Goal: Task Accomplishment & Management: Manage account settings

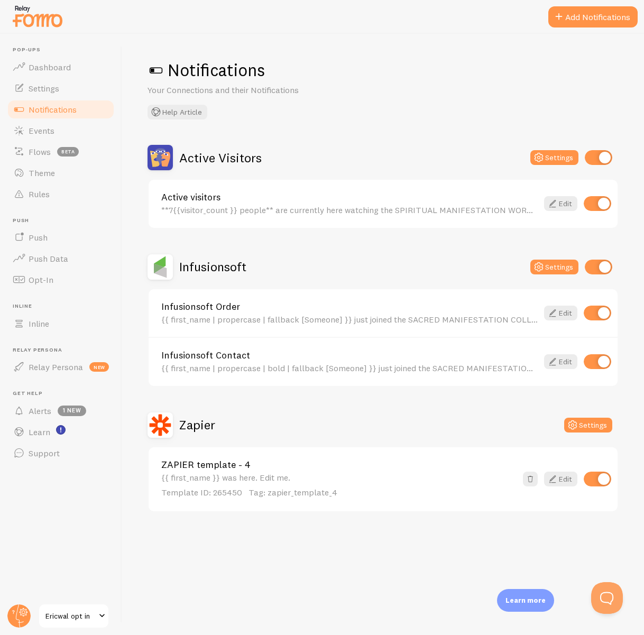
click at [579, 16] on button "Add Notifications" at bounding box center [592, 16] width 89 height 21
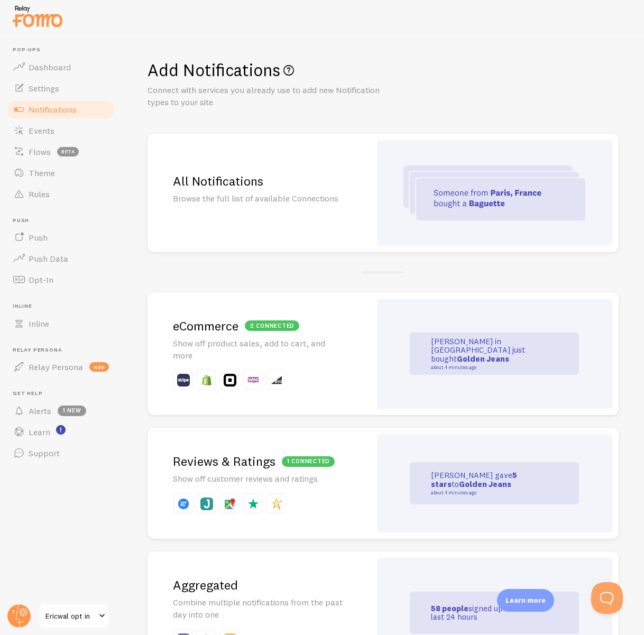
click at [308, 156] on div "All Notifications Browse the full list of available Connections" at bounding box center [258, 193] width 223 height 118
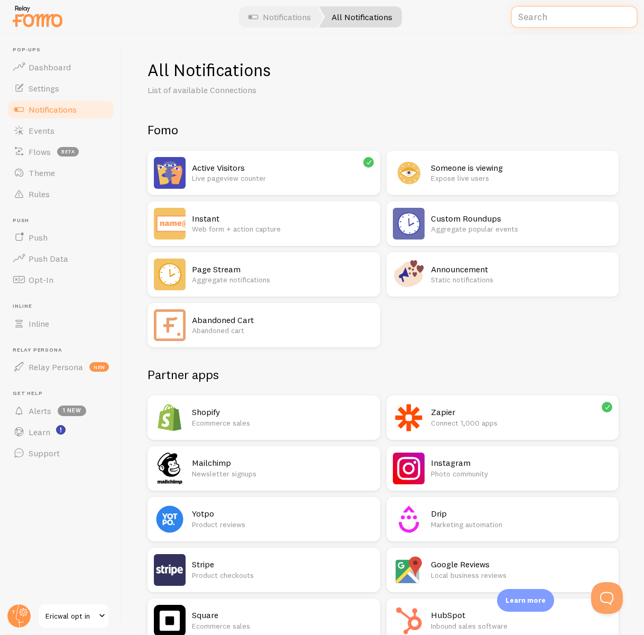
click at [569, 20] on input "text" at bounding box center [573, 17] width 127 height 23
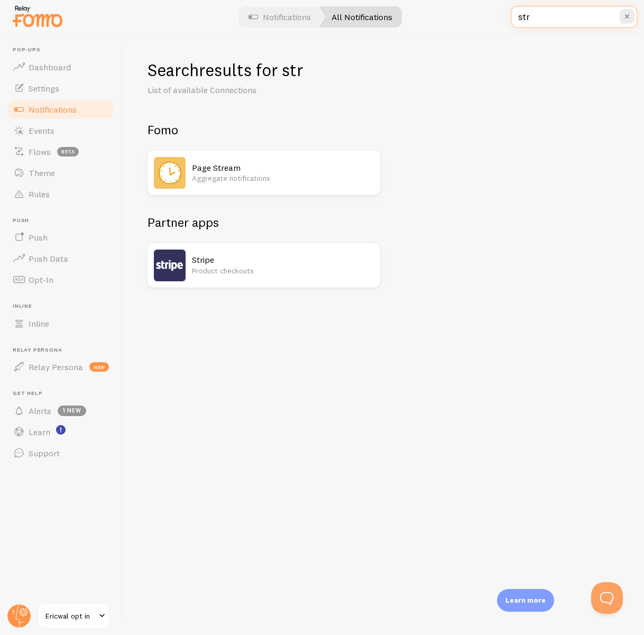
type input "str"
click at [240, 257] on h2 "Stripe" at bounding box center [283, 259] width 182 height 11
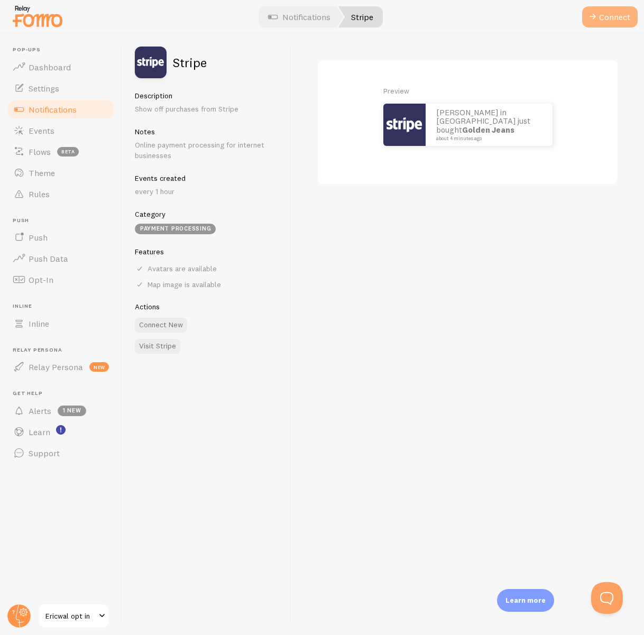
click at [594, 14] on span at bounding box center [592, 17] width 13 height 13
click at [609, 18] on button "Connect" at bounding box center [609, 16] width 55 height 21
click at [47, 106] on span "Notifications" at bounding box center [53, 109] width 48 height 11
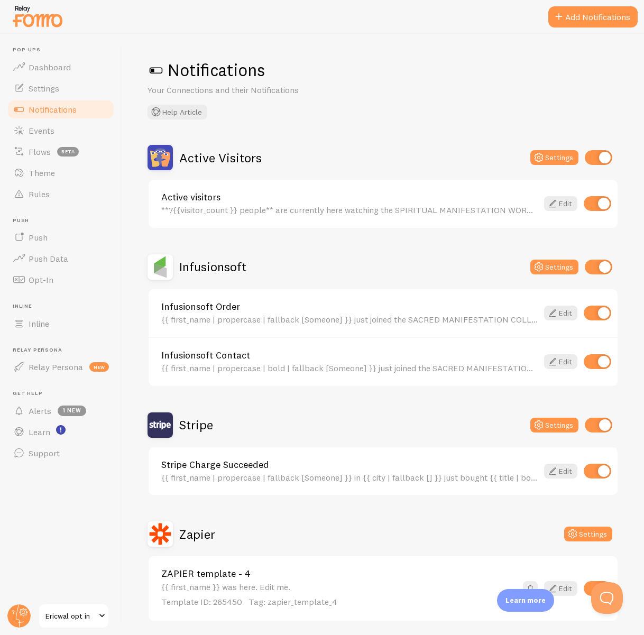
scroll to position [38, 0]
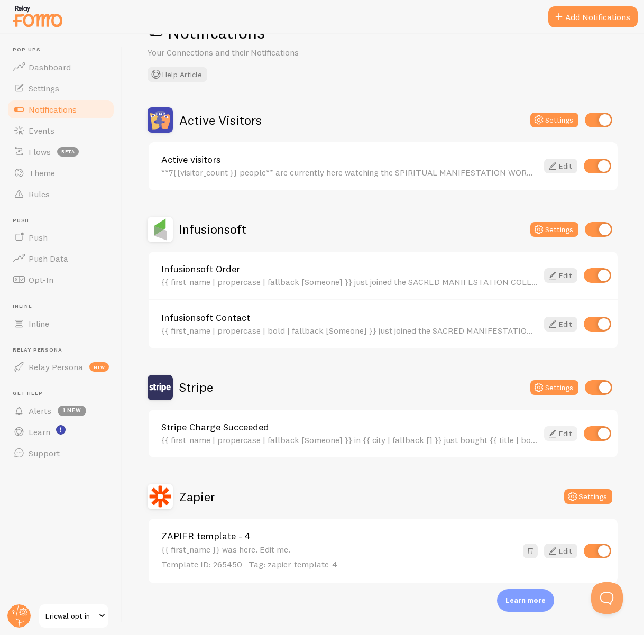
click at [558, 431] on icon at bounding box center [552, 433] width 13 height 13
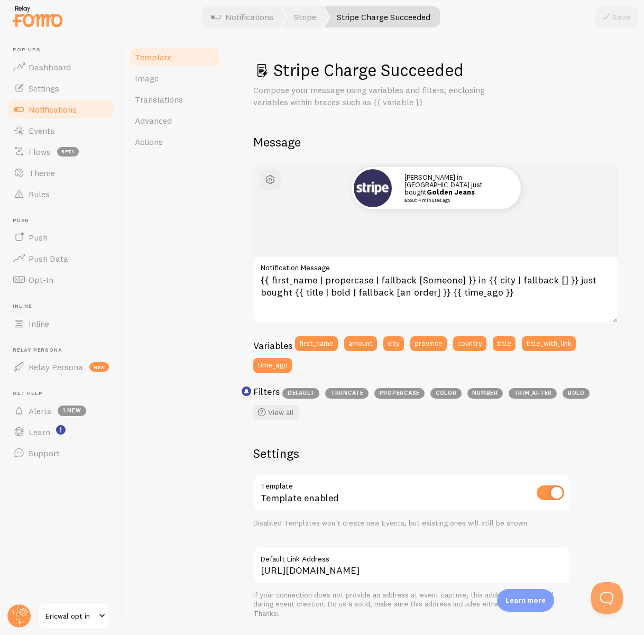
click at [549, 490] on input "checkbox" at bounding box center [549, 492] width 27 height 15
checkbox input "false"
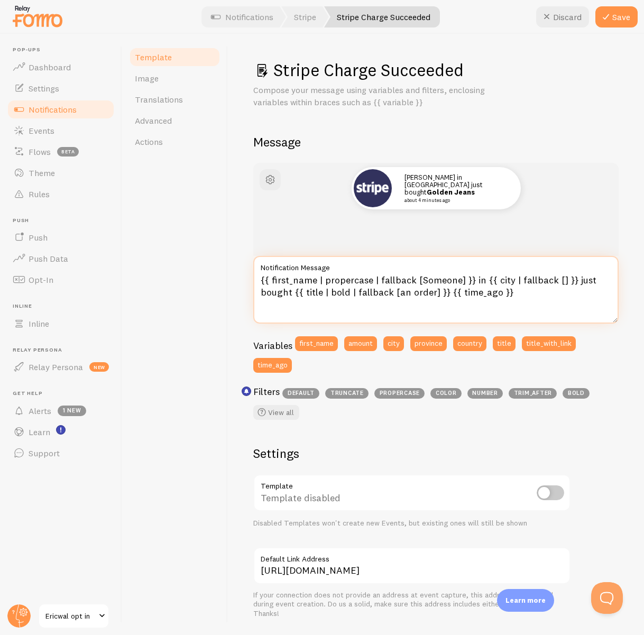
drag, startPoint x: 293, startPoint y: 293, endPoint x: 434, endPoint y: 305, distance: 141.1
click at [441, 293] on textarea "{{ first_name | propercase | fallback [Someone] }} in {{ city | fallback [] }} …" at bounding box center [435, 290] width 365 height 68
type textarea "{{ first_name | propercase | fallback [Someone] }} in {{ city | fallback [] }} …"
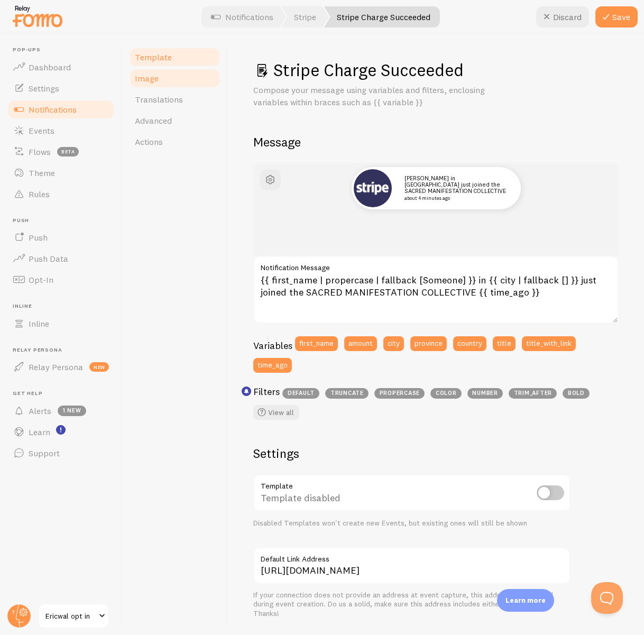
click at [168, 81] on link "Image" at bounding box center [174, 78] width 92 height 21
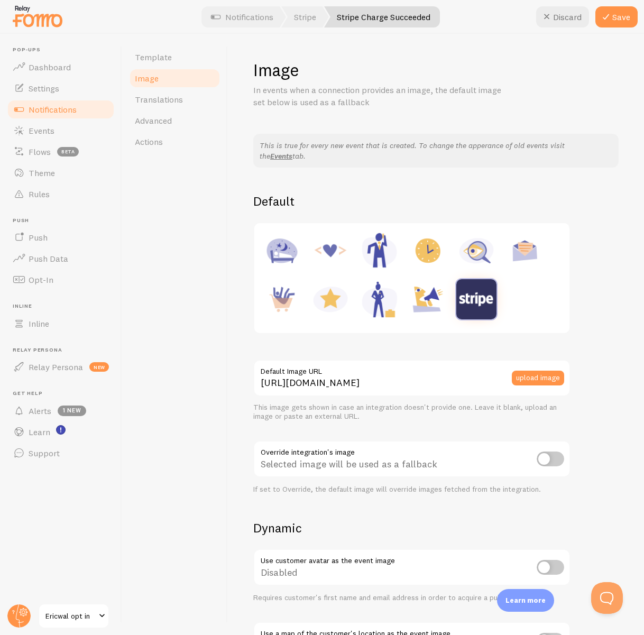
click at [536, 370] on div "upload image" at bounding box center [541, 377] width 59 height 37
click at [538, 372] on button "upload image" at bounding box center [538, 377] width 52 height 15
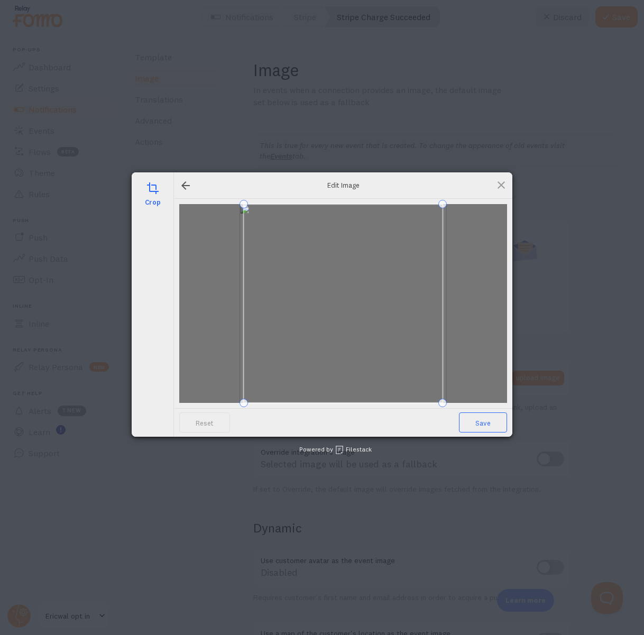
click at [481, 420] on span "Save" at bounding box center [483, 422] width 48 height 20
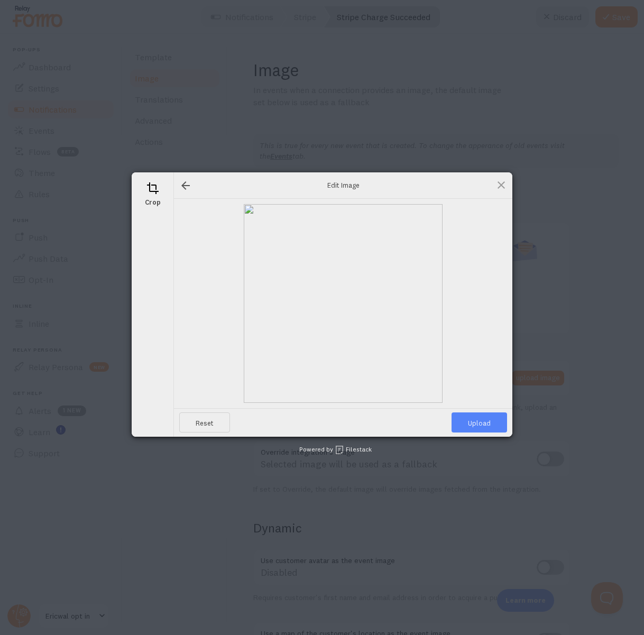
click at [479, 423] on span "Upload" at bounding box center [478, 422] width 55 height 20
type input "[URL][DOMAIN_NAME][DOMAIN_NAME]"
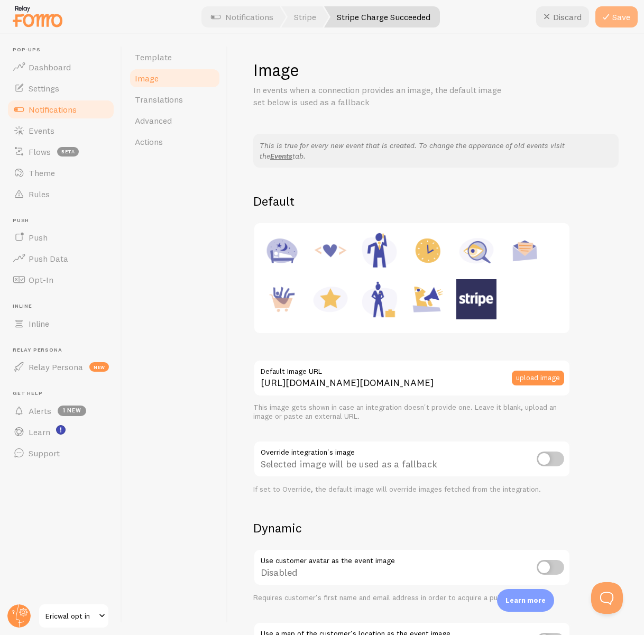
click at [612, 20] on button "Save" at bounding box center [616, 16] width 42 height 21
click at [43, 131] on span "Events" at bounding box center [42, 130] width 26 height 11
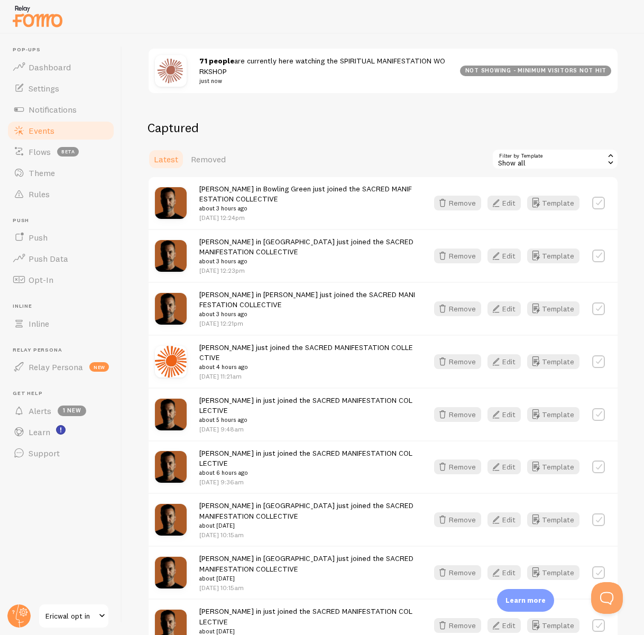
scroll to position [142, 0]
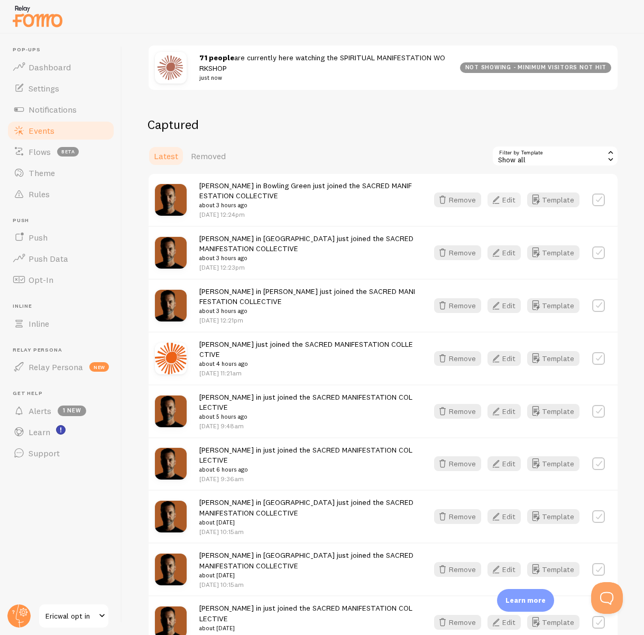
click at [510, 198] on button "Edit" at bounding box center [503, 199] width 33 height 15
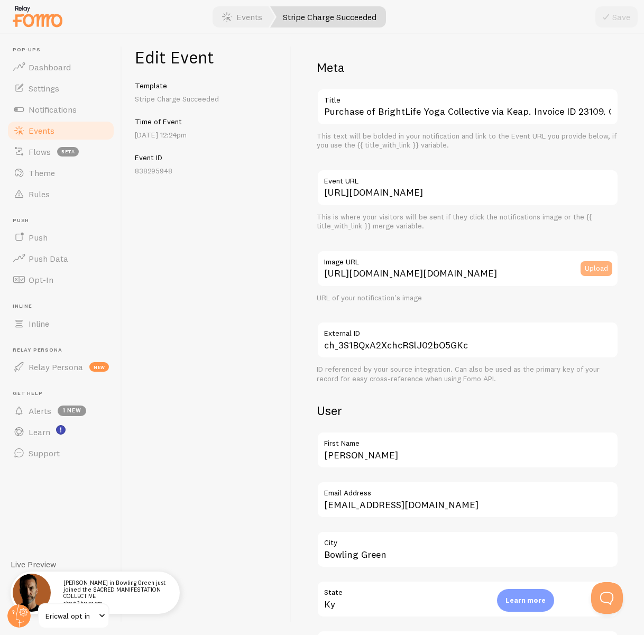
click at [594, 267] on button "Upload" at bounding box center [596, 268] width 32 height 15
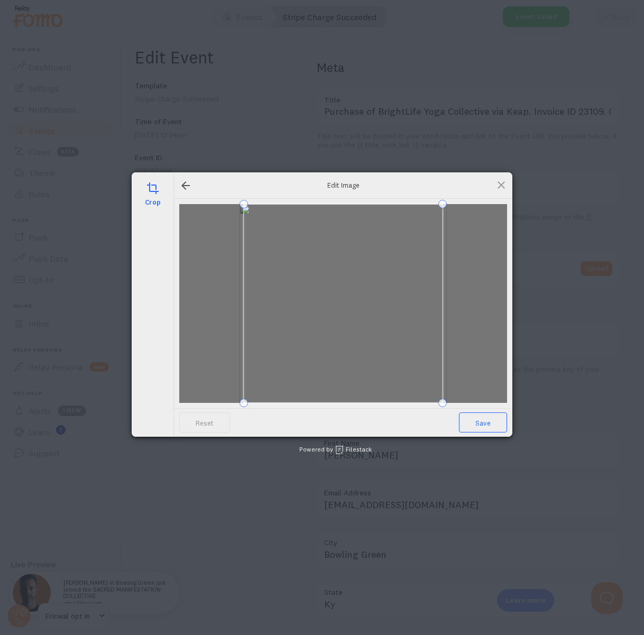
click at [478, 424] on span "Save" at bounding box center [483, 422] width 48 height 20
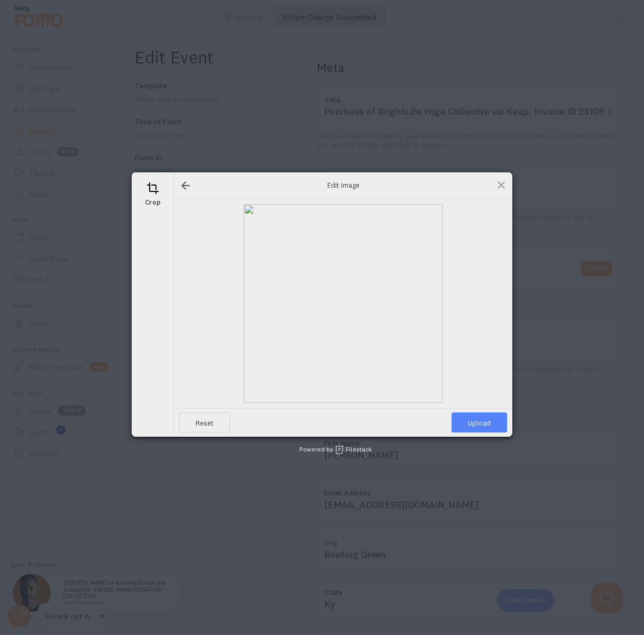
click at [478, 424] on span "Upload" at bounding box center [478, 422] width 55 height 20
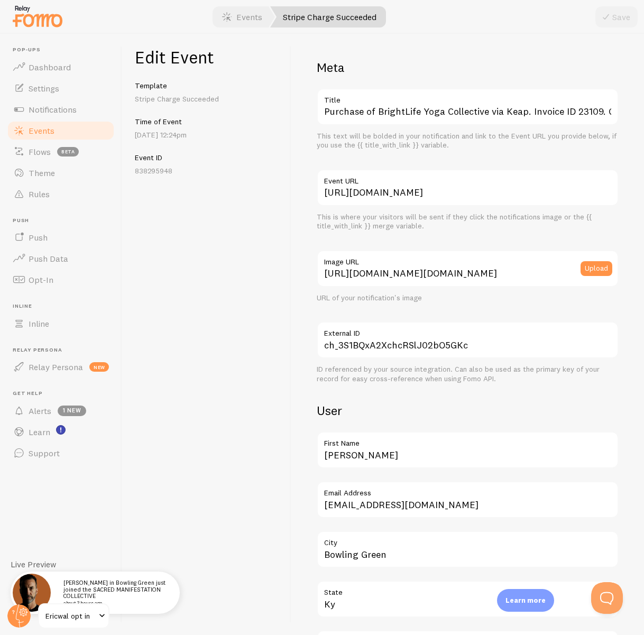
click at [57, 129] on link "Events" at bounding box center [60, 130] width 109 height 21
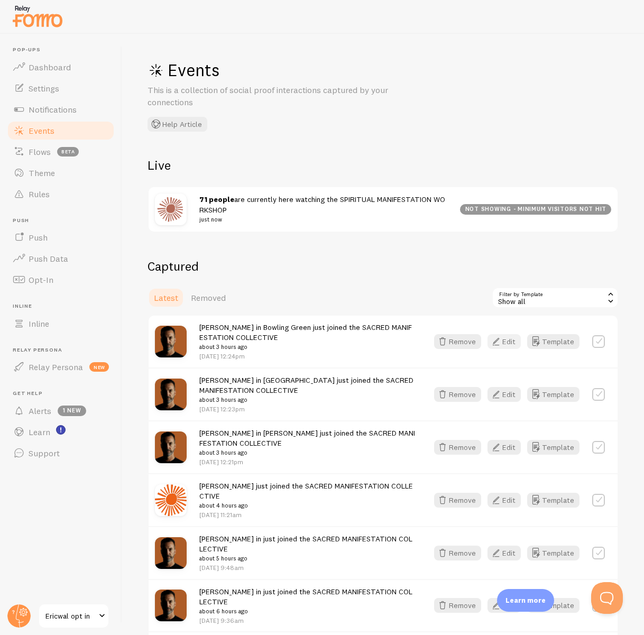
click at [509, 342] on button "Edit" at bounding box center [503, 341] width 33 height 15
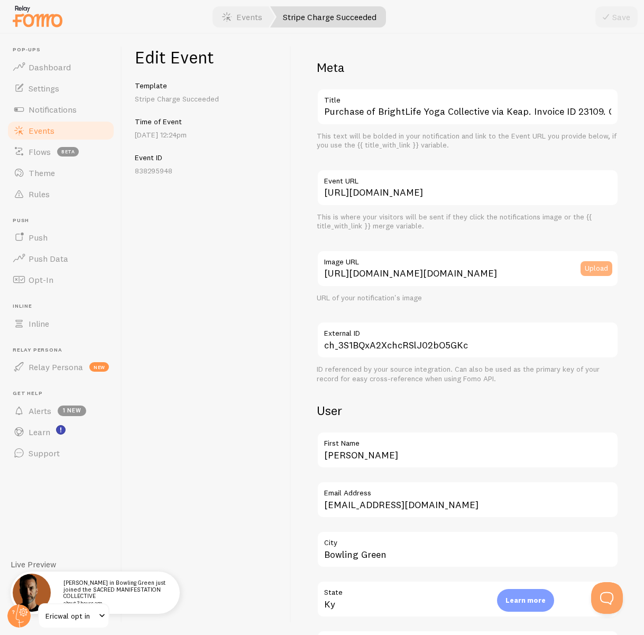
click at [595, 269] on button "Upload" at bounding box center [596, 268] width 32 height 15
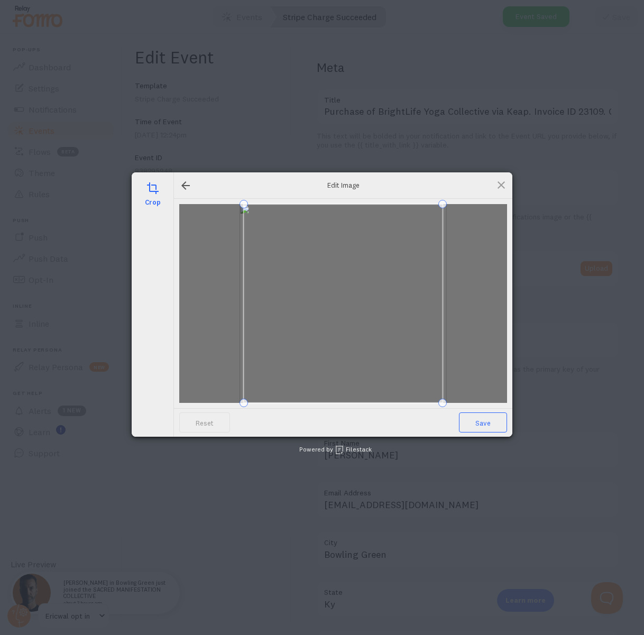
click at [482, 420] on span "Save" at bounding box center [483, 422] width 48 height 20
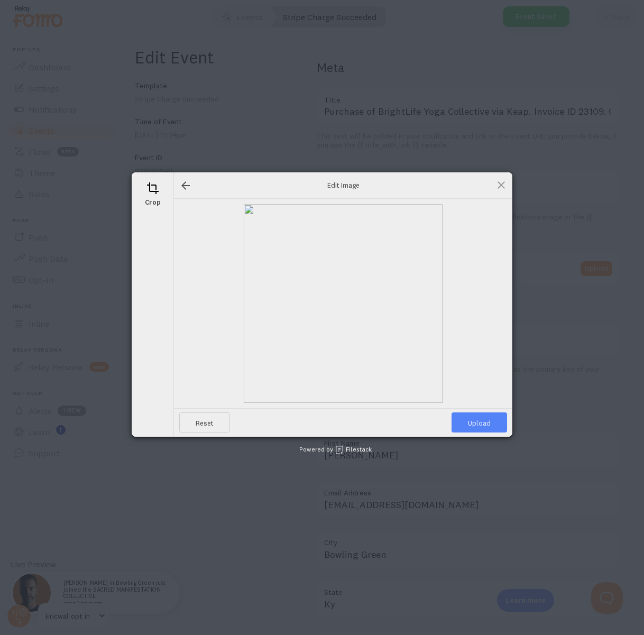
click at [486, 422] on span "Upload" at bounding box center [478, 422] width 55 height 20
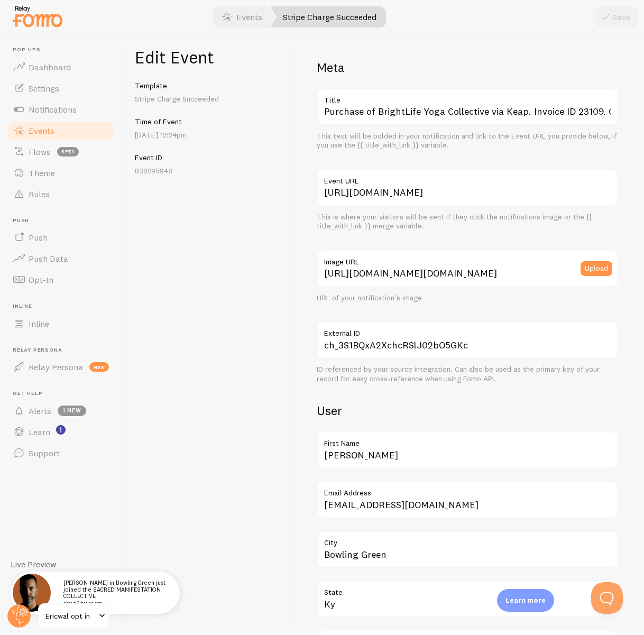
click at [40, 132] on span "Events" at bounding box center [42, 130] width 26 height 11
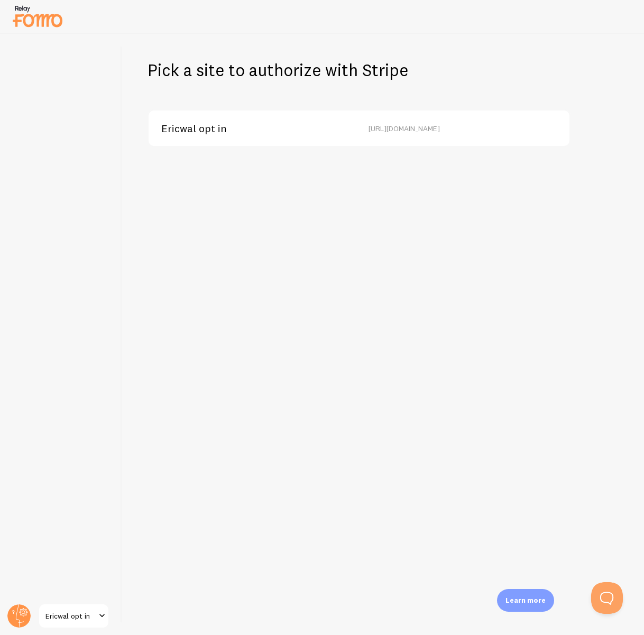
click at [217, 131] on span "Ericwal opt in" at bounding box center [194, 129] width 66 height 10
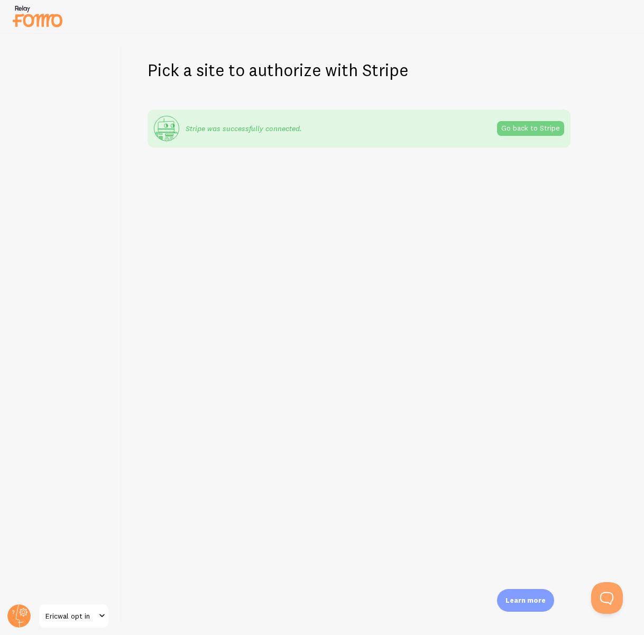
click at [522, 129] on link "Go back to Stripe" at bounding box center [530, 128] width 67 height 15
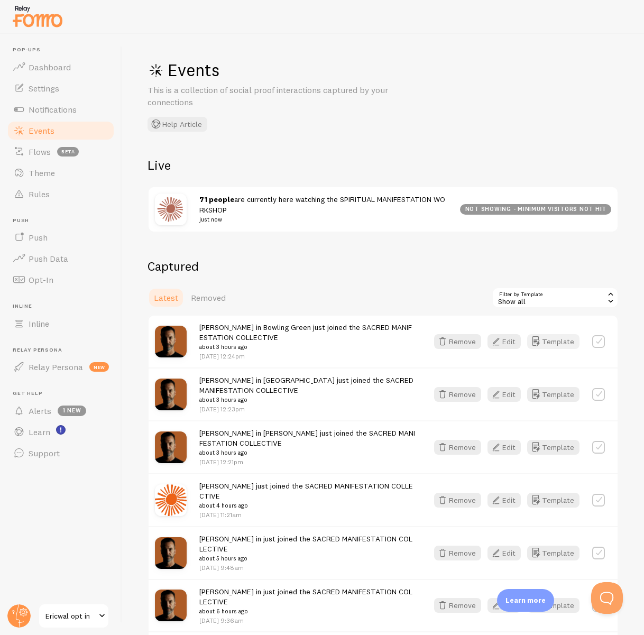
click at [562, 342] on button "Template" at bounding box center [553, 341] width 52 height 15
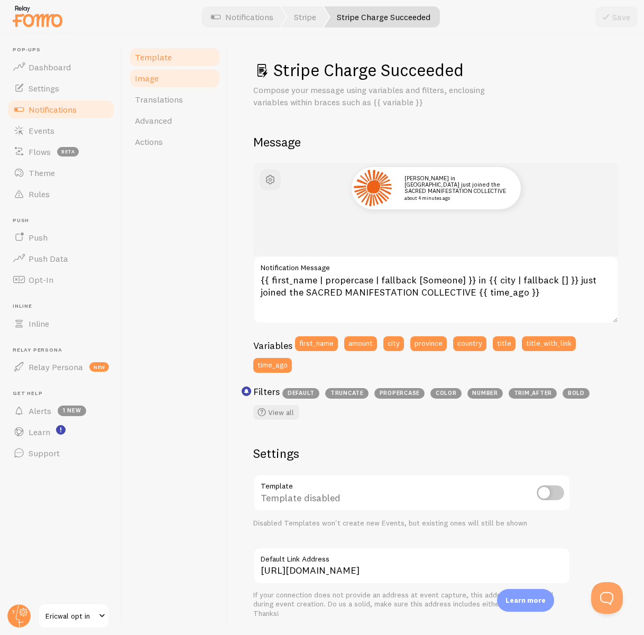
click at [151, 81] on span "Image" at bounding box center [147, 78] width 24 height 11
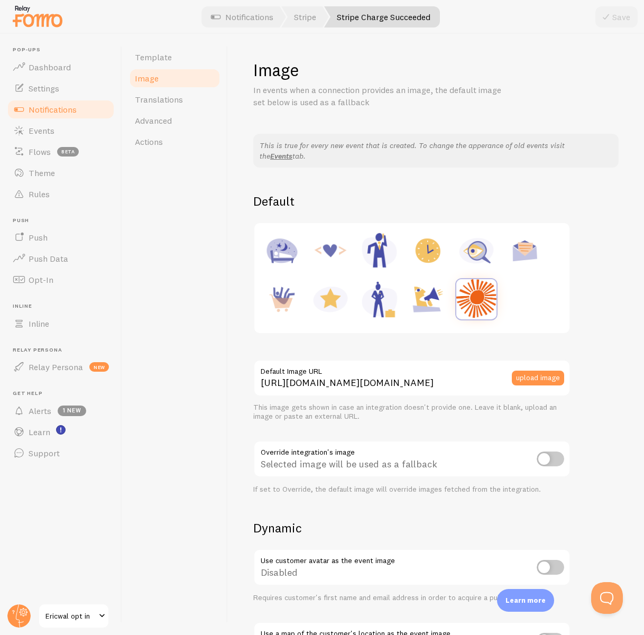
click at [151, 81] on span "Image" at bounding box center [147, 78] width 24 height 11
click at [410, 512] on div "This is true for every new event that is created. To change the apperance of ol…" at bounding box center [435, 463] width 365 height 659
click at [553, 460] on input "checkbox" at bounding box center [549, 458] width 27 height 15
checkbox input "true"
click at [608, 12] on icon at bounding box center [605, 17] width 13 height 13
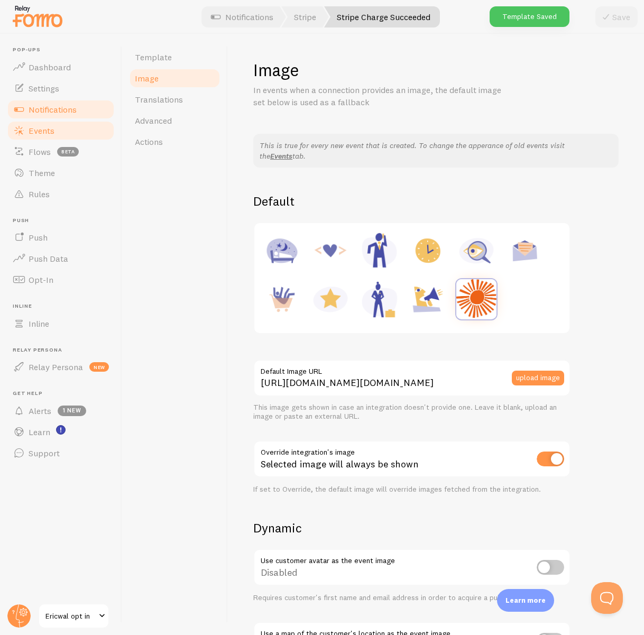
click at [32, 126] on span "Events" at bounding box center [42, 130] width 26 height 11
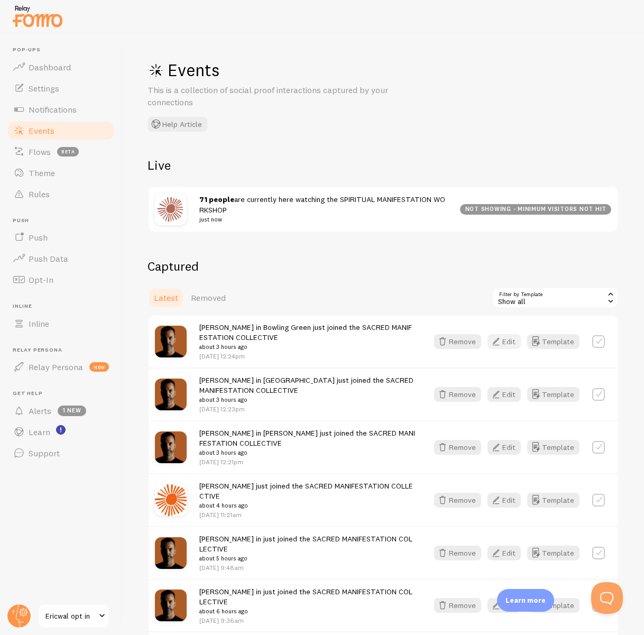
click at [511, 339] on button "Edit" at bounding box center [503, 341] width 33 height 15
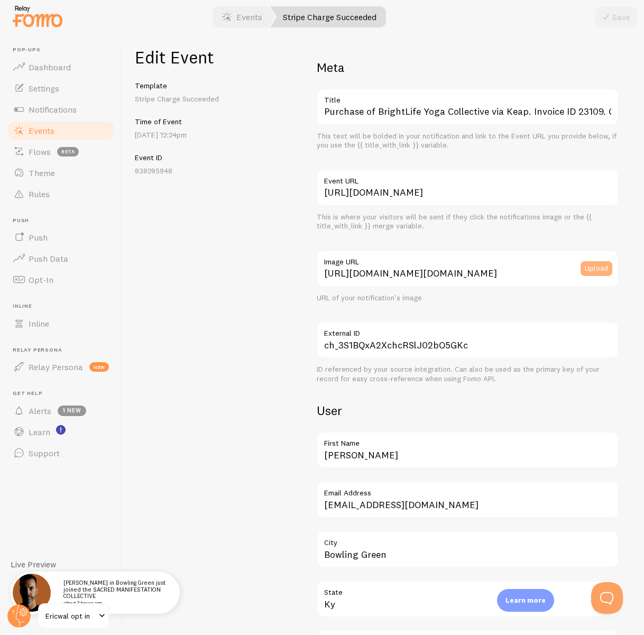
click at [593, 272] on button "Upload" at bounding box center [596, 268] width 32 height 15
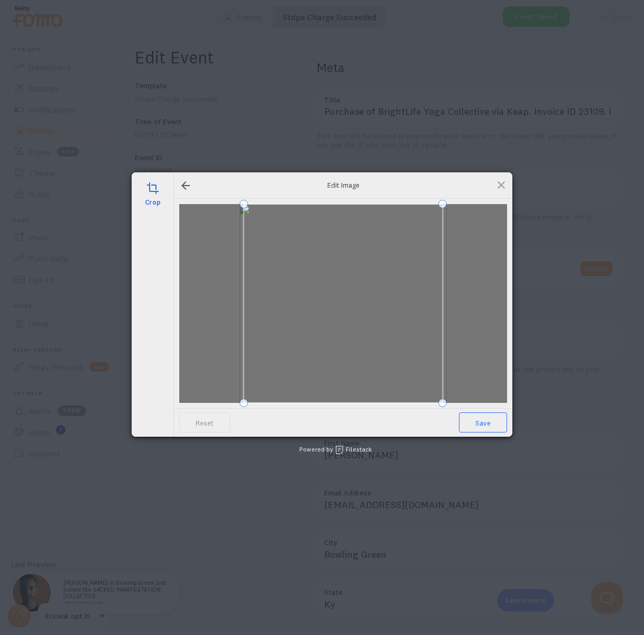
click at [473, 421] on span "Save" at bounding box center [483, 422] width 48 height 20
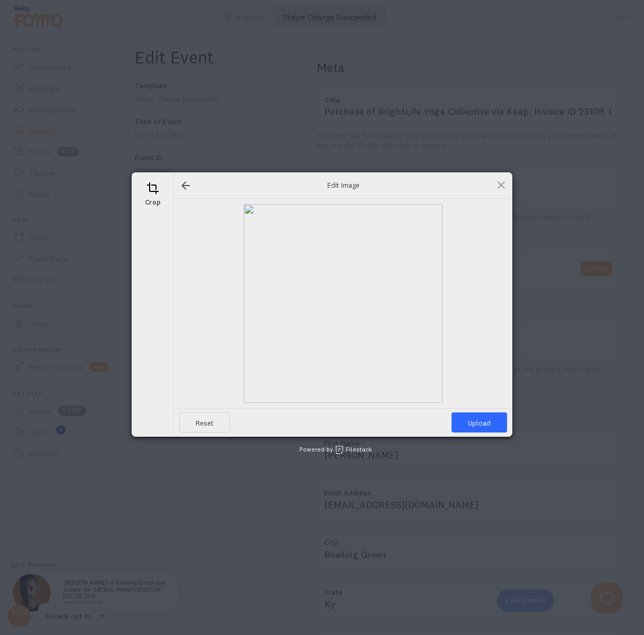
click at [474, 421] on span "Upload" at bounding box center [478, 422] width 55 height 20
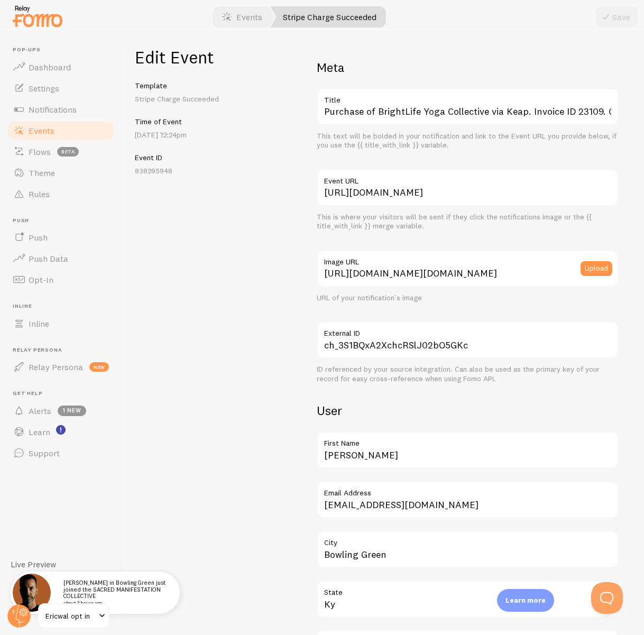
click at [45, 129] on span "Events" at bounding box center [42, 130] width 26 height 11
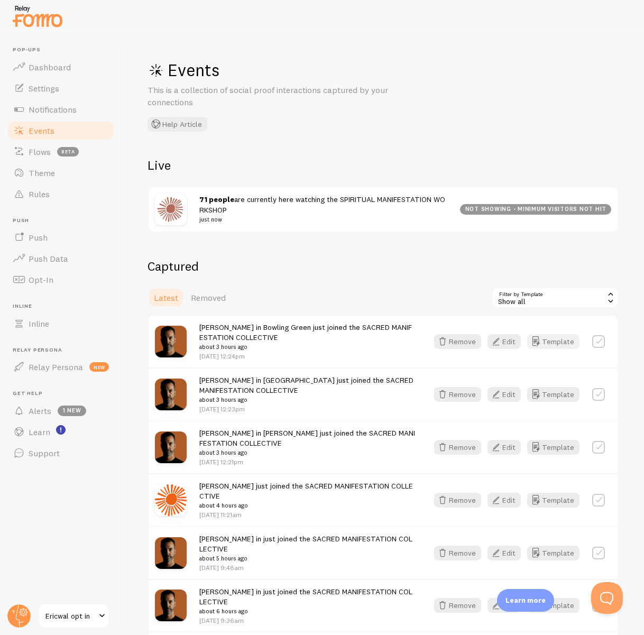
click at [549, 339] on button "Template" at bounding box center [553, 341] width 52 height 15
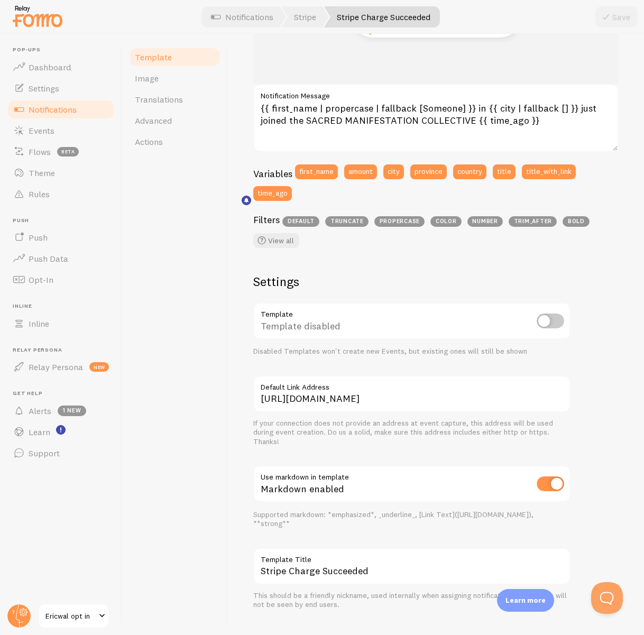
scroll to position [191, 0]
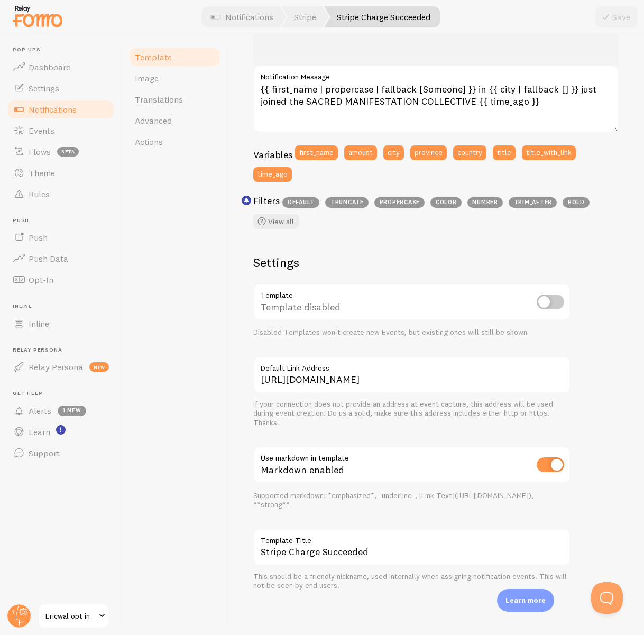
click at [550, 303] on input "checkbox" at bounding box center [549, 301] width 27 height 15
checkbox input "true"
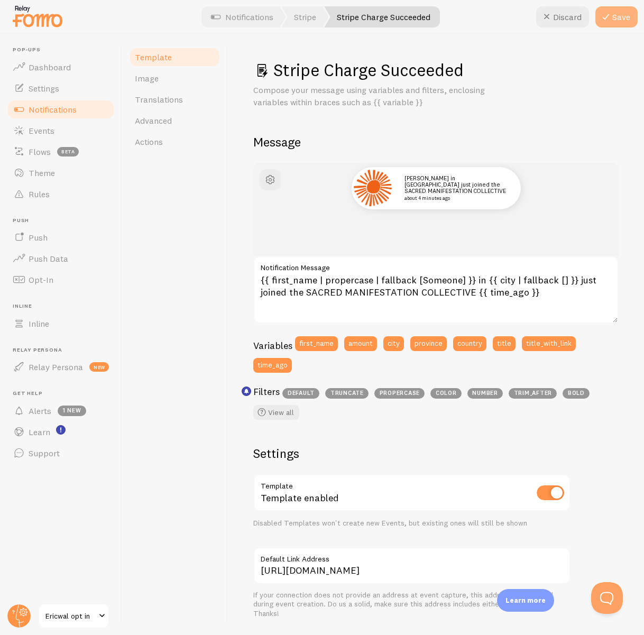
click at [618, 18] on button "Save" at bounding box center [616, 16] width 42 height 21
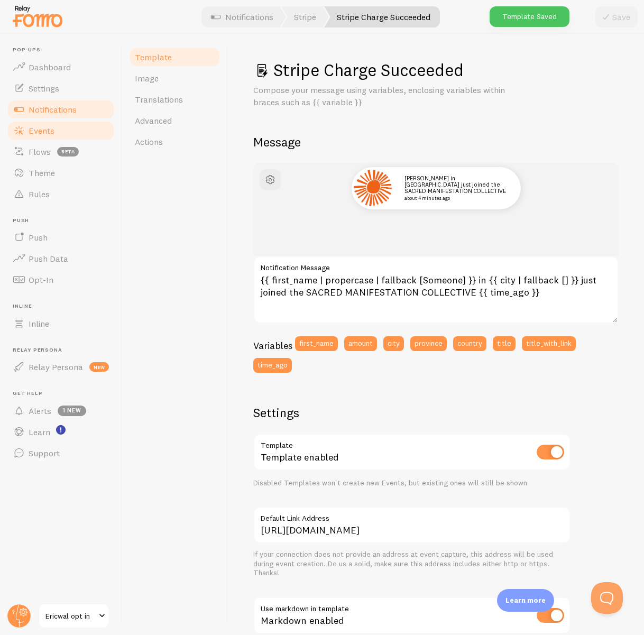
click at [52, 133] on span "Events" at bounding box center [42, 130] width 26 height 11
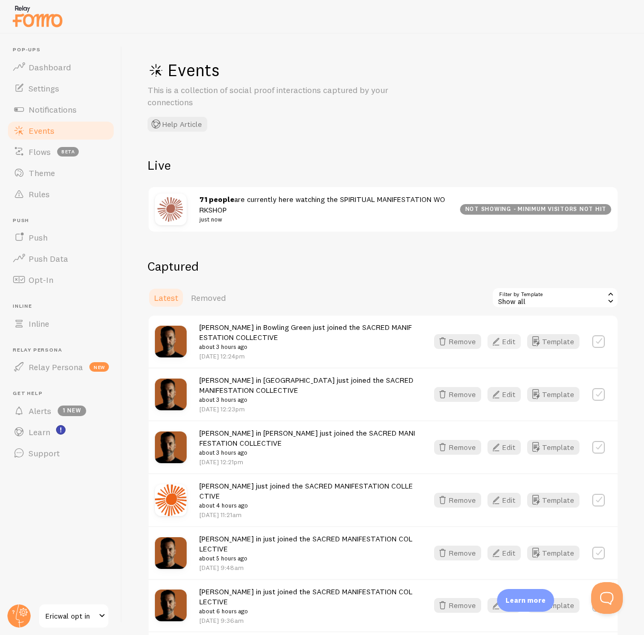
click at [499, 341] on icon "button" at bounding box center [495, 341] width 13 height 13
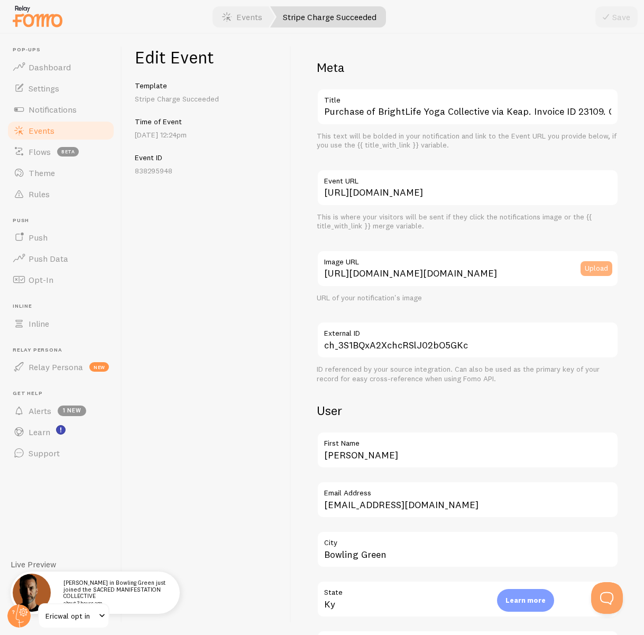
click at [593, 269] on button "Upload" at bounding box center [596, 268] width 32 height 15
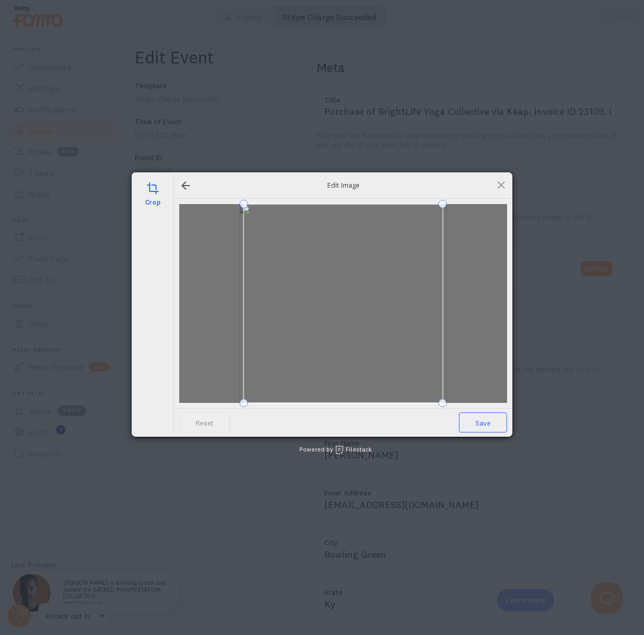
click at [468, 426] on span "Save" at bounding box center [483, 422] width 48 height 20
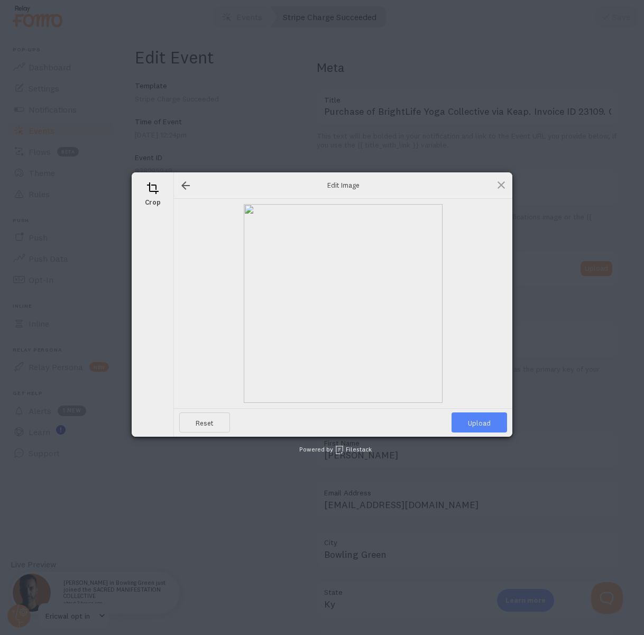
click at [470, 424] on span "Upload" at bounding box center [478, 422] width 55 height 20
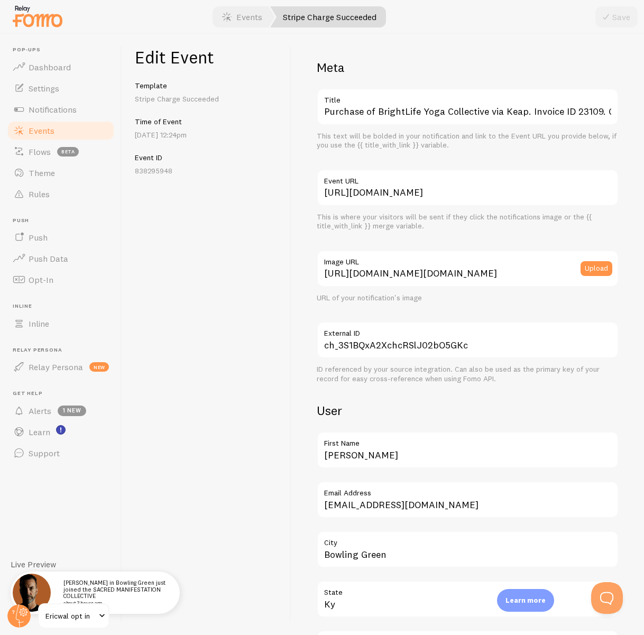
click at [39, 125] on span "Events" at bounding box center [42, 130] width 26 height 11
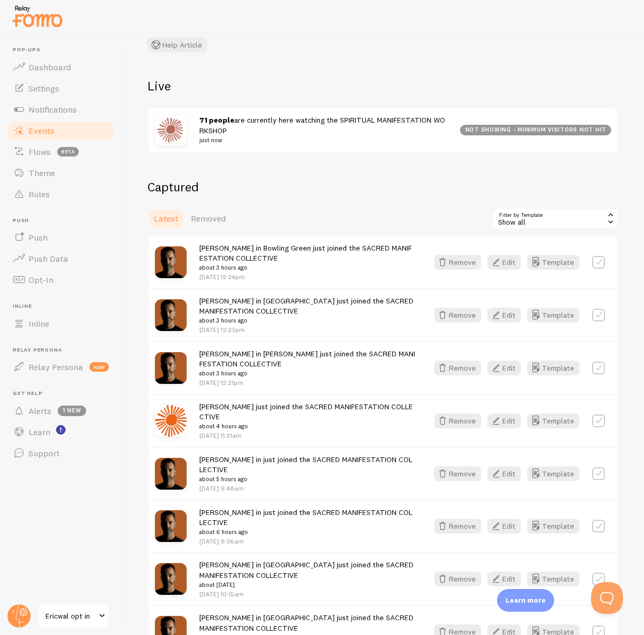
scroll to position [193, 0]
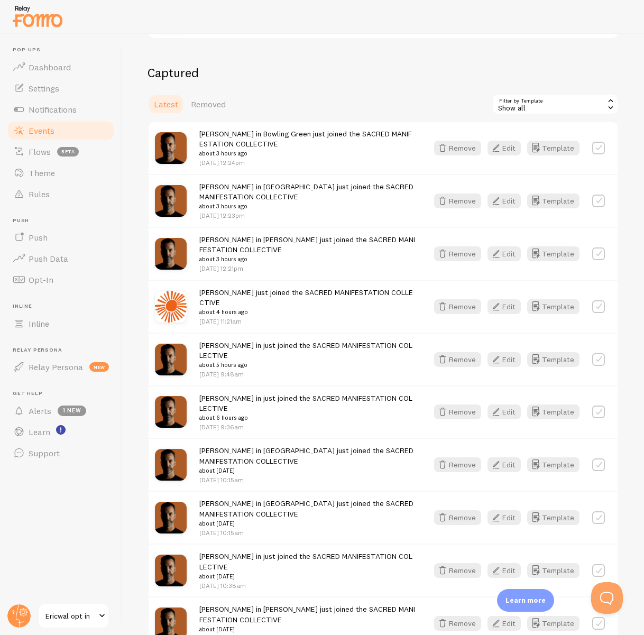
click at [599, 149] on label at bounding box center [598, 148] width 13 height 13
checkbox input "false"
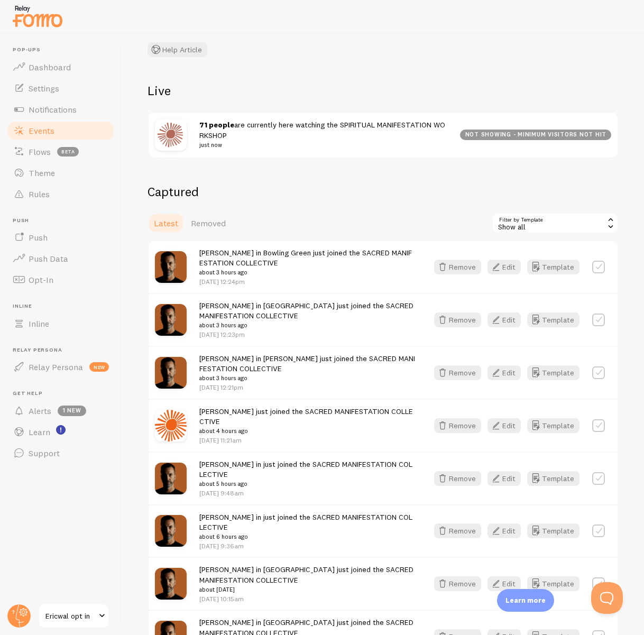
scroll to position [72, 0]
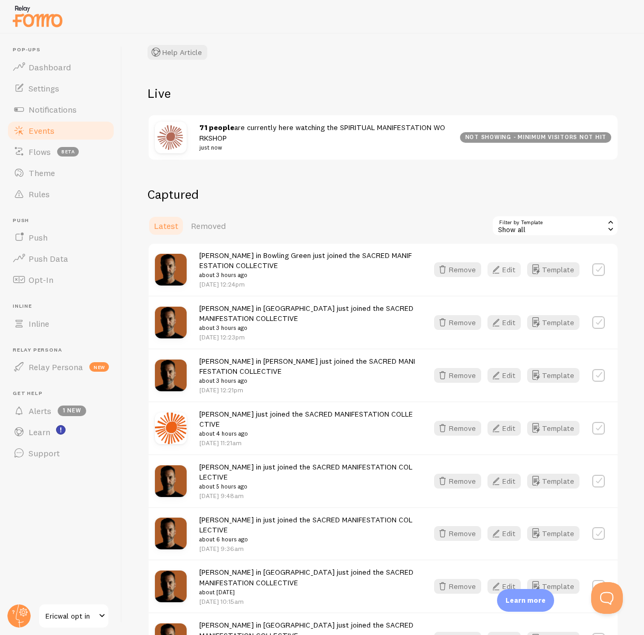
click at [506, 272] on button "Edit" at bounding box center [503, 269] width 33 height 15
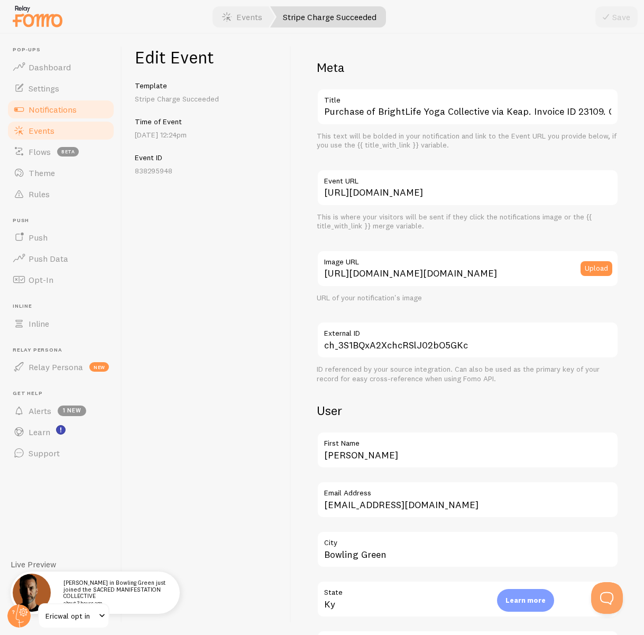
click at [54, 106] on span "Notifications" at bounding box center [53, 109] width 48 height 11
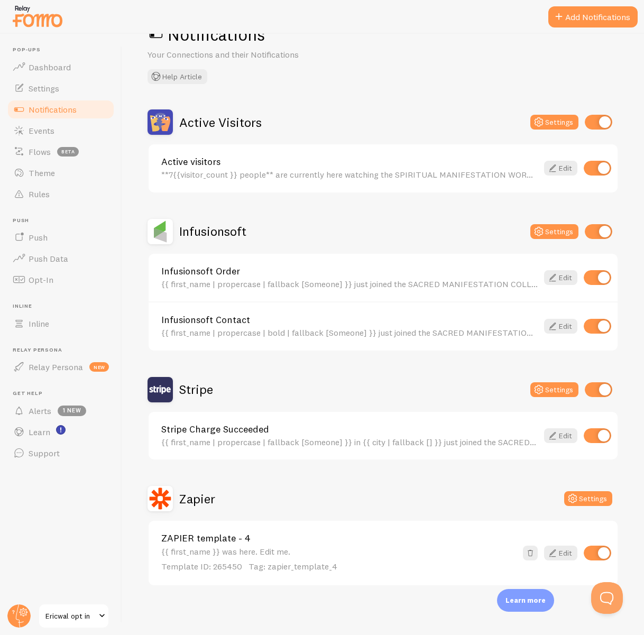
scroll to position [38, 0]
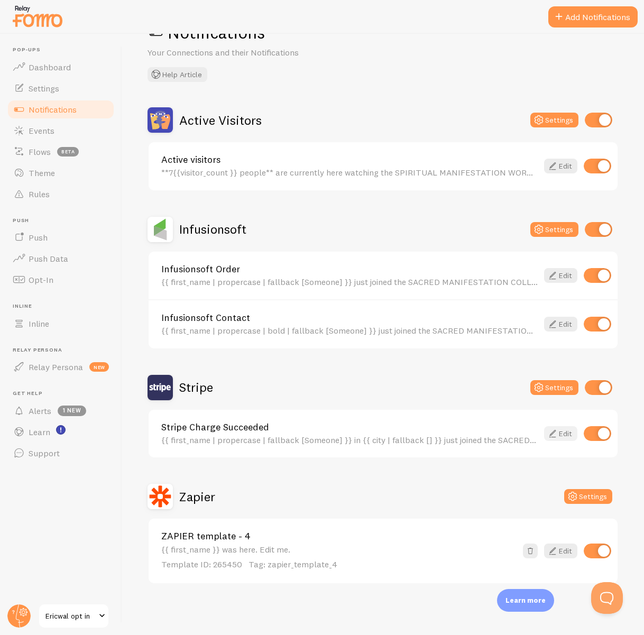
click at [557, 435] on icon at bounding box center [552, 433] width 13 height 13
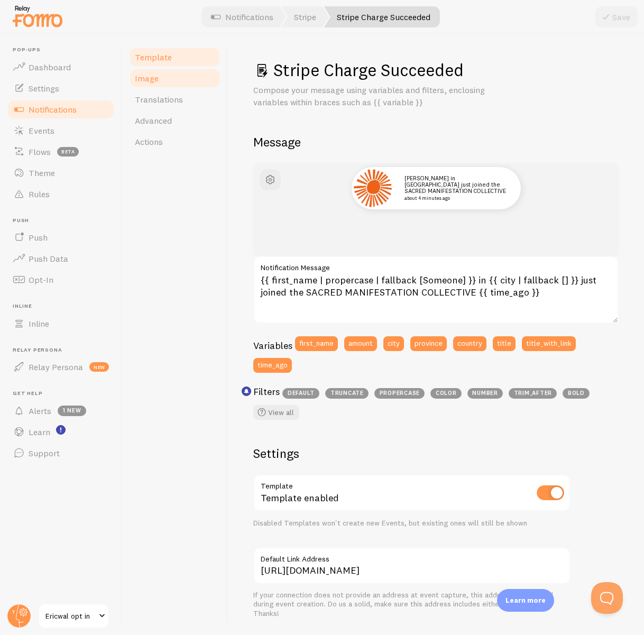
click at [158, 76] on link "Image" at bounding box center [174, 78] width 92 height 21
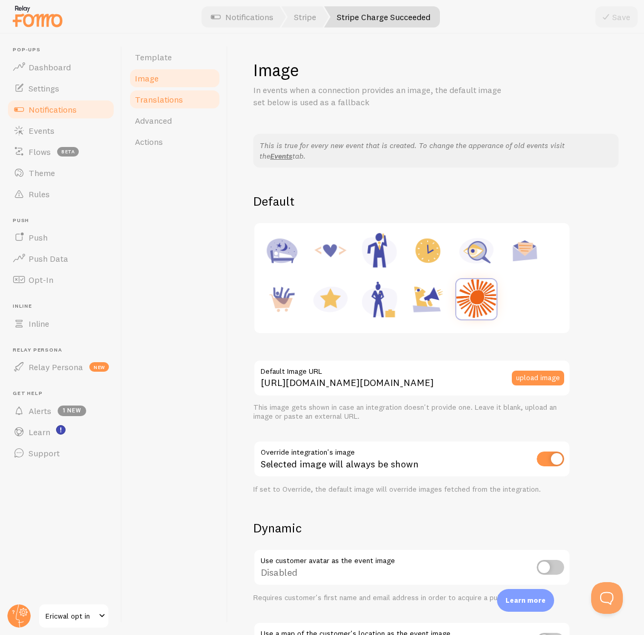
click at [170, 100] on span "Translations" at bounding box center [159, 99] width 48 height 11
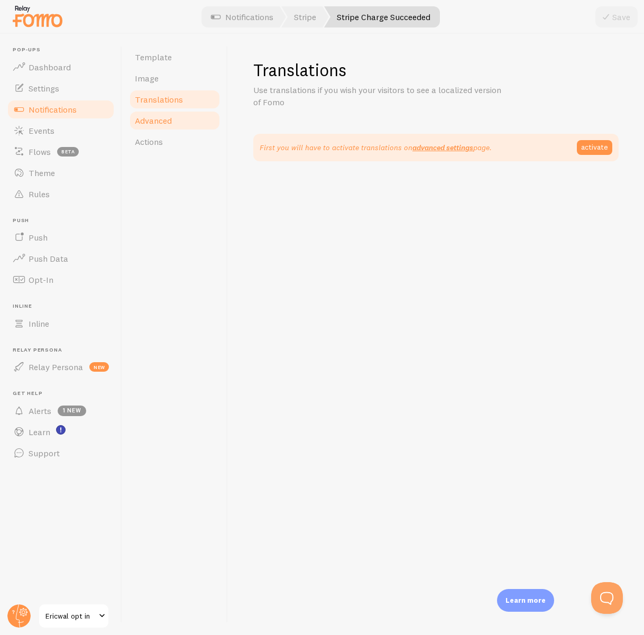
click at [162, 120] on span "Advanced" at bounding box center [153, 120] width 37 height 11
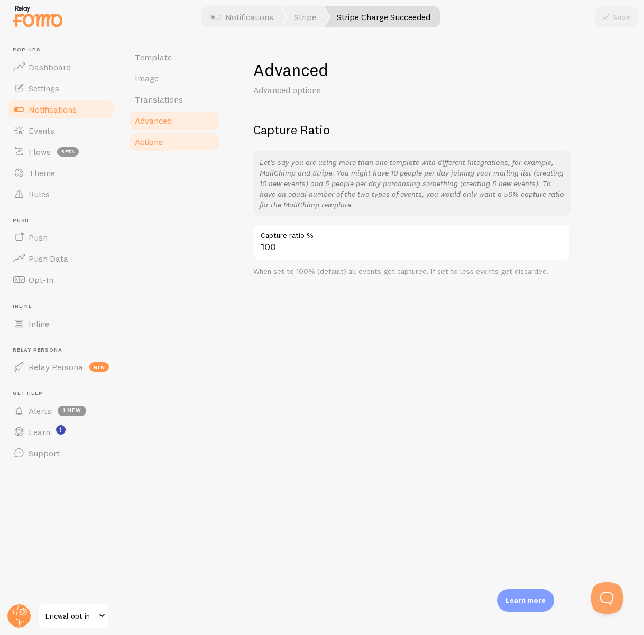
click at [163, 138] on link "Actions" at bounding box center [174, 141] width 92 height 21
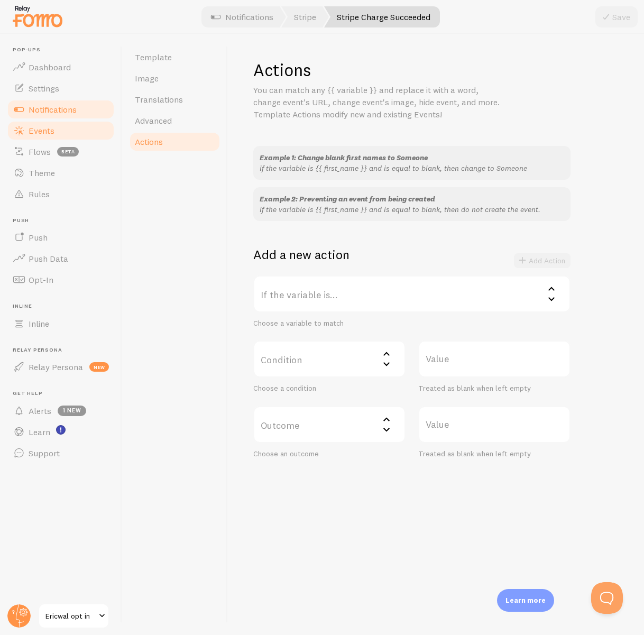
click at [54, 135] on link "Events" at bounding box center [60, 130] width 109 height 21
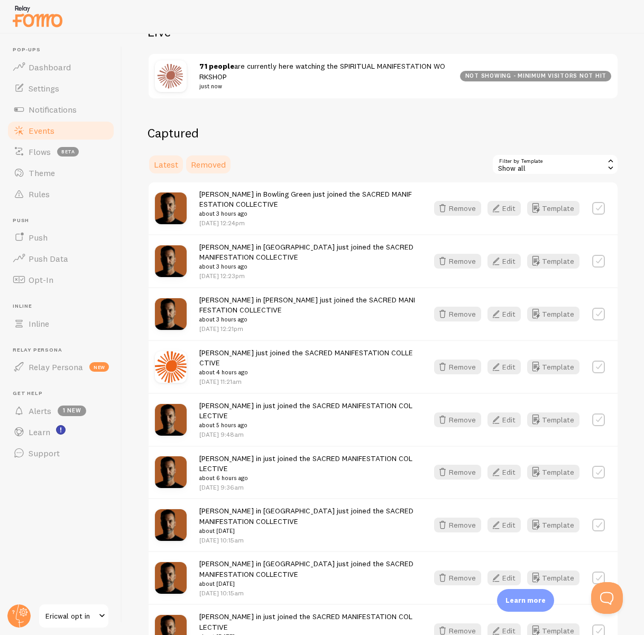
scroll to position [145, 0]
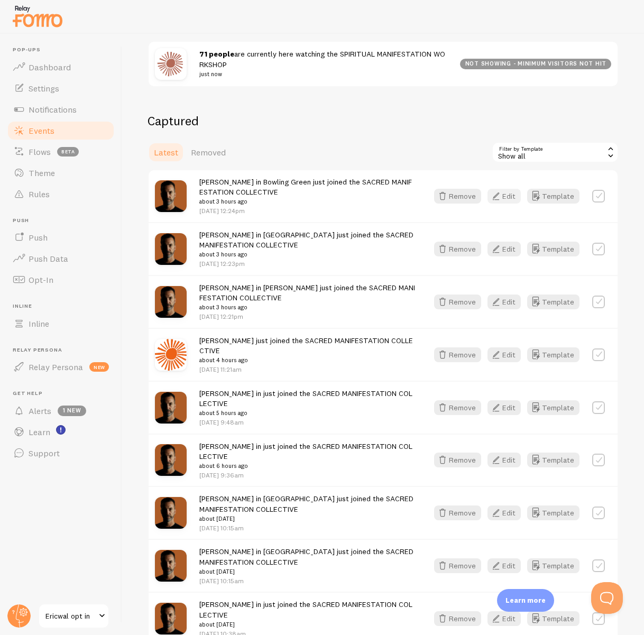
click at [507, 194] on button "Edit" at bounding box center [503, 196] width 33 height 15
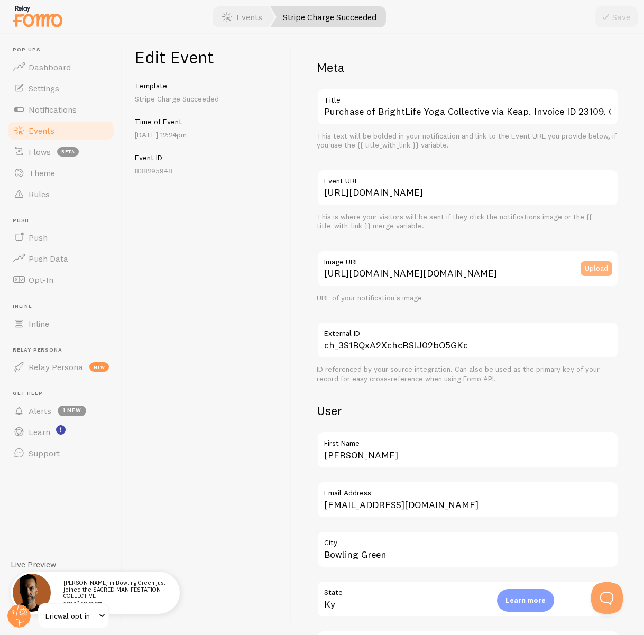
click at [583, 269] on button "Upload" at bounding box center [596, 268] width 32 height 15
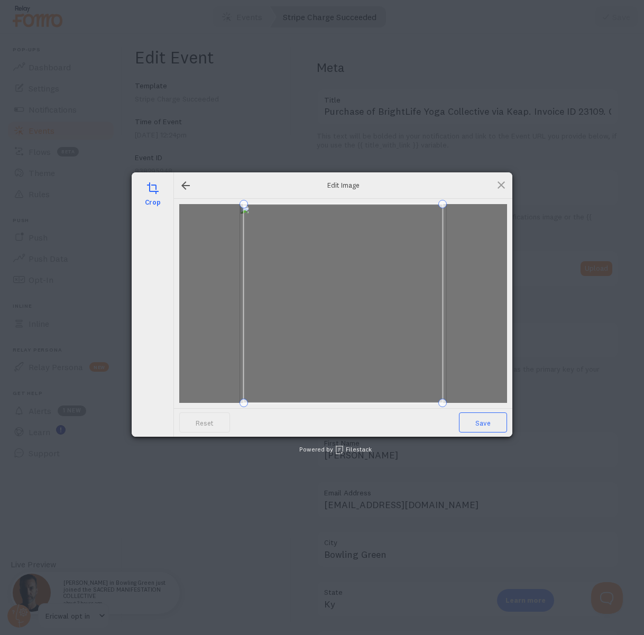
click at [478, 425] on span "Save" at bounding box center [483, 422] width 48 height 20
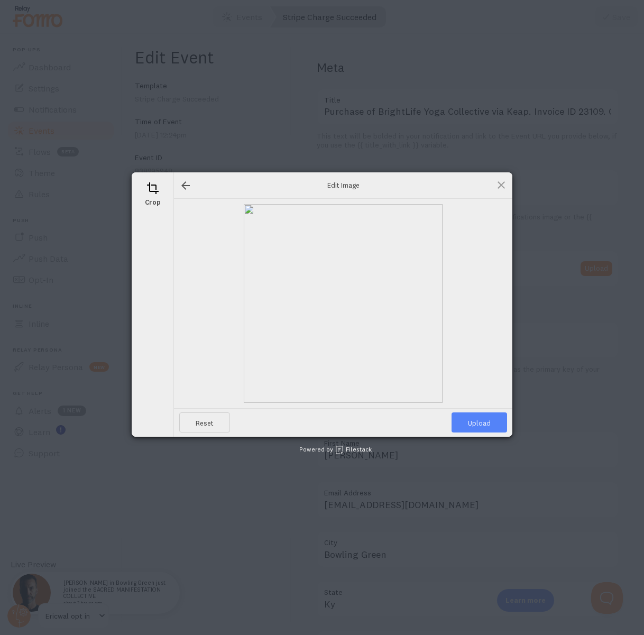
click at [478, 424] on span "Upload" at bounding box center [478, 422] width 55 height 20
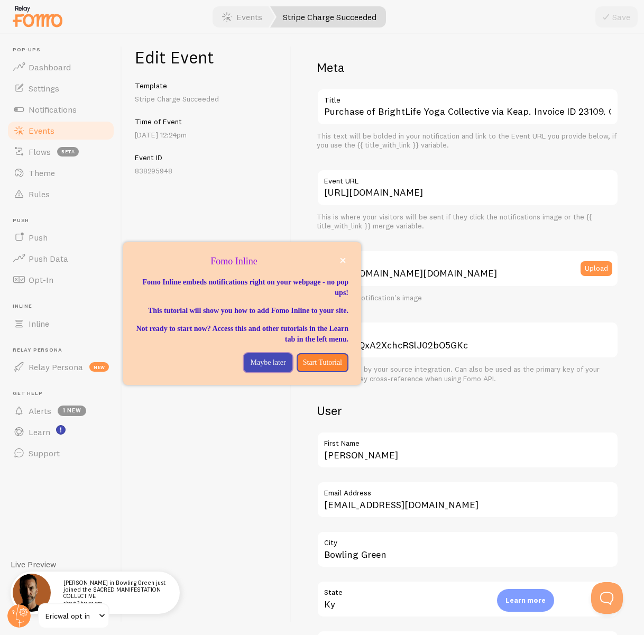
click at [259, 368] on p "Maybe later" at bounding box center [267, 362] width 35 height 11
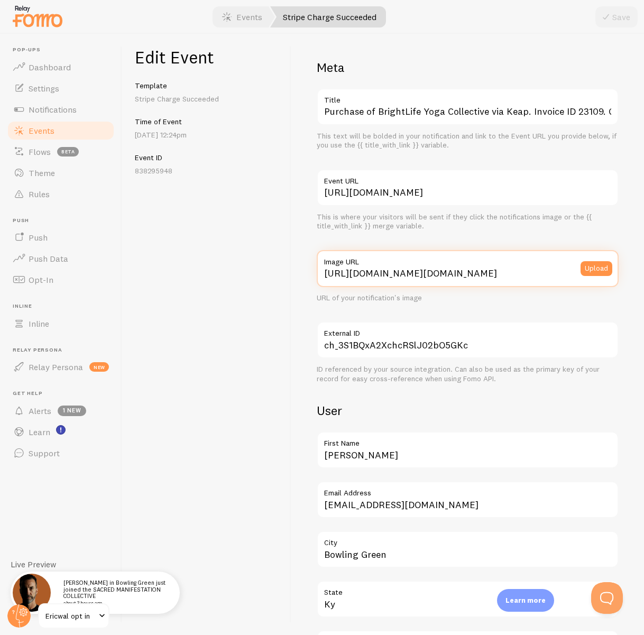
click at [383, 274] on input "https://logo.clearbit.com/www.ericwal.com" at bounding box center [468, 268] width 302 height 37
paste input "www.dropbox.com/scl/fi/nx76u6vn0atd8mnksil2q/Sun-orange.png?rlkey=w7j8j2zlixk5l…"
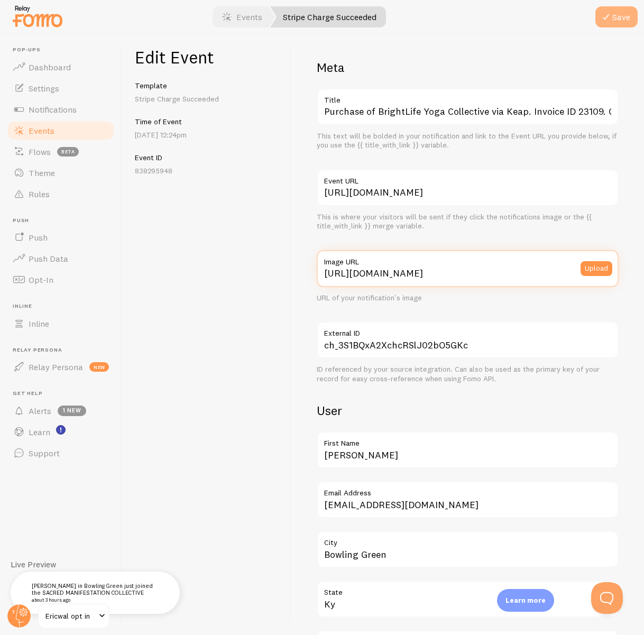
type input "https://www.dropbox.com/scl/fi/nx76u6vn0atd8mnksil2q/Sun-orange.png?rlkey=w7j8j…"
click at [610, 20] on icon "submit" at bounding box center [605, 17] width 13 height 13
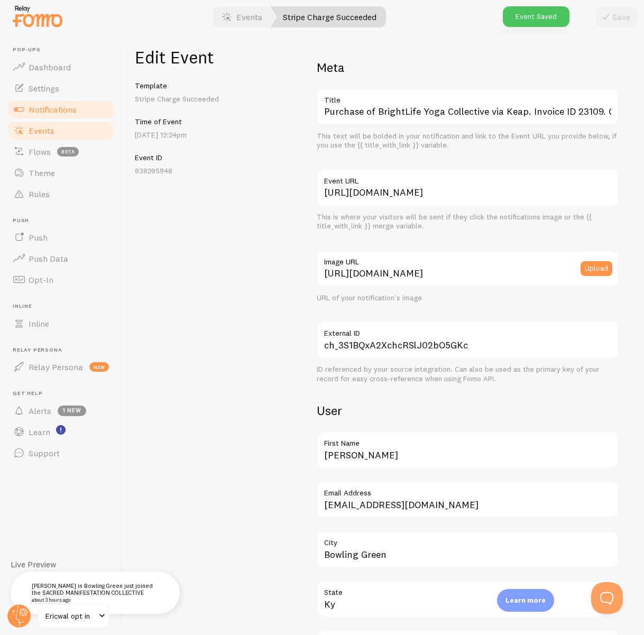
click at [40, 113] on span "Notifications" at bounding box center [53, 109] width 48 height 11
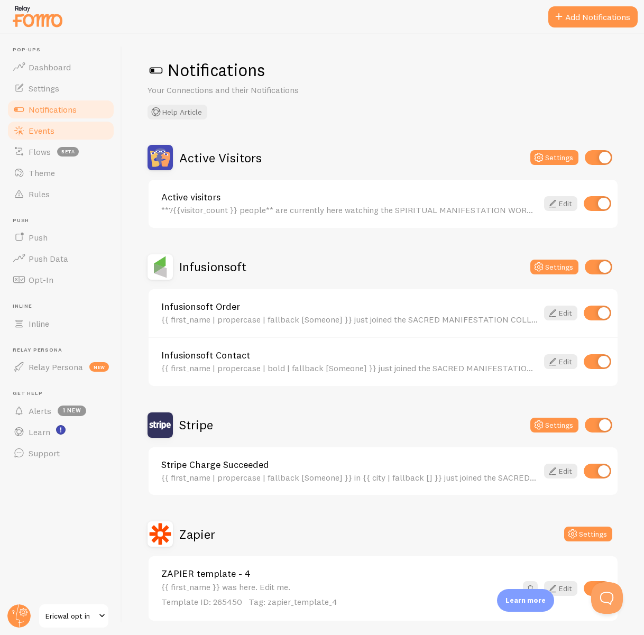
click at [38, 128] on span "Events" at bounding box center [42, 130] width 26 height 11
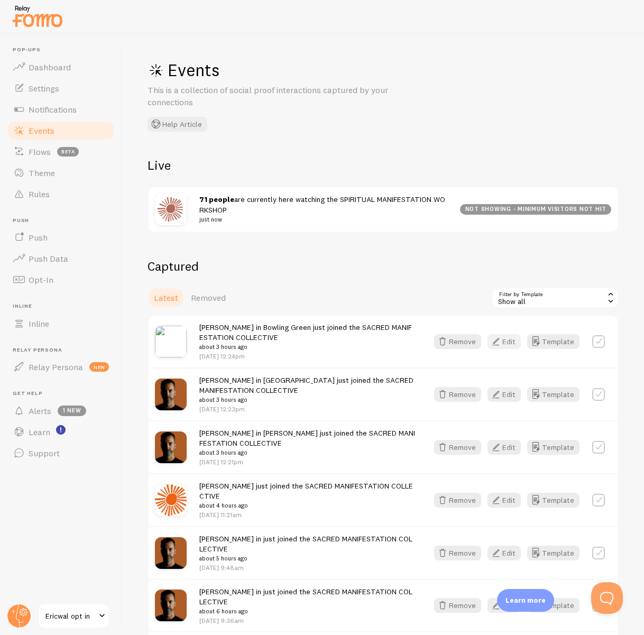
click at [505, 341] on button "Edit" at bounding box center [503, 341] width 33 height 15
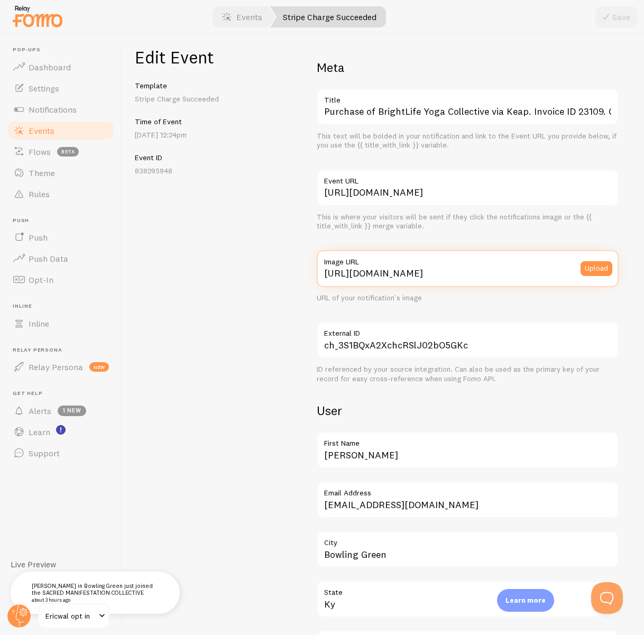
click at [423, 277] on input "https://www.dropbox.com/scl/fi/nx76u6vn0atd8mnksil2q/Sun-orange.png?rlkey=w7j8j…" at bounding box center [468, 268] width 302 height 37
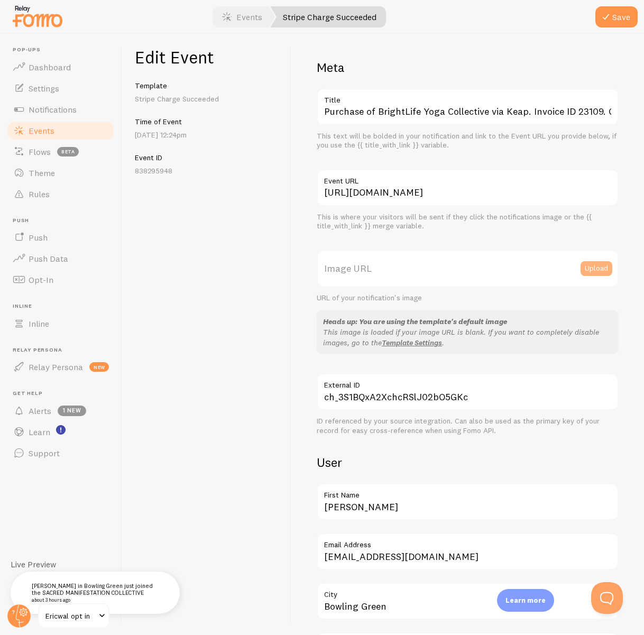
click at [602, 268] on button "Upload" at bounding box center [596, 268] width 32 height 15
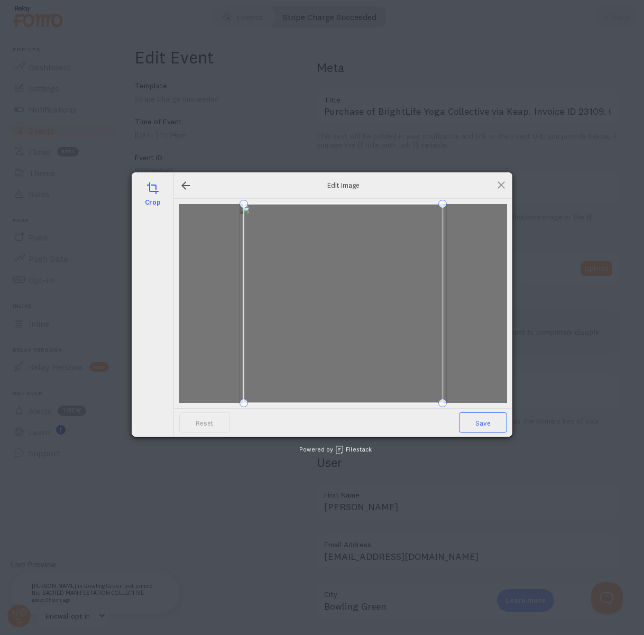
click at [482, 423] on span "Save" at bounding box center [483, 422] width 48 height 20
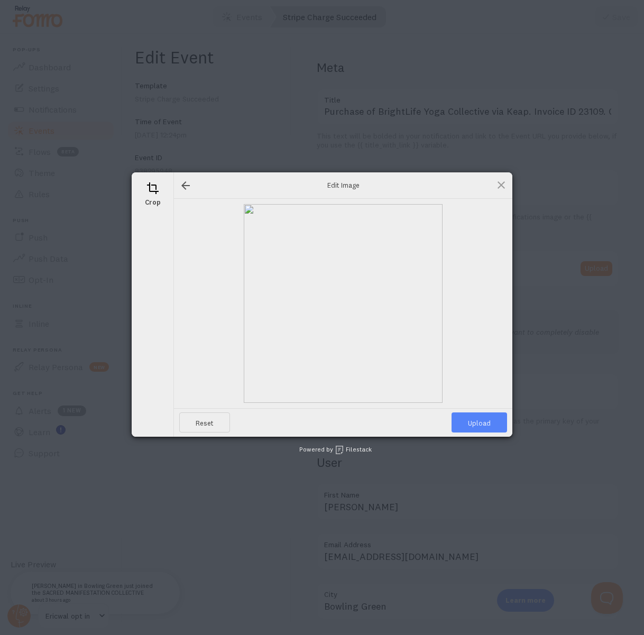
click at [481, 423] on span "Upload" at bounding box center [478, 422] width 55 height 20
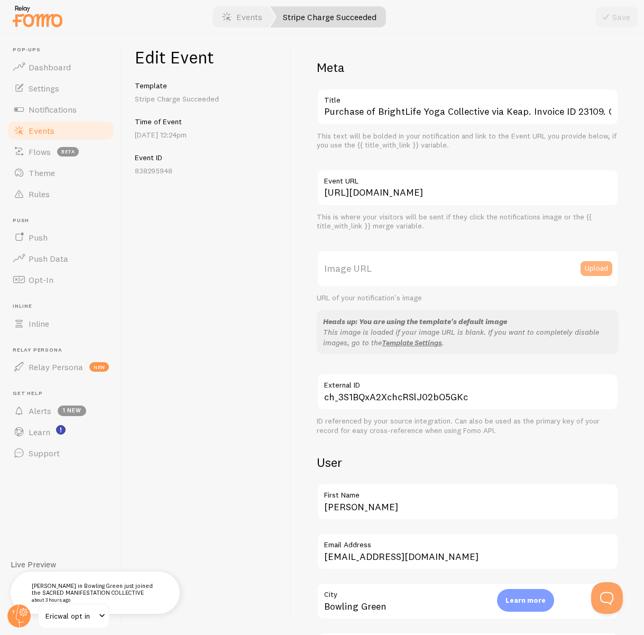
click at [598, 267] on button "Upload" at bounding box center [596, 268] width 32 height 15
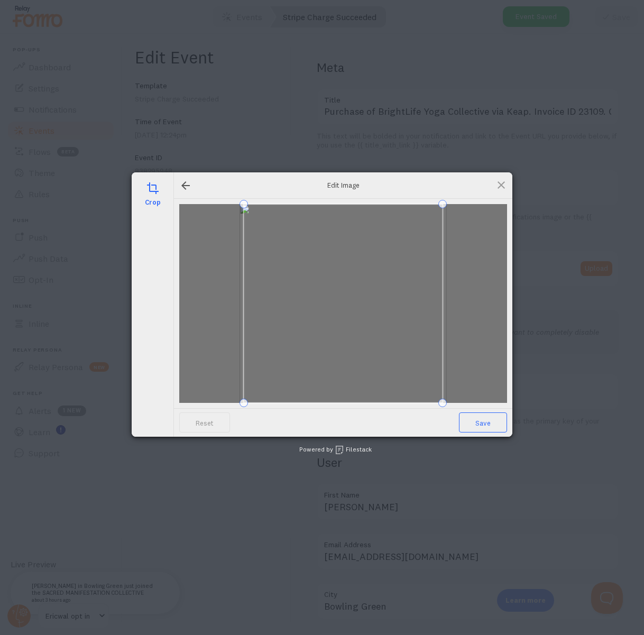
click at [486, 420] on span "Save" at bounding box center [483, 422] width 48 height 20
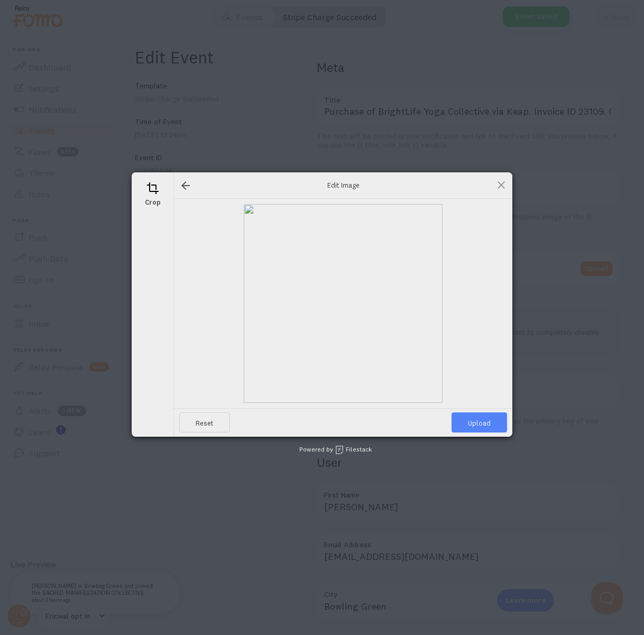
click at [487, 419] on span "Upload" at bounding box center [478, 422] width 55 height 20
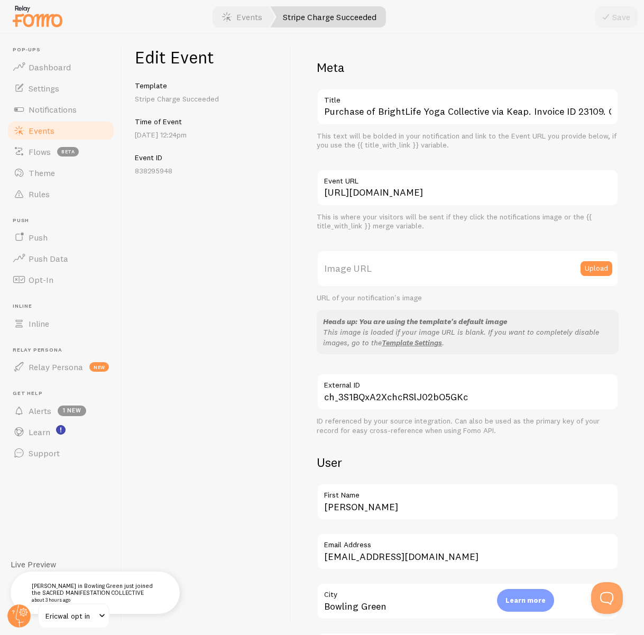
click at [37, 126] on span "Events" at bounding box center [42, 130] width 26 height 11
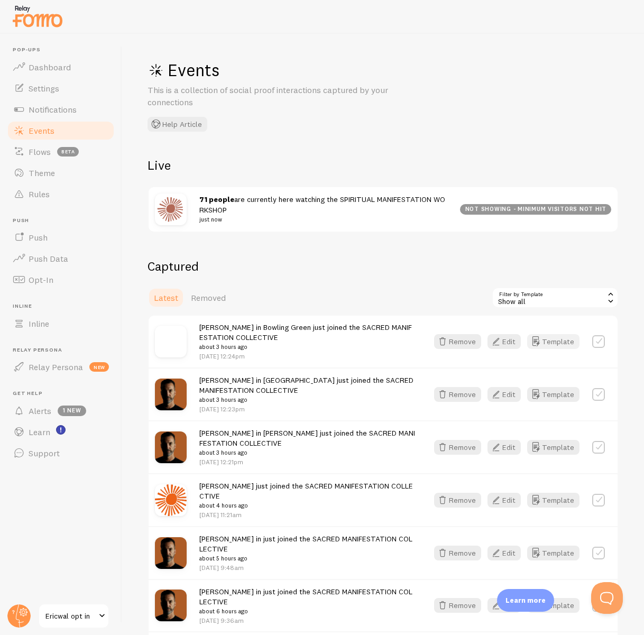
click at [542, 341] on icon "button" at bounding box center [535, 341] width 13 height 13
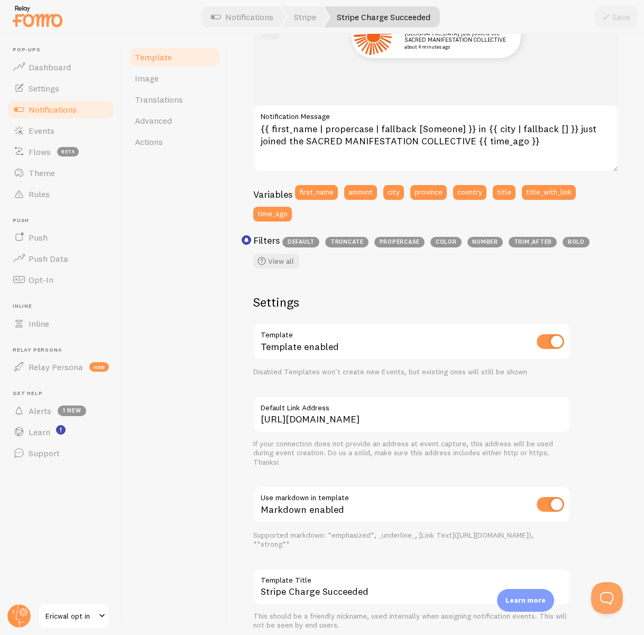
scroll to position [191, 0]
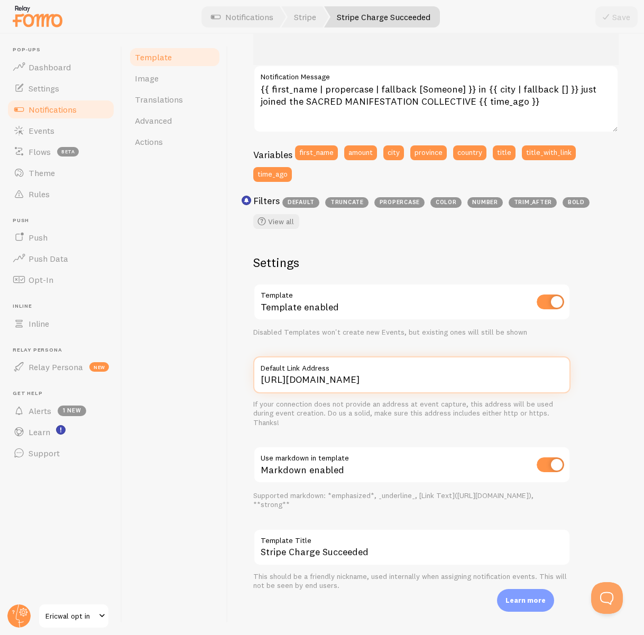
click at [380, 384] on input "[URL][DOMAIN_NAME]" at bounding box center [411, 374] width 317 height 37
type input "[URL][DOMAIN_NAME]"
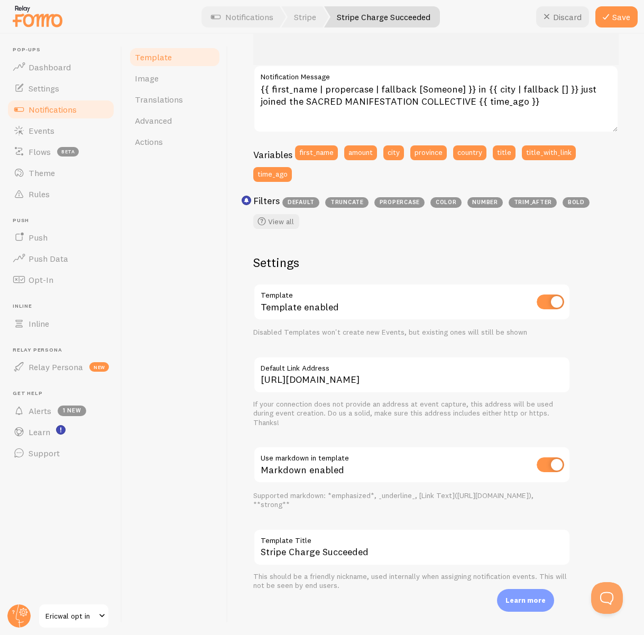
click at [342, 423] on div "If your connection does not provide an address at event capture, this address w…" at bounding box center [411, 414] width 317 height 28
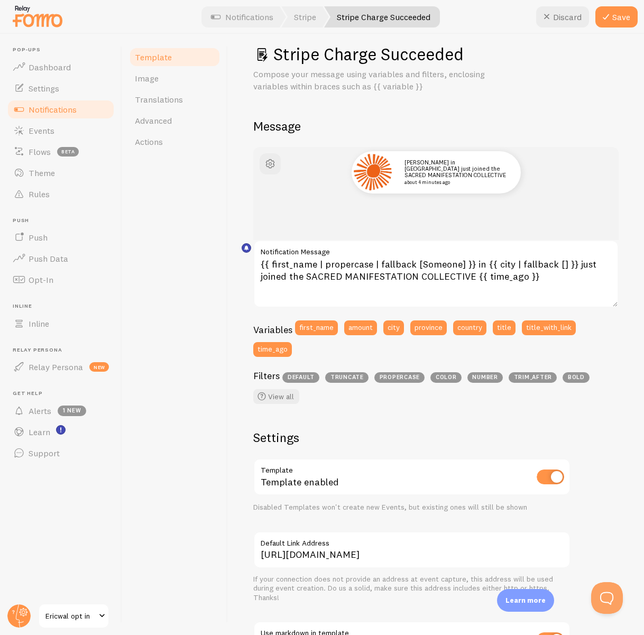
scroll to position [0, 0]
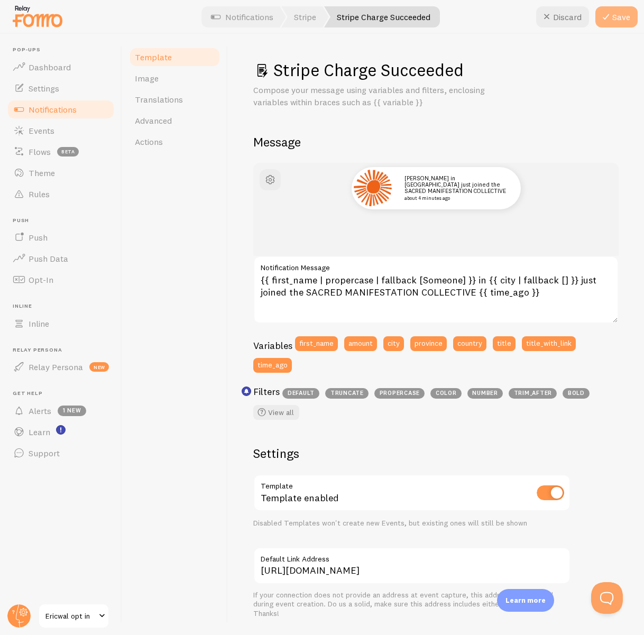
click at [612, 17] on button "Save" at bounding box center [616, 16] width 42 height 21
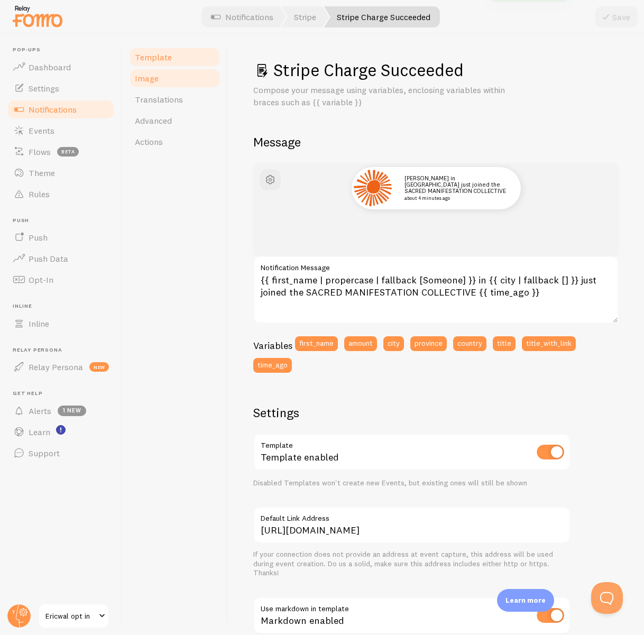
click at [155, 83] on link "Image" at bounding box center [174, 78] width 92 height 21
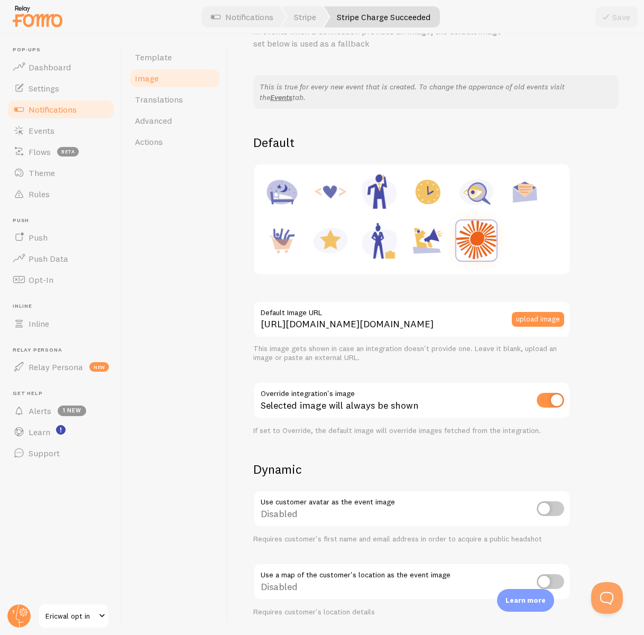
scroll to position [183, 0]
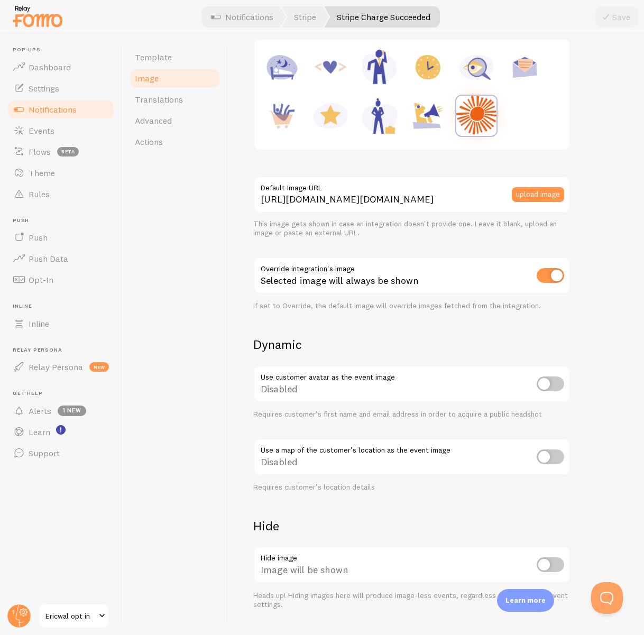
click at [542, 273] on input "checkbox" at bounding box center [549, 275] width 27 height 15
checkbox input "true"
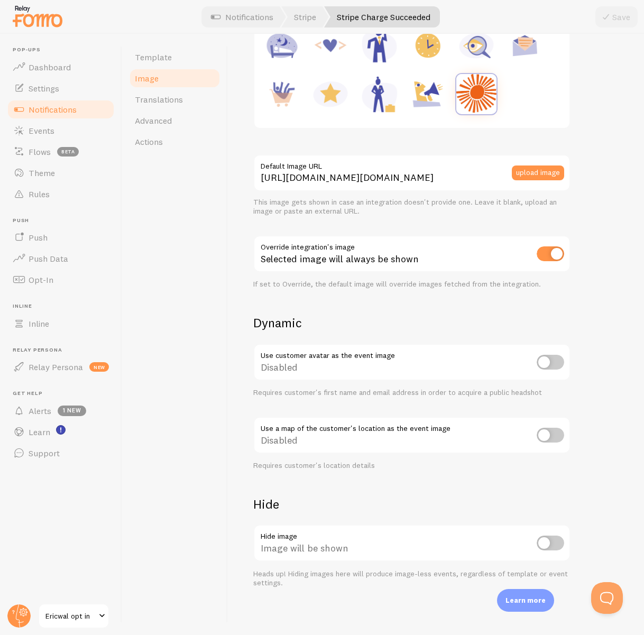
scroll to position [209, 0]
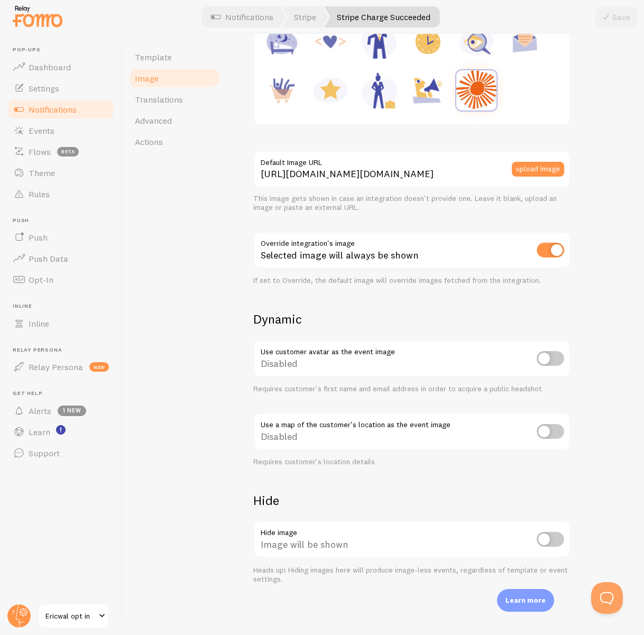
click at [556, 540] on input "checkbox" at bounding box center [549, 539] width 27 height 15
click at [541, 543] on input "checkbox" at bounding box center [549, 539] width 27 height 15
checkbox input "false"
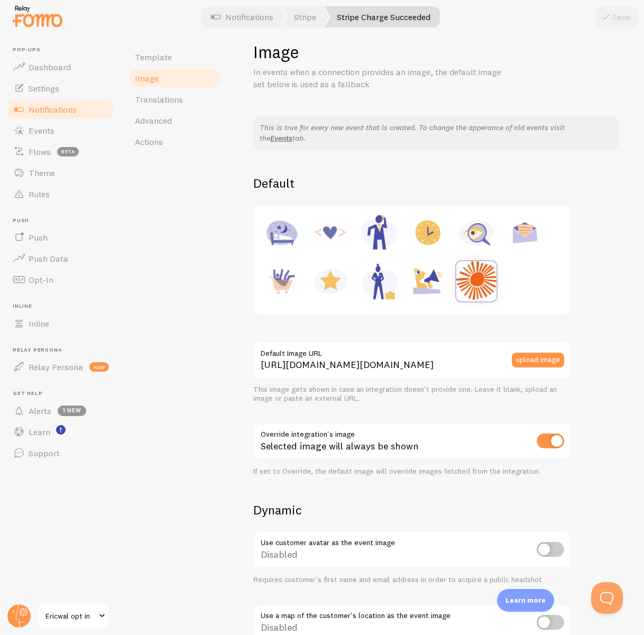
scroll to position [0, 0]
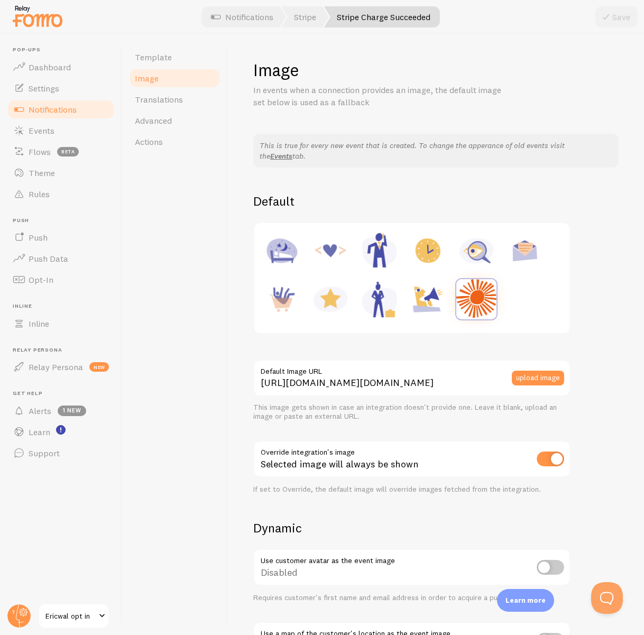
click at [616, 18] on div "Save" at bounding box center [616, 16] width 42 height 21
click at [561, 77] on h1 "Image" at bounding box center [435, 70] width 365 height 22
click at [39, 126] on span "Events" at bounding box center [42, 130] width 26 height 11
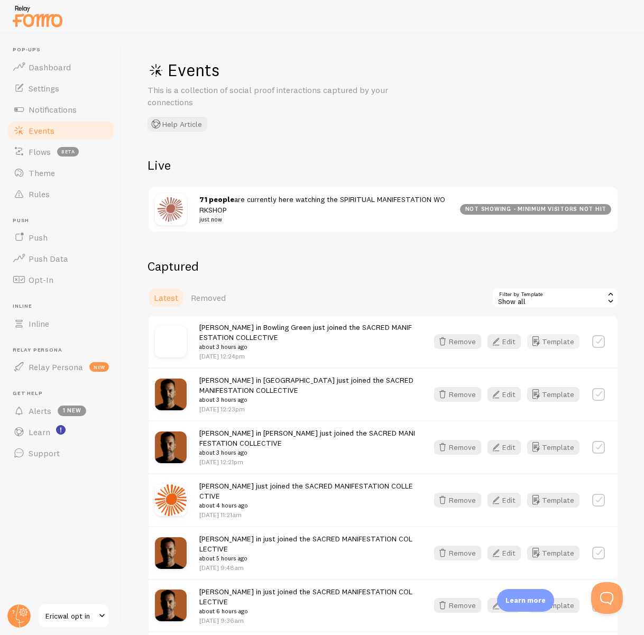
click at [559, 343] on button "Template" at bounding box center [553, 341] width 52 height 15
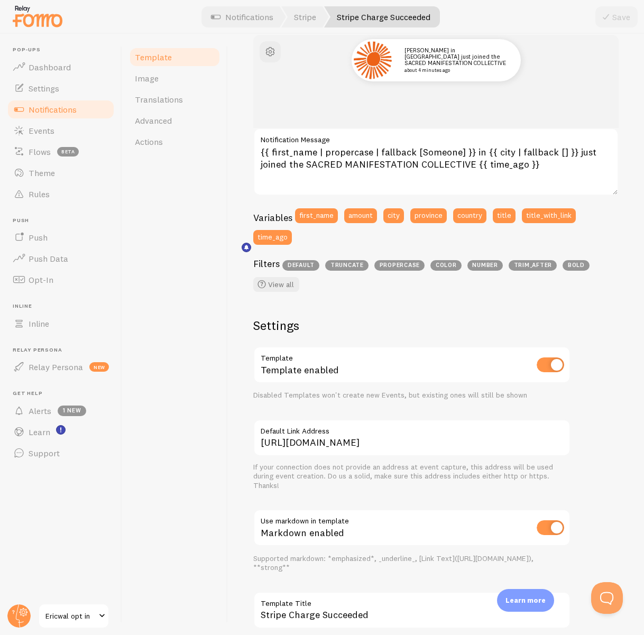
scroll to position [191, 0]
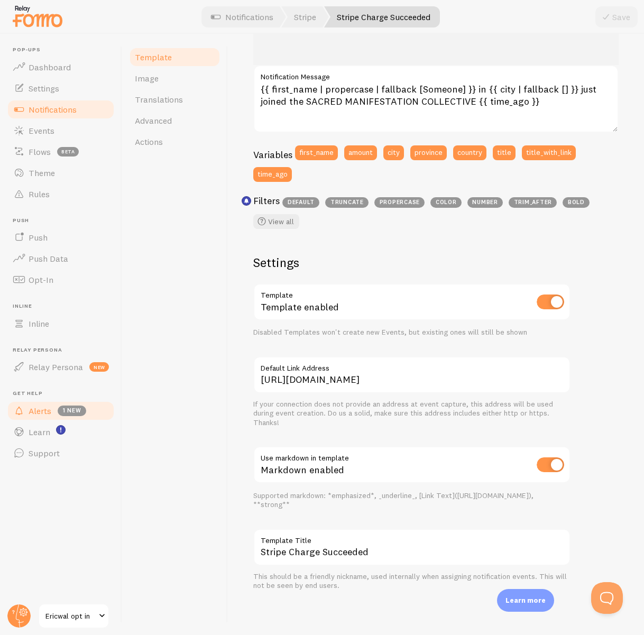
click at [42, 411] on span "Alerts" at bounding box center [40, 410] width 23 height 11
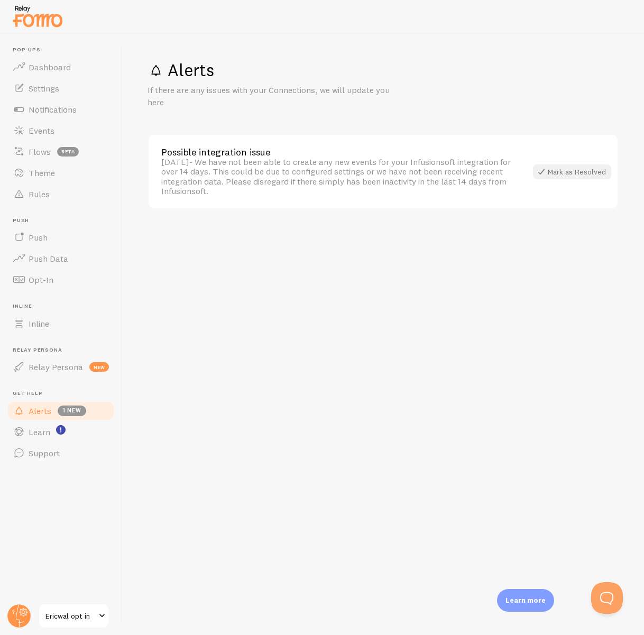
click at [563, 170] on div "Mark as Resolved" at bounding box center [572, 171] width 78 height 15
click at [48, 128] on span "Events" at bounding box center [42, 130] width 26 height 11
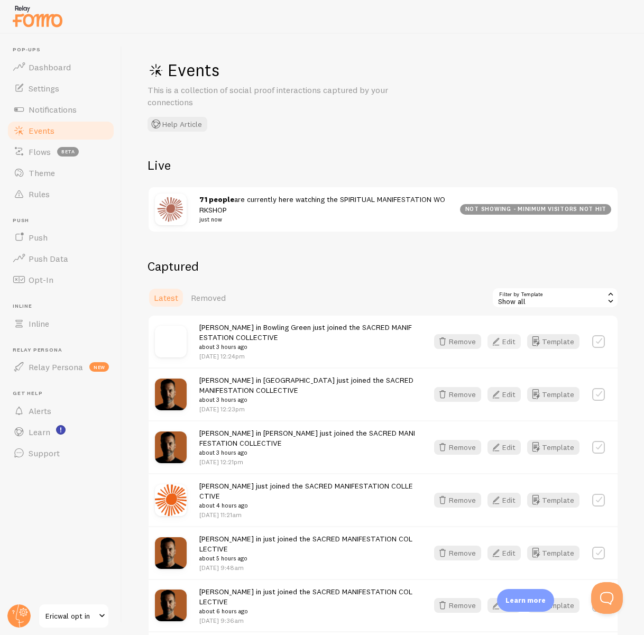
click at [504, 339] on button "Edit" at bounding box center [503, 341] width 33 height 15
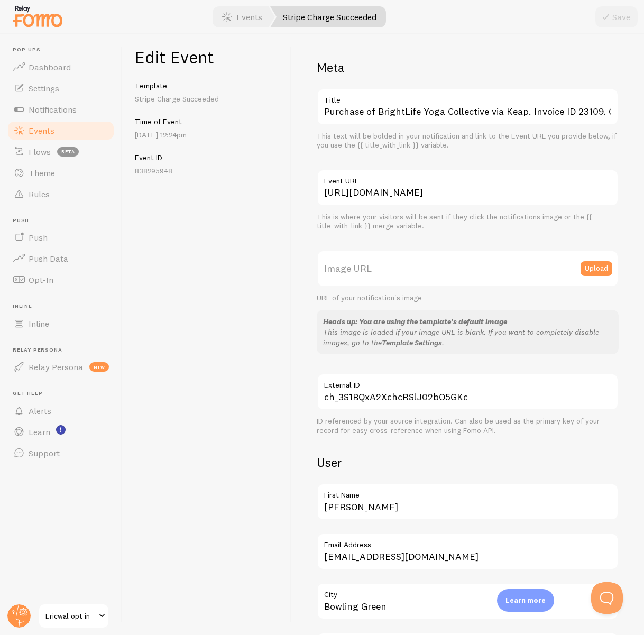
click at [35, 132] on span "Events" at bounding box center [42, 130] width 26 height 11
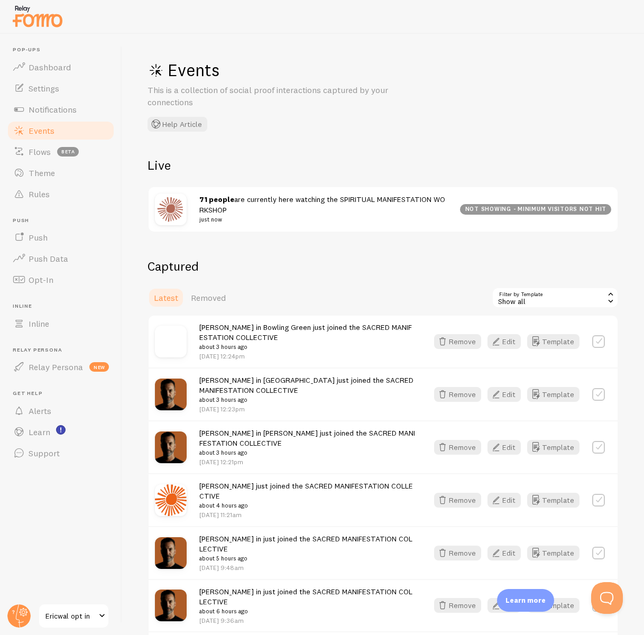
click at [305, 387] on div "[PERSON_NAME] in [GEOGRAPHIC_DATA] just joined the SACRED MANIFESTATION COLLECT…" at bounding box center [307, 394] width 216 height 39
click at [508, 392] on button "Edit" at bounding box center [503, 394] width 33 height 15
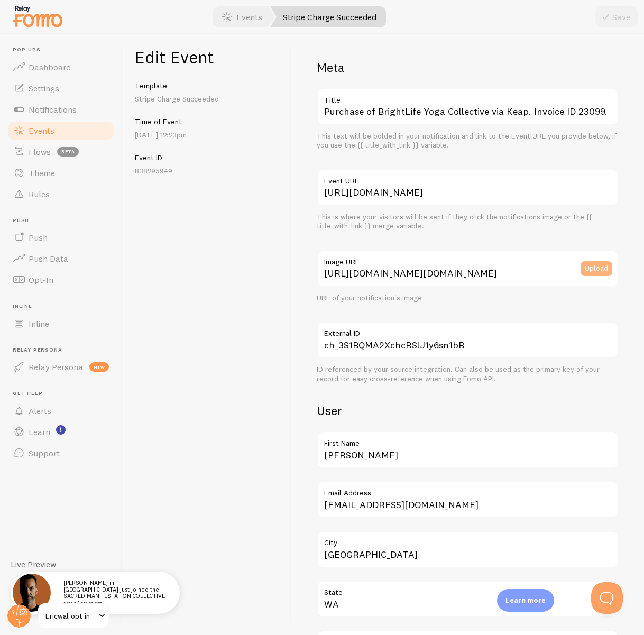
click at [593, 269] on button "Upload" at bounding box center [596, 268] width 32 height 15
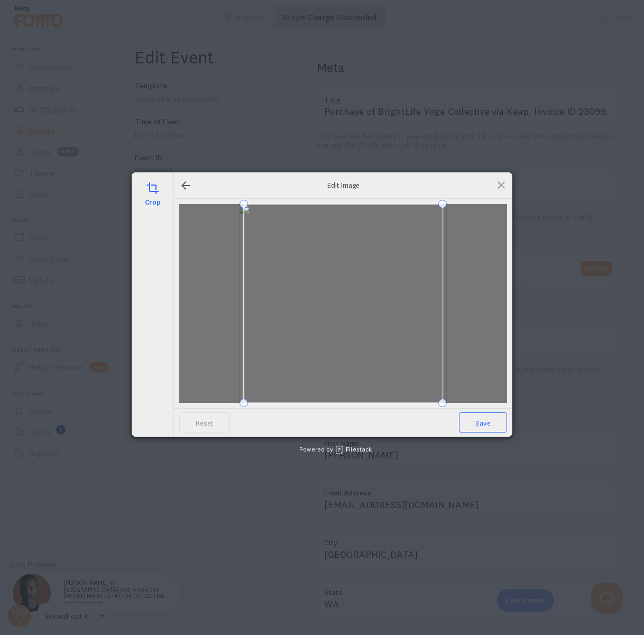
click at [481, 419] on span "Save" at bounding box center [483, 422] width 48 height 20
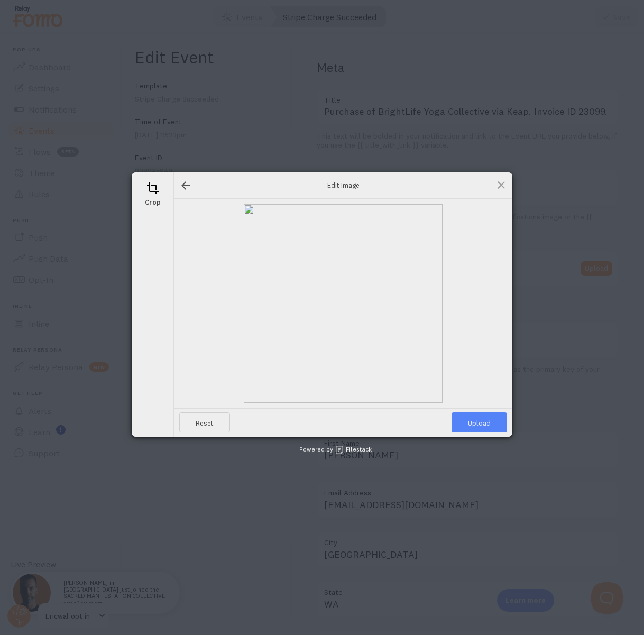
click at [484, 418] on span "Upload" at bounding box center [478, 422] width 55 height 20
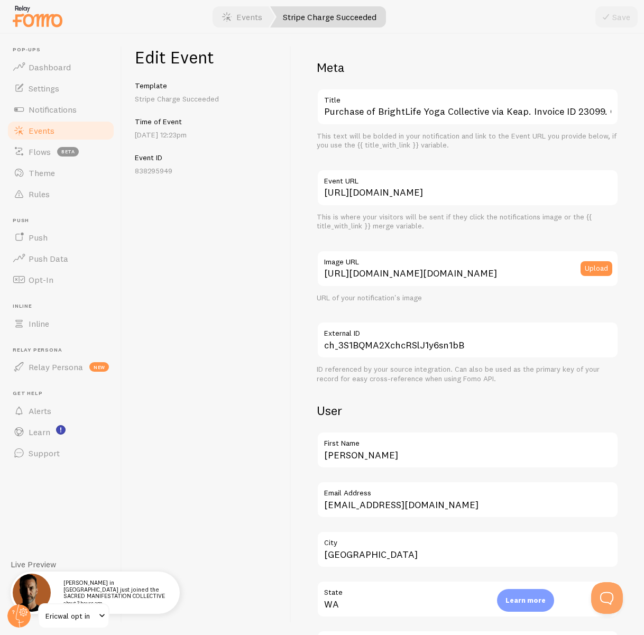
click at [32, 131] on span "Events" at bounding box center [42, 130] width 26 height 11
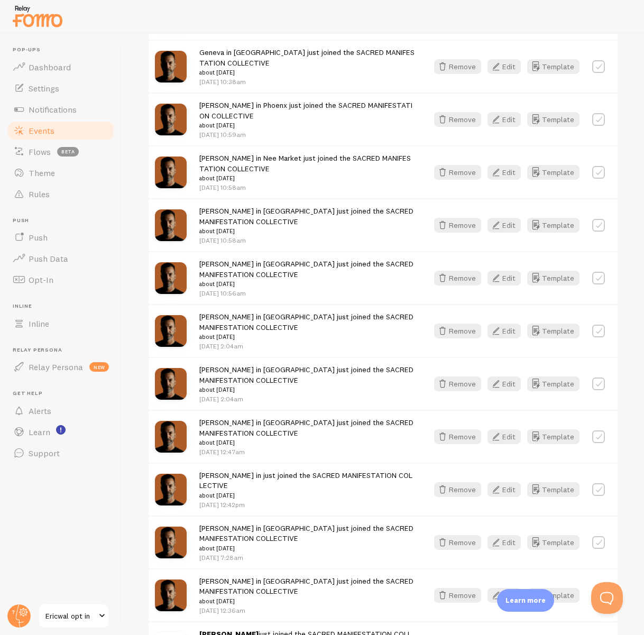
scroll to position [1304, 0]
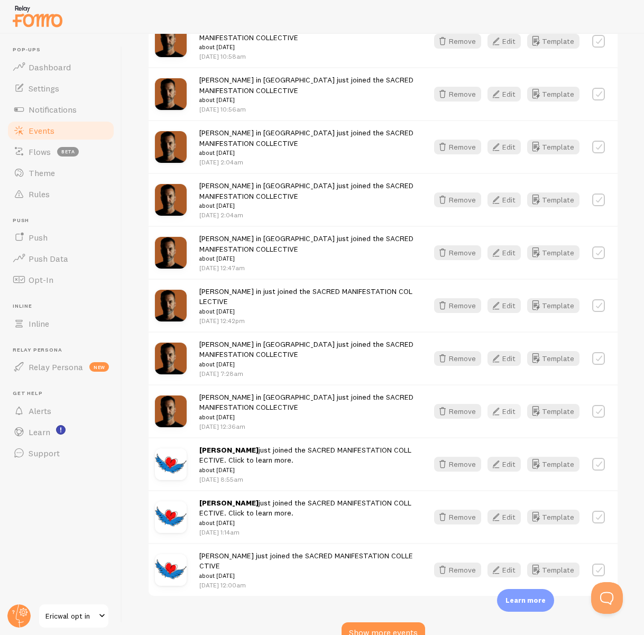
click at [507, 404] on button "Edit" at bounding box center [503, 411] width 33 height 15
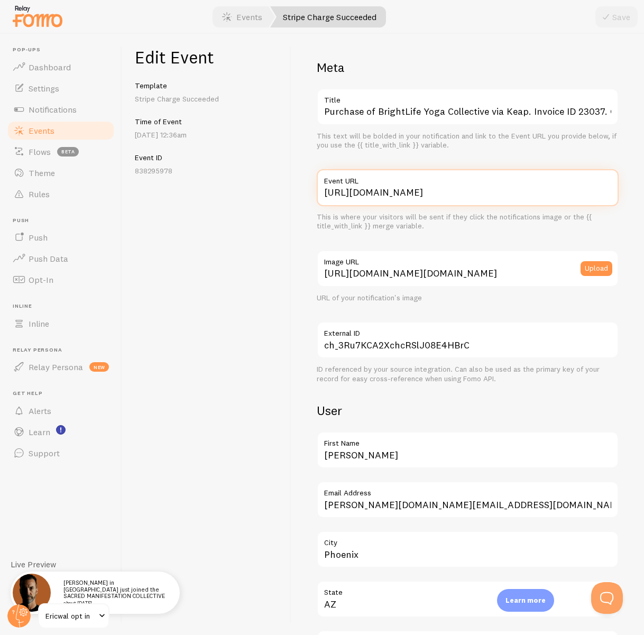
click at [441, 192] on input "[URL][DOMAIN_NAME]" at bounding box center [468, 187] width 302 height 37
type input "[URL][DOMAIN_NAME]"
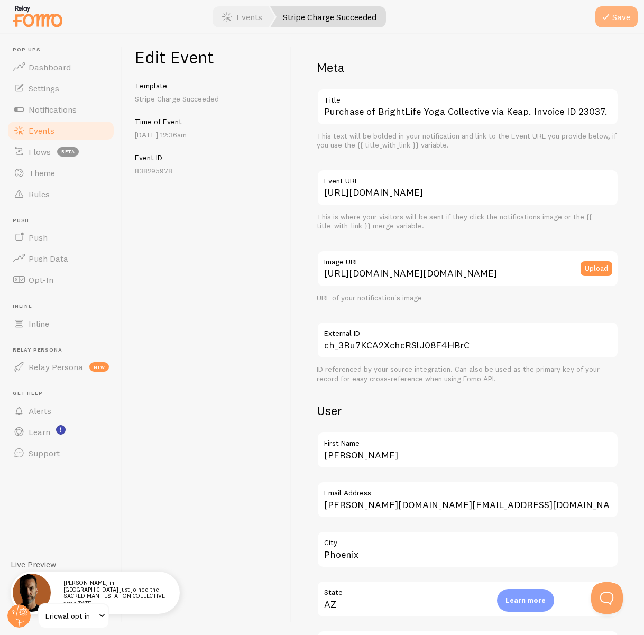
click at [626, 12] on button "Save" at bounding box center [616, 16] width 42 height 21
click at [591, 267] on button "Upload" at bounding box center [596, 268] width 32 height 15
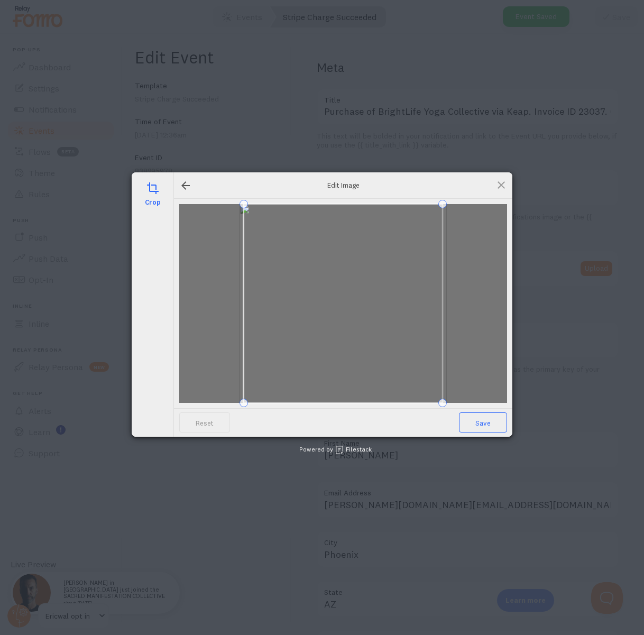
click at [471, 418] on span "Save" at bounding box center [483, 422] width 48 height 20
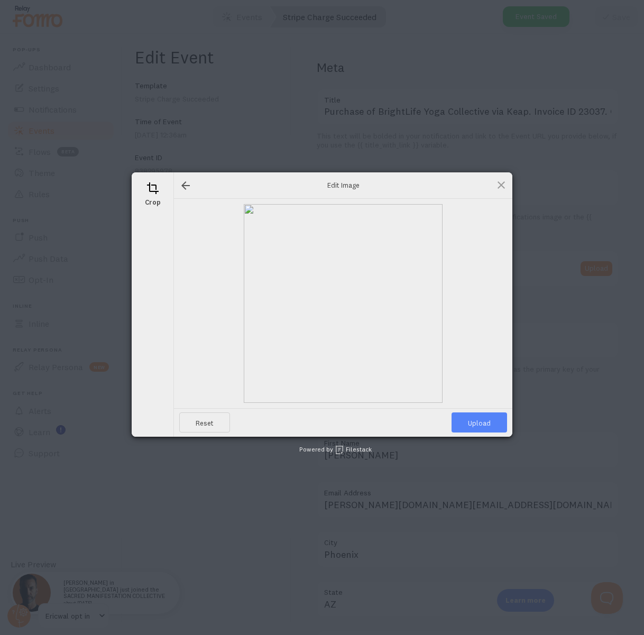
click at [471, 418] on span "Upload" at bounding box center [478, 422] width 55 height 20
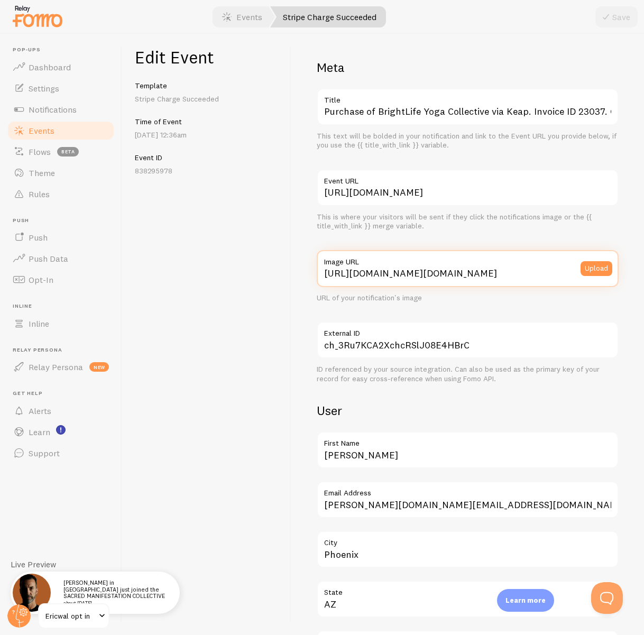
click at [393, 273] on input "https://logo.clearbit.com/www.ericwal.com" at bounding box center [468, 268] width 302 height 37
click at [394, 274] on input "https://logo.clearbit.com/www.ericwal.com" at bounding box center [468, 268] width 302 height 37
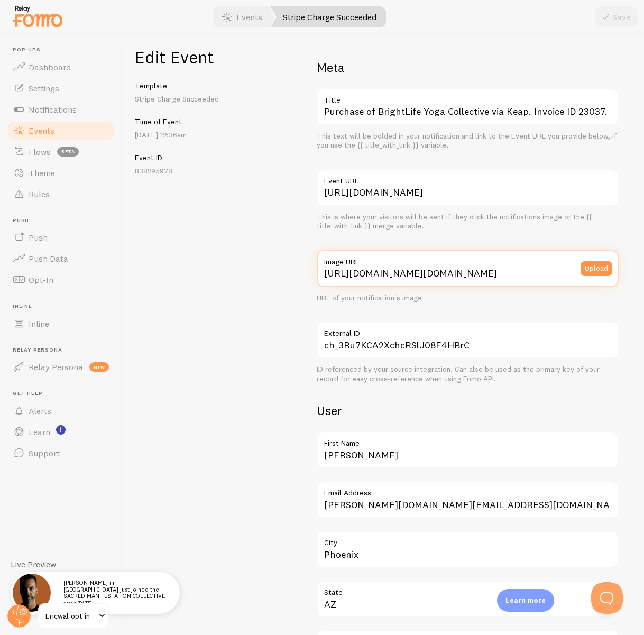
click at [394, 274] on input "https://logo.clearbit.com/www.ericwal.com" at bounding box center [468, 268] width 302 height 37
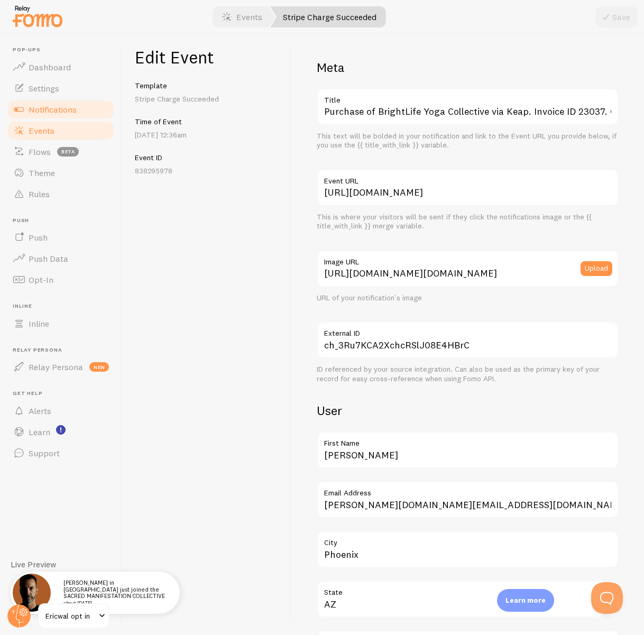
click at [33, 110] on span "Notifications" at bounding box center [53, 109] width 48 height 11
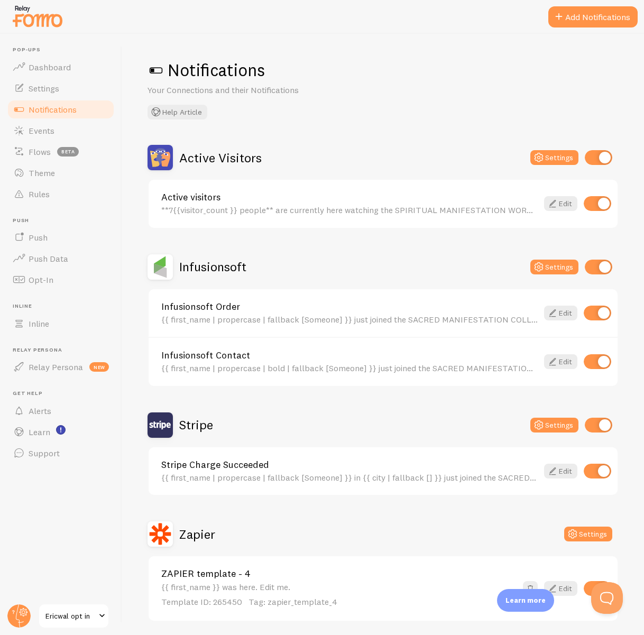
scroll to position [38, 0]
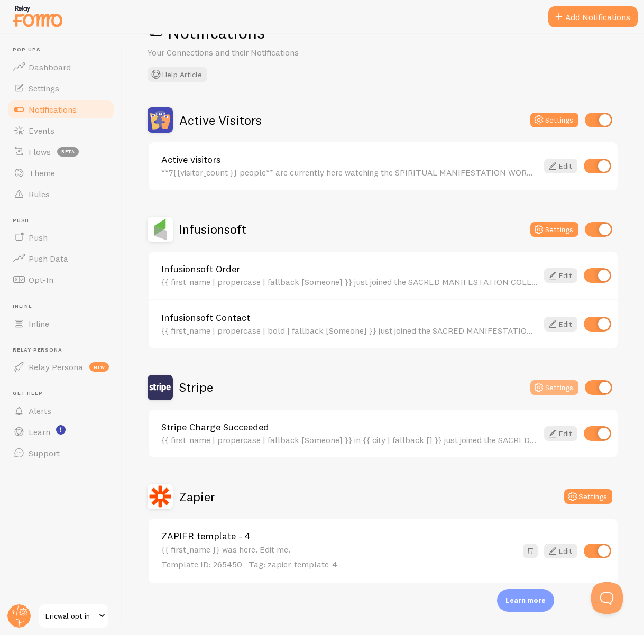
click at [536, 385] on icon at bounding box center [538, 387] width 13 height 13
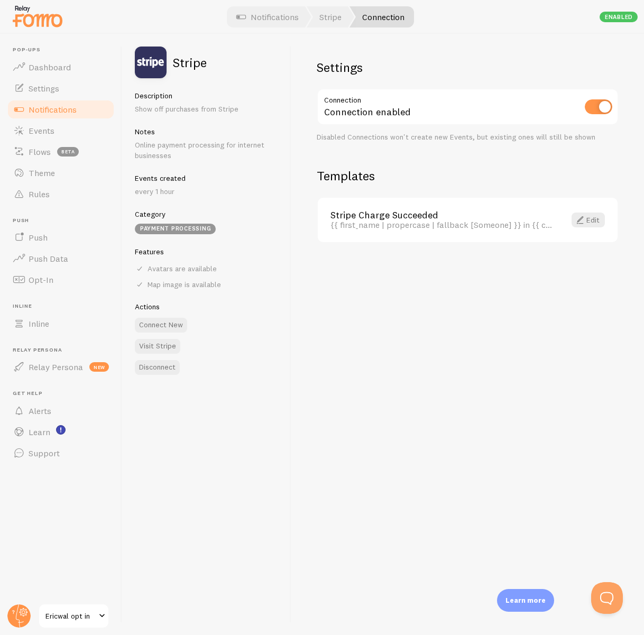
click at [66, 115] on link "Notifications" at bounding box center [60, 109] width 109 height 21
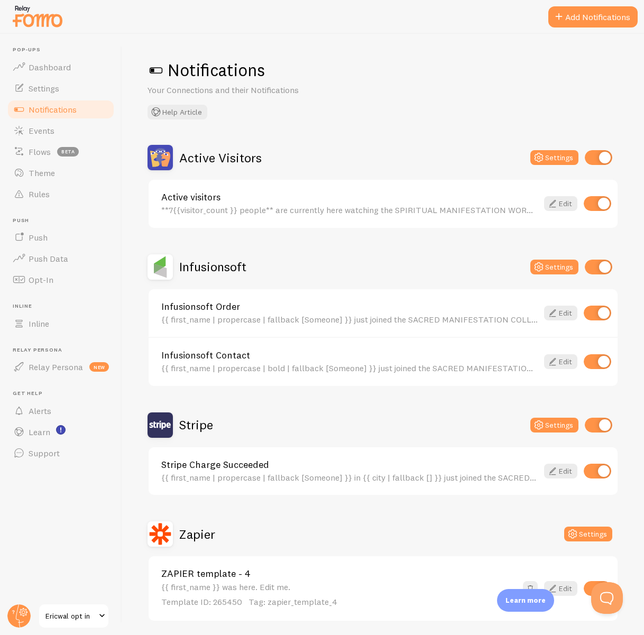
scroll to position [38, 0]
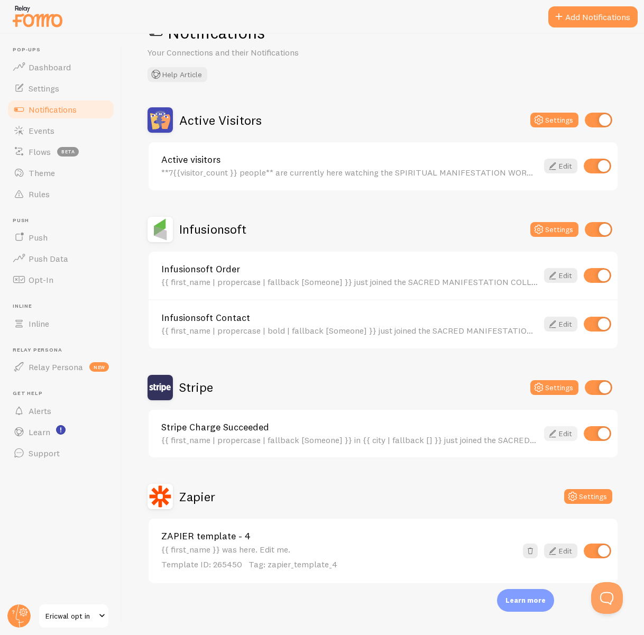
click at [555, 433] on icon at bounding box center [552, 433] width 13 height 13
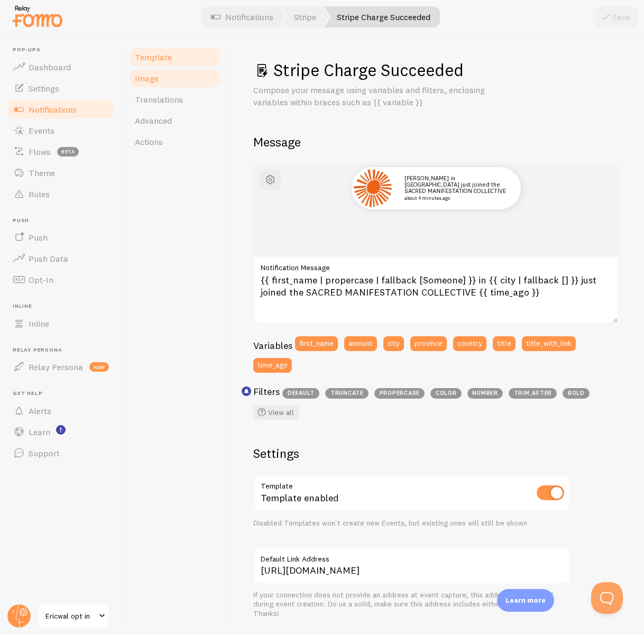
click at [141, 73] on span "Image" at bounding box center [147, 78] width 24 height 11
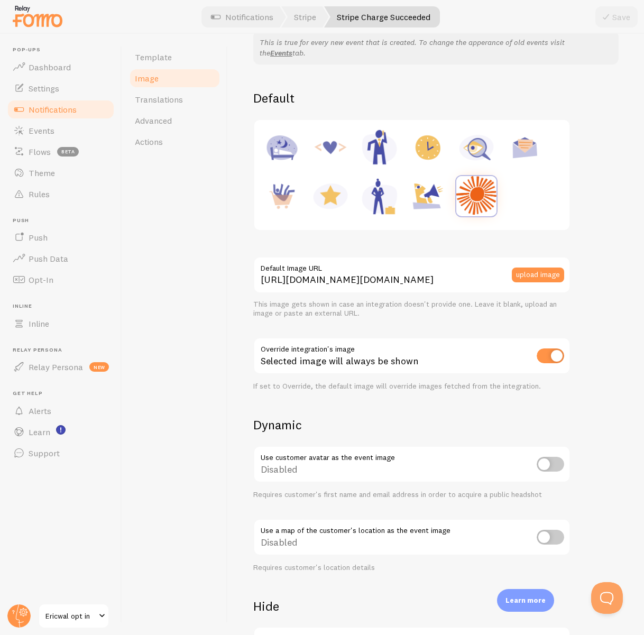
scroll to position [108, 0]
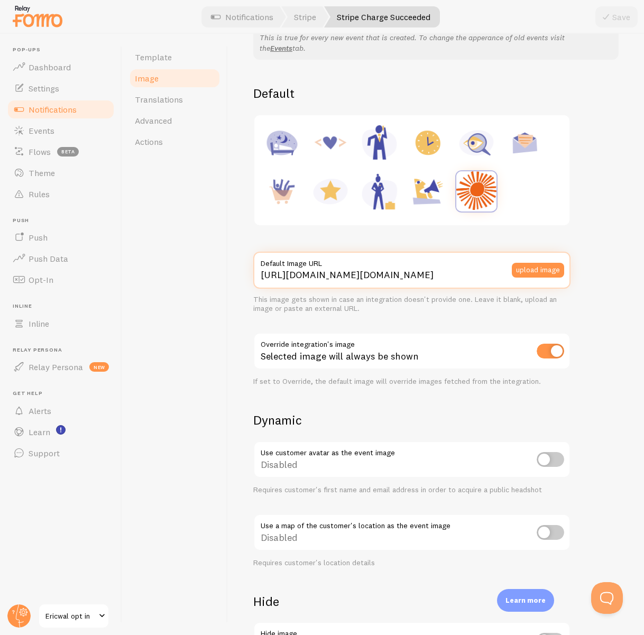
click at [369, 274] on input "[URL][DOMAIN_NAME][DOMAIN_NAME]" at bounding box center [411, 270] width 317 height 37
click at [368, 274] on input "[URL][DOMAIN_NAME][DOMAIN_NAME]" at bounding box center [411, 270] width 317 height 37
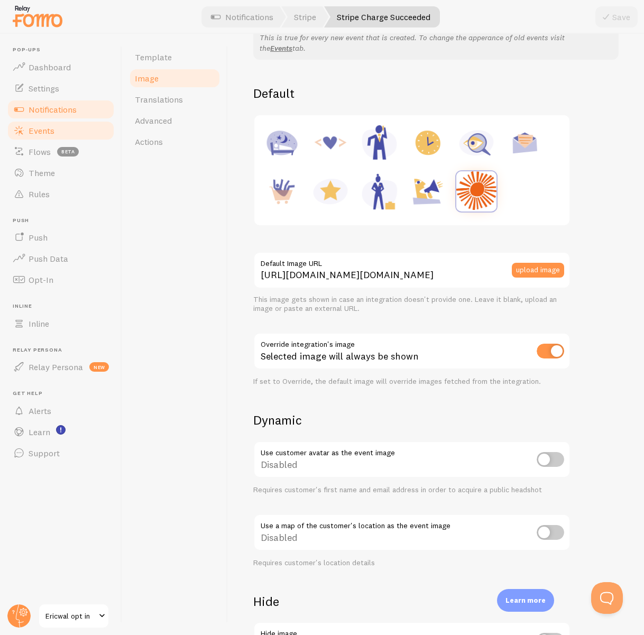
click at [51, 134] on span "Events" at bounding box center [42, 130] width 26 height 11
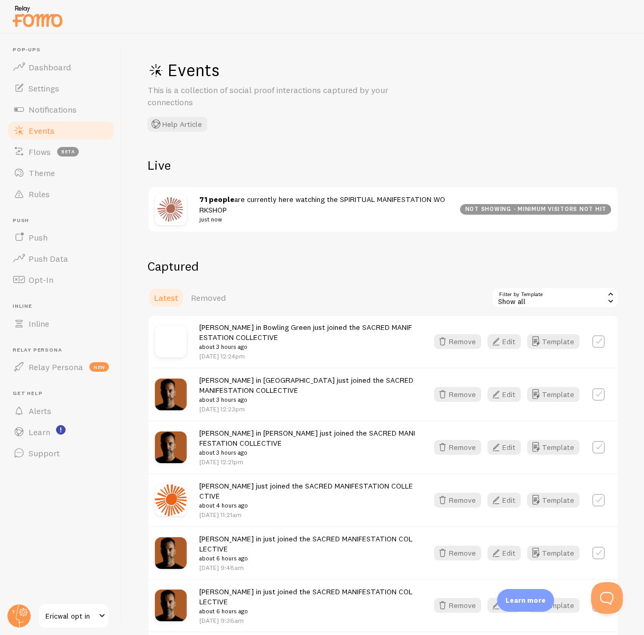
click at [294, 337] on div "Nancy in Bowling Green just joined the SACRED MANIFESTATION COLLECTIVE about 3 …" at bounding box center [307, 341] width 216 height 39
click at [509, 343] on button "Edit" at bounding box center [503, 341] width 33 height 15
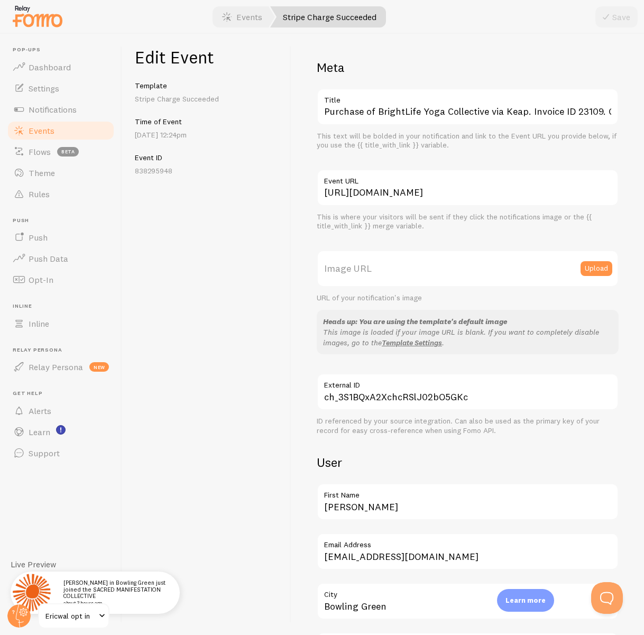
click at [403, 268] on label "Image URL" at bounding box center [468, 268] width 302 height 37
click at [403, 268] on input "Image URL" at bounding box center [468, 268] width 302 height 37
paste input "[URL][DOMAIN_NAME][DOMAIN_NAME]"
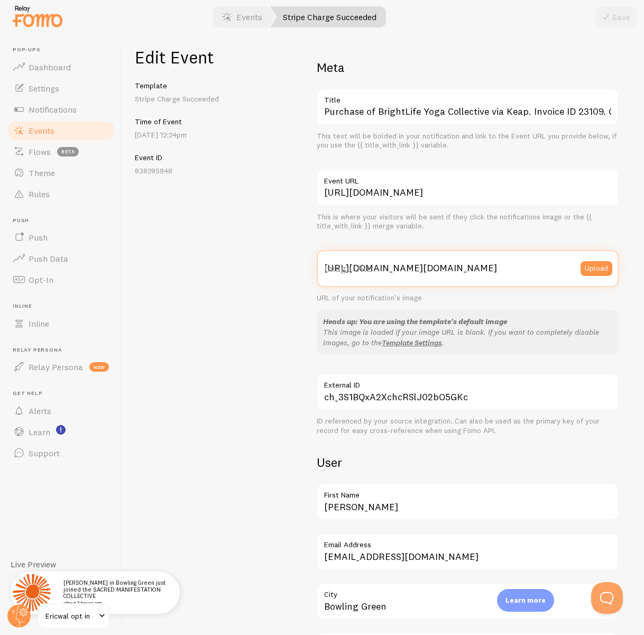
scroll to position [0, 325]
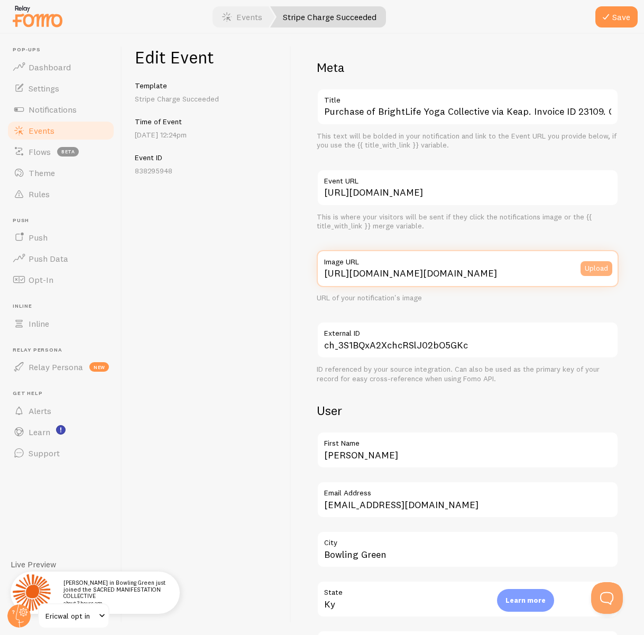
type input "[URL][DOMAIN_NAME][DOMAIN_NAME]"
click at [592, 270] on button "Upload" at bounding box center [596, 268] width 32 height 15
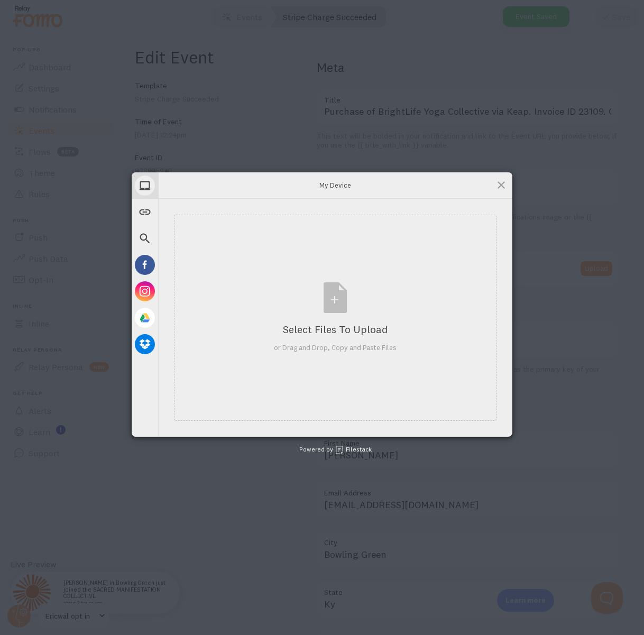
click at [500, 183] on span at bounding box center [501, 185] width 12 height 12
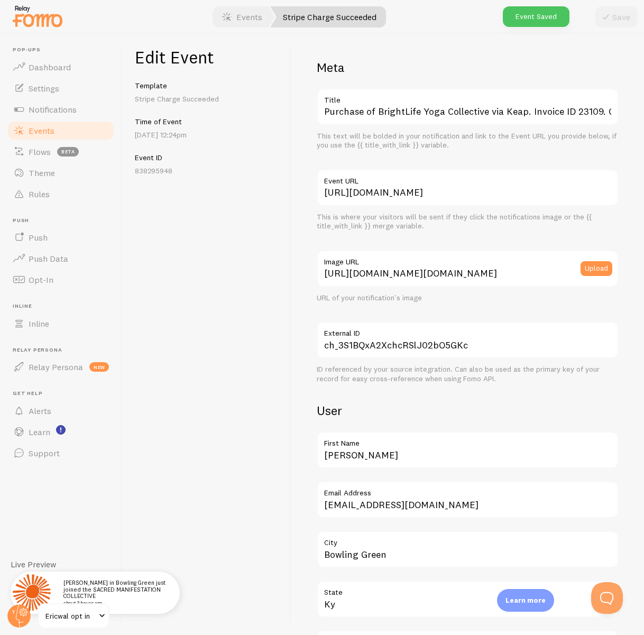
click at [461, 300] on div "URL of your notification's image" at bounding box center [468, 298] width 302 height 10
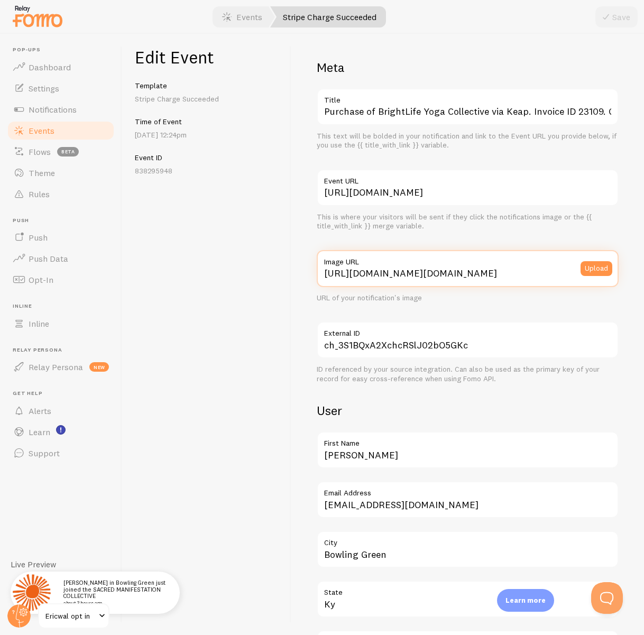
click at [447, 277] on input "[URL][DOMAIN_NAME][DOMAIN_NAME]" at bounding box center [468, 268] width 302 height 37
click at [604, 42] on div "Meta Purchase of BrightLife Yoga Collective via Keap. Invoice ID 23109. Order I…" at bounding box center [467, 334] width 352 height 601
click at [42, 128] on span "Events" at bounding box center [42, 130] width 26 height 11
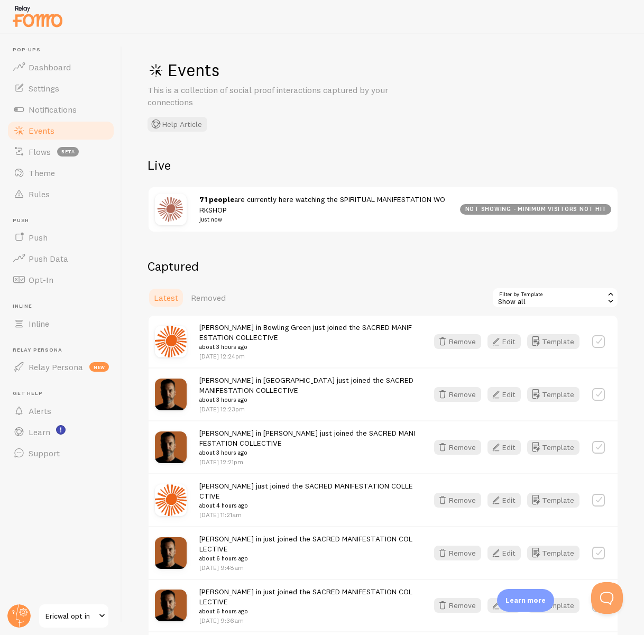
click at [294, 399] on small "about 3 hours ago" at bounding box center [307, 400] width 216 height 10
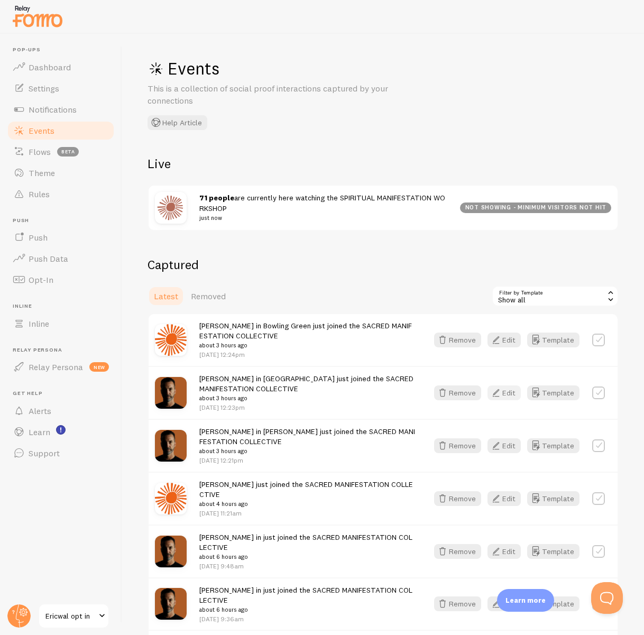
click at [499, 391] on icon "button" at bounding box center [495, 392] width 13 height 13
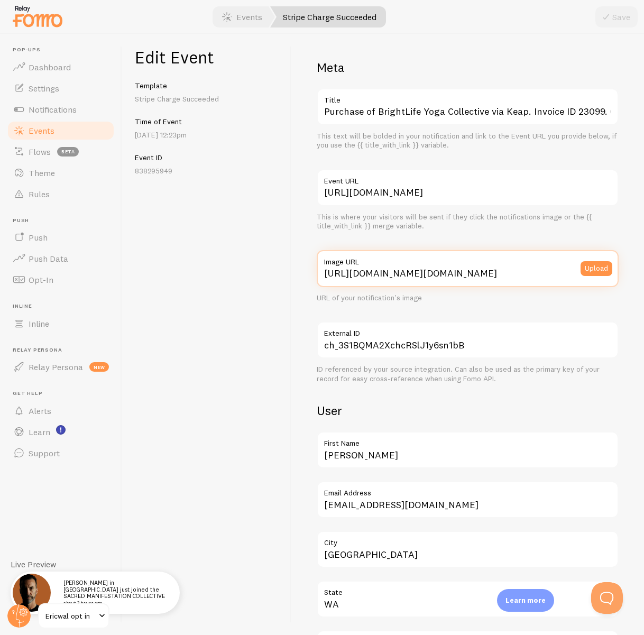
click at [459, 271] on input "https://logo.clearbit.com/www.ericwal.com" at bounding box center [468, 268] width 302 height 37
click at [458, 272] on input "https://logo.clearbit.com/www.ericwal.com" at bounding box center [468, 268] width 302 height 37
paste input "process.filestackapi.com/ApqhzE1ldTzuKSj33adqez/resize=width:170,height:170/htt…"
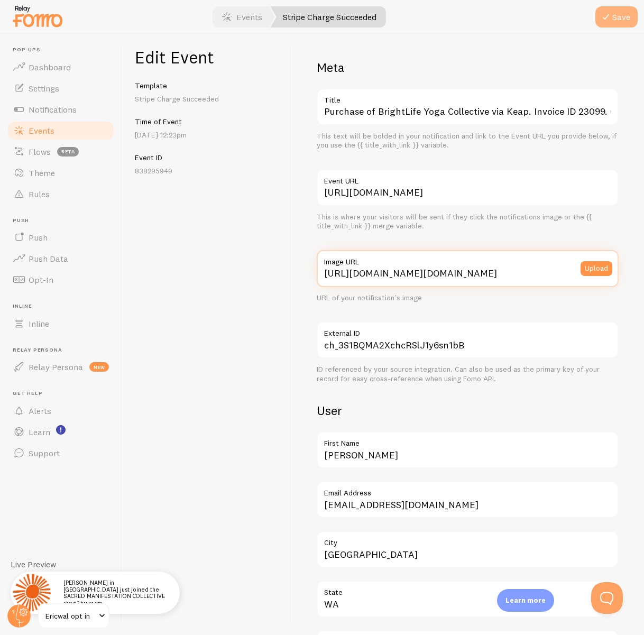
type input "[URL][DOMAIN_NAME][DOMAIN_NAME]"
click at [629, 15] on button "Save" at bounding box center [616, 16] width 42 height 21
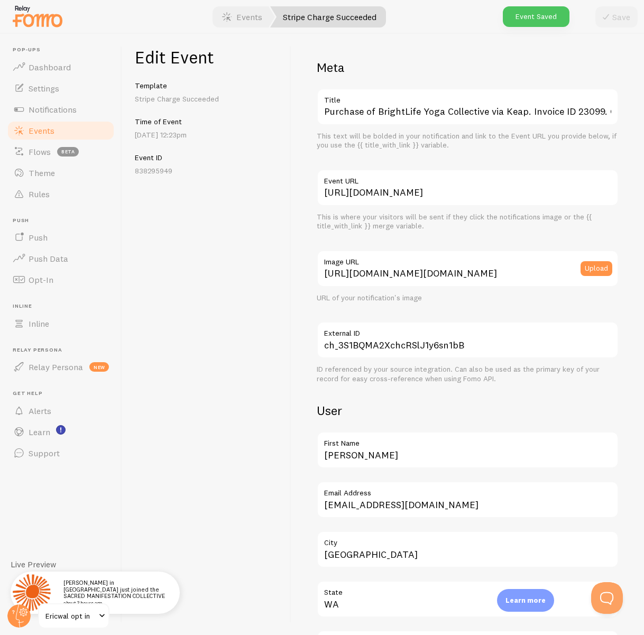
click at [25, 128] on span at bounding box center [19, 130] width 13 height 13
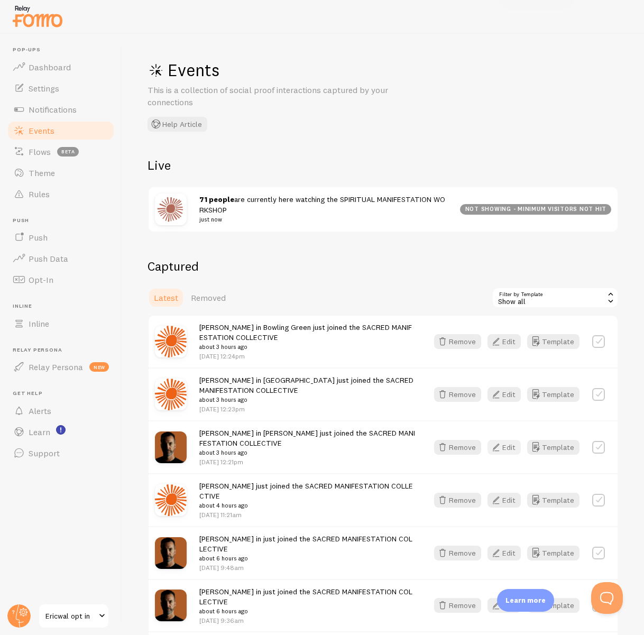
click at [512, 448] on button "Edit" at bounding box center [503, 447] width 33 height 15
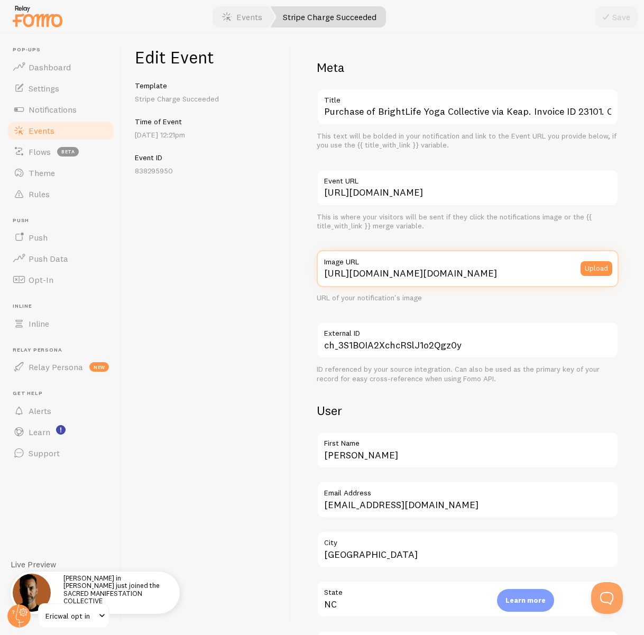
click at [378, 274] on input "https://logo.clearbit.com/www.ericwal.com" at bounding box center [468, 268] width 302 height 37
paste input "process.filestackapi.com/ApqhzE1ldTzuKSj33adqez/resize=width:170,height:170/htt…"
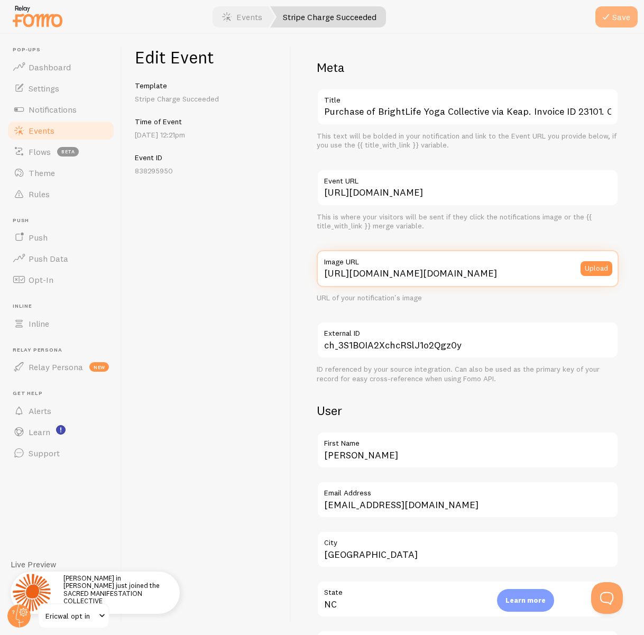
type input "[URL][DOMAIN_NAME][DOMAIN_NAME]"
click at [624, 18] on button "Save" at bounding box center [616, 16] width 42 height 21
click at [54, 127] on link "Events" at bounding box center [60, 130] width 109 height 21
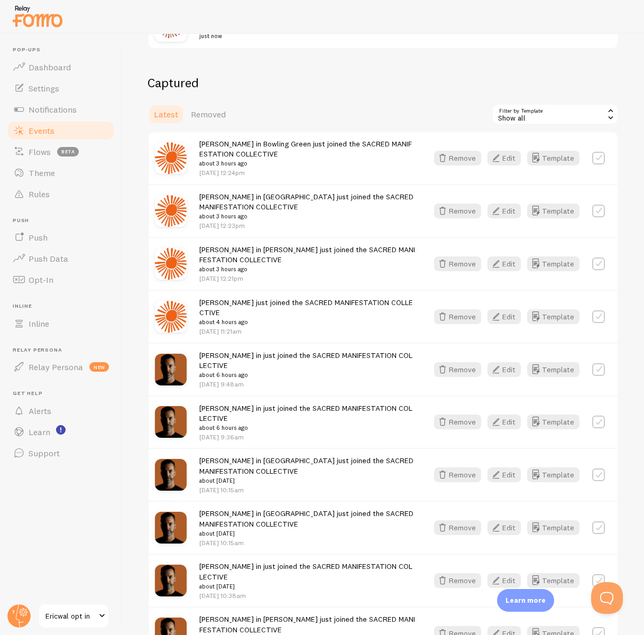
scroll to position [184, 0]
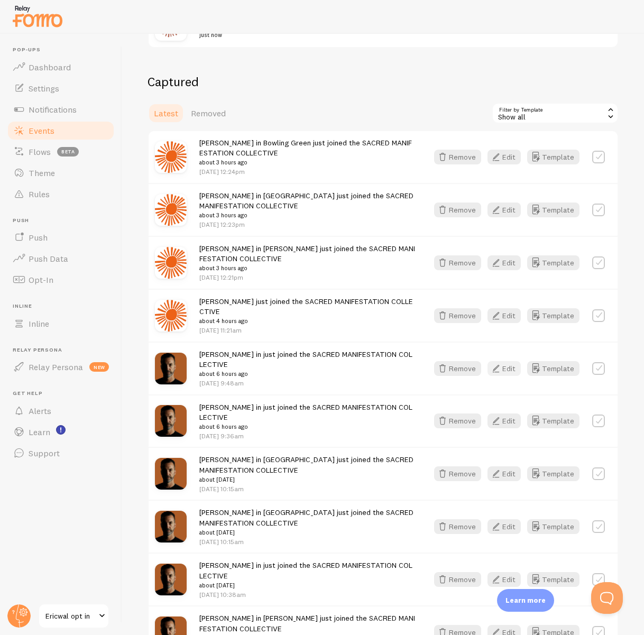
click at [505, 361] on button "Edit" at bounding box center [503, 368] width 33 height 15
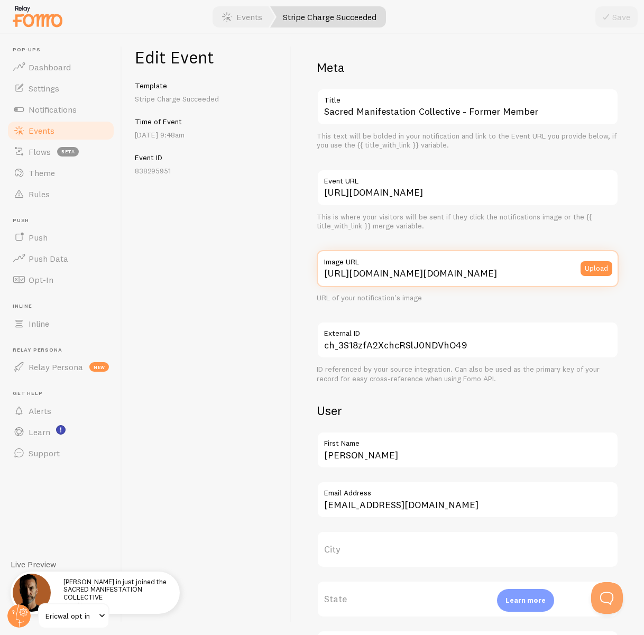
click at [429, 273] on input "https://logo.clearbit.com/www.ericwal.com" at bounding box center [468, 268] width 302 height 37
click at [430, 273] on input "https://logo.clearbit.com/www.ericwal.com" at bounding box center [468, 268] width 302 height 37
paste input "process.filestackapi.com/ApqhzE1ldTzuKSj33adqez/resize=width:170,height:170/htt…"
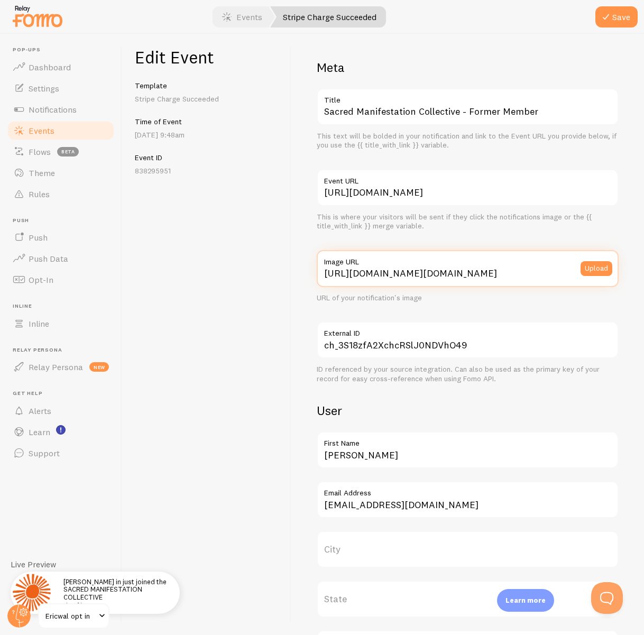
scroll to position [0, 325]
type input "[URL][DOMAIN_NAME][DOMAIN_NAME]"
click at [596, 10] on div "Save" at bounding box center [616, 16] width 42 height 21
click at [607, 14] on icon "submit" at bounding box center [605, 17] width 13 height 13
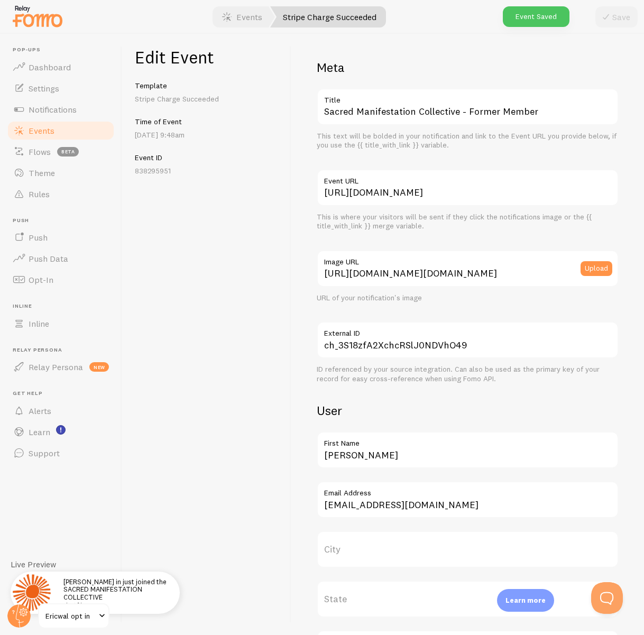
click at [46, 134] on span "Events" at bounding box center [42, 130] width 26 height 11
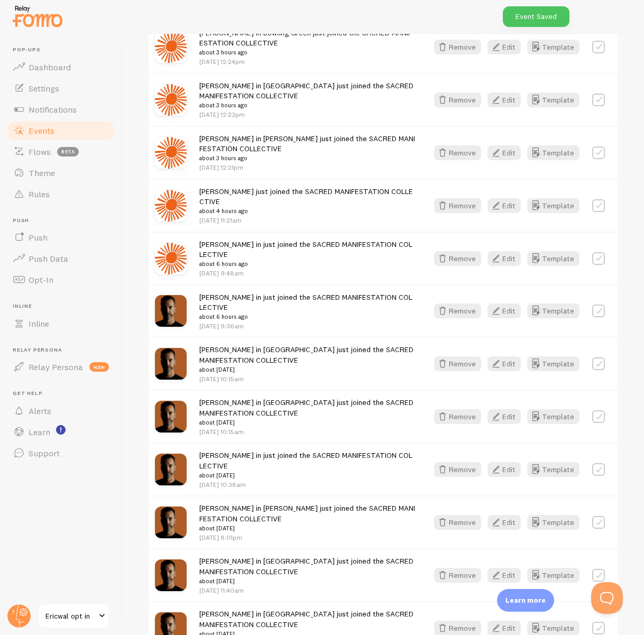
scroll to position [304, 0]
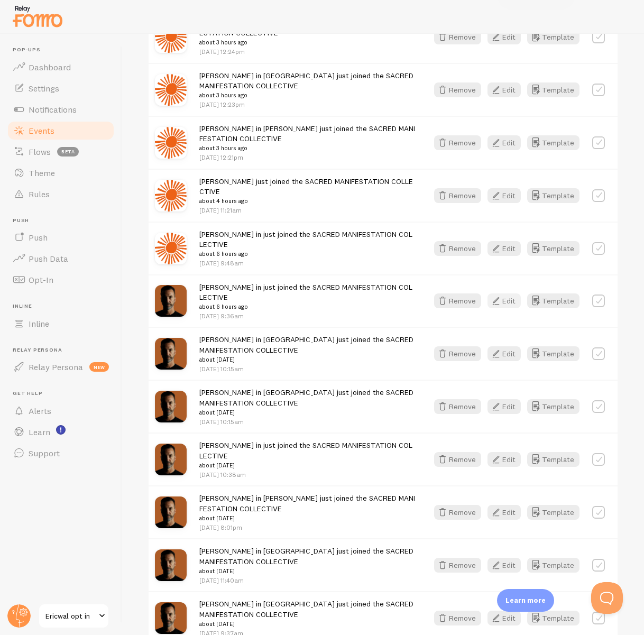
click at [499, 294] on icon "button" at bounding box center [495, 300] width 13 height 13
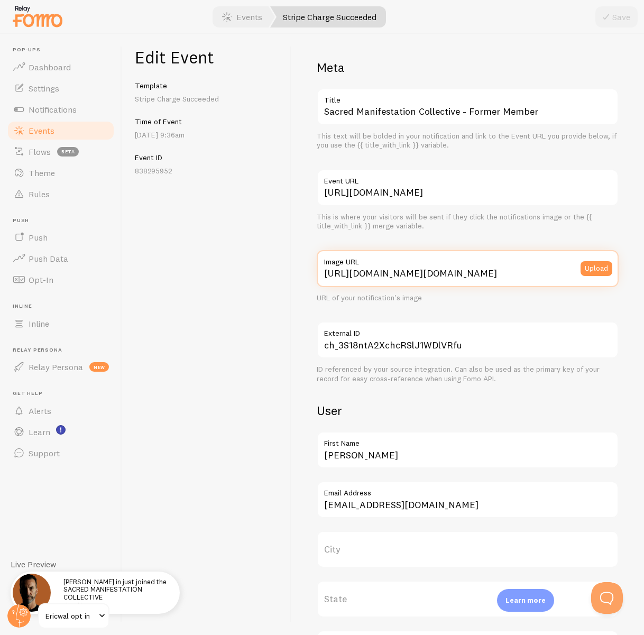
click at [492, 273] on input "https://logo.clearbit.com/www.ericwal.com" at bounding box center [468, 268] width 302 height 37
click at [495, 272] on input "https://logo.clearbit.com/www.ericwal.com" at bounding box center [468, 268] width 302 height 37
click at [494, 272] on input "https://logo.clearbit.com/www.ericwal.com" at bounding box center [468, 268] width 302 height 37
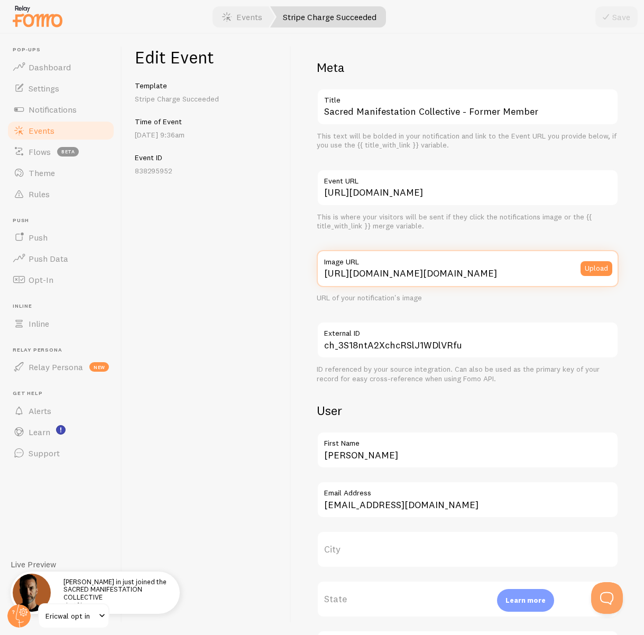
paste input "process.filestackapi.com/ApqhzE1ldTzuKSj33adqez/resize=width:170,height:170/htt…"
type input "[URL][DOMAIN_NAME][DOMAIN_NAME]"
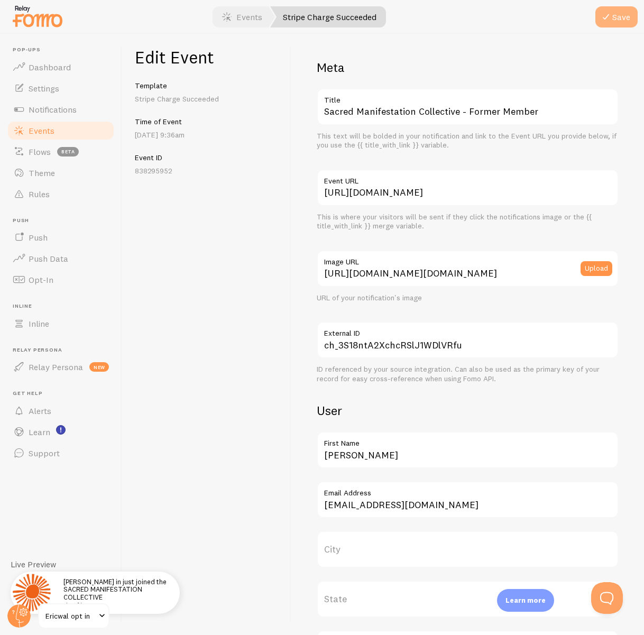
click at [609, 19] on icon "submit" at bounding box center [605, 17] width 13 height 13
click at [33, 129] on span "Events" at bounding box center [42, 130] width 26 height 11
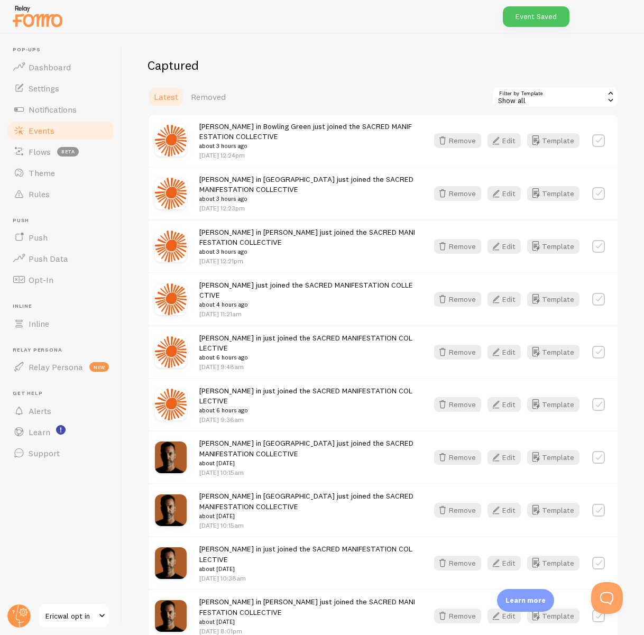
scroll to position [288, 0]
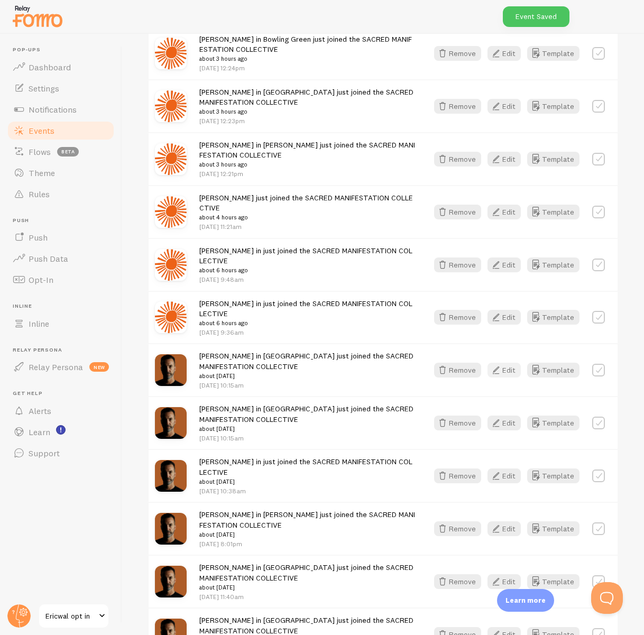
click at [508, 363] on button "Edit" at bounding box center [503, 370] width 33 height 15
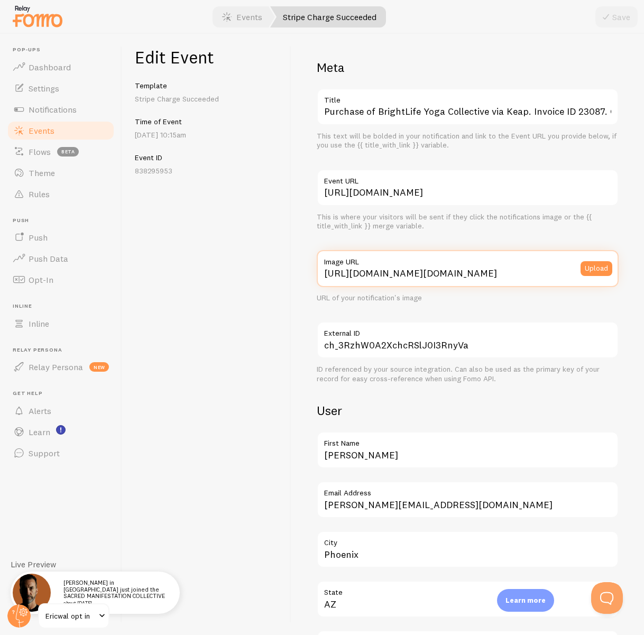
click at [442, 274] on input "https://logo.clearbit.com/www.ericwal.com" at bounding box center [468, 268] width 302 height 37
paste input "process.filestackapi.com/ApqhzE1ldTzuKSj33adqez/resize=width:170,height:170/htt…"
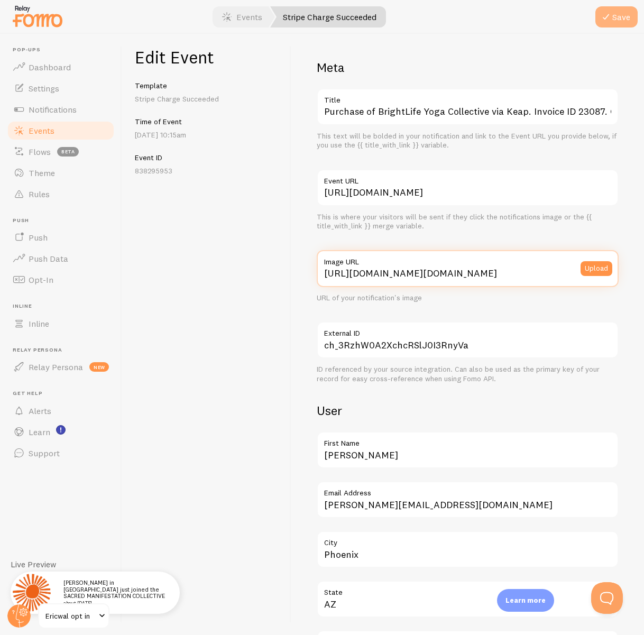
type input "[URL][DOMAIN_NAME][DOMAIN_NAME]"
click at [608, 20] on icon "submit" at bounding box center [605, 17] width 13 height 13
click at [37, 129] on span "Events" at bounding box center [42, 130] width 26 height 11
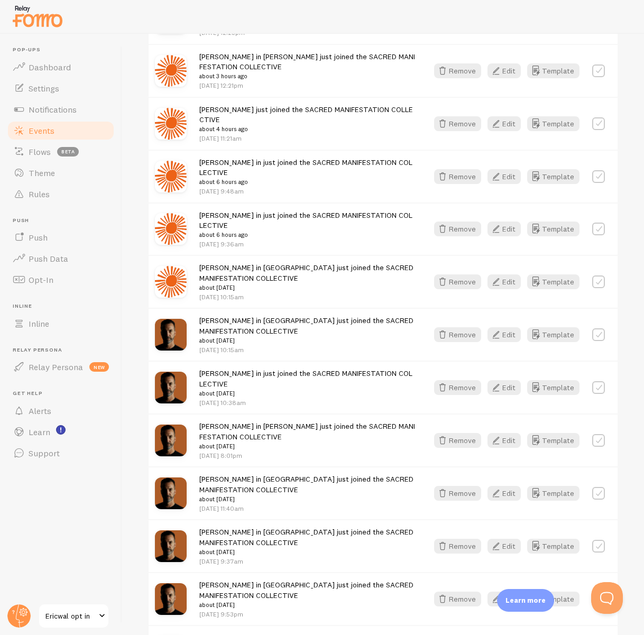
scroll to position [382, 0]
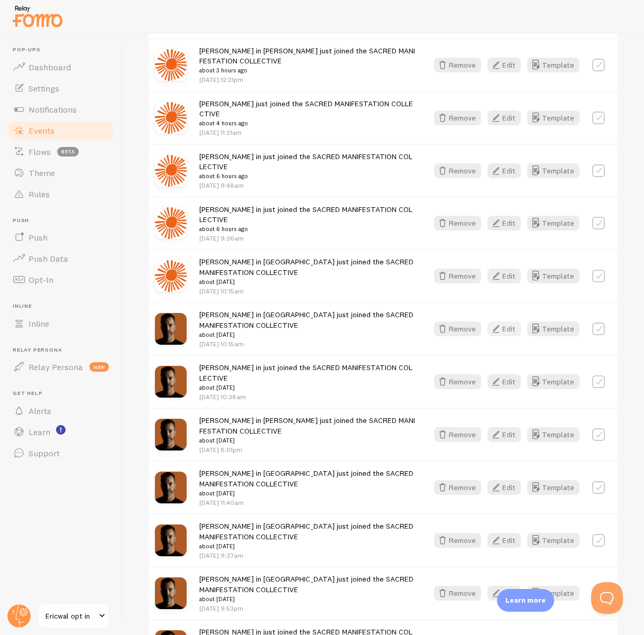
click at [510, 321] on button "Edit" at bounding box center [503, 328] width 33 height 15
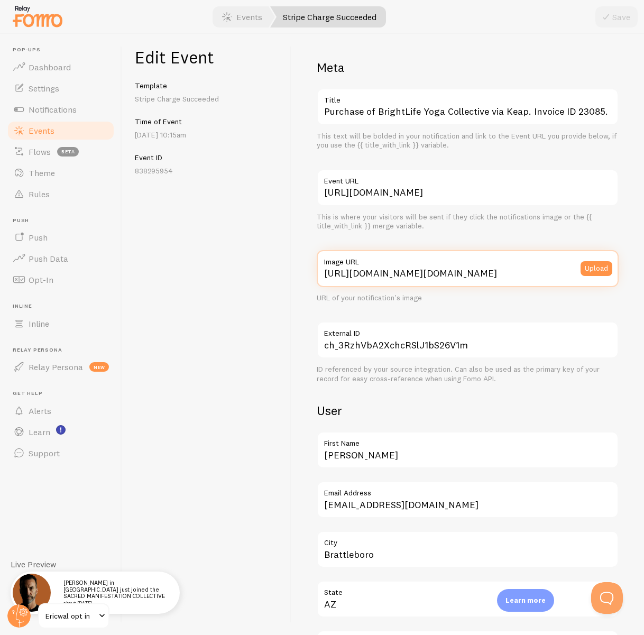
click at [463, 275] on input "https://logo.clearbit.com/www.ericwal.com" at bounding box center [468, 268] width 302 height 37
paste input "process.filestackapi.com/ApqhzE1ldTzuKSj33adqez/resize=width:170,height:170/htt…"
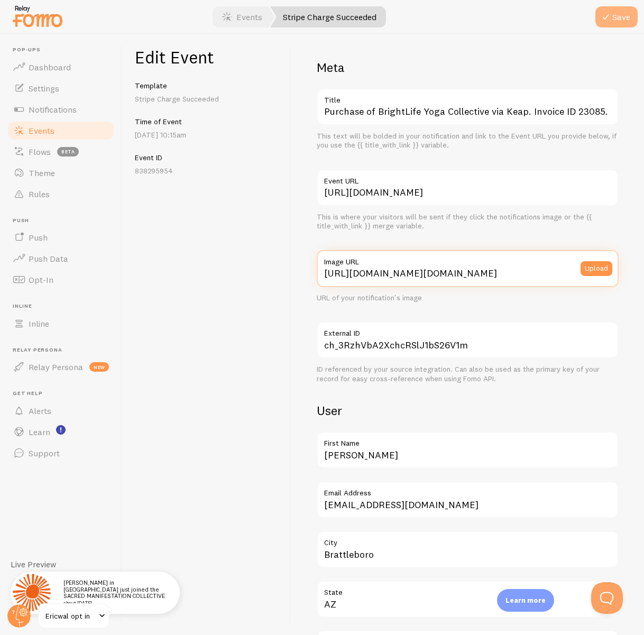
type input "[URL][DOMAIN_NAME][DOMAIN_NAME]"
click at [635, 13] on button "Save" at bounding box center [616, 16] width 42 height 21
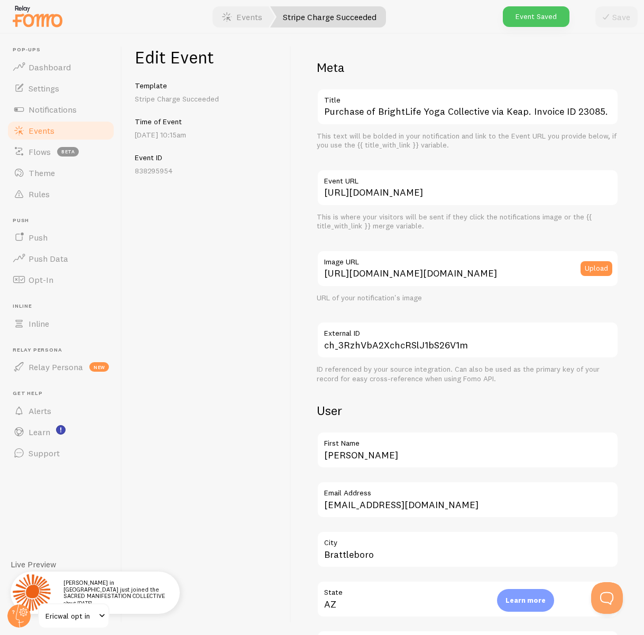
click at [45, 135] on span "Events" at bounding box center [42, 130] width 26 height 11
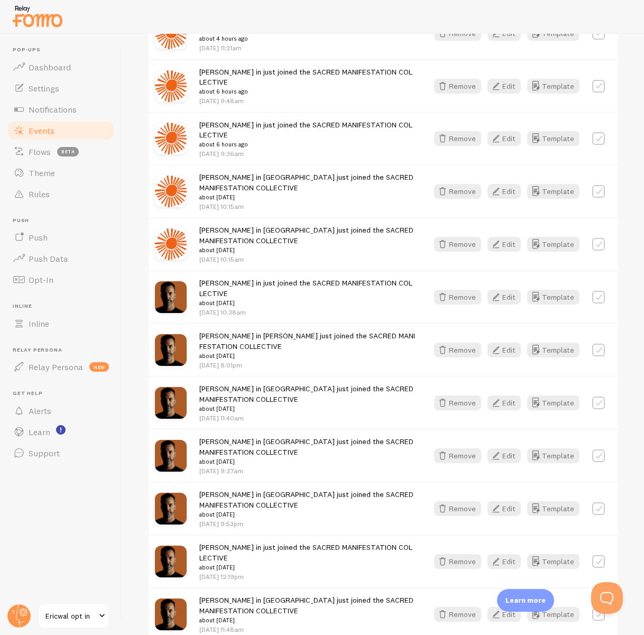
scroll to position [469, 0]
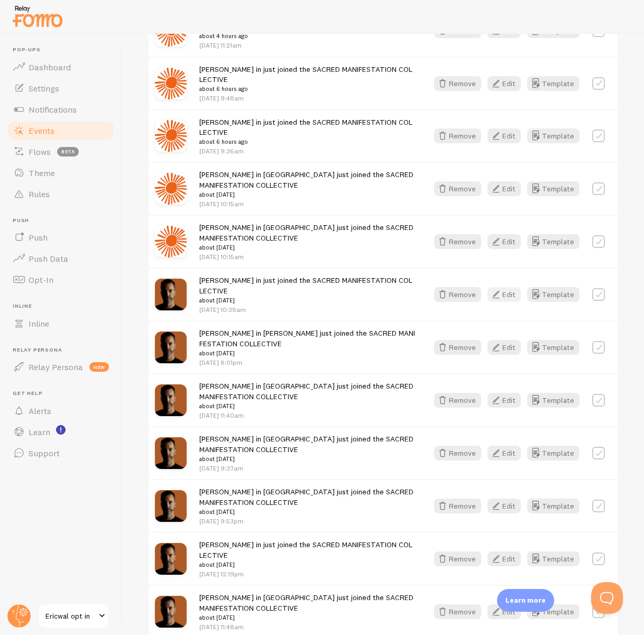
click at [512, 287] on button "Edit" at bounding box center [503, 294] width 33 height 15
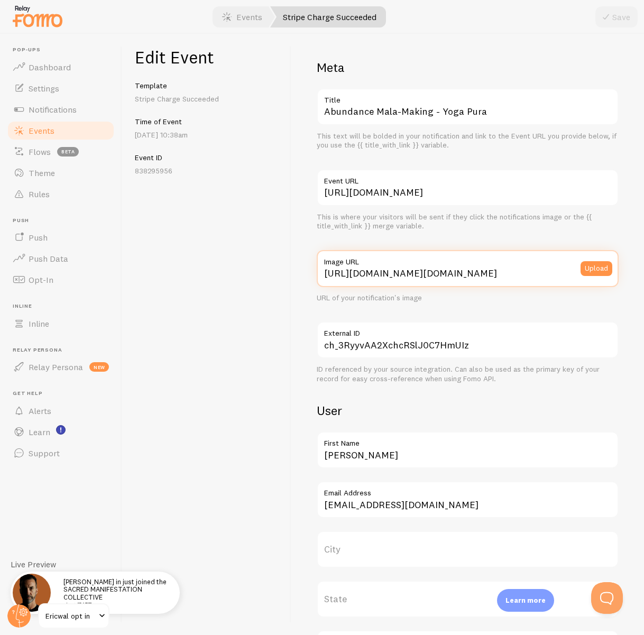
click at [454, 273] on input "https://logo.clearbit.com/www.ericwal.com" at bounding box center [468, 268] width 302 height 37
paste input "process.filestackapi.com/ApqhzE1ldTzuKSj33adqez/resize=width:170,height:170/htt…"
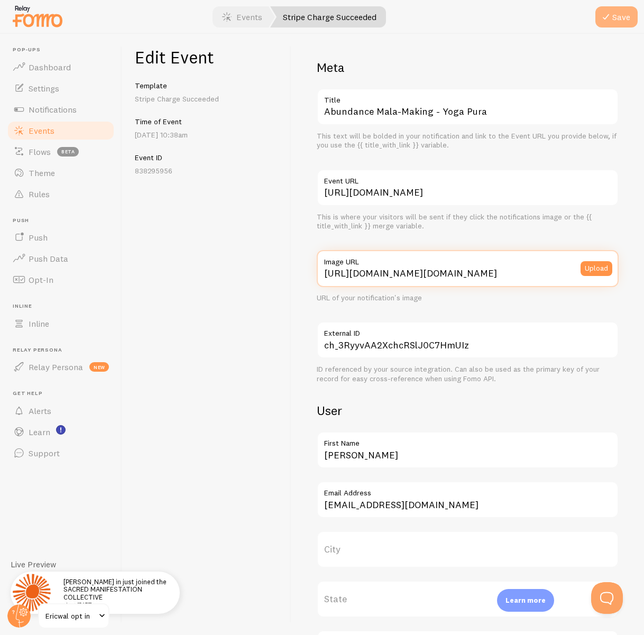
type input "[URL][DOMAIN_NAME][DOMAIN_NAME]"
click at [619, 17] on button "Save" at bounding box center [616, 16] width 42 height 21
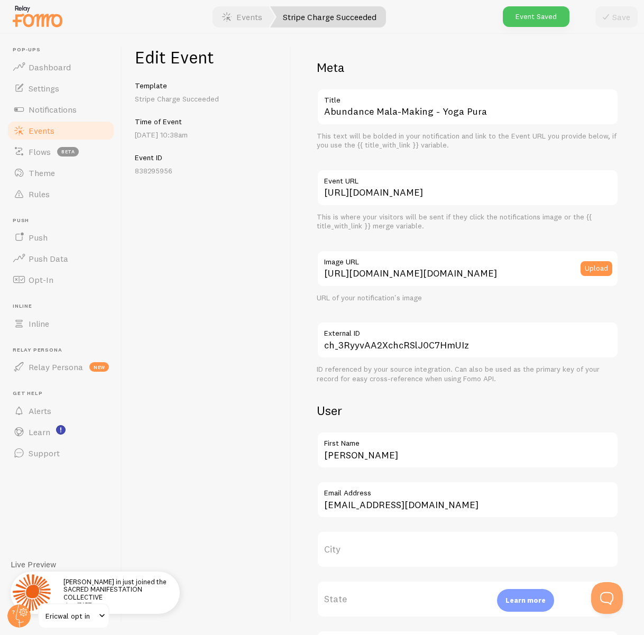
click at [49, 127] on span "Events" at bounding box center [42, 130] width 26 height 11
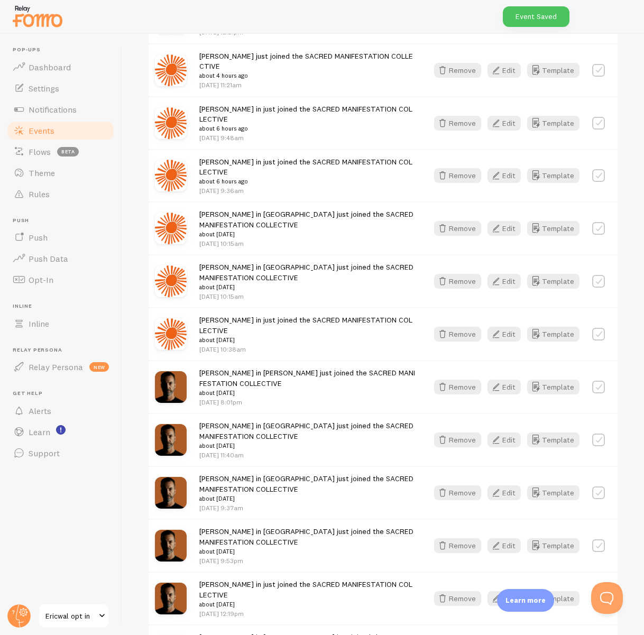
scroll to position [433, 0]
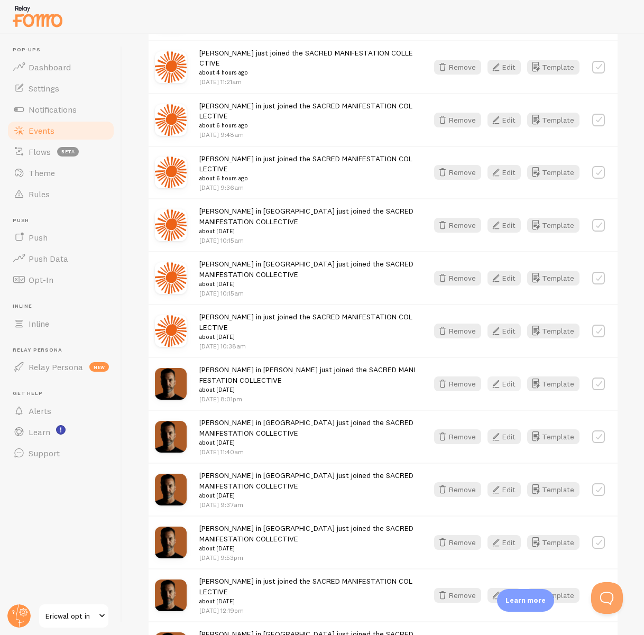
click at [511, 376] on button "Edit" at bounding box center [503, 383] width 33 height 15
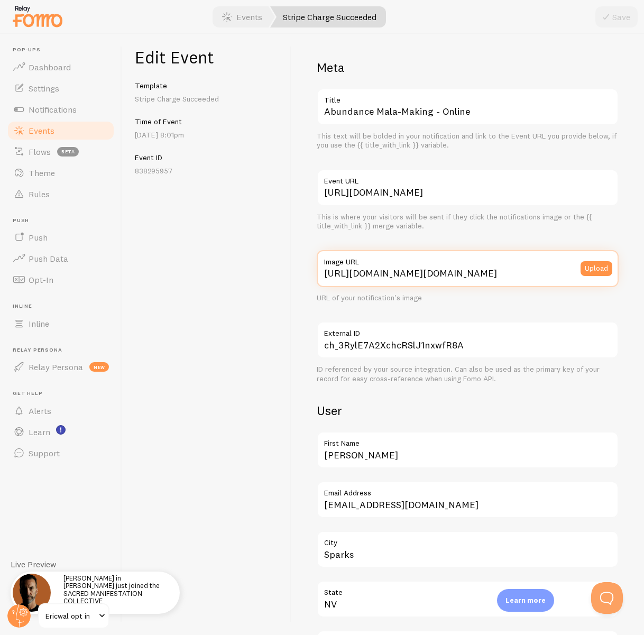
click at [404, 276] on input "https://logo.clearbit.com/www.ericwal.com" at bounding box center [468, 268] width 302 height 37
click at [404, 275] on input "https://logo.clearbit.com/www.ericwal.com" at bounding box center [468, 268] width 302 height 37
click at [404, 274] on input "https://logo.clearbit.com/www.ericwal.com" at bounding box center [468, 268] width 302 height 37
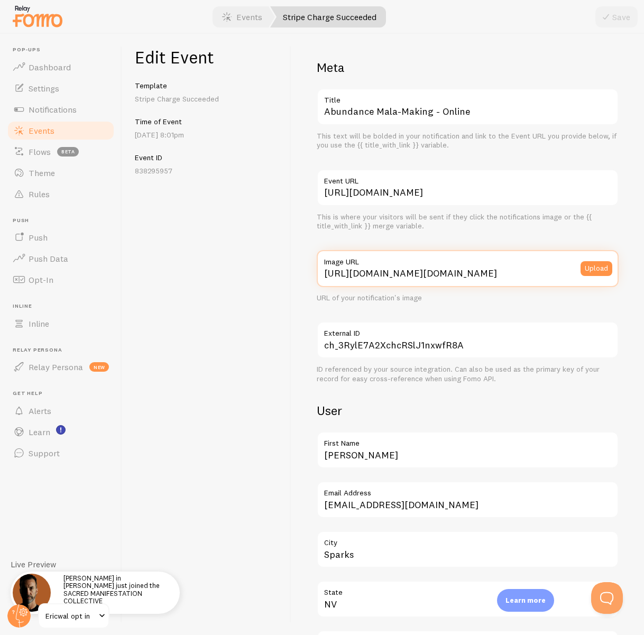
click at [404, 274] on input "https://logo.clearbit.com/www.ericwal.com" at bounding box center [468, 268] width 302 height 37
click at [405, 273] on input "https://logo.clearbit.com/www.ericwal.com" at bounding box center [468, 268] width 302 height 37
paste input "process.filestackapi.com/ApqhzE1ldTzuKSj33adqez/resize=width:170,height:170/htt…"
type input "[URL][DOMAIN_NAME][DOMAIN_NAME]"
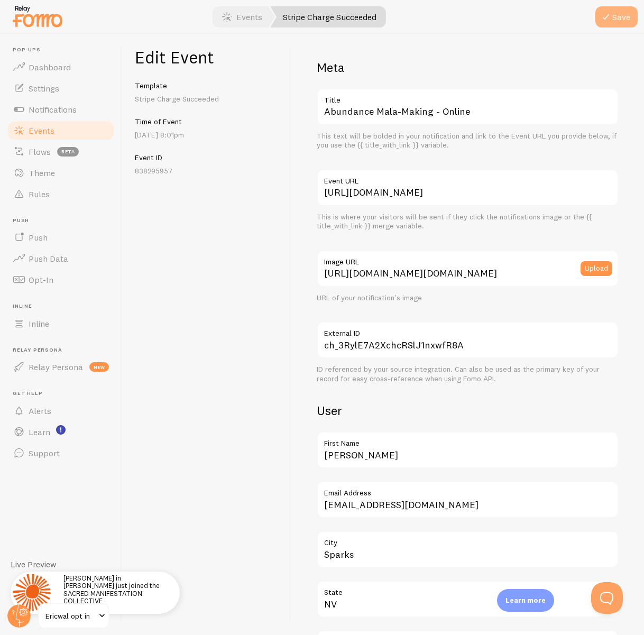
click at [621, 23] on button "Save" at bounding box center [616, 16] width 42 height 21
click at [37, 132] on span "Events" at bounding box center [42, 130] width 26 height 11
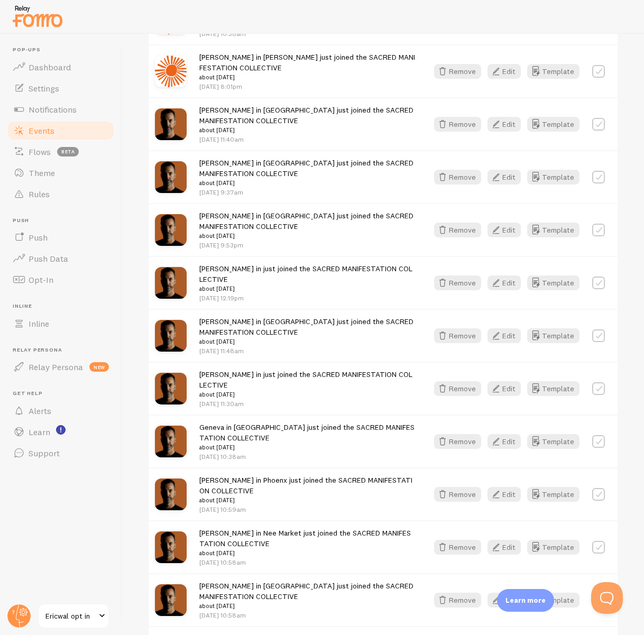
scroll to position [758, 0]
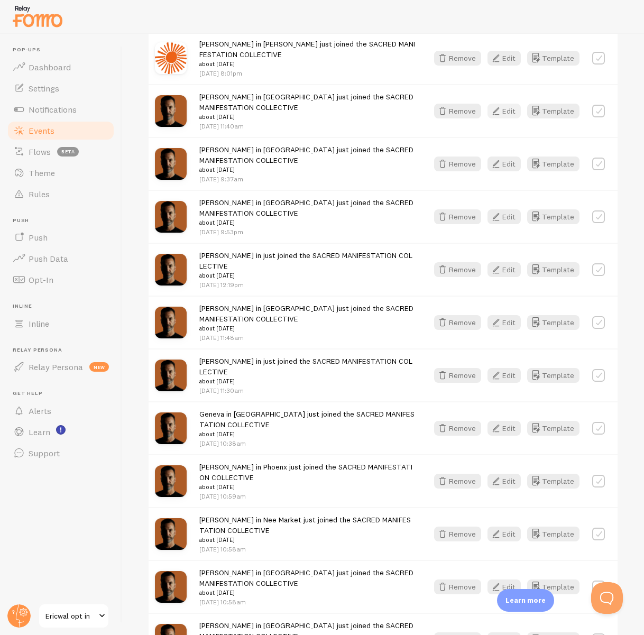
click at [503, 104] on button "Edit" at bounding box center [503, 111] width 33 height 15
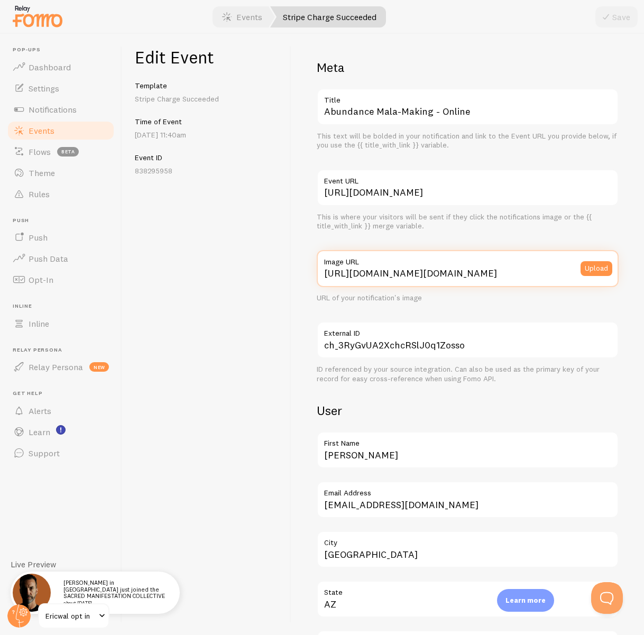
click at [465, 273] on input "https://logo.clearbit.com/www.ericwal.com" at bounding box center [468, 268] width 302 height 37
click at [464, 273] on input "https://logo.clearbit.com/www.ericwal.com" at bounding box center [468, 268] width 302 height 37
paste input "process.filestackapi.com/ApqhzE1ldTzuKSj33adqez/resize=width:170,height:170/htt…"
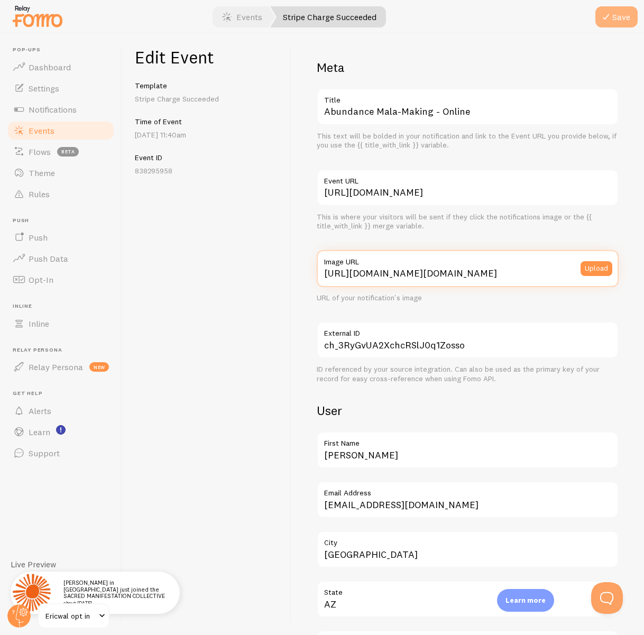
type input "[URL][DOMAIN_NAME][DOMAIN_NAME]"
click at [609, 16] on icon "submit" at bounding box center [605, 17] width 13 height 13
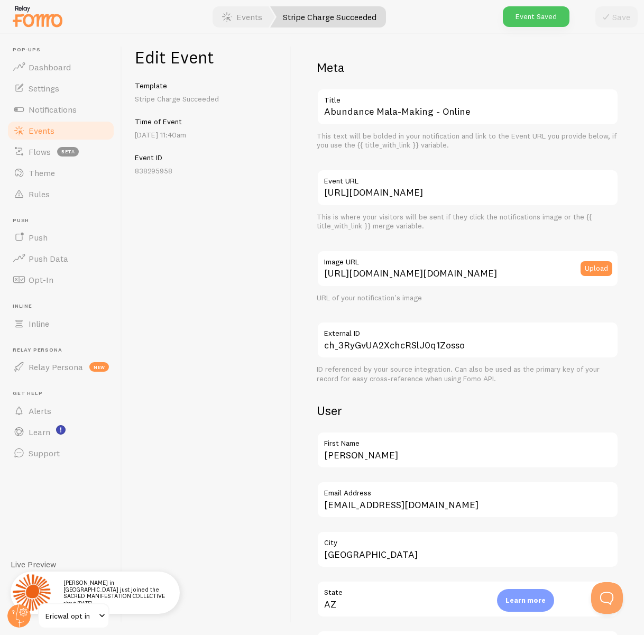
click at [33, 130] on span "Events" at bounding box center [42, 130] width 26 height 11
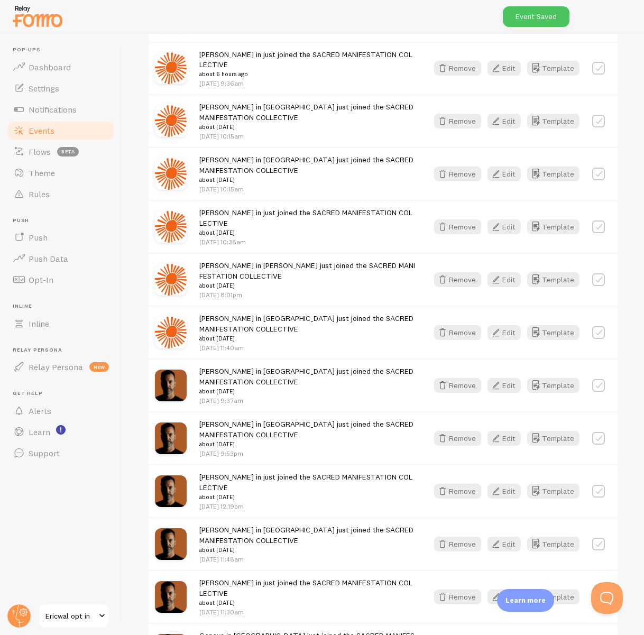
scroll to position [564, 0]
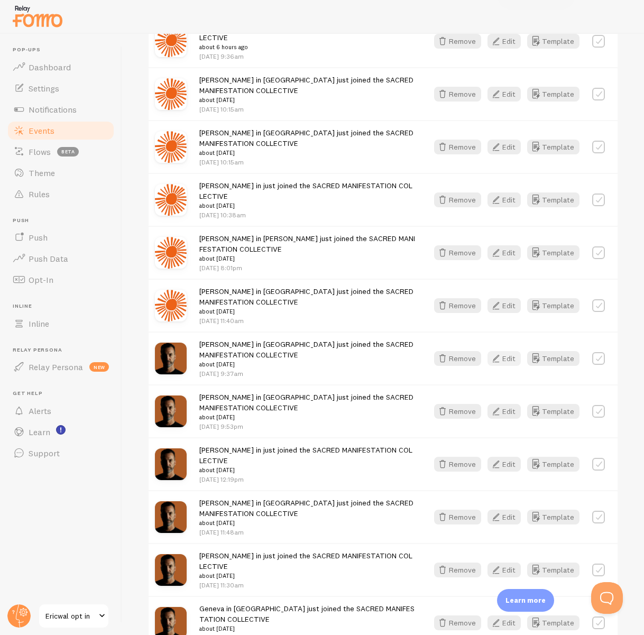
click at [509, 351] on button "Edit" at bounding box center [503, 358] width 33 height 15
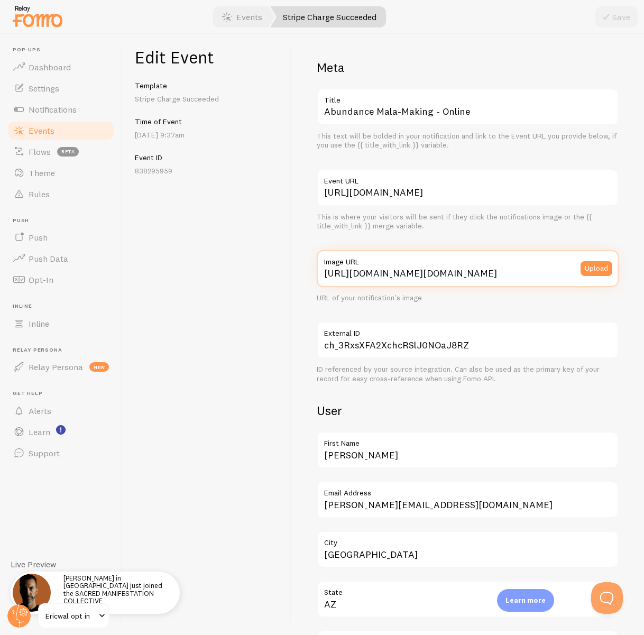
click at [452, 268] on input "https://logo.clearbit.com/www.ericwal.com" at bounding box center [468, 268] width 302 height 37
paste input "process.filestackapi.com/ApqhzE1ldTzuKSj33adqez/resize=width:170,height:170/htt…"
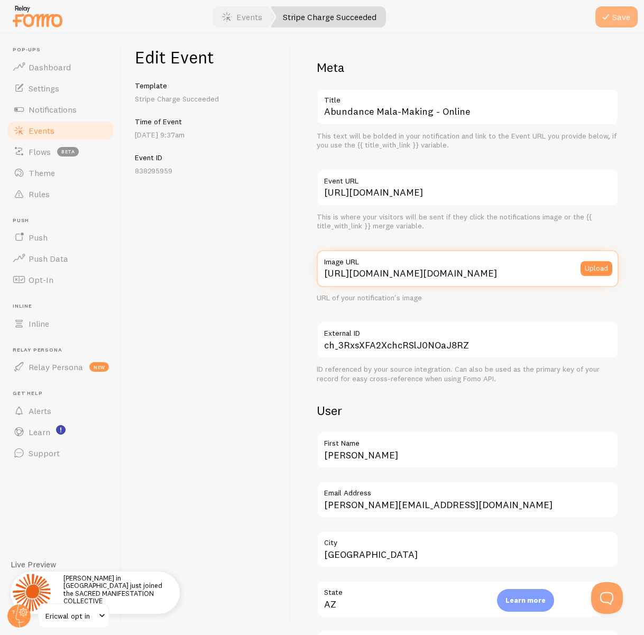
type input "[URL][DOMAIN_NAME][DOMAIN_NAME]"
click at [611, 15] on icon "submit" at bounding box center [605, 17] width 13 height 13
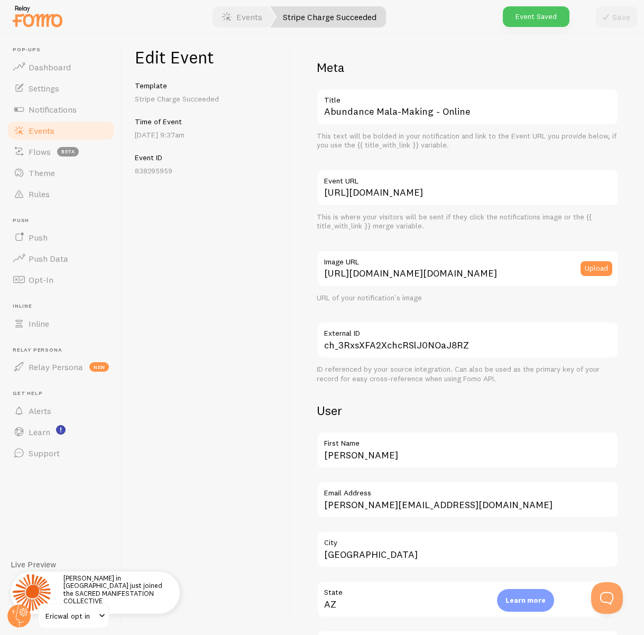
click at [43, 131] on span "Events" at bounding box center [42, 130] width 26 height 11
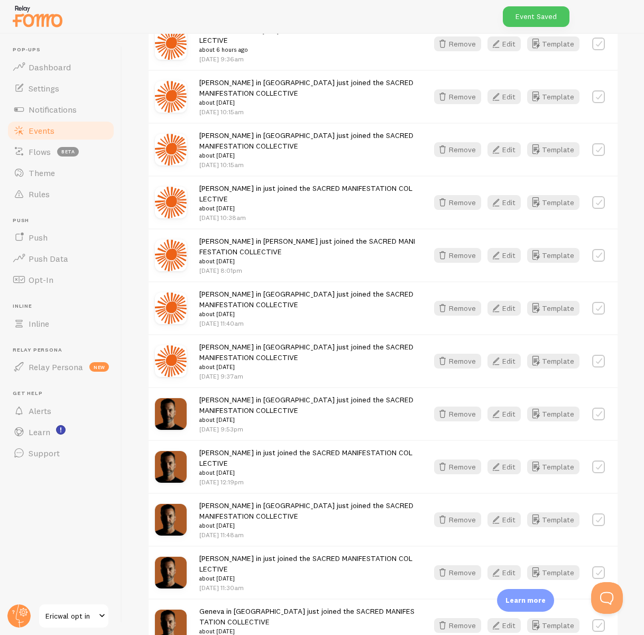
scroll to position [851, 0]
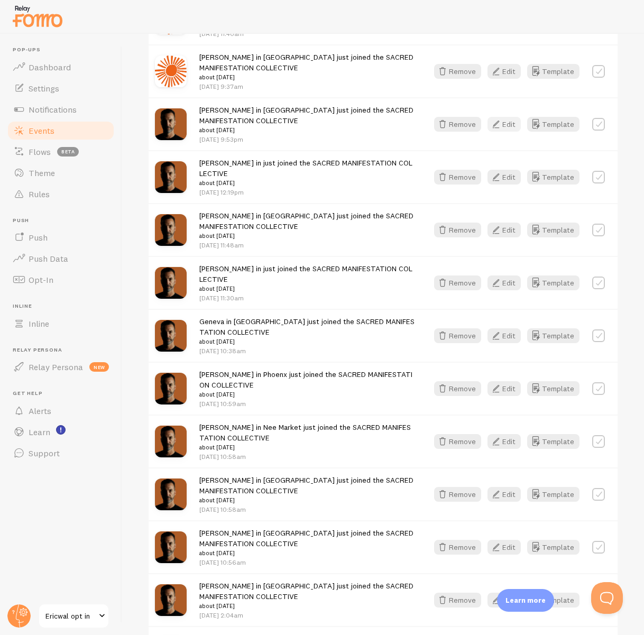
click at [506, 117] on button "Edit" at bounding box center [503, 124] width 33 height 15
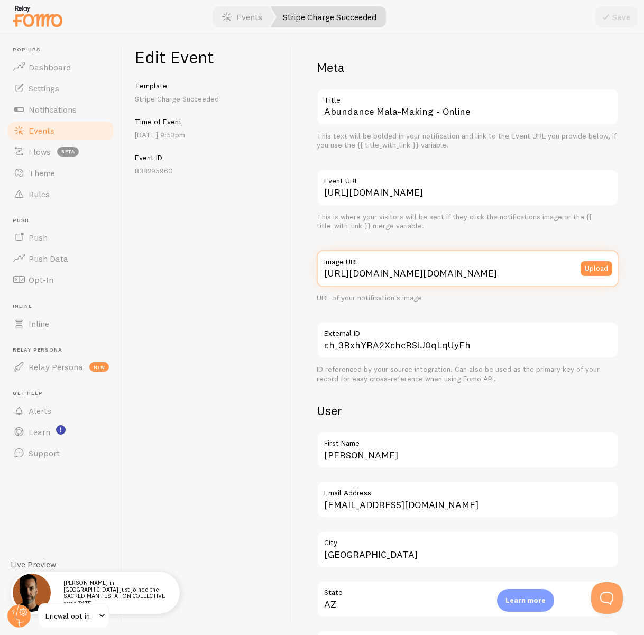
click at [362, 271] on input "https://logo.clearbit.com/www.ericwal.com" at bounding box center [468, 268] width 302 height 37
paste input "process.filestackapi.com/ApqhzE1ldTzuKSj33adqez/resize=width:170,height:170/htt…"
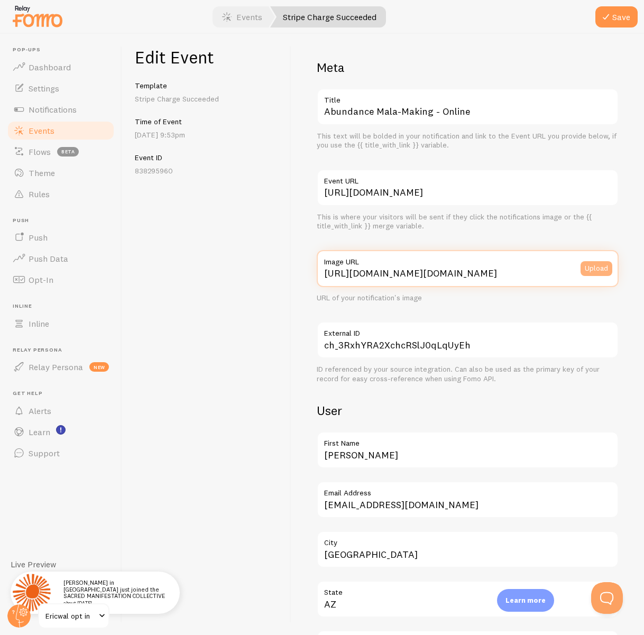
type input "[URL][DOMAIN_NAME][DOMAIN_NAME]"
click at [590, 268] on button "Upload" at bounding box center [596, 268] width 32 height 15
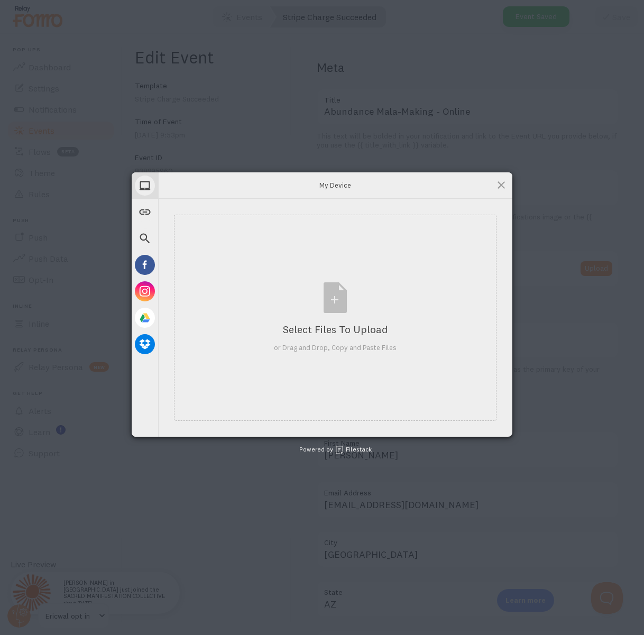
click at [340, 131] on div "My Device Link (URL) Web Search Facebook Instagram Google Drive Dropbox My Devi…" at bounding box center [322, 317] width 644 height 635
click at [498, 183] on span at bounding box center [501, 185] width 12 height 12
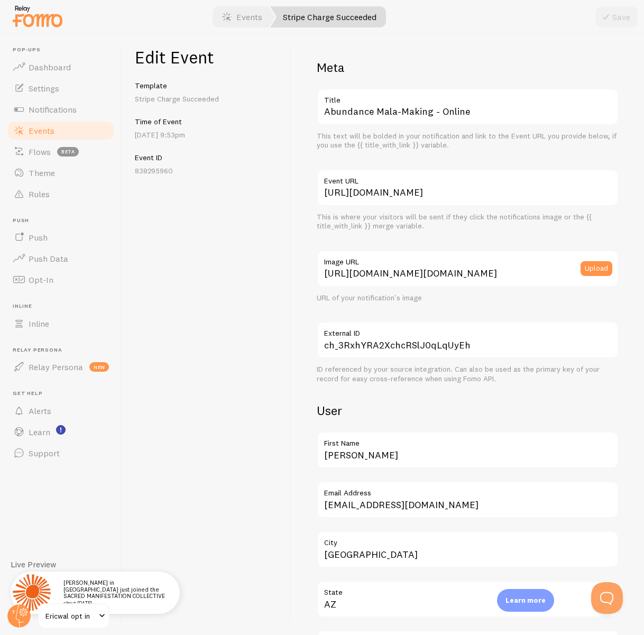
click at [456, 266] on label "Image URL" at bounding box center [468, 259] width 302 height 18
click at [456, 266] on input "[URL][DOMAIN_NAME][DOMAIN_NAME]" at bounding box center [468, 268] width 302 height 37
click at [455, 272] on input "[URL][DOMAIN_NAME][DOMAIN_NAME]" at bounding box center [468, 268] width 302 height 37
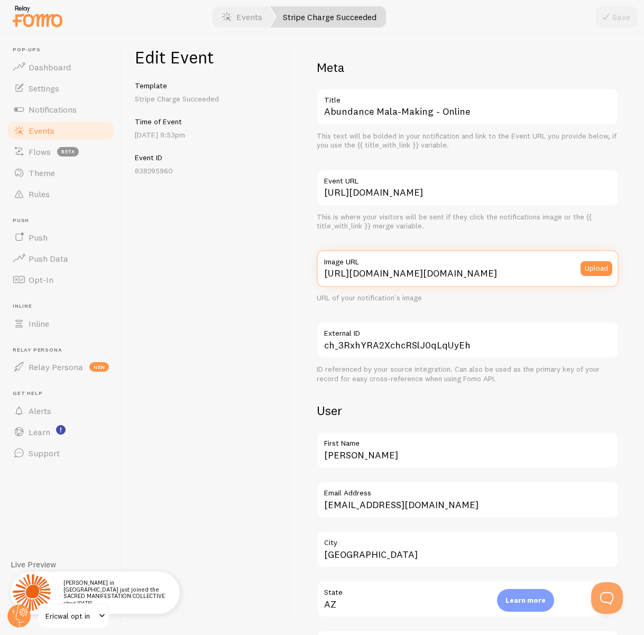
click at [455, 272] on input "[URL][DOMAIN_NAME][DOMAIN_NAME]" at bounding box center [468, 268] width 302 height 37
click at [453, 270] on input "[URL][DOMAIN_NAME][DOMAIN_NAME]" at bounding box center [468, 268] width 302 height 37
click at [574, 58] on div "Meta Abundance Mala-Making - Online Title This text will be bolded in your noti…" at bounding box center [467, 334] width 352 height 601
click at [62, 131] on link "Events" at bounding box center [60, 130] width 109 height 21
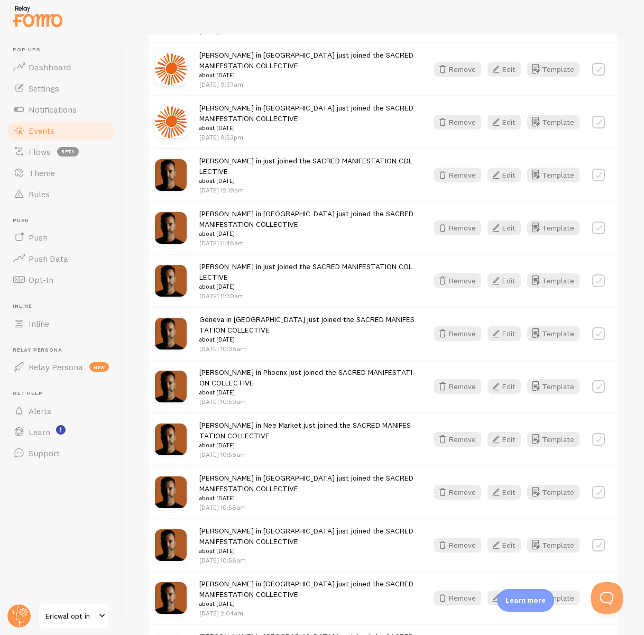
scroll to position [889, 0]
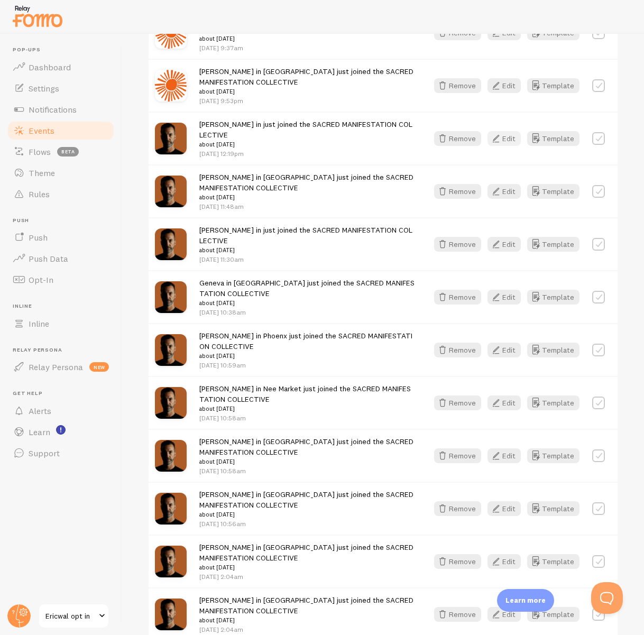
click at [504, 131] on button "Edit" at bounding box center [503, 138] width 33 height 15
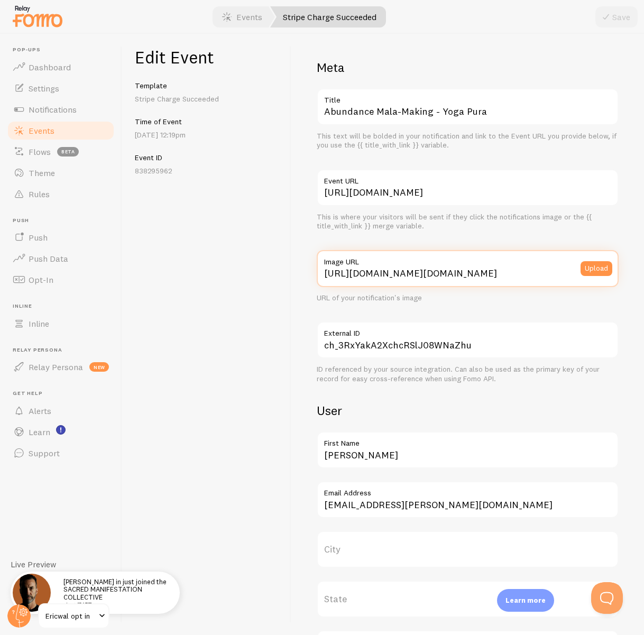
click at [476, 271] on input "https://logo.clearbit.com/www.ericwal.com" at bounding box center [468, 268] width 302 height 37
click at [476, 272] on input "https://logo.clearbit.com/www.ericwal.com" at bounding box center [468, 268] width 302 height 37
paste input "process.filestackapi.com/ApqhzE1ldTzuKSj33adqez/resize=width:170,height:170/htt…"
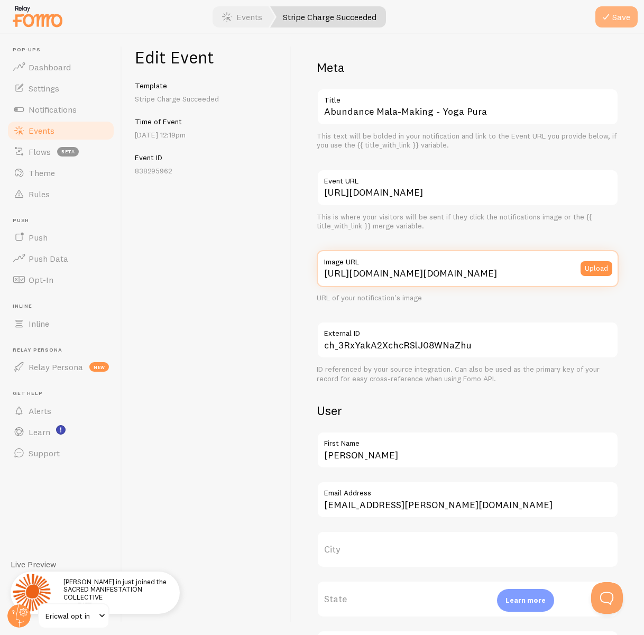
type input "[URL][DOMAIN_NAME][DOMAIN_NAME]"
drag, startPoint x: 618, startPoint y: 16, endPoint x: 460, endPoint y: 97, distance: 176.8
click at [618, 16] on button "Save" at bounding box center [616, 16] width 42 height 21
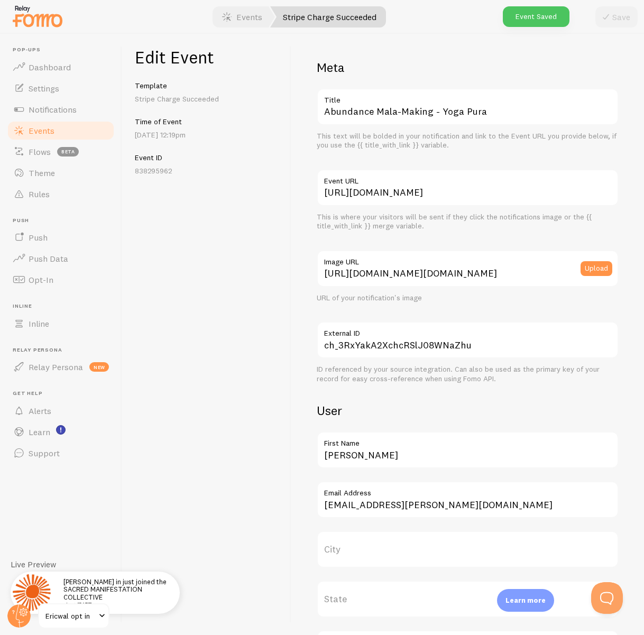
click at [38, 132] on span "Events" at bounding box center [42, 130] width 26 height 11
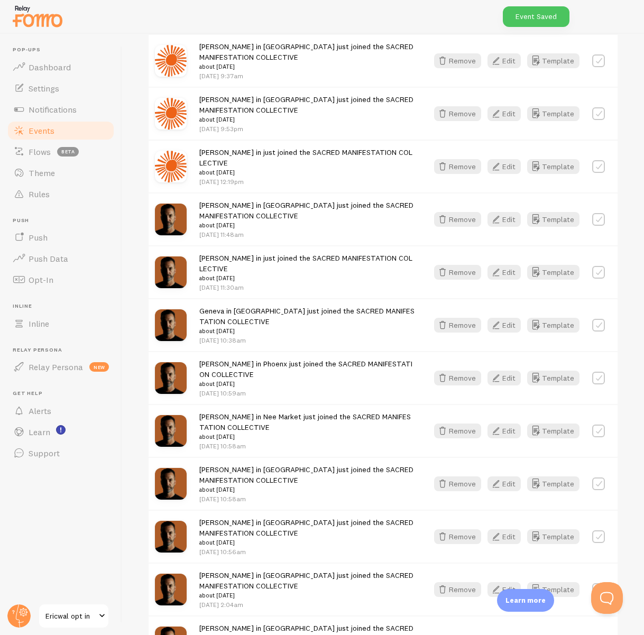
scroll to position [877, 0]
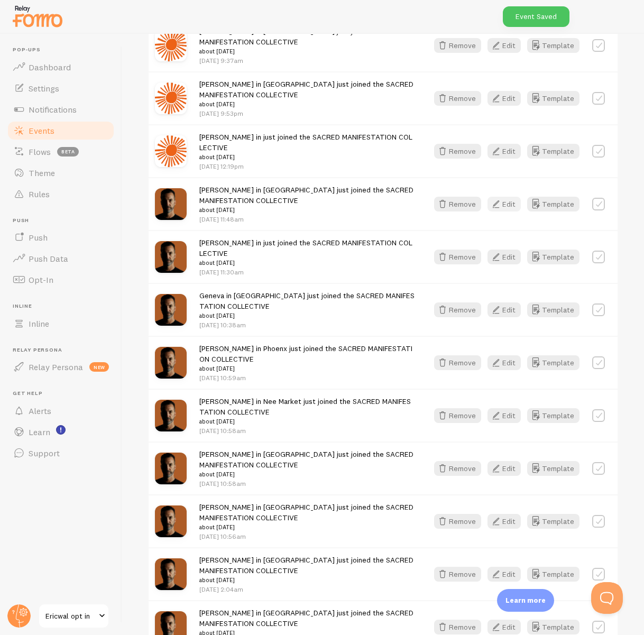
click at [503, 197] on button "Edit" at bounding box center [503, 204] width 33 height 15
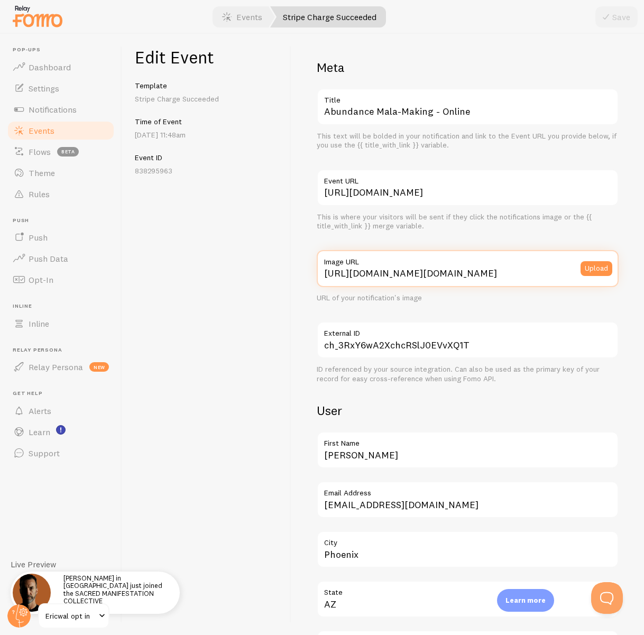
click at [425, 277] on input "https://logo.clearbit.com/www.ericwal.com" at bounding box center [468, 268] width 302 height 37
paste input "process.filestackapi.com/ApqhzE1ldTzuKSj33adqez/resize=width:170,height:170/htt…"
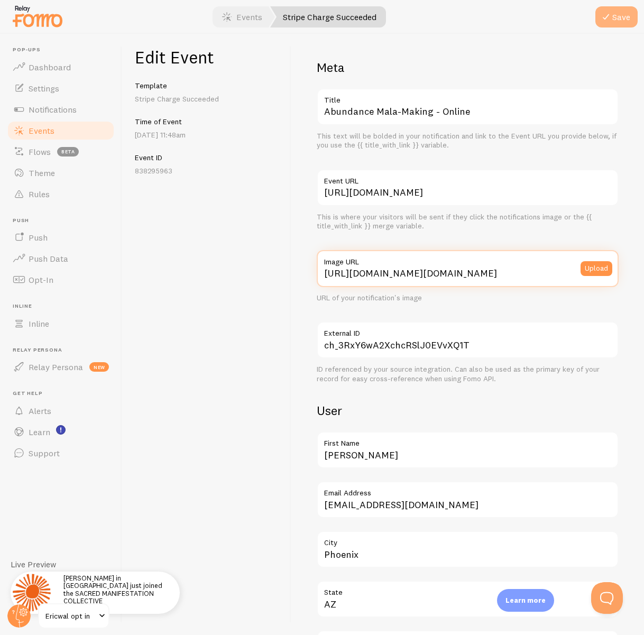
type input "[URL][DOMAIN_NAME][DOMAIN_NAME]"
click at [630, 17] on button "Save" at bounding box center [616, 16] width 42 height 21
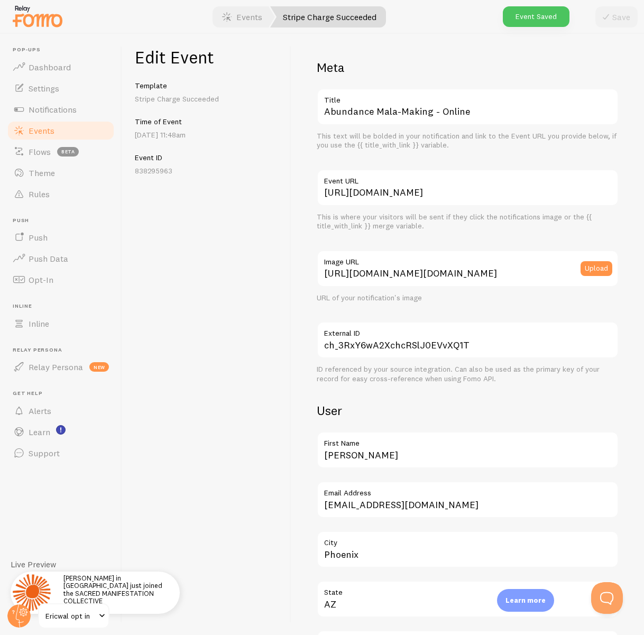
click at [27, 132] on link "Events" at bounding box center [60, 130] width 109 height 21
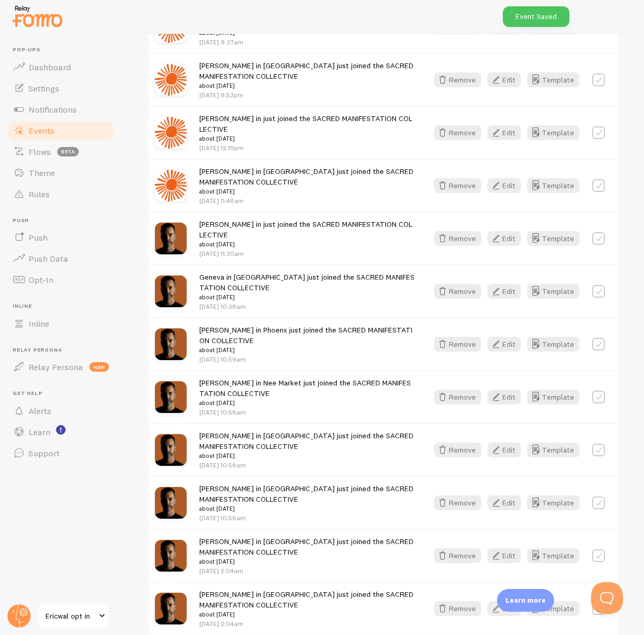
scroll to position [900, 0]
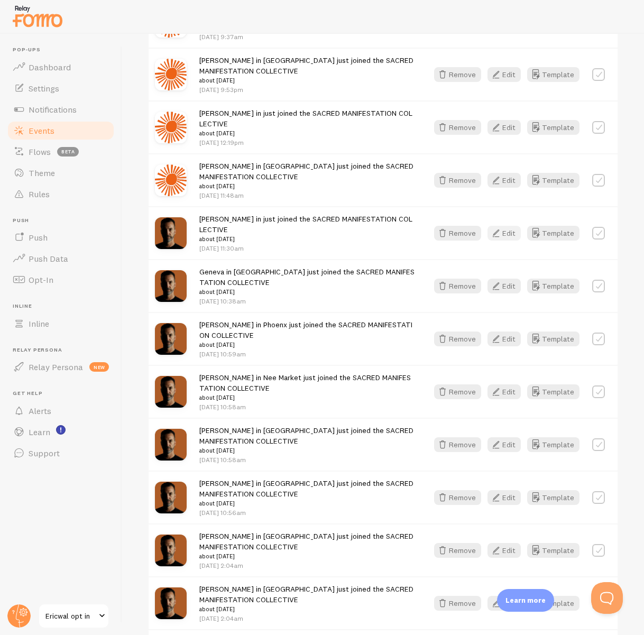
click at [507, 226] on button "Edit" at bounding box center [503, 233] width 33 height 15
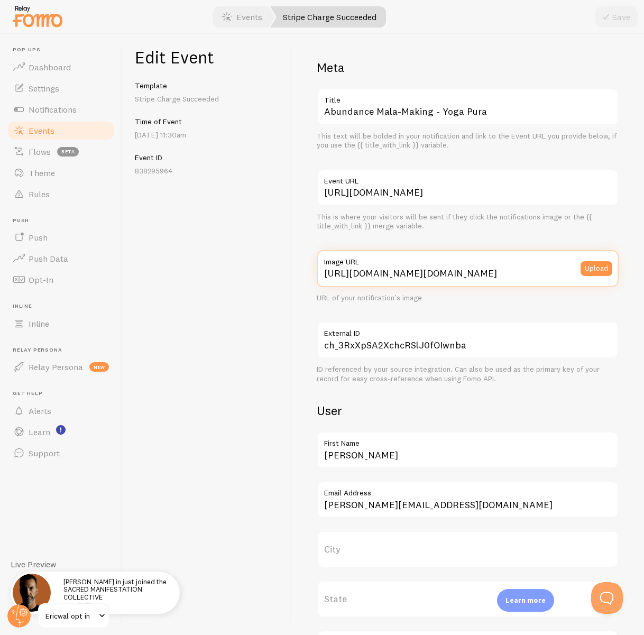
click at [408, 272] on input "https://logo.clearbit.com/www.ericwal.com" at bounding box center [468, 268] width 302 height 37
paste input "process.filestackapi.com/ApqhzE1ldTzuKSj33adqez/resize=width:170,height:170/htt…"
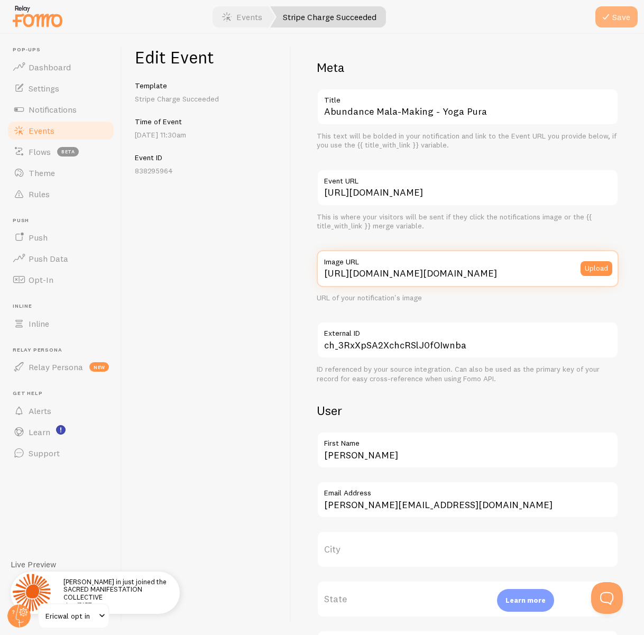
type input "[URL][DOMAIN_NAME][DOMAIN_NAME]"
click at [625, 11] on button "Save" at bounding box center [616, 16] width 42 height 21
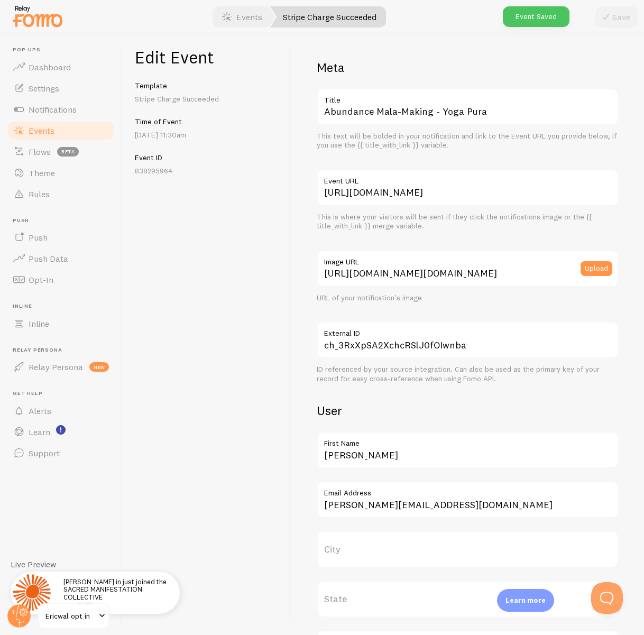
click at [42, 131] on span "Events" at bounding box center [42, 130] width 26 height 11
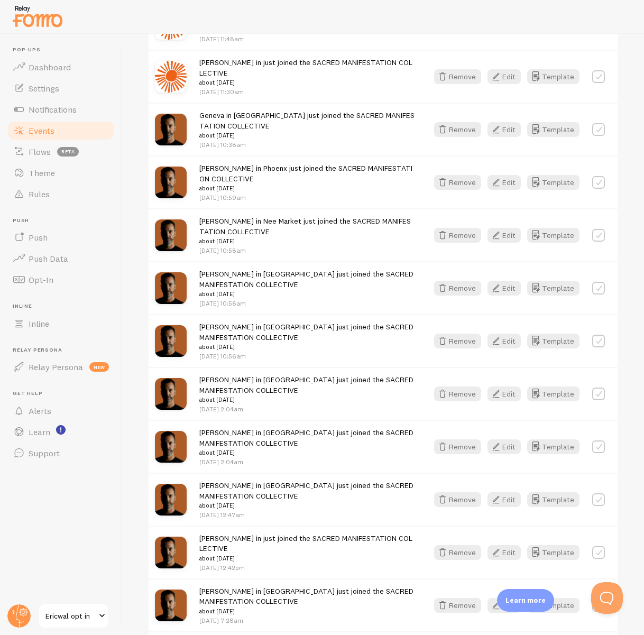
scroll to position [1033, 0]
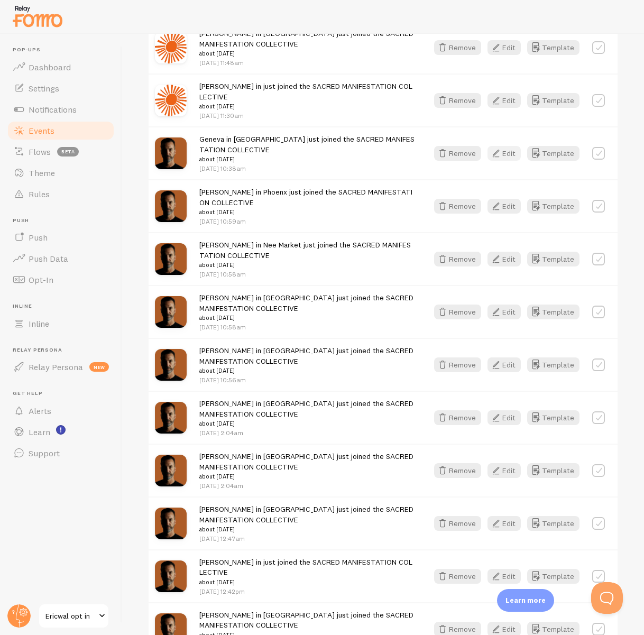
click at [504, 146] on button "Edit" at bounding box center [503, 153] width 33 height 15
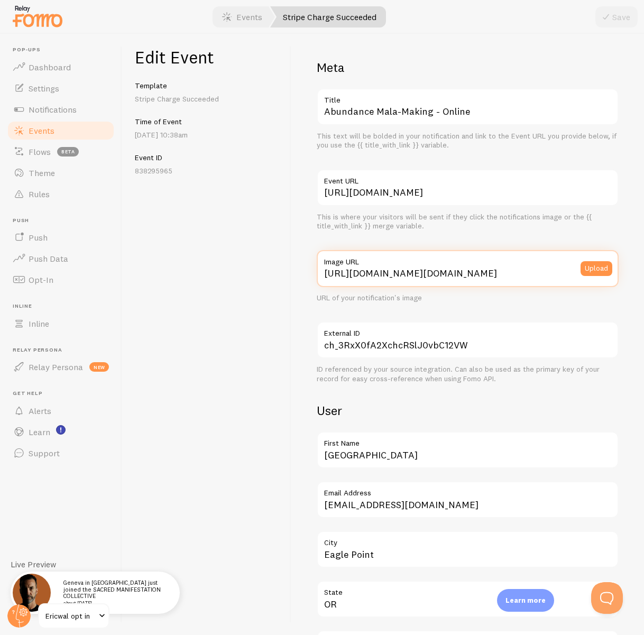
click at [420, 271] on input "https://logo.clearbit.com/www.ericwal.com" at bounding box center [468, 268] width 302 height 37
paste input "[URL][DOMAIN_NAME][DOMAIN_NAME]"
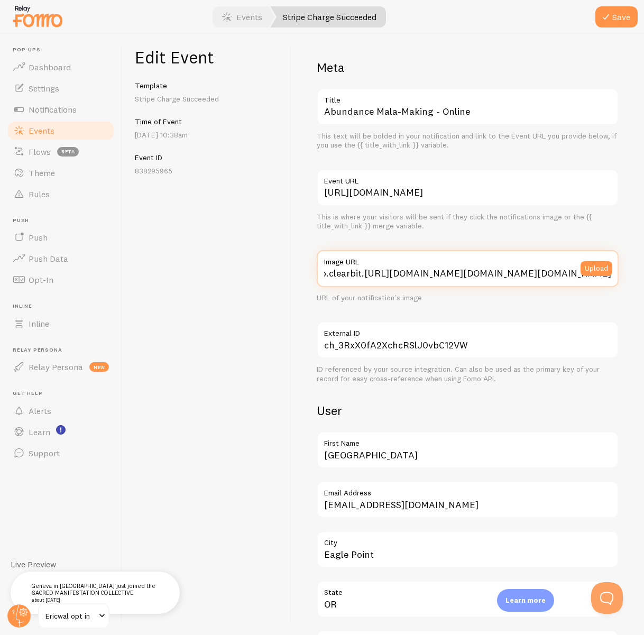
click at [420, 270] on input "https://logo.clearbit.https://process.filestackapi.com/ApqhzE1ldTzuKSj33adqez/r…" at bounding box center [468, 268] width 302 height 37
click at [419, 270] on input "https://logo.clearbit.https://process.filestackapi.com/ApqhzE1ldTzuKSj33adqez/r…" at bounding box center [468, 268] width 302 height 37
paste input "process.filestackapi.com/ApqhzE1ldTzuKSj33adqez/resize=width:170,height:170/htt…"
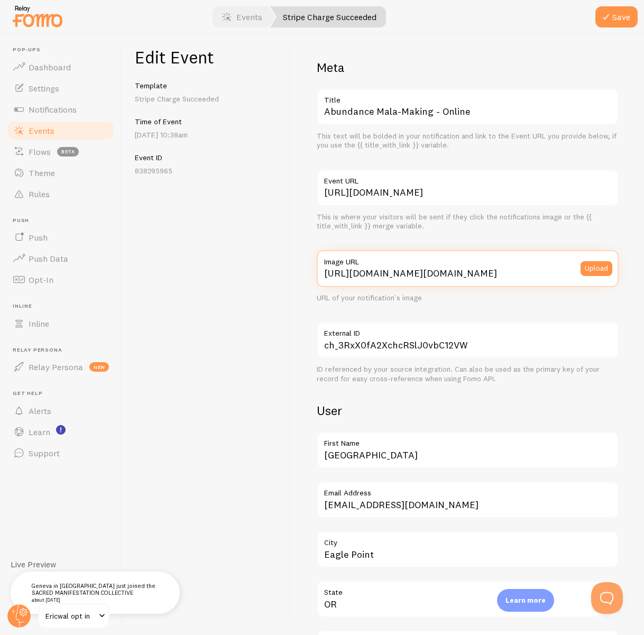
scroll to position [0, 325]
type input "[URL][DOMAIN_NAME][DOMAIN_NAME]"
drag, startPoint x: 623, startPoint y: 21, endPoint x: 463, endPoint y: 77, distance: 169.5
click at [623, 21] on button "Save" at bounding box center [616, 16] width 42 height 21
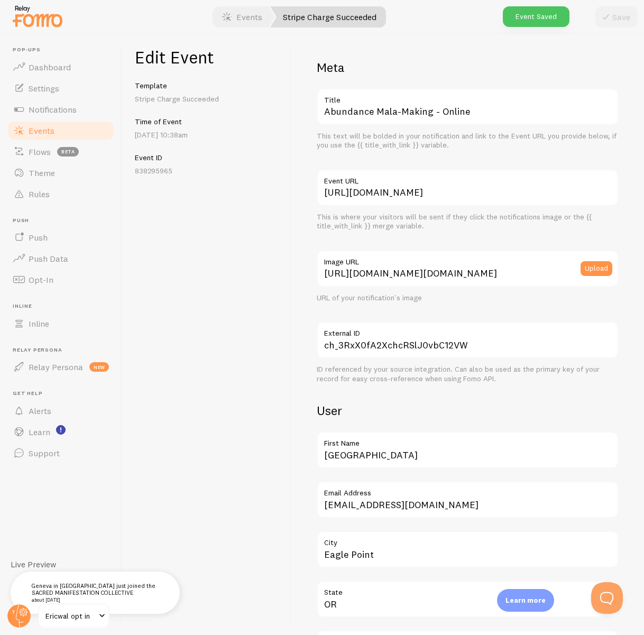
click at [64, 135] on link "Events" at bounding box center [60, 130] width 109 height 21
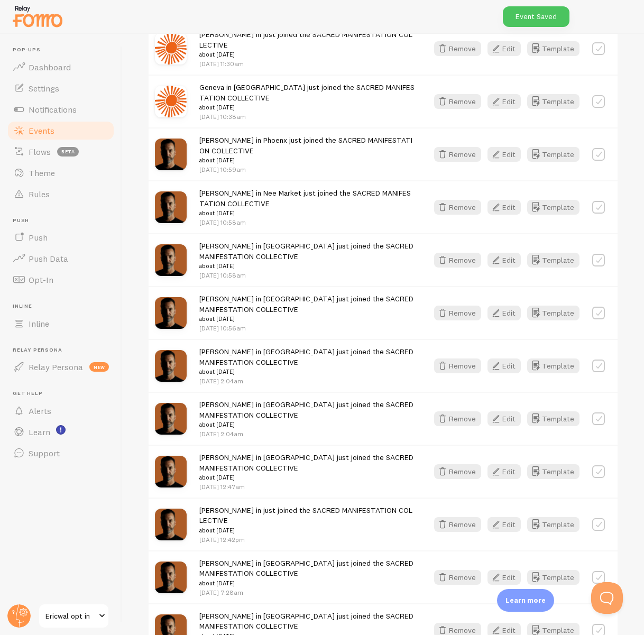
scroll to position [1094, 0]
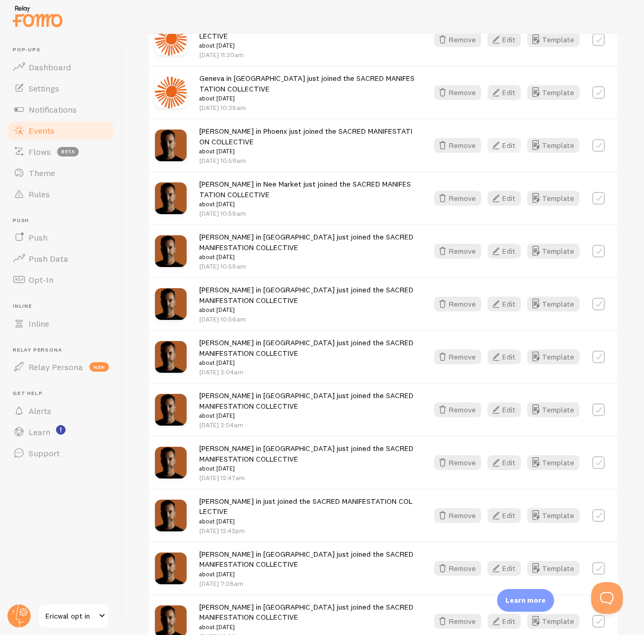
click at [503, 138] on button "Edit" at bounding box center [503, 145] width 33 height 15
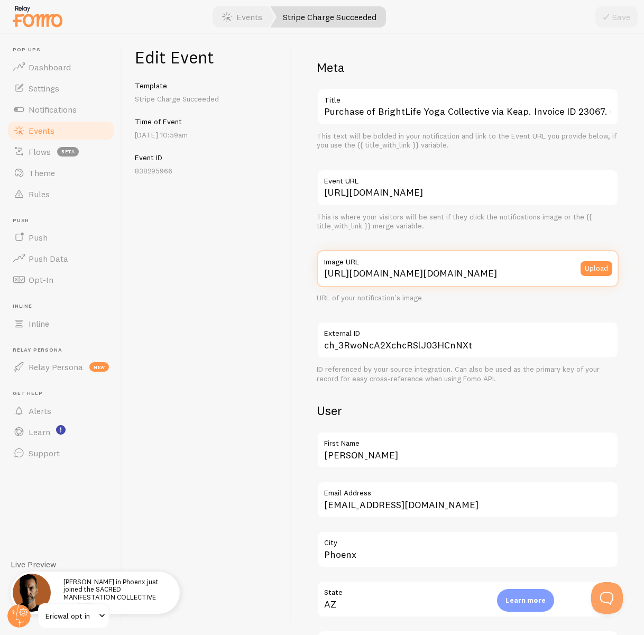
click at [443, 271] on input "https://logo.clearbit.com/www.ericwal.com" at bounding box center [468, 268] width 302 height 37
click at [444, 271] on input "https://logo.clearbit.com/www.ericwal.com" at bounding box center [468, 268] width 302 height 37
paste input "process.filestackapi.com/ApqhzE1ldTzuKSj33adqez/resize=width:170,height:170/htt…"
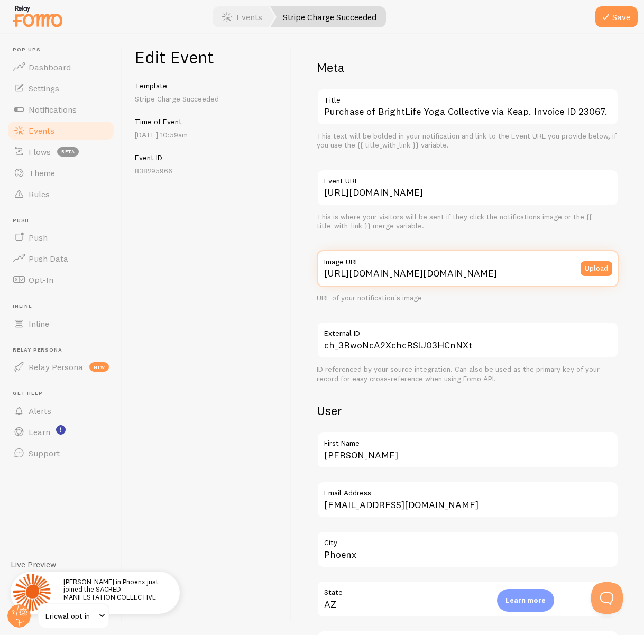
scroll to position [0, 325]
type input "[URL][DOMAIN_NAME][DOMAIN_NAME]"
click at [617, 15] on button "Save" at bounding box center [616, 16] width 42 height 21
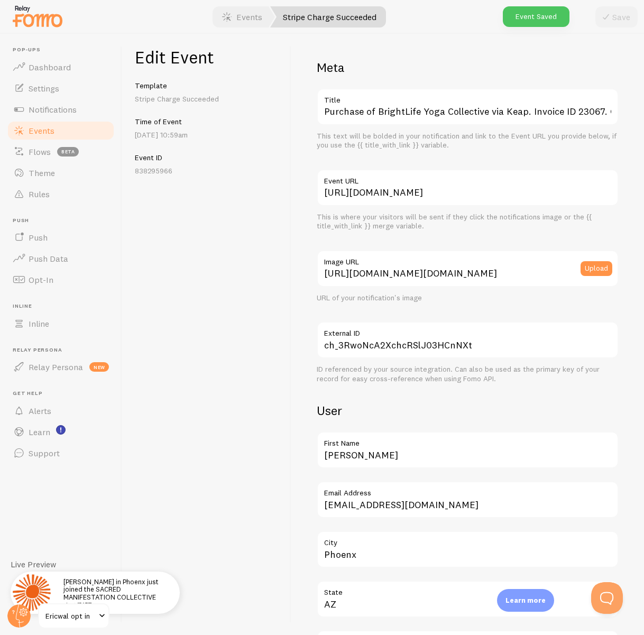
click at [21, 131] on span at bounding box center [19, 130] width 13 height 13
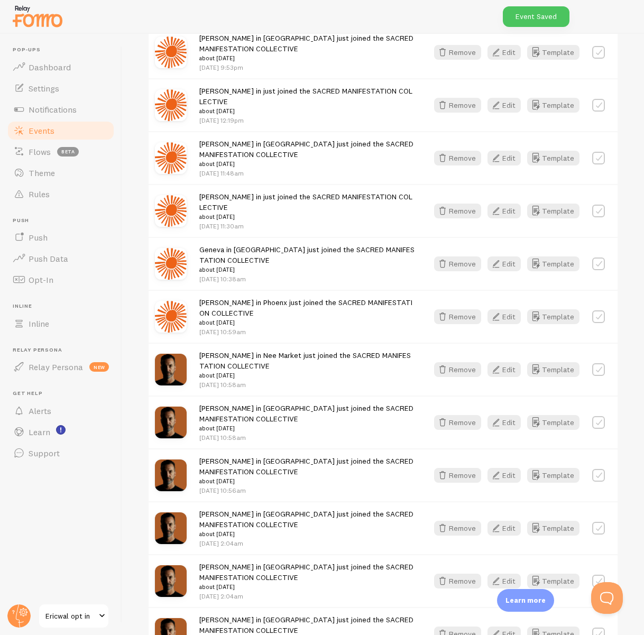
scroll to position [954, 0]
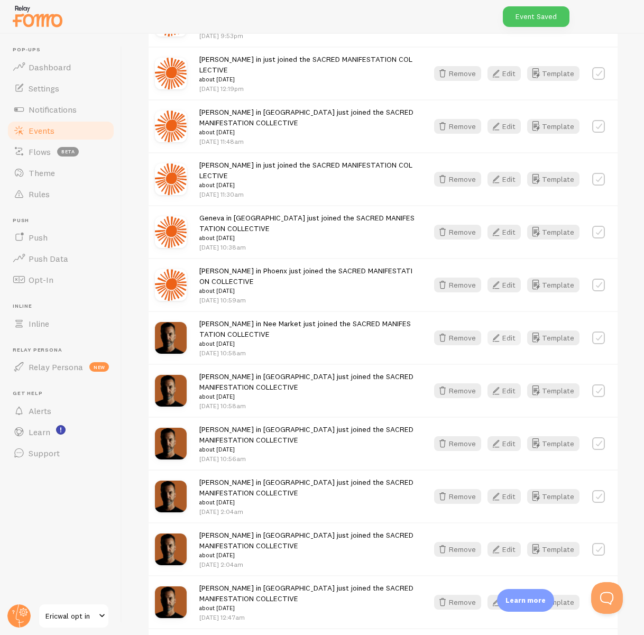
click at [512, 330] on button "Edit" at bounding box center [503, 337] width 33 height 15
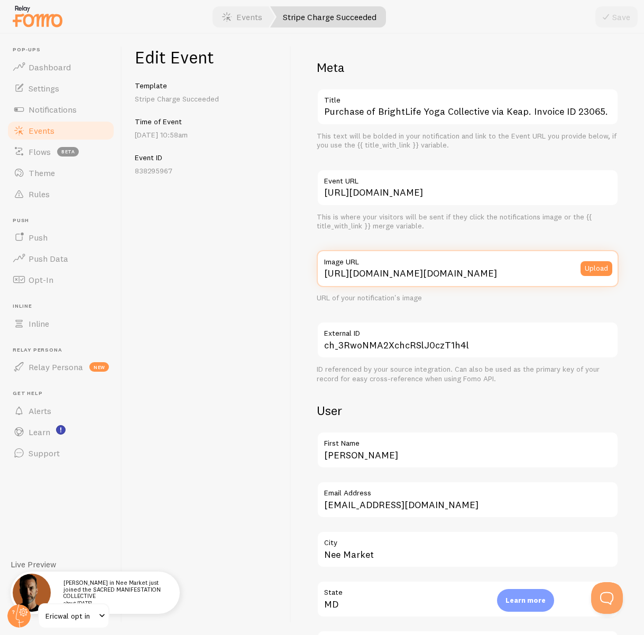
click at [443, 273] on input "https://logo.clearbit.com/www.ericwal.com" at bounding box center [468, 268] width 302 height 37
click at [444, 273] on input "https://logo.clearbit.com/www.ericwal.com" at bounding box center [468, 268] width 302 height 37
paste input "process.filestackapi.com/ApqhzE1ldTzuKSj33adqez/resize=width:170,height:170/htt…"
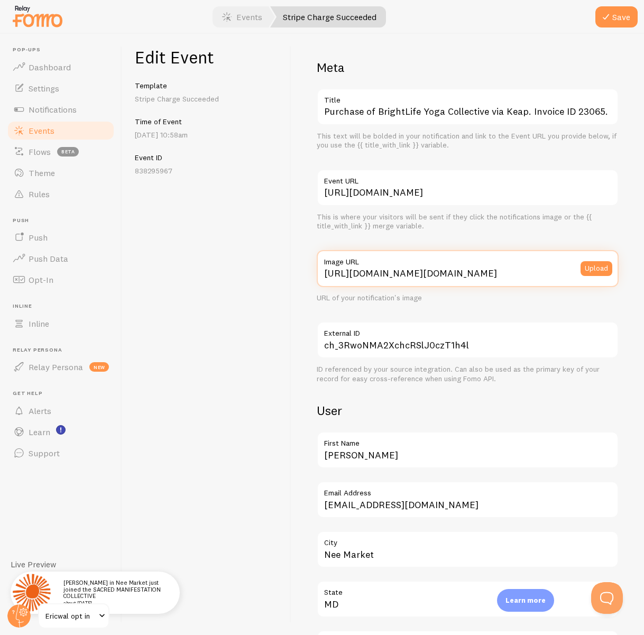
scroll to position [0, 325]
type input "[URL][DOMAIN_NAME][DOMAIN_NAME]"
click at [615, 13] on button "Save" at bounding box center [616, 16] width 42 height 21
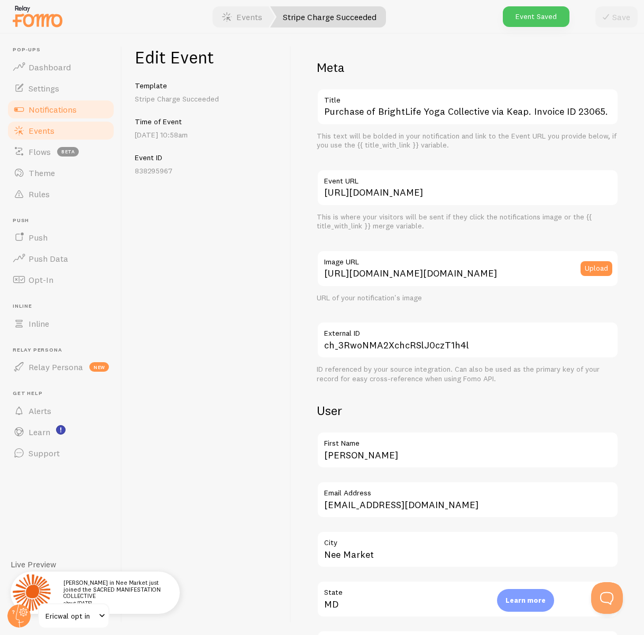
click at [54, 110] on span "Notifications" at bounding box center [53, 109] width 48 height 11
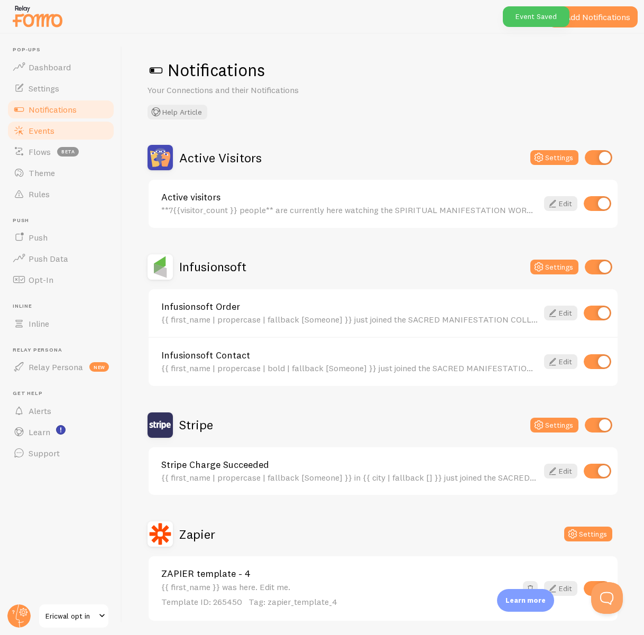
click at [51, 129] on span "Events" at bounding box center [42, 130] width 26 height 11
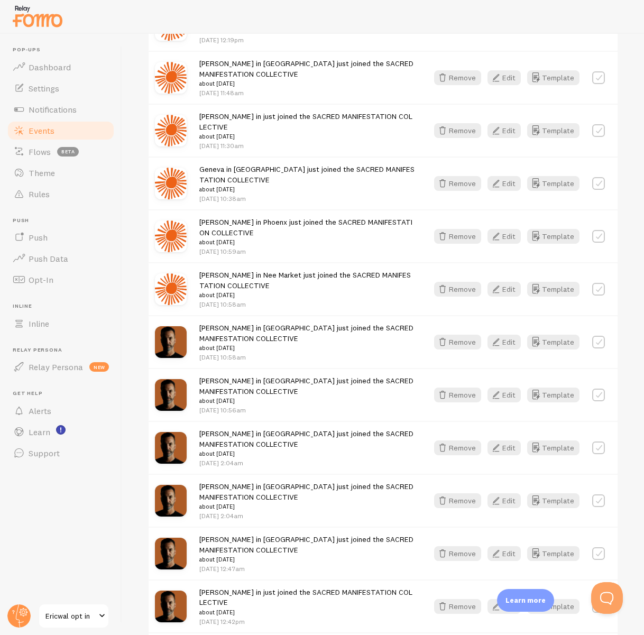
scroll to position [1173, 0]
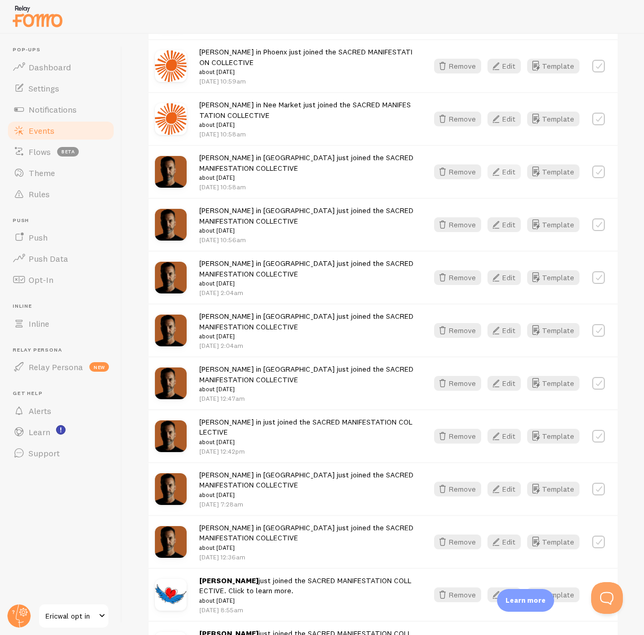
click at [508, 164] on button "Edit" at bounding box center [503, 171] width 33 height 15
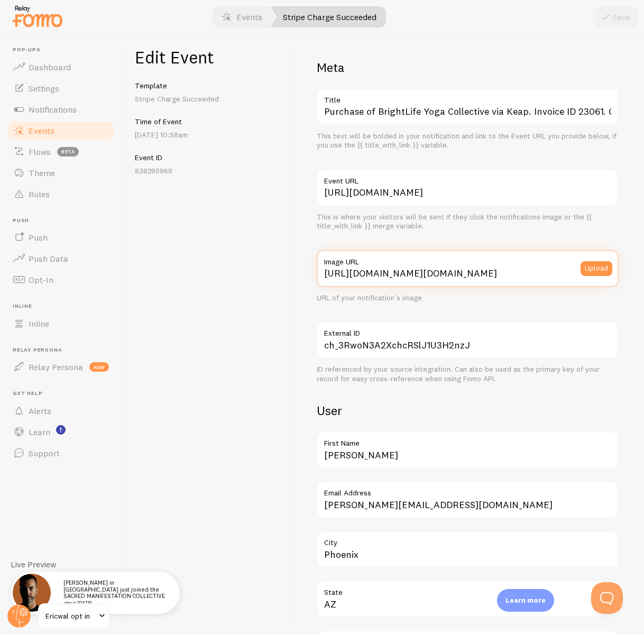
click at [396, 275] on input "https://logo.clearbit.com/www.ericwal.com" at bounding box center [468, 268] width 302 height 37
click at [396, 274] on input "https://logo.clearbit.com/www.ericwal.com" at bounding box center [468, 268] width 302 height 37
paste input "process.filestackapi.com/ApqhzE1ldTzuKSj33adqez/resize=width:170,height:170/htt…"
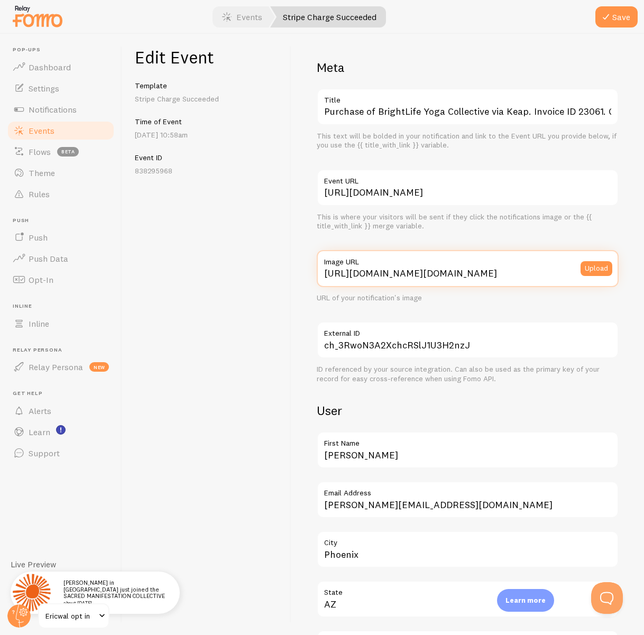
scroll to position [0, 325]
type input "[URL][DOMAIN_NAME][DOMAIN_NAME]"
click at [616, 19] on button "Save" at bounding box center [616, 16] width 42 height 21
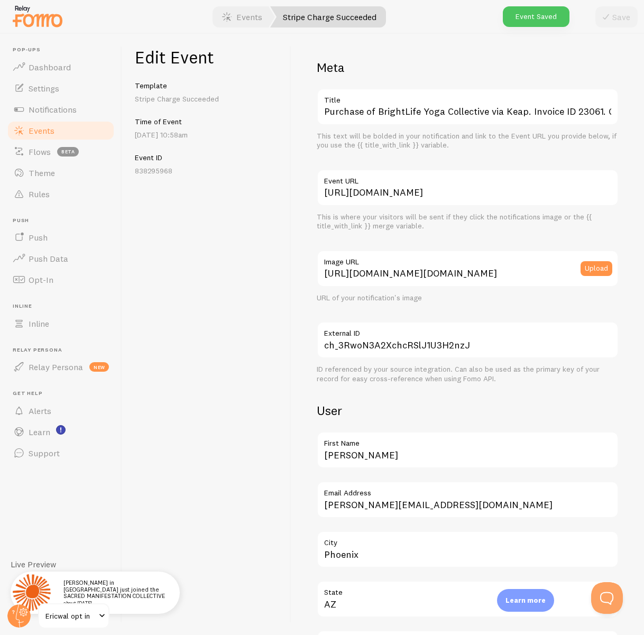
click at [43, 129] on span "Events" at bounding box center [42, 130] width 26 height 11
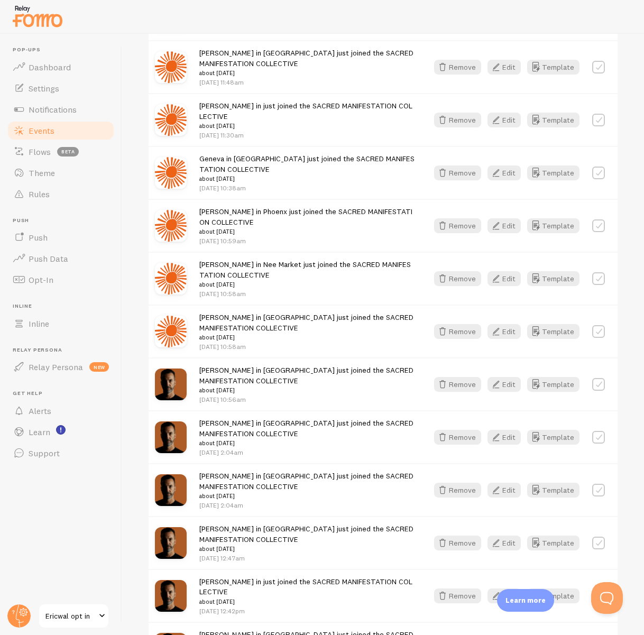
scroll to position [1193, 0]
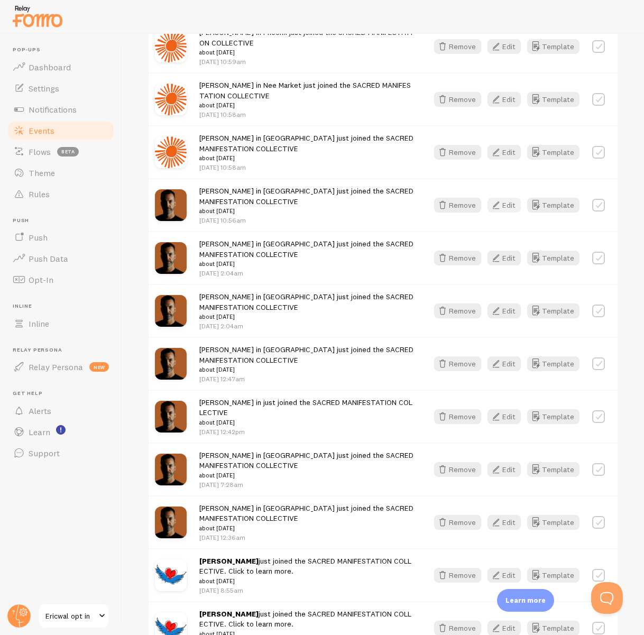
click at [502, 199] on icon "button" at bounding box center [495, 205] width 13 height 13
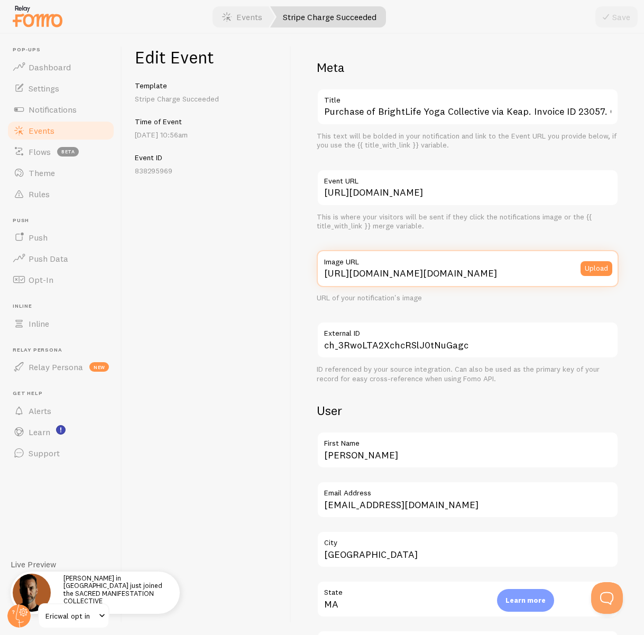
click at [382, 276] on input "https://logo.clearbit.com/www.ericwal.com" at bounding box center [468, 268] width 302 height 37
paste input "process.filestackapi.com/ApqhzE1ldTzuKSj33adqez/resize=width:170,height:170/htt…"
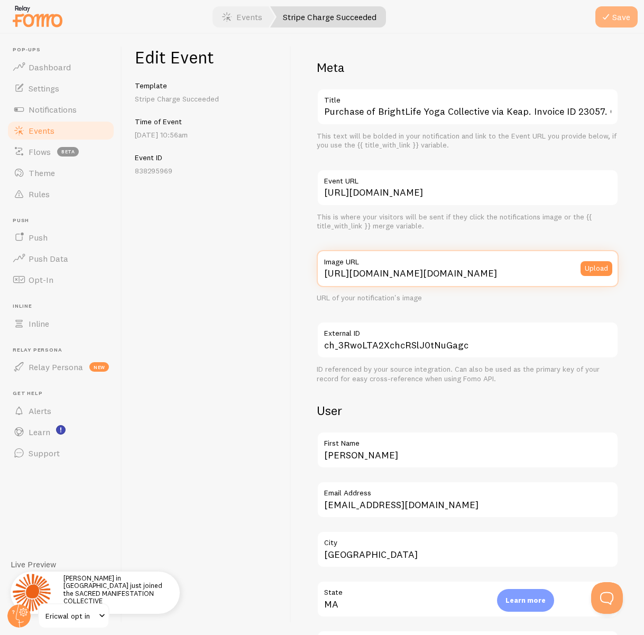
type input "[URL][DOMAIN_NAME][DOMAIN_NAME]"
click at [604, 16] on icon "submit" at bounding box center [605, 17] width 13 height 13
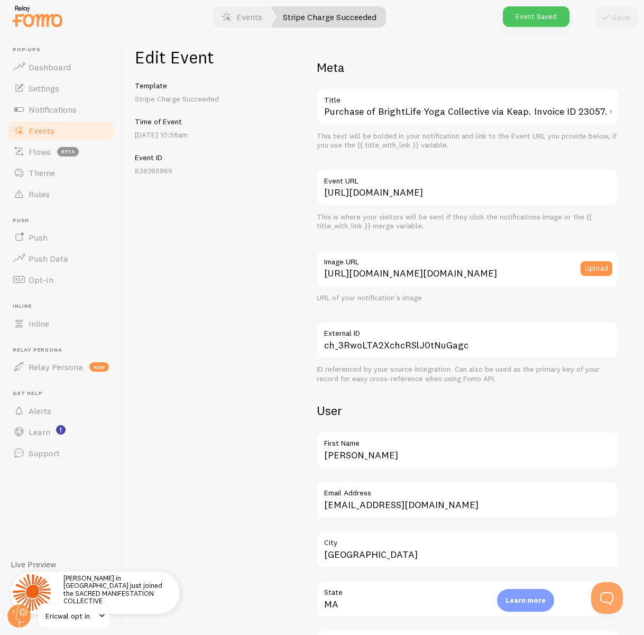
click at [45, 131] on span "Events" at bounding box center [42, 130] width 26 height 11
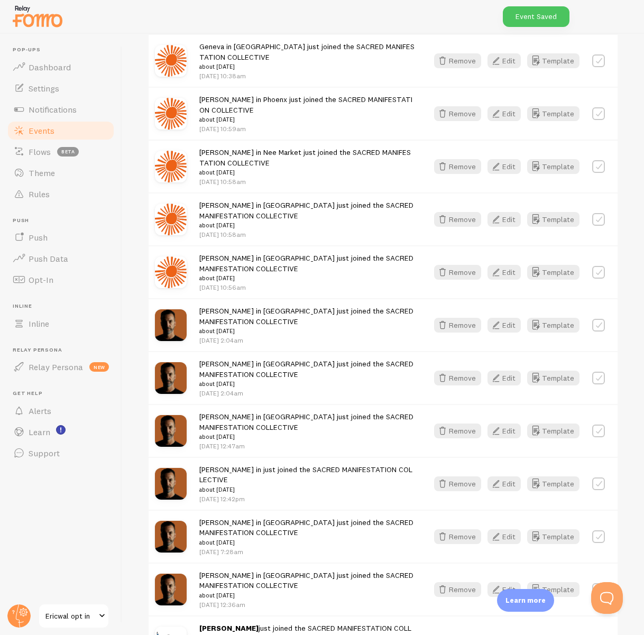
scroll to position [1156, 0]
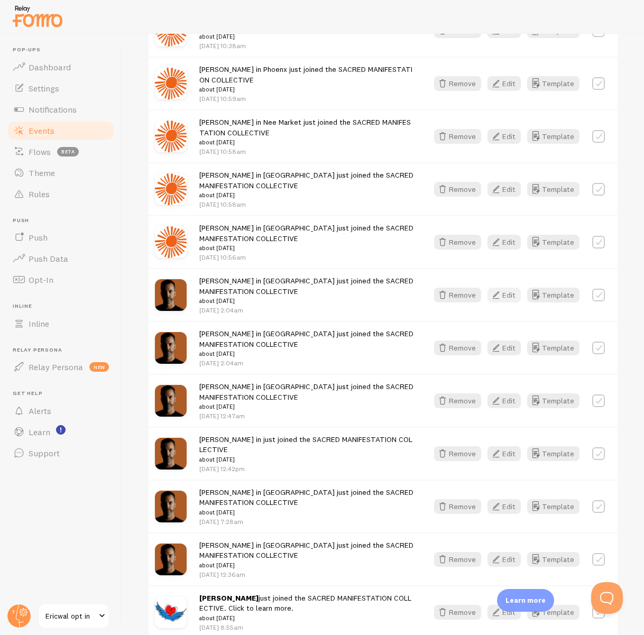
click at [504, 287] on button "Edit" at bounding box center [503, 294] width 33 height 15
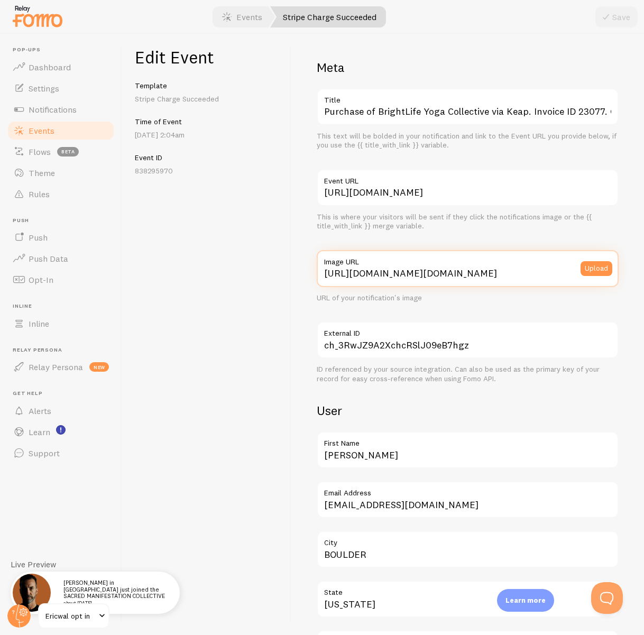
click at [477, 268] on input "https://logo.clearbit.com/www.ericwal.com" at bounding box center [468, 268] width 302 height 37
paste input "process.filestackapi.com/ApqhzE1ldTzuKSj33adqez/resize=width:170,height:170/htt…"
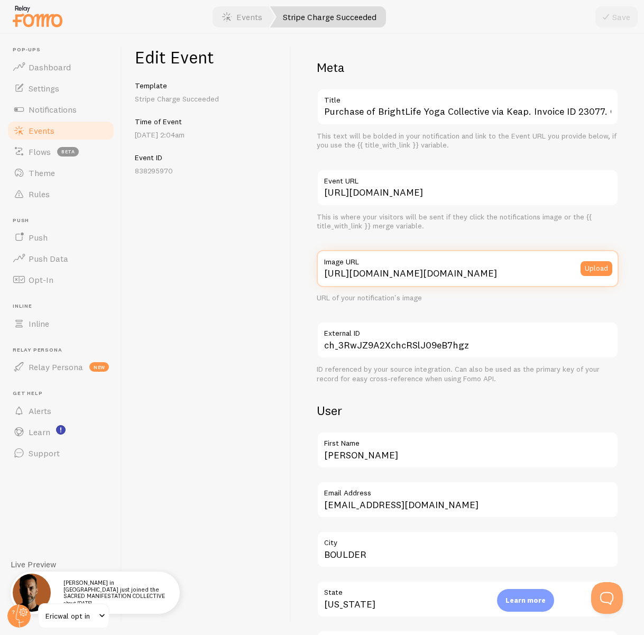
scroll to position [0, 325]
type input "[URL][DOMAIN_NAME][DOMAIN_NAME]"
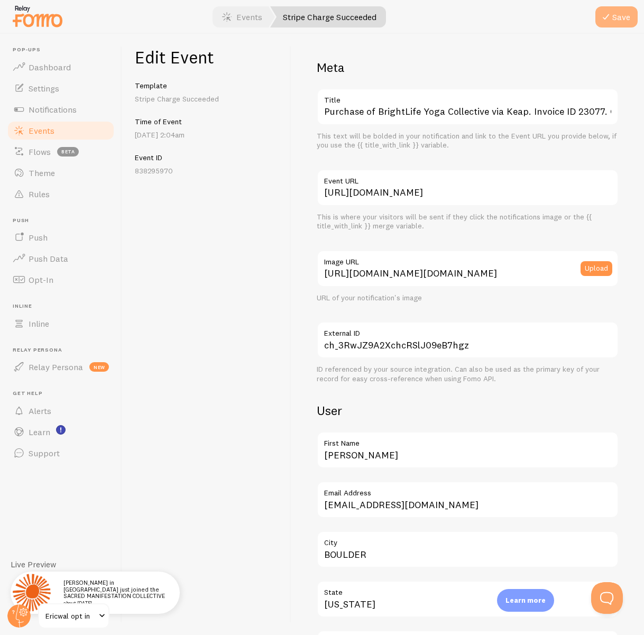
click at [630, 13] on button "Save" at bounding box center [616, 16] width 42 height 21
click at [39, 130] on span "Events" at bounding box center [42, 130] width 26 height 11
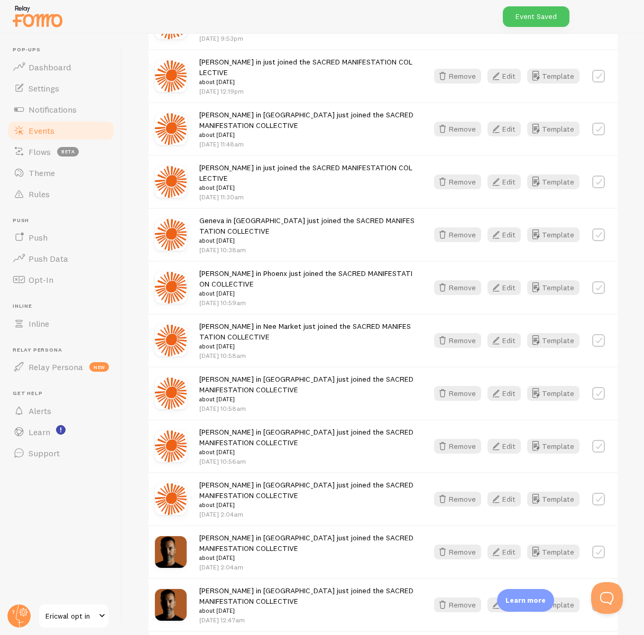
scroll to position [1304, 0]
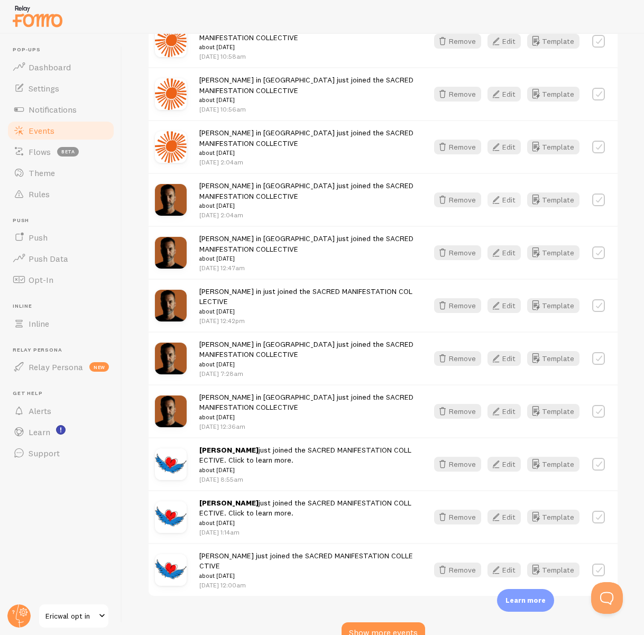
click at [502, 193] on icon "button" at bounding box center [495, 199] width 13 height 13
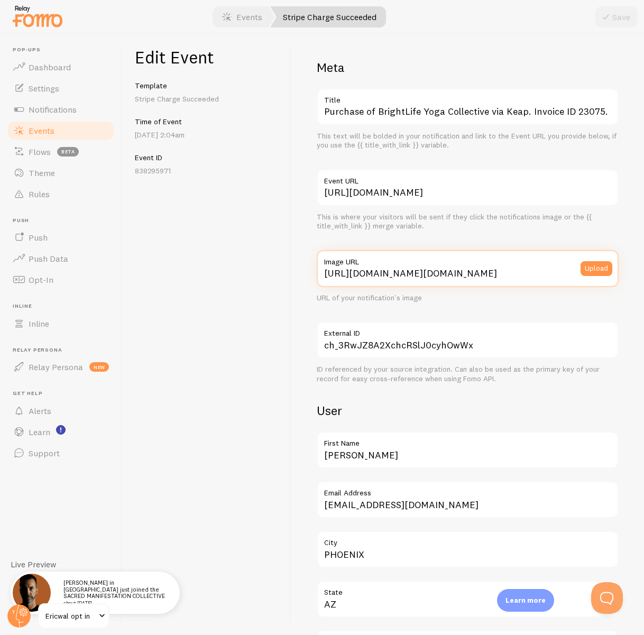
click at [419, 273] on input "https://logo.clearbit.com/www.ericwal.com" at bounding box center [468, 268] width 302 height 37
paste input "process.filestackapi.com/ApqhzE1ldTzuKSj33adqez/resize=width:170,height:170/htt…"
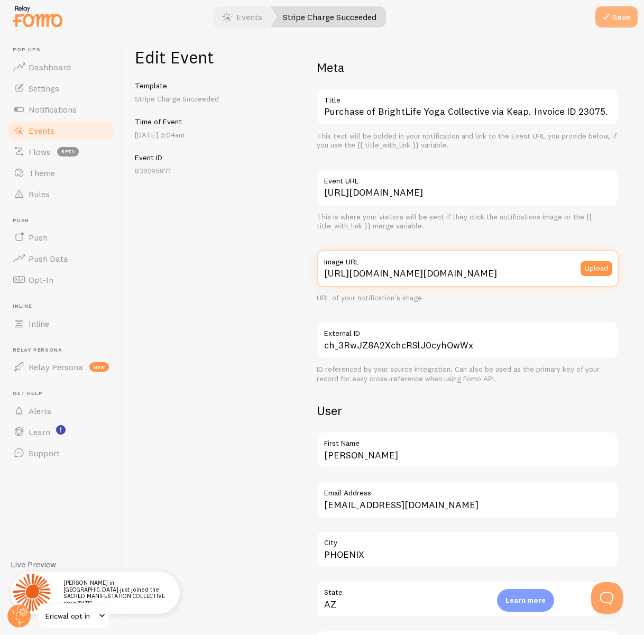
type input "[URL][DOMAIN_NAME][DOMAIN_NAME]"
click at [611, 20] on icon "submit" at bounding box center [605, 17] width 13 height 13
click at [41, 131] on span "Events" at bounding box center [42, 130] width 26 height 11
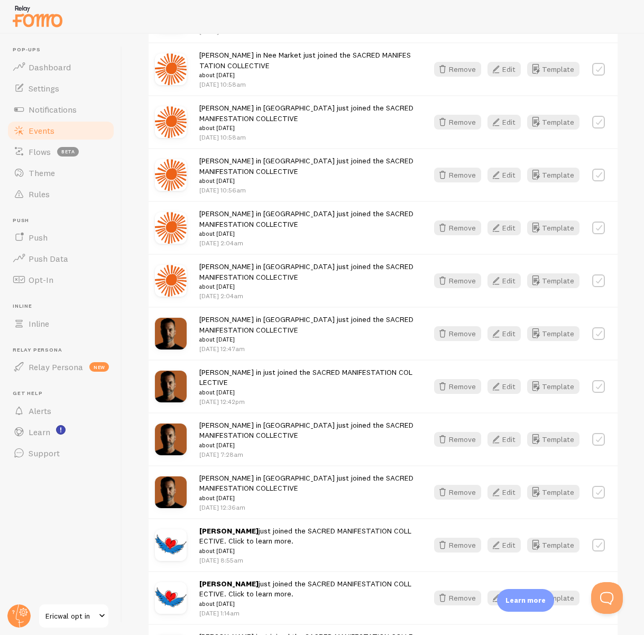
scroll to position [1297, 0]
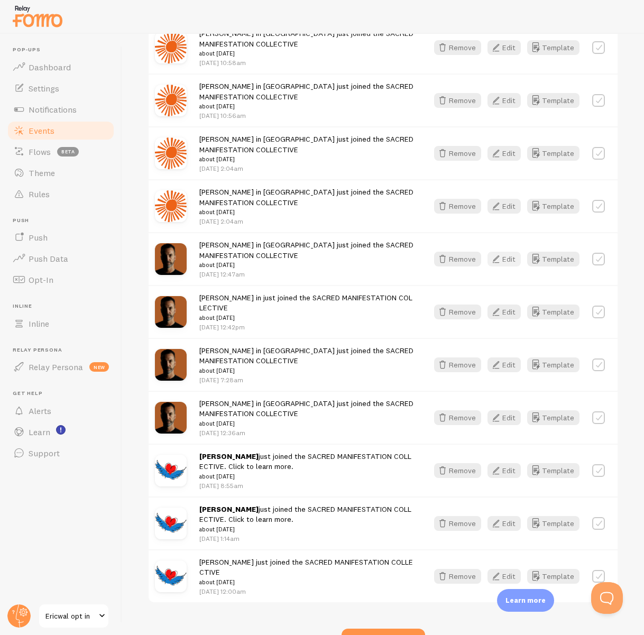
click at [506, 252] on button "Edit" at bounding box center [503, 259] width 33 height 15
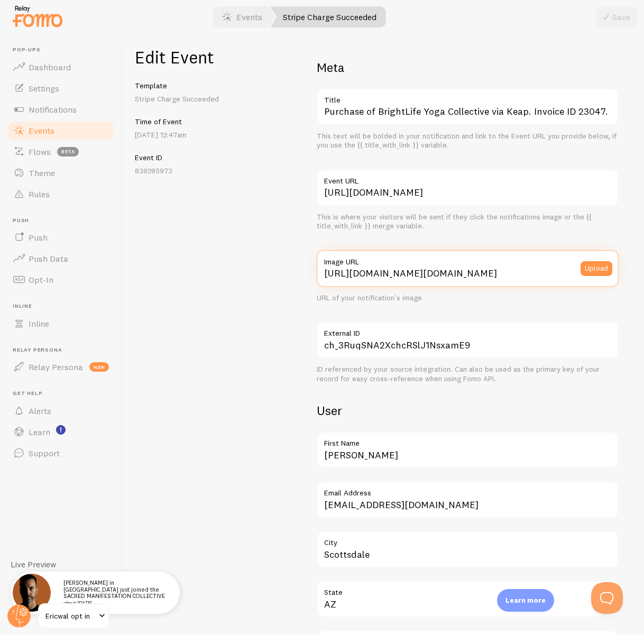
click at [439, 276] on input "https://logo.clearbit.com/www.ericwal.com" at bounding box center [468, 268] width 302 height 37
paste input "process.filestackapi.com/ApqhzE1ldTzuKSj33adqez/resize=width:170,height:170/htt…"
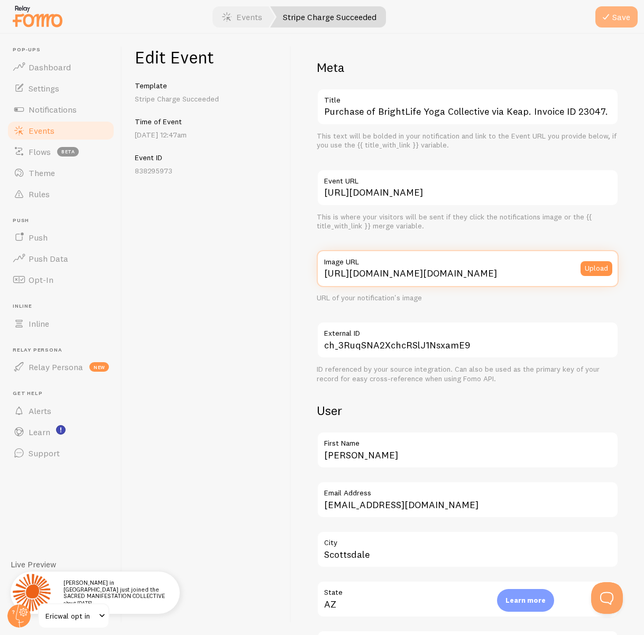
type input "[URL][DOMAIN_NAME][DOMAIN_NAME]"
click at [616, 16] on button "Save" at bounding box center [616, 16] width 42 height 21
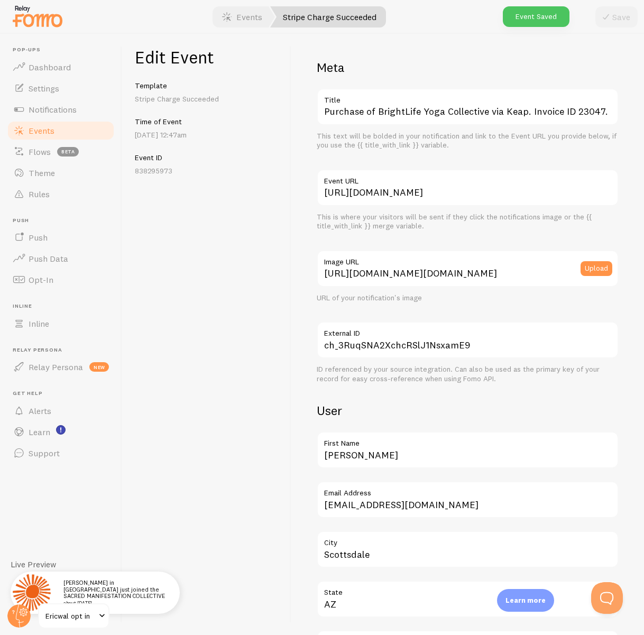
click at [33, 126] on span "Events" at bounding box center [42, 130] width 26 height 11
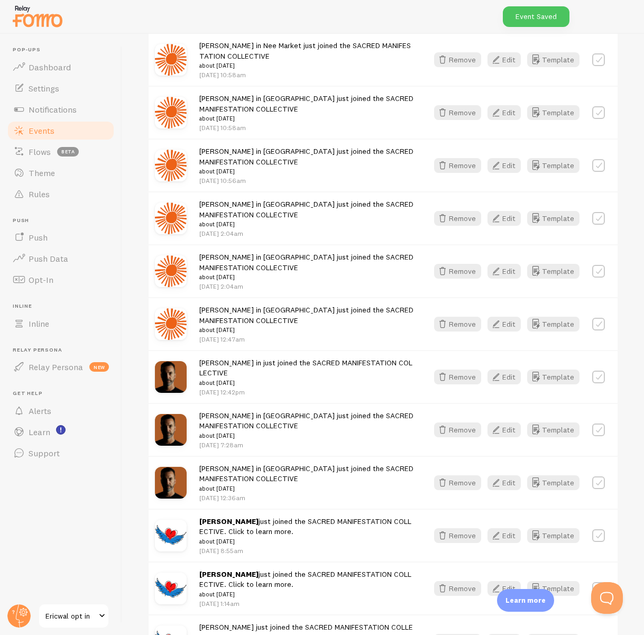
scroll to position [1233, 0]
click at [508, 369] on button "Edit" at bounding box center [503, 376] width 33 height 15
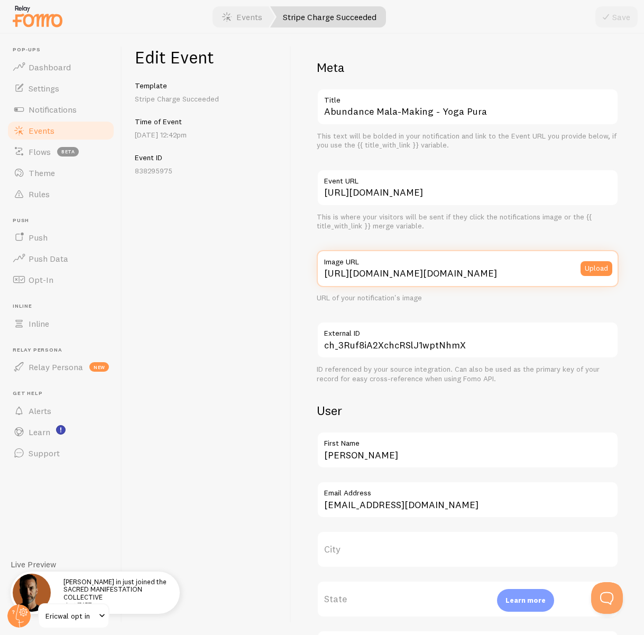
click at [382, 273] on input "https://logo.clearbit.com/www.ericwal.com" at bounding box center [468, 268] width 302 height 37
paste input "process.filestackapi.com/ApqhzE1ldTzuKSj33adqez/resize=width:170,height:170/htt…"
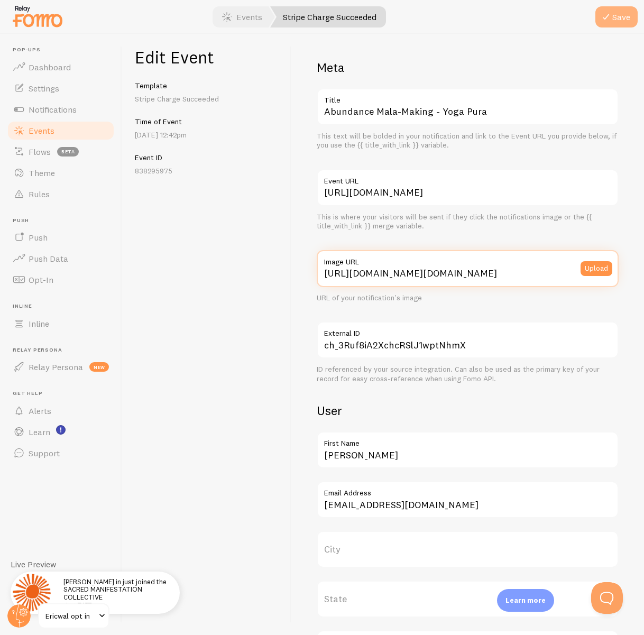
type input "[URL][DOMAIN_NAME][DOMAIN_NAME]"
click at [606, 17] on icon "submit" at bounding box center [605, 17] width 13 height 13
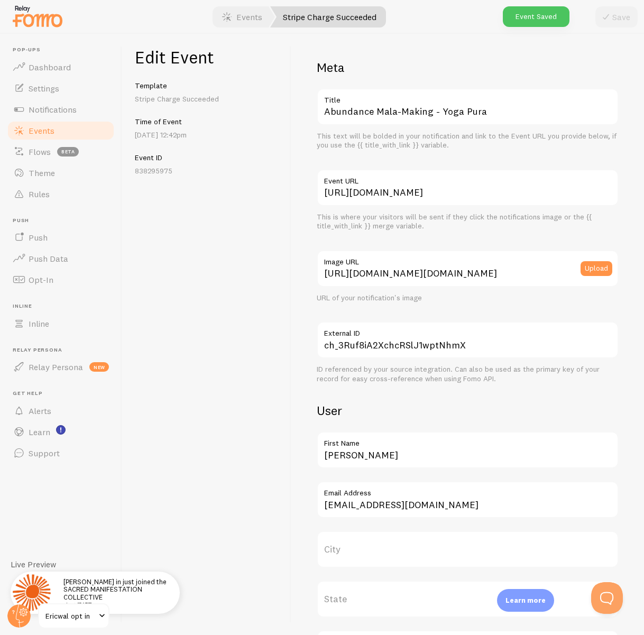
click at [49, 131] on span "Events" at bounding box center [42, 130] width 26 height 11
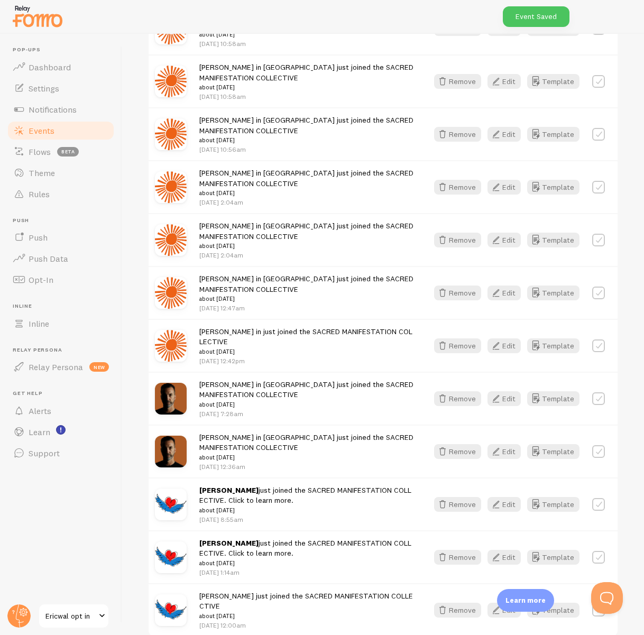
scroll to position [1304, 0]
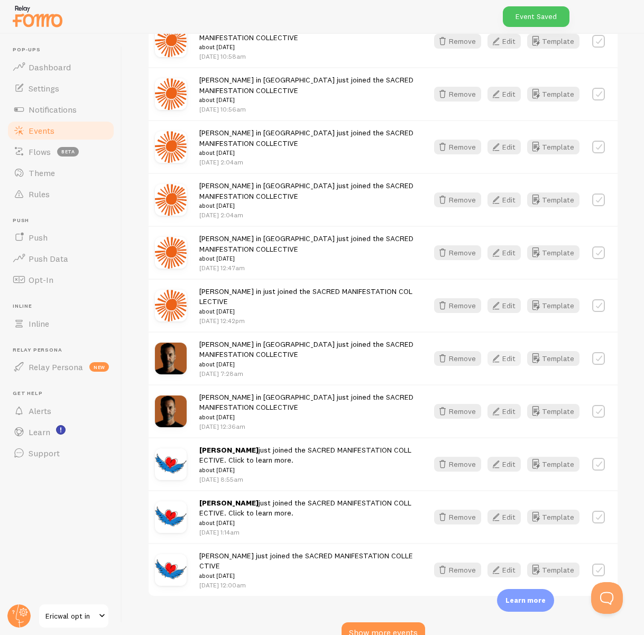
click at [511, 351] on button "Edit" at bounding box center [503, 358] width 33 height 15
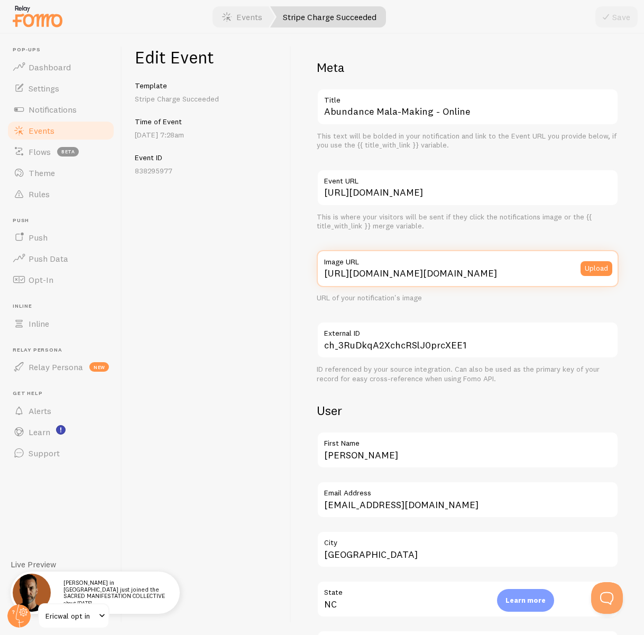
click at [425, 274] on input "https://logo.clearbit.com/www.ericwal.com" at bounding box center [468, 268] width 302 height 37
click at [425, 273] on input "https://logo.clearbit.com/www.ericwal.com" at bounding box center [468, 268] width 302 height 37
paste input "process.filestackapi.com/ApqhzE1ldTzuKSj33adqez/resize=width:170,height:170/htt…"
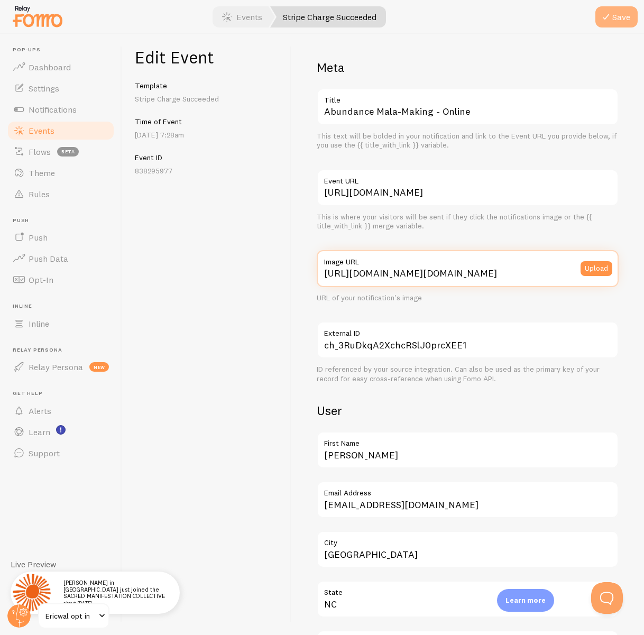
type input "[URL][DOMAIN_NAME][DOMAIN_NAME]"
click at [627, 18] on button "Save" at bounding box center [616, 16] width 42 height 21
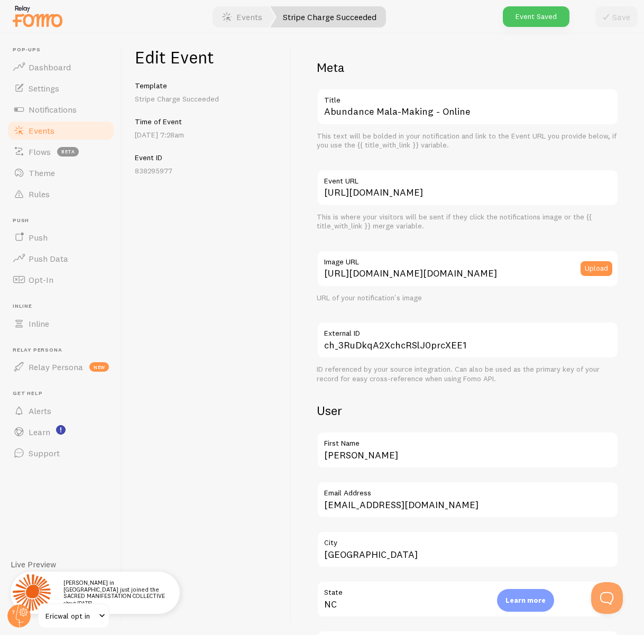
click at [31, 129] on span "Events" at bounding box center [42, 130] width 26 height 11
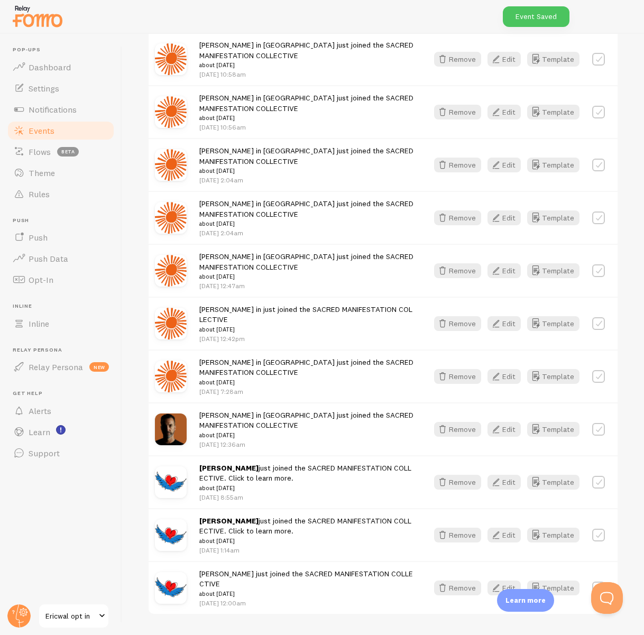
scroll to position [1304, 0]
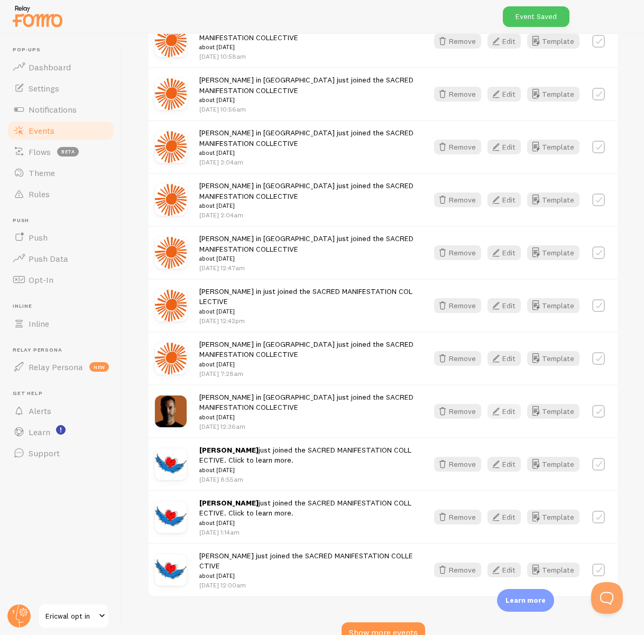
click at [504, 404] on button "Edit" at bounding box center [503, 411] width 33 height 15
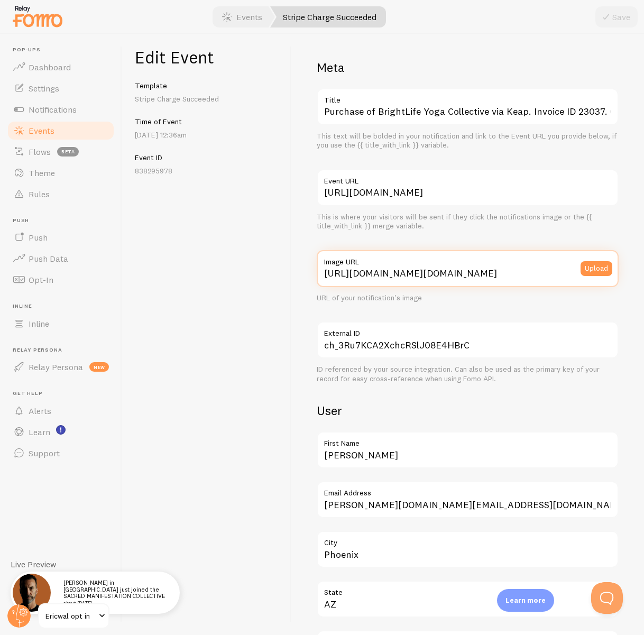
click at [392, 272] on input "https://logo.clearbit.com/www.ericwal.com" at bounding box center [468, 268] width 302 height 37
paste input "process.filestackapi.com/ApqhzE1ldTzuKSj33adqez/resize=width:170,height:170/htt…"
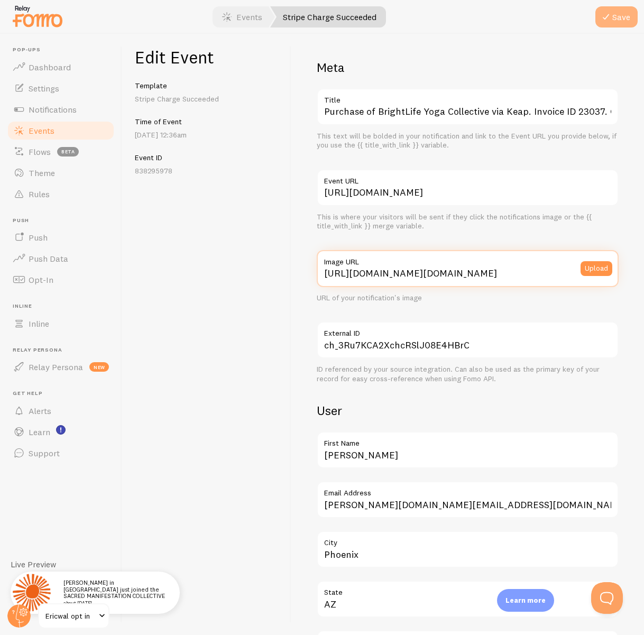
type input "[URL][DOMAIN_NAME][DOMAIN_NAME]"
click at [608, 17] on icon "submit" at bounding box center [605, 17] width 13 height 13
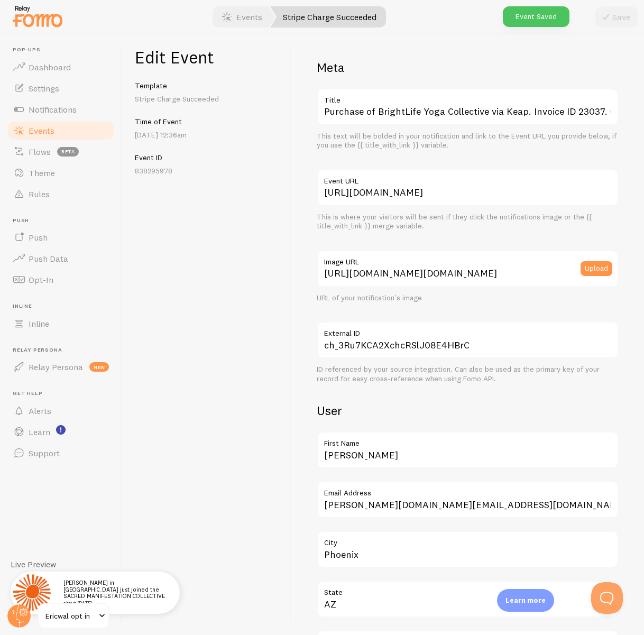
click at [36, 132] on span "Events" at bounding box center [42, 130] width 26 height 11
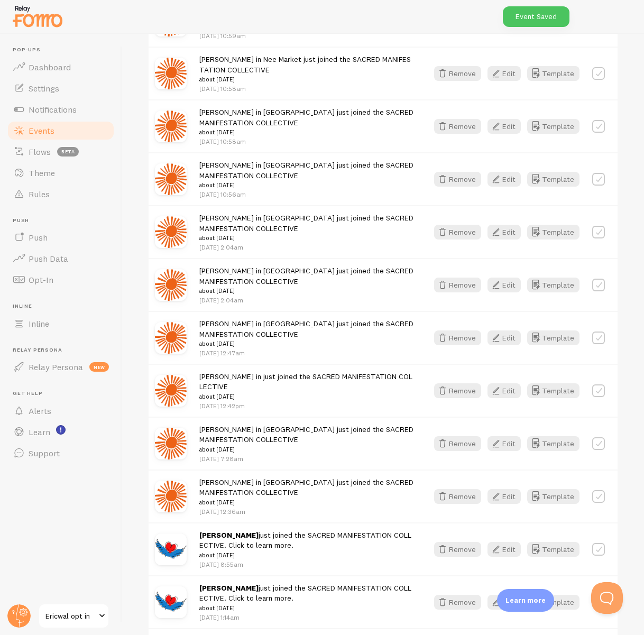
scroll to position [1304, 0]
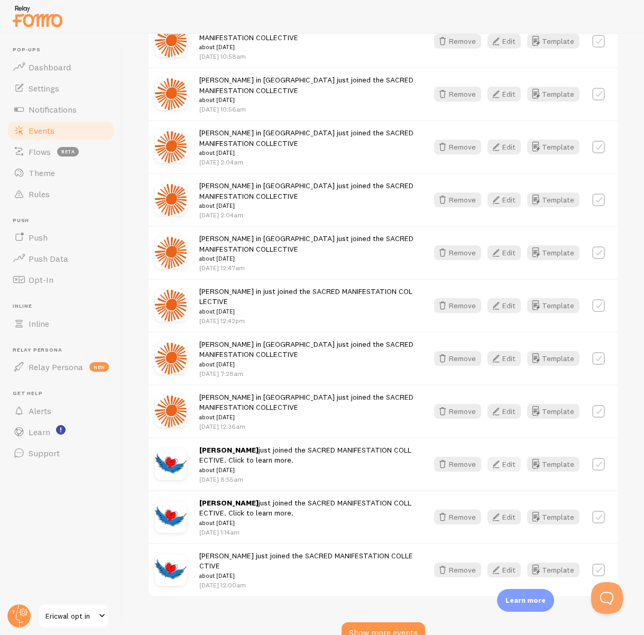
click at [505, 457] on button "Edit" at bounding box center [503, 464] width 33 height 15
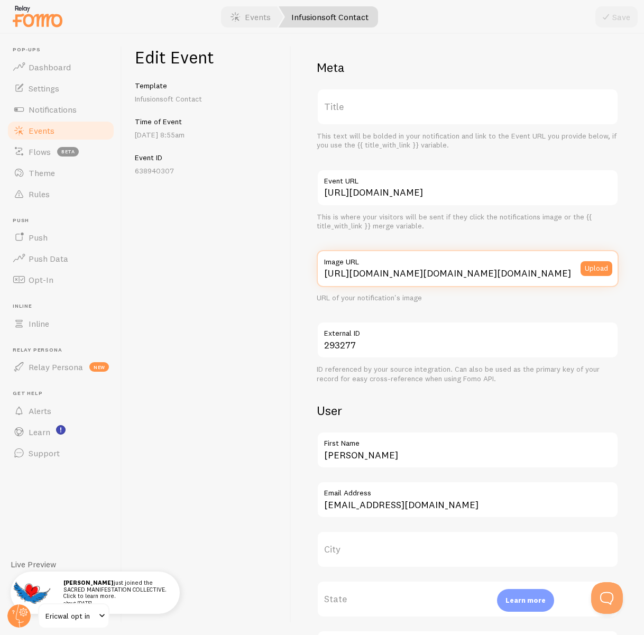
click at [473, 275] on input "https://www.gravatar.com/avatar/e4c81825f55894e8ed56a9fe9fd1b624?size=200&defau…" at bounding box center [468, 268] width 302 height 37
paste input "[URL][DOMAIN_NAME][DOMAIN_NAME]"
click at [473, 275] on input "https://www.gravatar.com/avatar/https://process.filestackapi.com/ApqhzE1ldTzuKS…" at bounding box center [468, 268] width 302 height 37
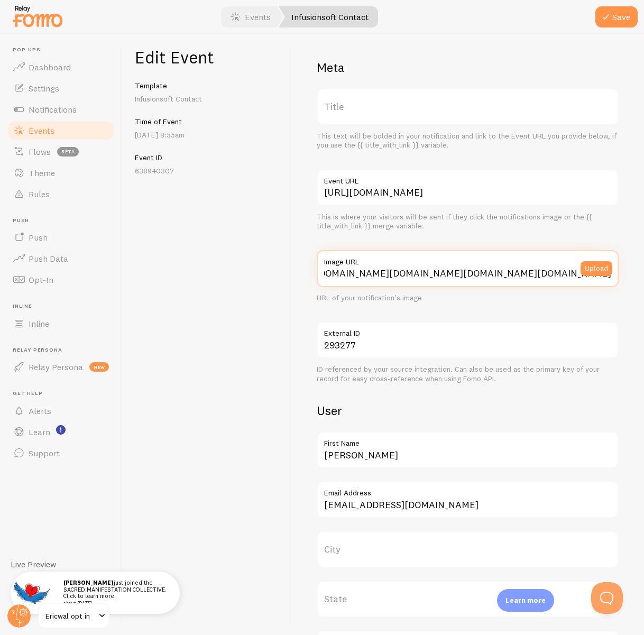
click at [473, 275] on input "https://www.gravatar.com/avatar/https://process.filestackapi.com/ApqhzE1ldTzuKS…" at bounding box center [468, 268] width 302 height 37
click at [476, 273] on input "https://www.gravatar.com/avatar/https://process.filestackapi.com/ApqhzE1ldTzuKS…" at bounding box center [468, 268] width 302 height 37
paste input "process.filestackapi.com/ApqhzE1ldTzuKSj33adqez/resize=width:170,height:170/htt…"
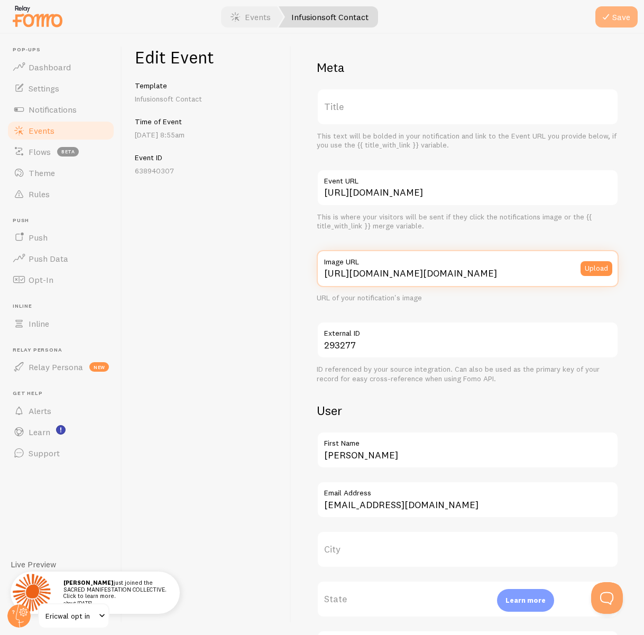
type input "[URL][DOMAIN_NAME][DOMAIN_NAME]"
click at [630, 8] on button "Save" at bounding box center [616, 16] width 42 height 21
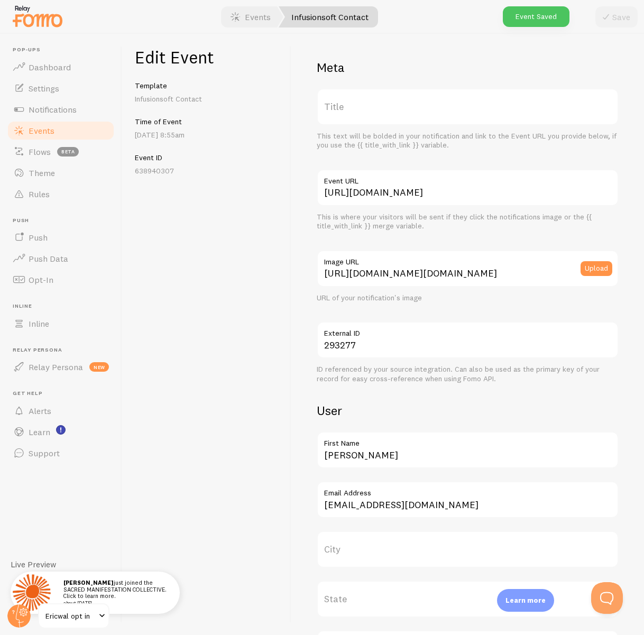
drag, startPoint x: 32, startPoint y: 133, endPoint x: 39, endPoint y: 135, distance: 6.7
click at [32, 133] on span "Events" at bounding box center [42, 130] width 26 height 11
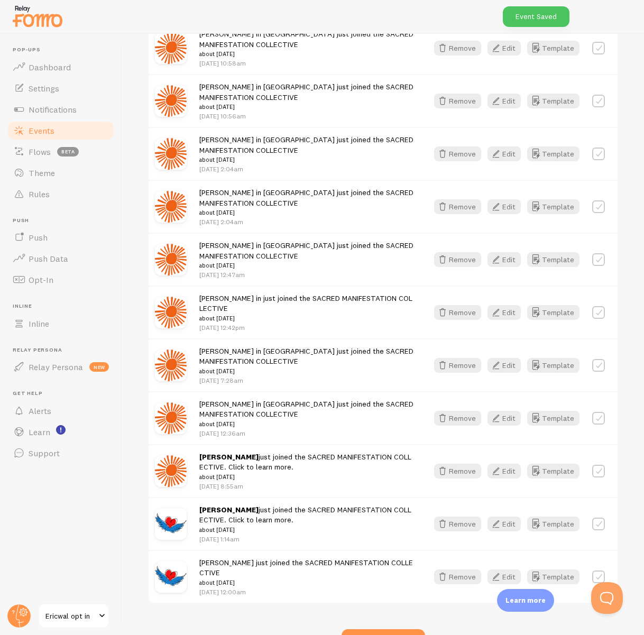
scroll to position [1304, 0]
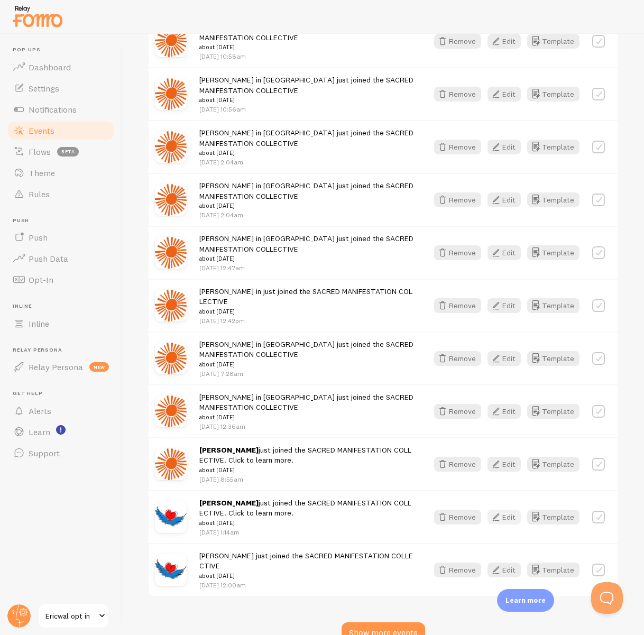
click at [518, 509] on button "Edit" at bounding box center [503, 516] width 33 height 15
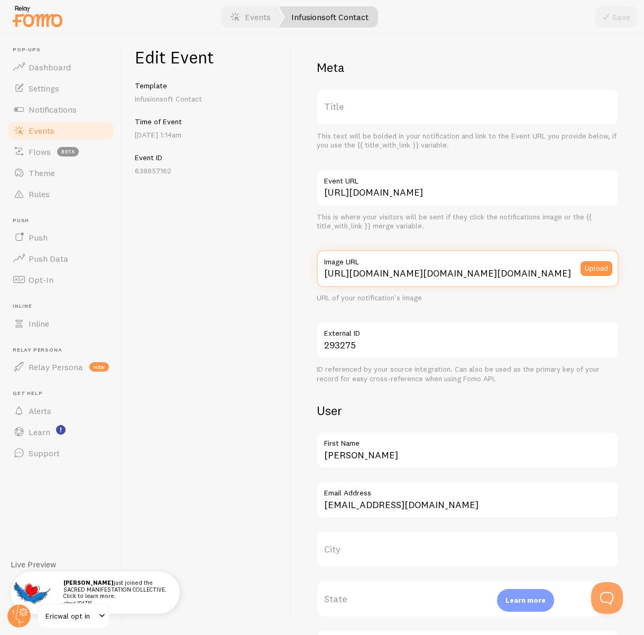
click at [483, 274] on input "https://www.gravatar.com/avatar/23e64ba64104b8104c2231c9f14569ad?size=200&defau…" at bounding box center [468, 268] width 302 height 37
click at [482, 274] on input "https://www.gravatar.com/avatar/23e64ba64104b8104c2231c9f14569ad?size=200&defau…" at bounding box center [468, 268] width 302 height 37
click at [484, 274] on input "https://www.gravatar.com/avatar/23e64ba64104b8104c2231c9f14569ad?size=200&defau…" at bounding box center [468, 268] width 302 height 37
paste input "process.filestackapi.com/ApqhzE1ldTzuKSj33adqez/resize=width:170,height:170/htt…"
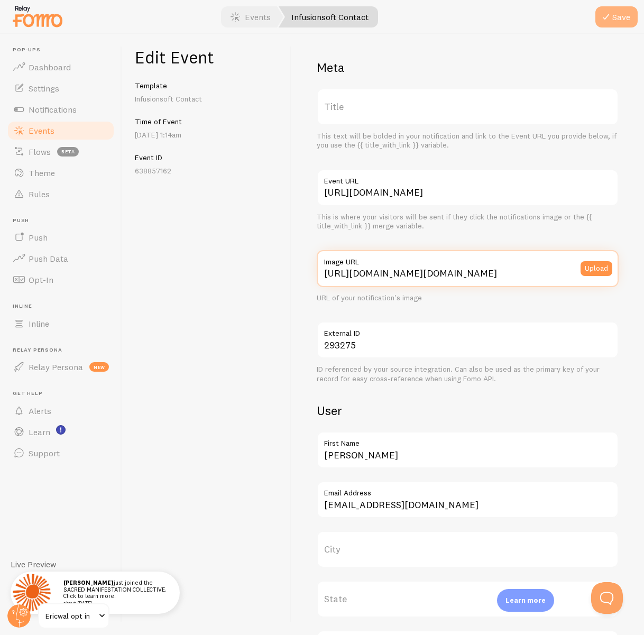
type input "[URL][DOMAIN_NAME][DOMAIN_NAME]"
click at [609, 16] on icon "submit" at bounding box center [605, 17] width 13 height 13
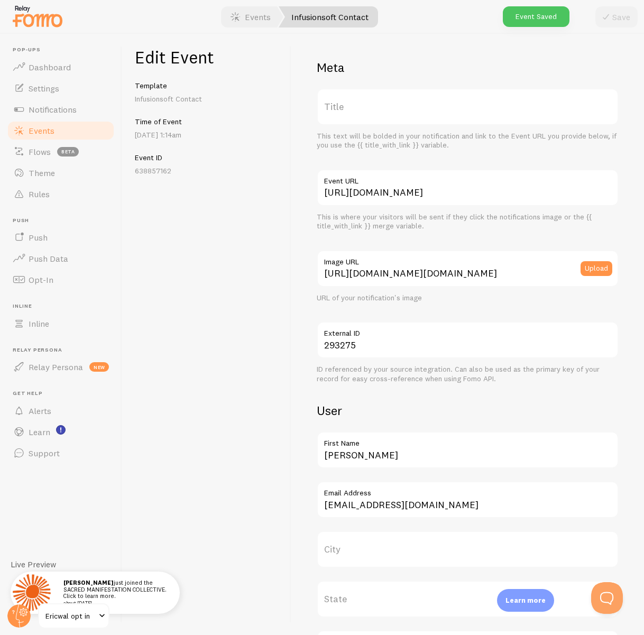
click at [42, 134] on span "Events" at bounding box center [42, 130] width 26 height 11
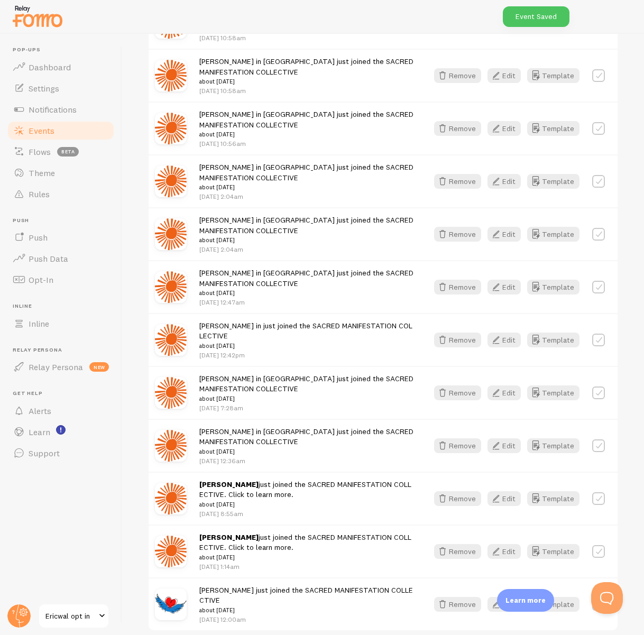
scroll to position [1304, 0]
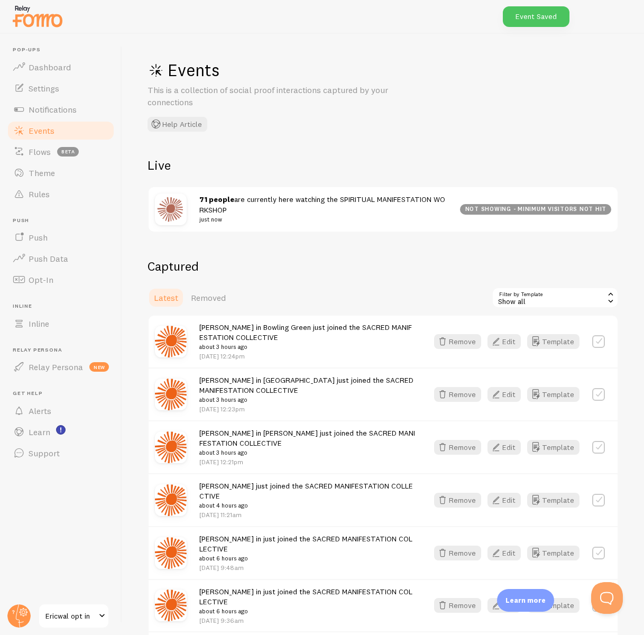
scroll to position [1304, 0]
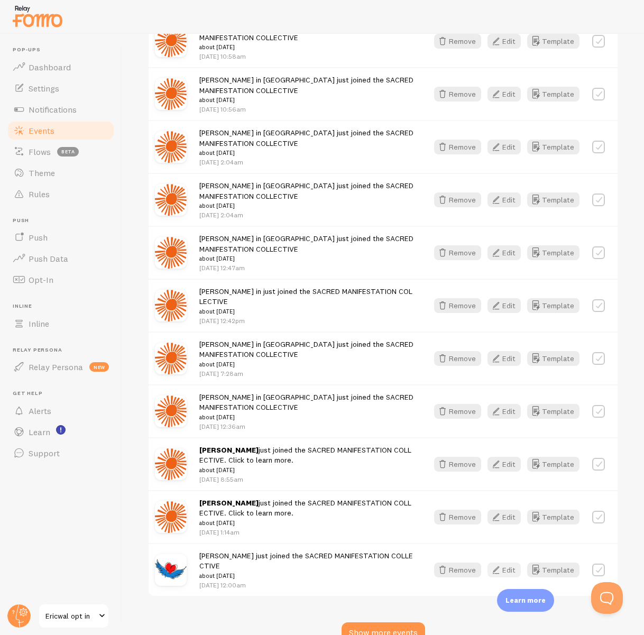
click at [511, 562] on button "Edit" at bounding box center [503, 569] width 33 height 15
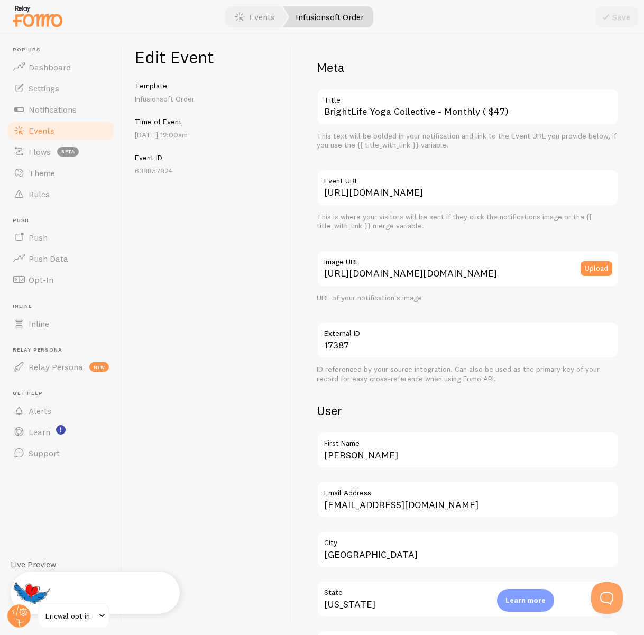
scroll to position [1, 0]
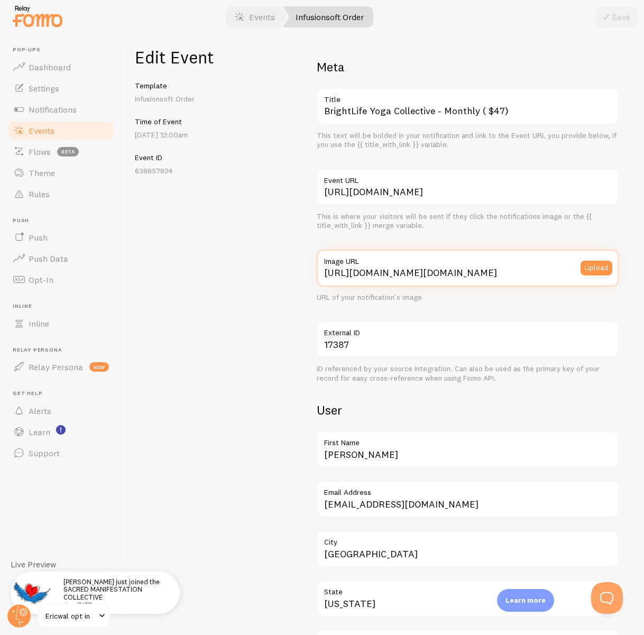
click at [429, 274] on input "[URL][DOMAIN_NAME][DOMAIN_NAME]" at bounding box center [468, 267] width 302 height 37
paste input "jFtBPheSTpGpIQlgP5qd"
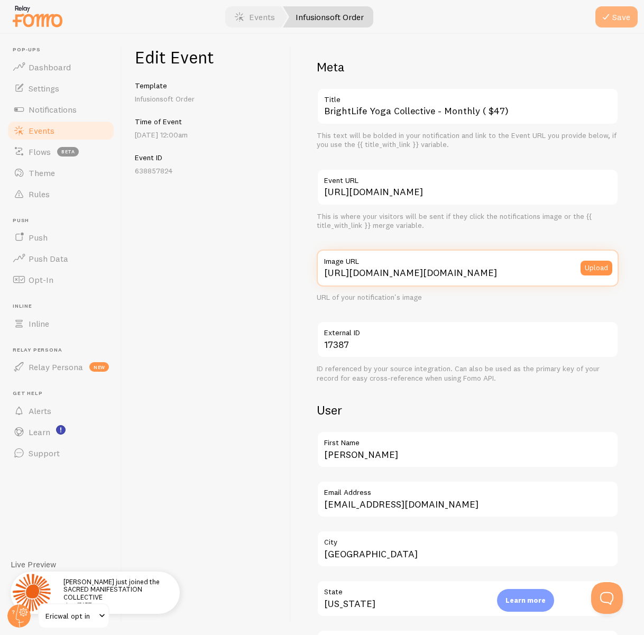
type input "[URL][DOMAIN_NAME][DOMAIN_NAME]"
click at [609, 13] on icon "submit" at bounding box center [605, 17] width 13 height 13
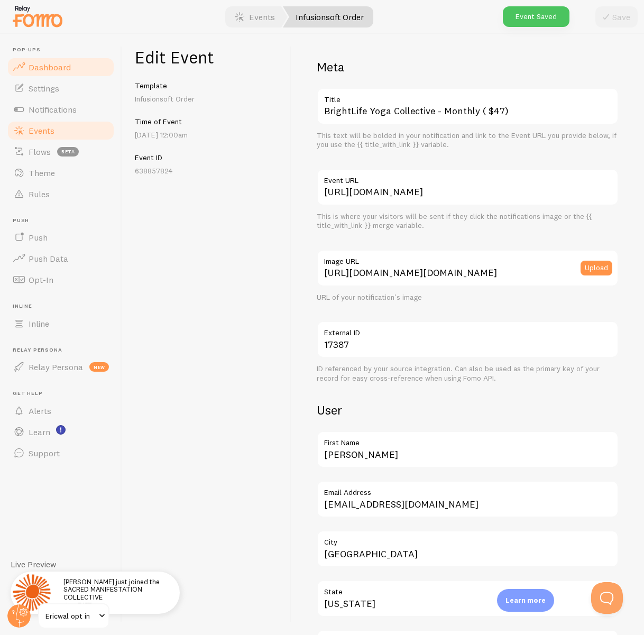
drag, startPoint x: 55, startPoint y: 68, endPoint x: 84, endPoint y: 68, distance: 28.5
click at [55, 68] on span "Dashboard" at bounding box center [50, 67] width 42 height 11
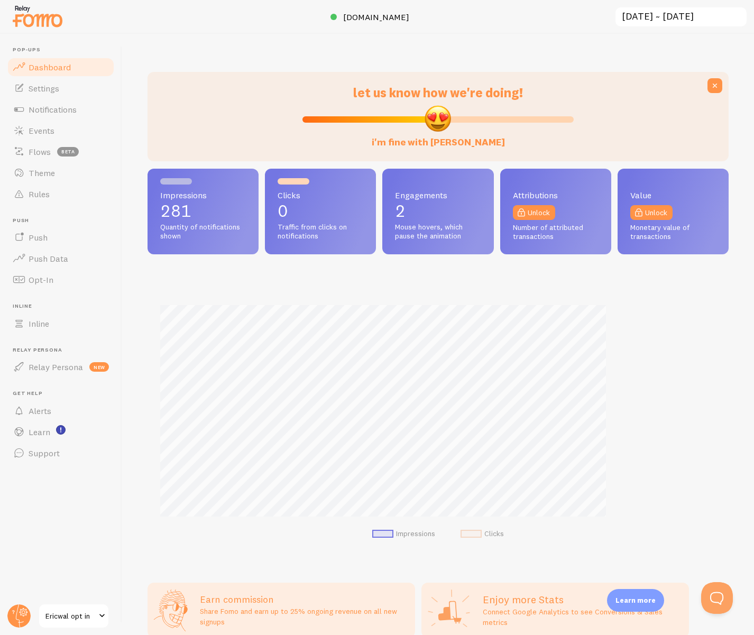
scroll to position [277, 581]
click at [49, 83] on span "Settings" at bounding box center [44, 88] width 31 height 11
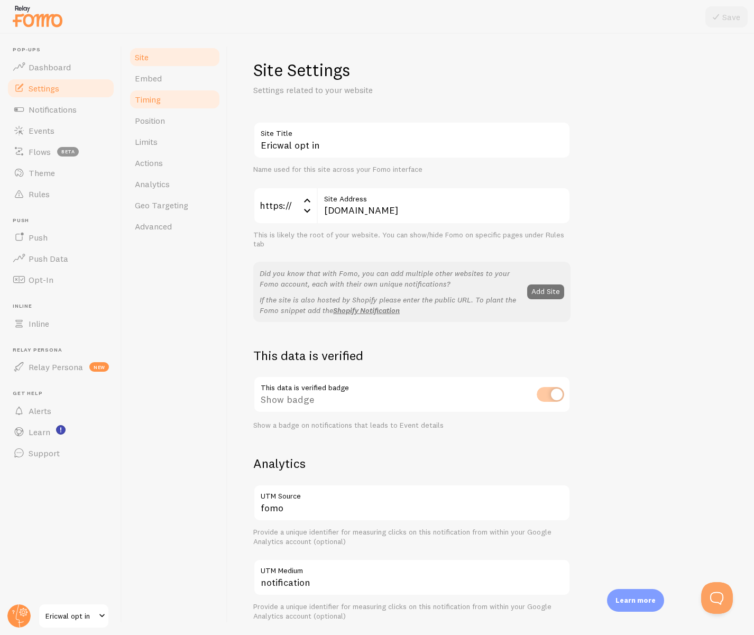
click at [154, 101] on span "Timing" at bounding box center [148, 99] width 26 height 11
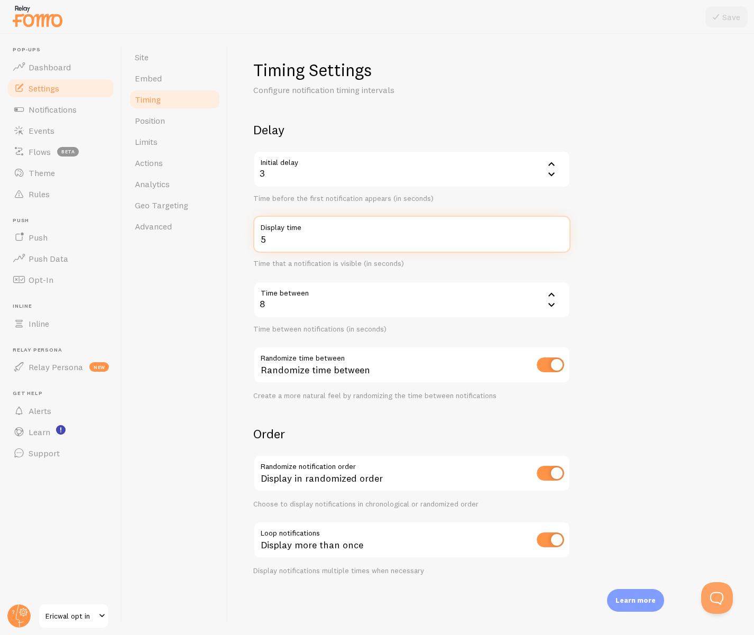
drag, startPoint x: 286, startPoint y: 235, endPoint x: 241, endPoint y: 236, distance: 45.5
click at [241, 236] on div "Timing Settings Configure notification timing intervals Delay Initial delay 3 3…" at bounding box center [491, 334] width 526 height 601
type input "6"
click at [196, 363] on div "Site Embed Timing Position Limits Actions Analytics Geo Targeting Advanced" at bounding box center [175, 334] width 106 height 601
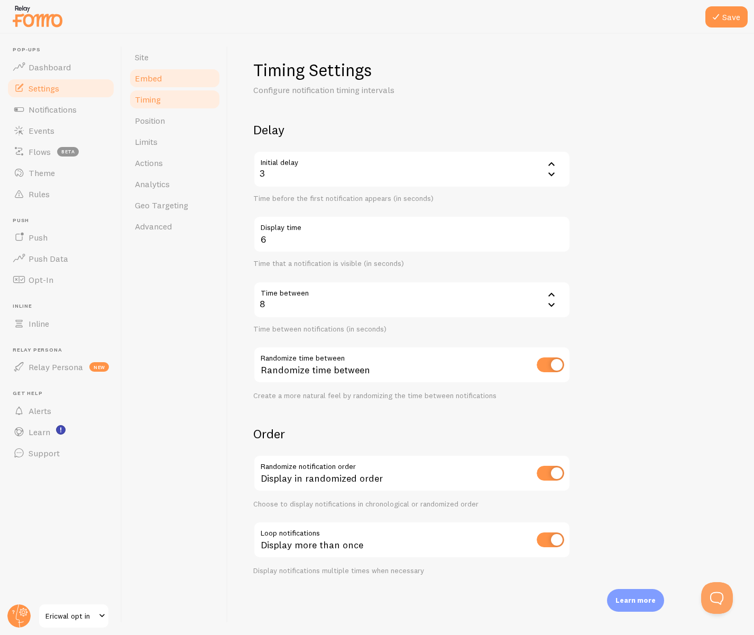
click at [157, 82] on span "Embed" at bounding box center [148, 78] width 27 height 11
click at [643, 18] on button "Save" at bounding box center [726, 16] width 42 height 21
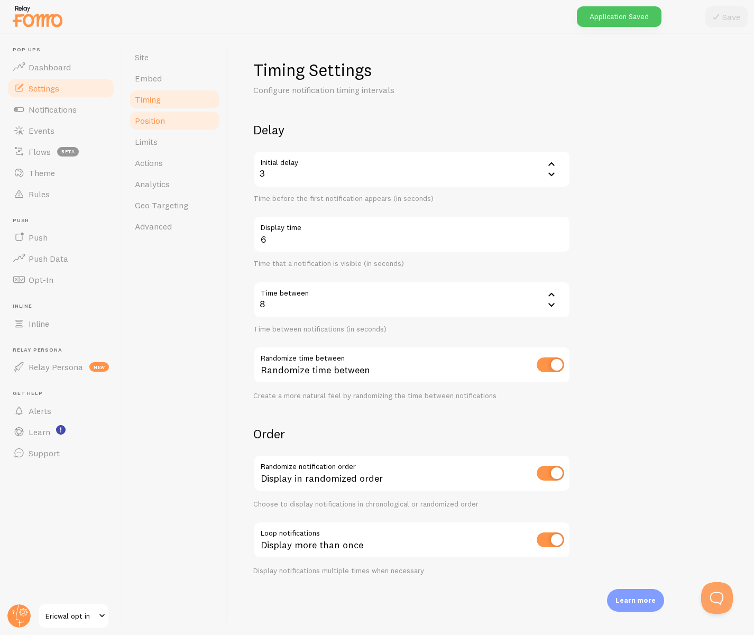
click at [156, 119] on span "Position" at bounding box center [150, 120] width 30 height 11
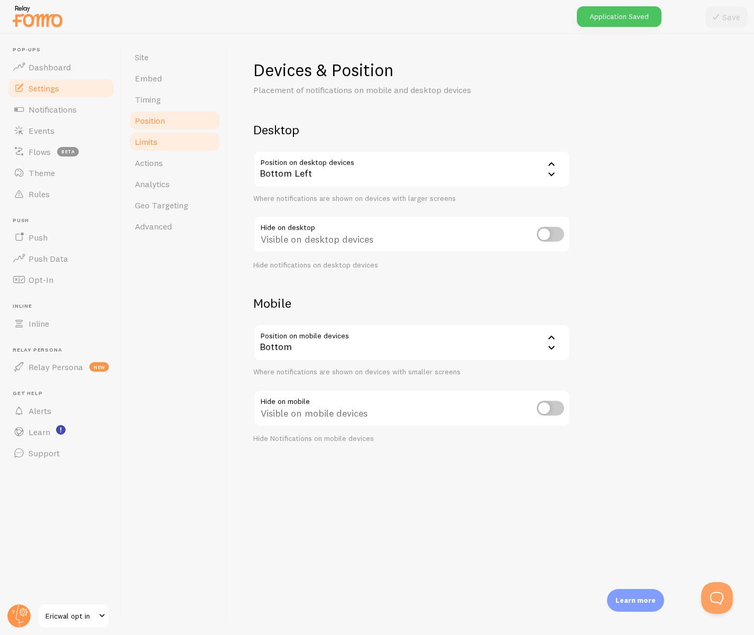
click at [155, 144] on span "Limits" at bounding box center [146, 141] width 23 height 11
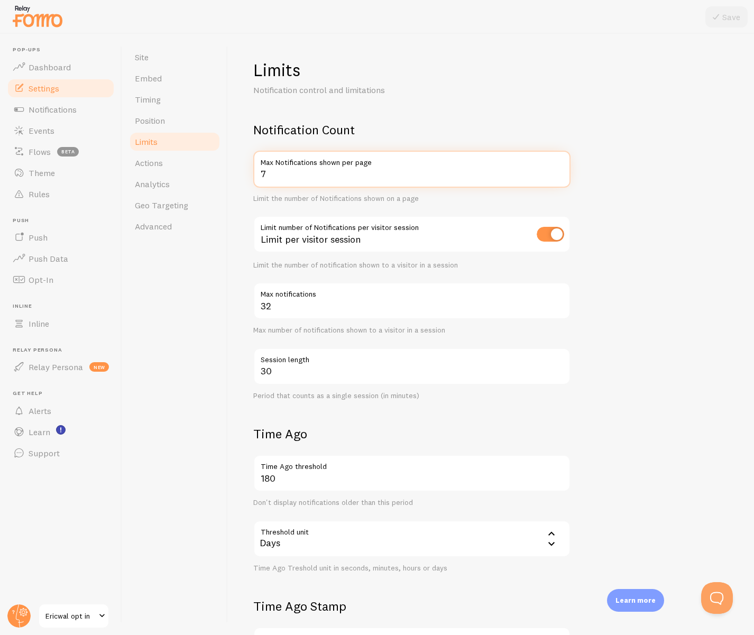
drag, startPoint x: 268, startPoint y: 175, endPoint x: 257, endPoint y: 175, distance: 11.1
click at [256, 175] on input "7" at bounding box center [411, 169] width 317 height 37
click at [450, 240] on div "Limit per visitor session" at bounding box center [411, 235] width 317 height 39
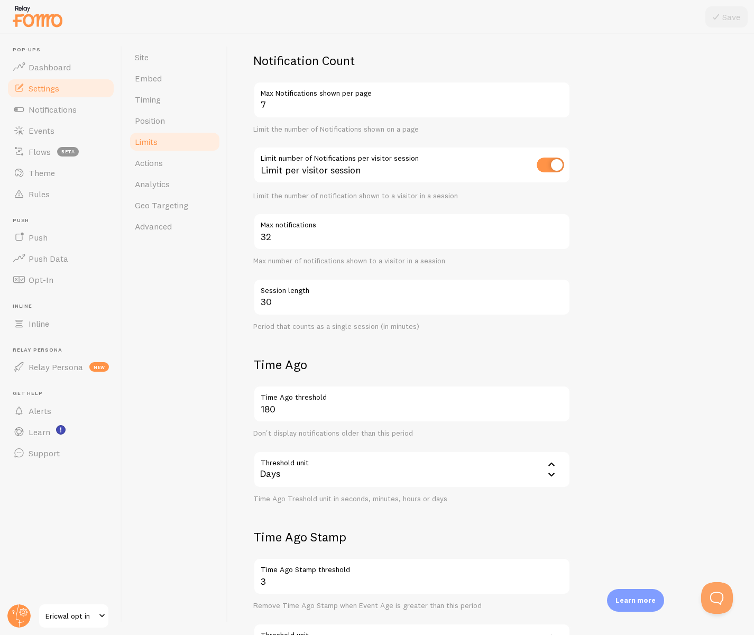
scroll to position [77, 0]
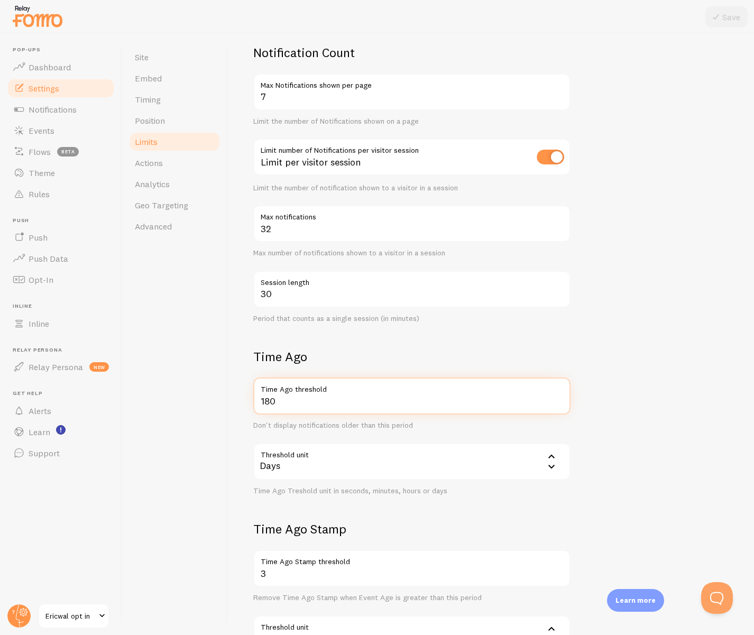
drag, startPoint x: 258, startPoint y: 400, endPoint x: 291, endPoint y: 400, distance: 32.8
click at [291, 400] on input "180" at bounding box center [411, 395] width 317 height 37
click at [322, 436] on div "30 Time Ago threshold Don't display notifications older than this period Thresh…" at bounding box center [411, 436] width 317 height 118
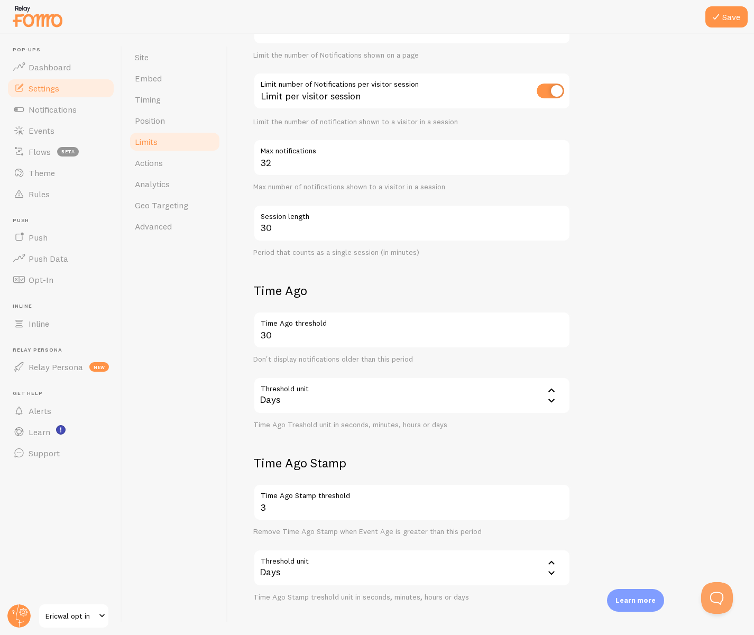
scroll to position [181, 0]
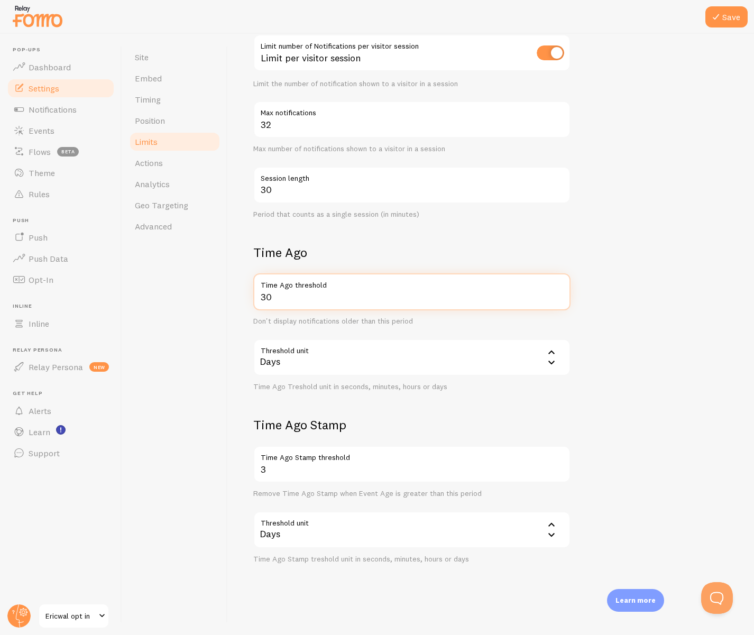
click at [268, 294] on input "30" at bounding box center [411, 291] width 317 height 37
type input "180"
click at [241, 325] on div "Limits Notification control and limitations Notification Count 7 Max Notificati…" at bounding box center [491, 334] width 526 height 601
click at [643, 15] on button "Save" at bounding box center [726, 16] width 42 height 21
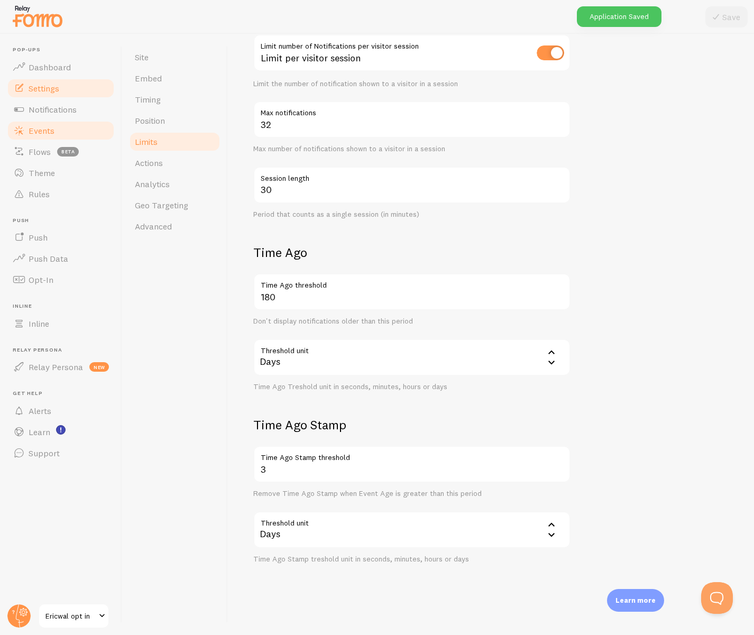
click at [45, 132] on span "Events" at bounding box center [42, 130] width 26 height 11
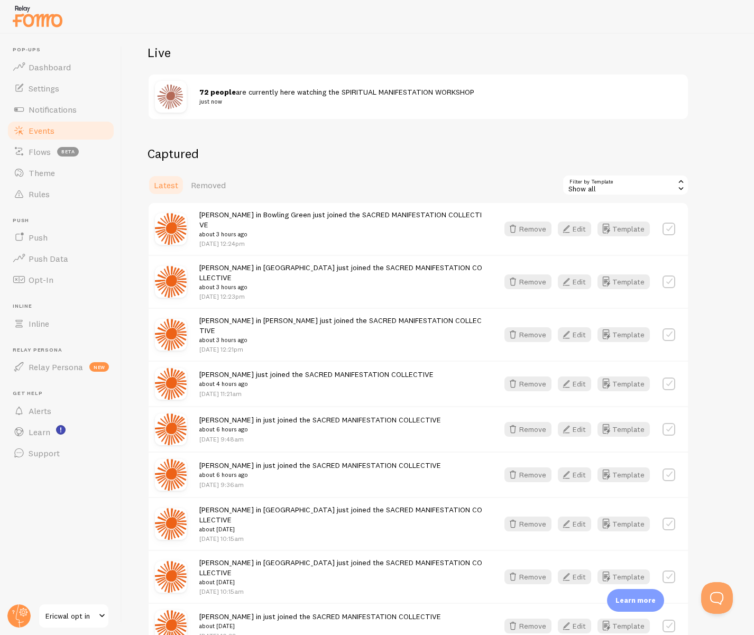
scroll to position [113, 0]
click at [566, 468] on icon "button" at bounding box center [566, 474] width 13 height 13
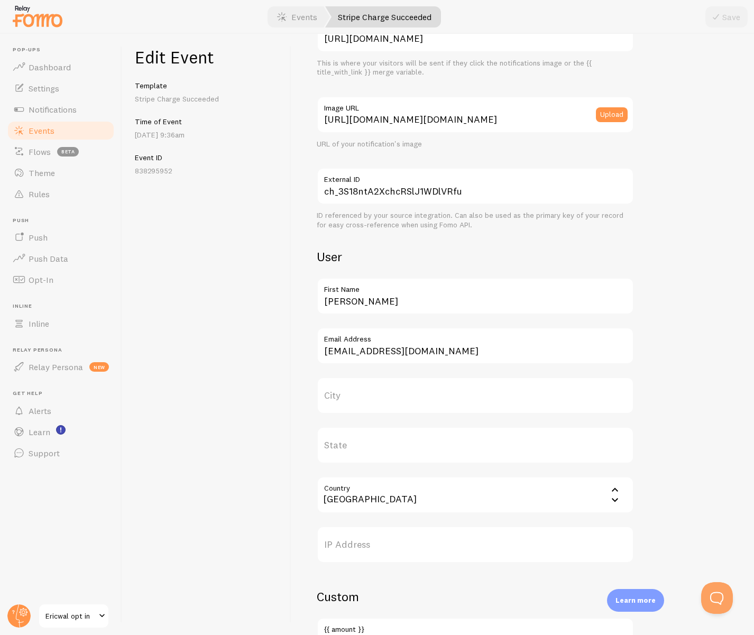
scroll to position [224, 0]
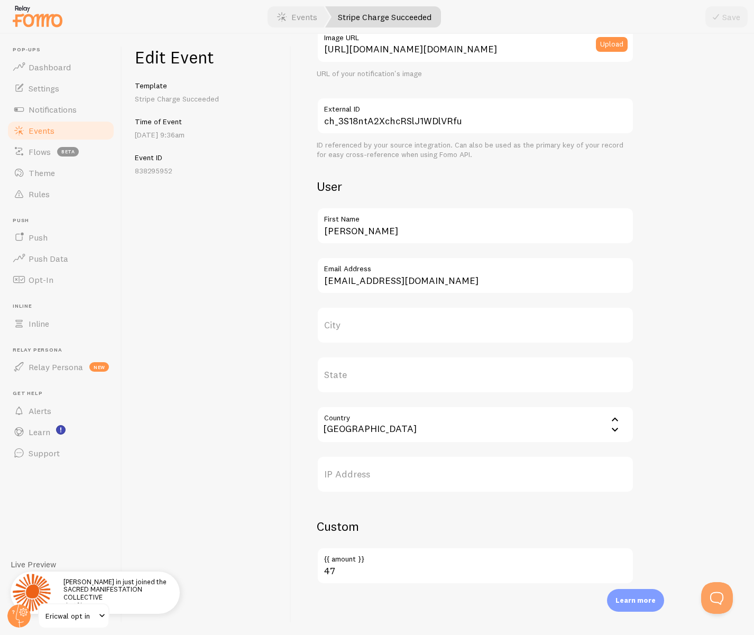
click at [345, 325] on label "City" at bounding box center [475, 324] width 317 height 37
click at [345, 325] on input "City" at bounding box center [475, 324] width 317 height 37
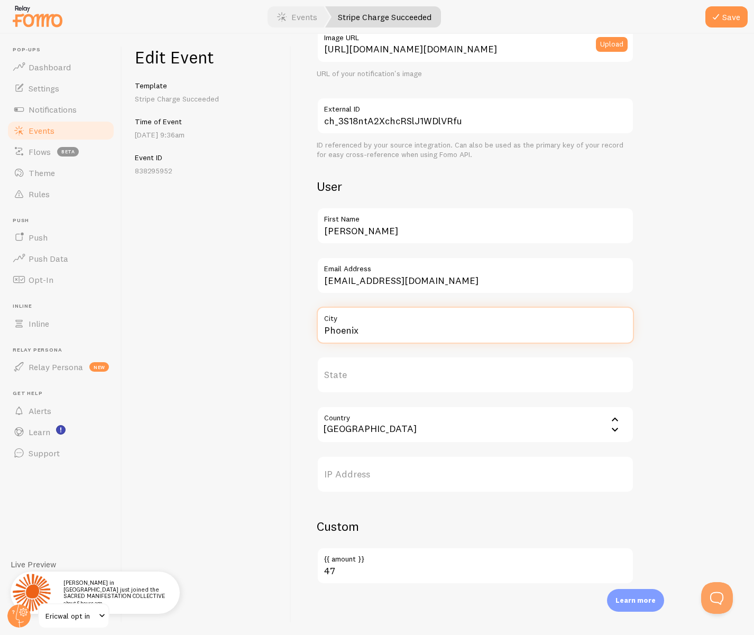
type input "Phoenix"
drag, startPoint x: 252, startPoint y: 349, endPoint x: 276, endPoint y: 363, distance: 28.6
click at [252, 349] on div "Edit Event Template Stripe Charge Succeeded Time of Event Aug 28th @ 9:36am Eve…" at bounding box center [206, 334] width 169 height 601
click at [643, 15] on button "Save" at bounding box center [726, 16] width 42 height 21
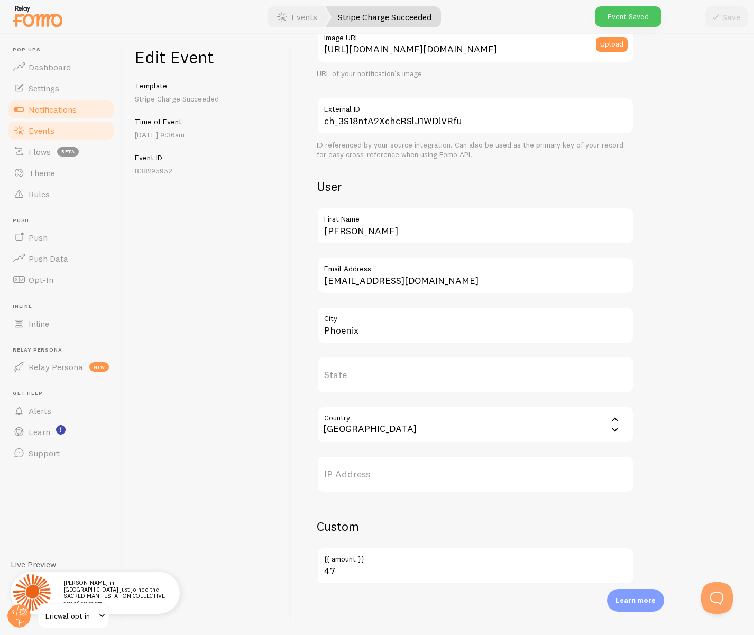
click at [34, 107] on span "Notifications" at bounding box center [53, 109] width 48 height 11
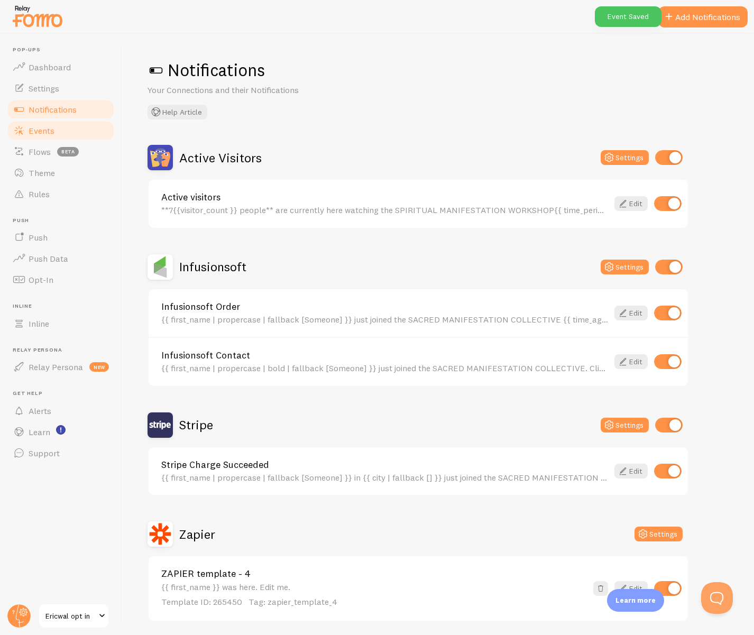
drag, startPoint x: 32, startPoint y: 129, endPoint x: 41, endPoint y: 133, distance: 9.9
click at [32, 129] on span "Events" at bounding box center [42, 130] width 26 height 11
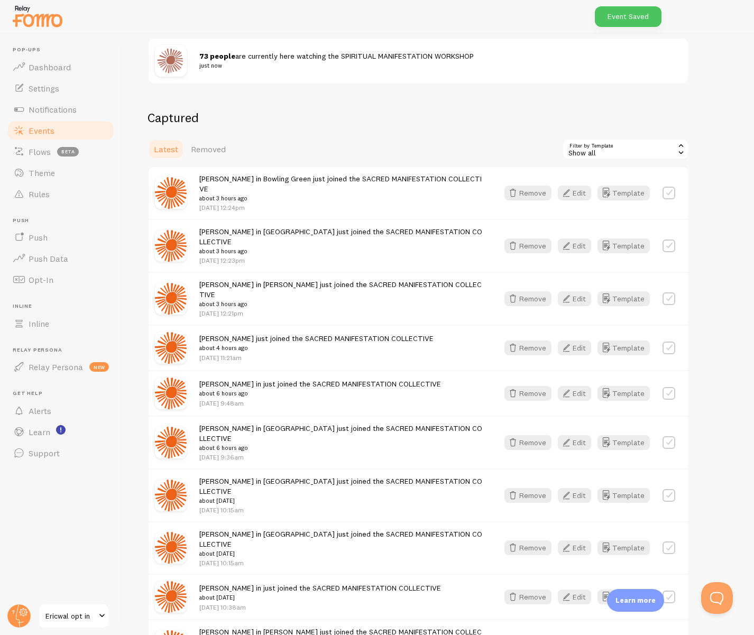
scroll to position [150, 0]
click at [584, 385] on button "Edit" at bounding box center [574, 392] width 33 height 15
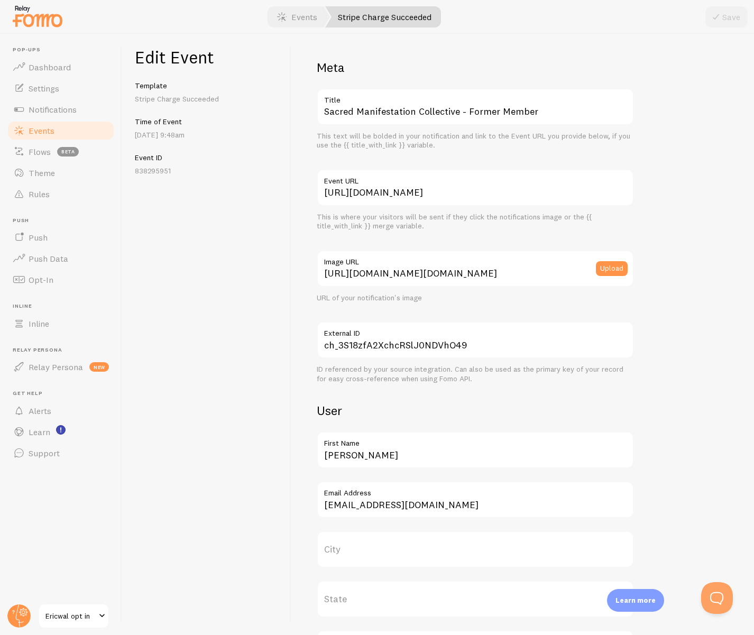
click at [348, 588] on label "State" at bounding box center [475, 598] width 317 height 37
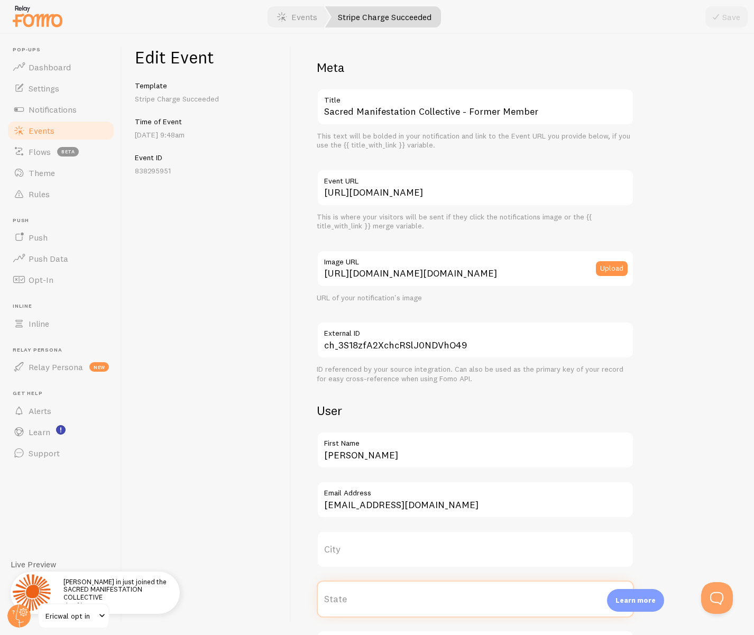
click at [348, 588] on input "State" at bounding box center [475, 598] width 317 height 37
type input "Montana"
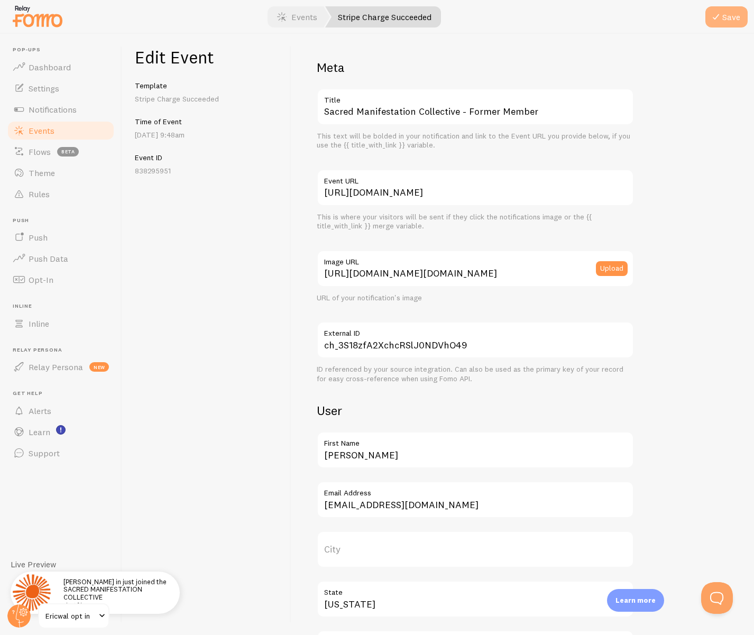
click at [643, 15] on button "Save" at bounding box center [726, 16] width 42 height 21
click at [51, 134] on span "Events" at bounding box center [42, 130] width 26 height 11
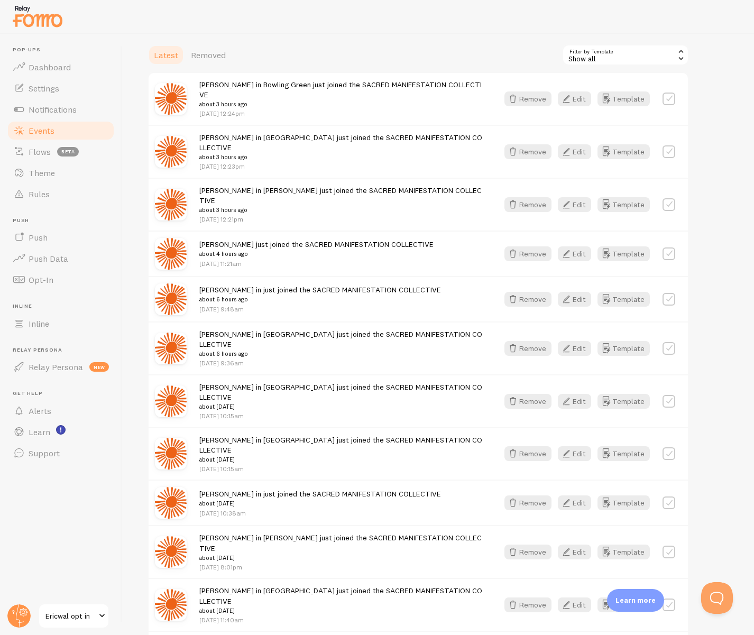
scroll to position [265, 0]
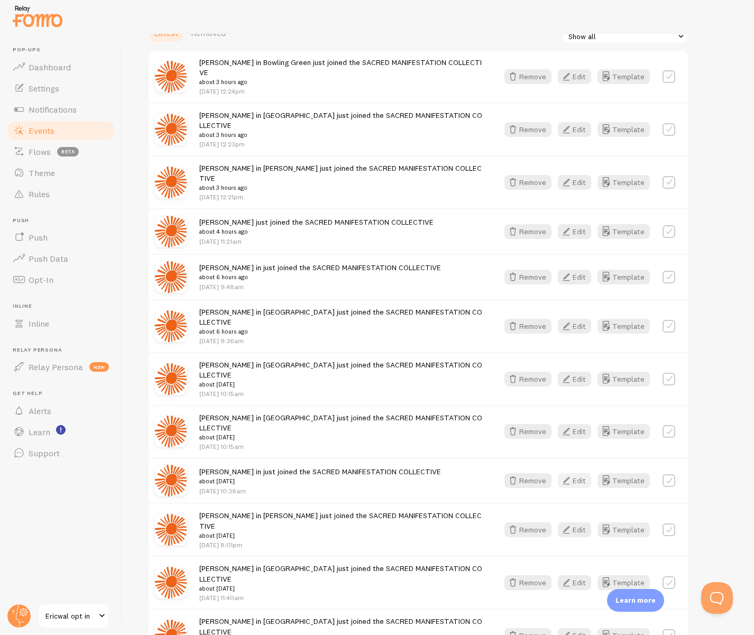
click at [577, 473] on button "Edit" at bounding box center [574, 480] width 33 height 15
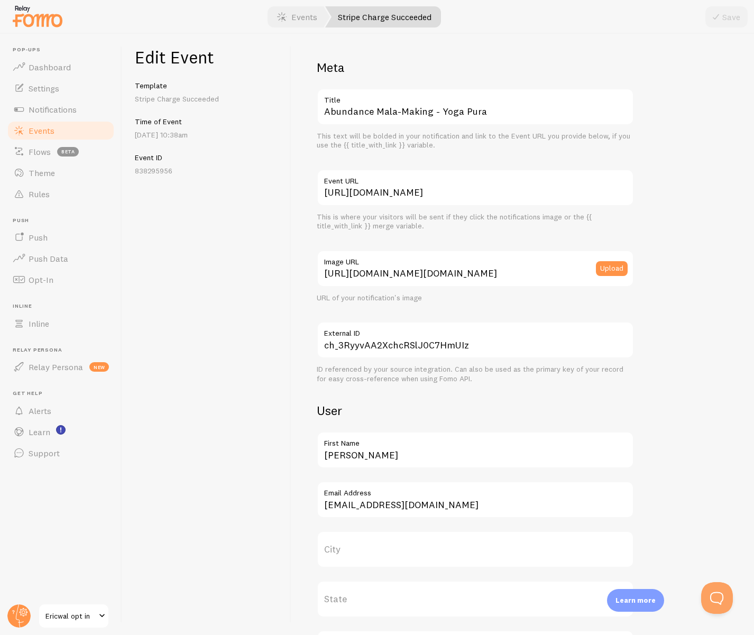
click at [354, 543] on label "City" at bounding box center [475, 549] width 317 height 37
click at [354, 543] on input "City" at bounding box center [475, 549] width 317 height 37
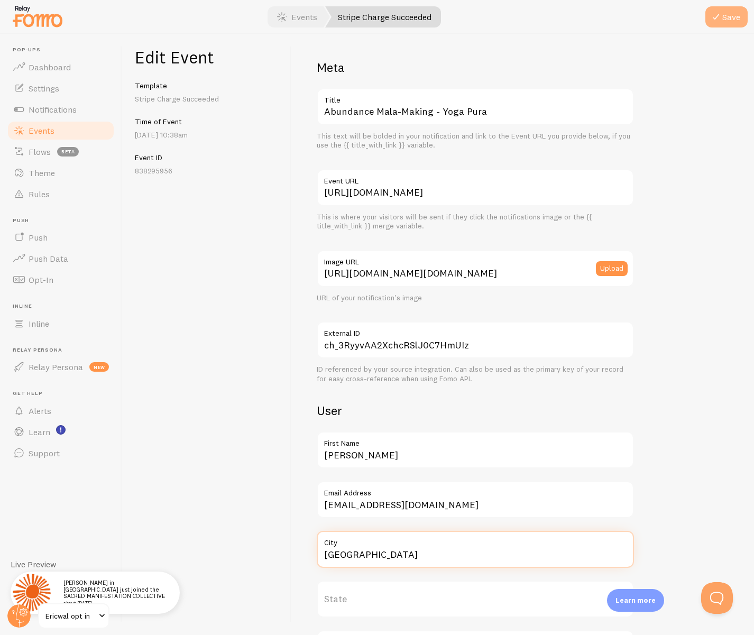
type input "Seattle"
click at [643, 24] on button "Save" at bounding box center [726, 16] width 42 height 21
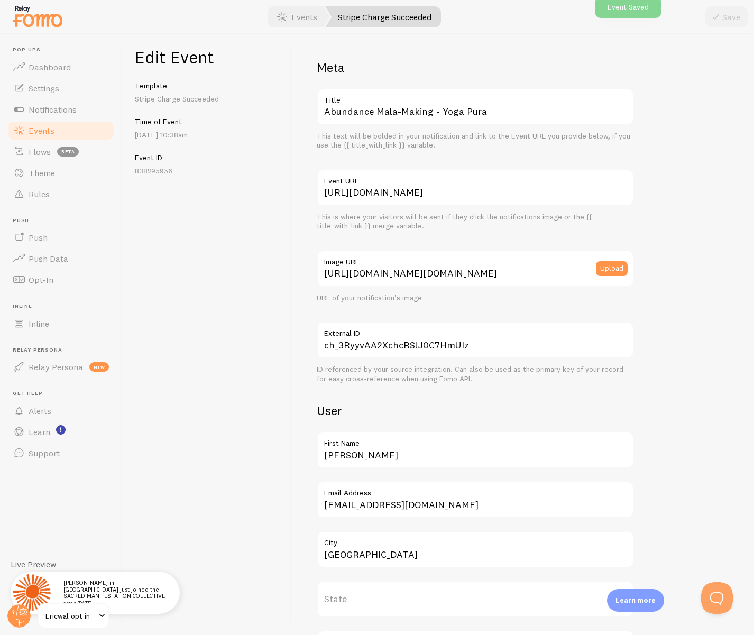
click at [44, 129] on span "Events" at bounding box center [42, 130] width 26 height 11
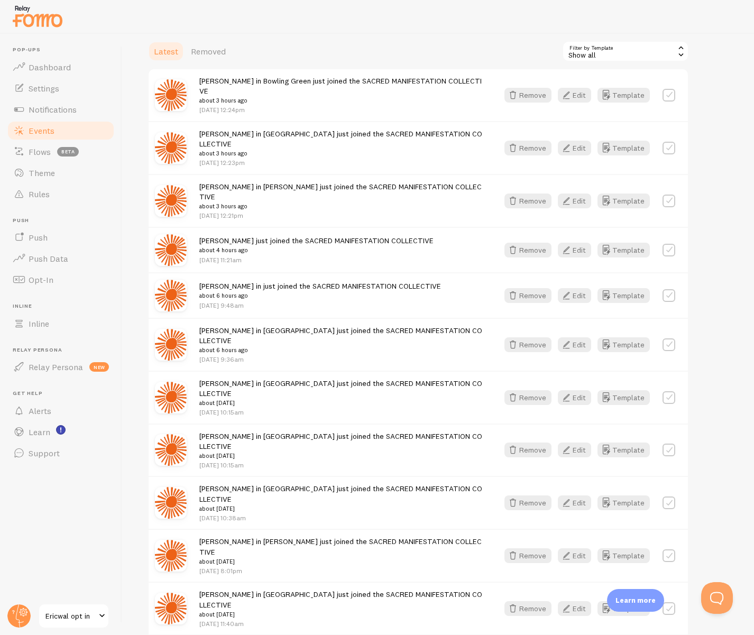
scroll to position [252, 0]
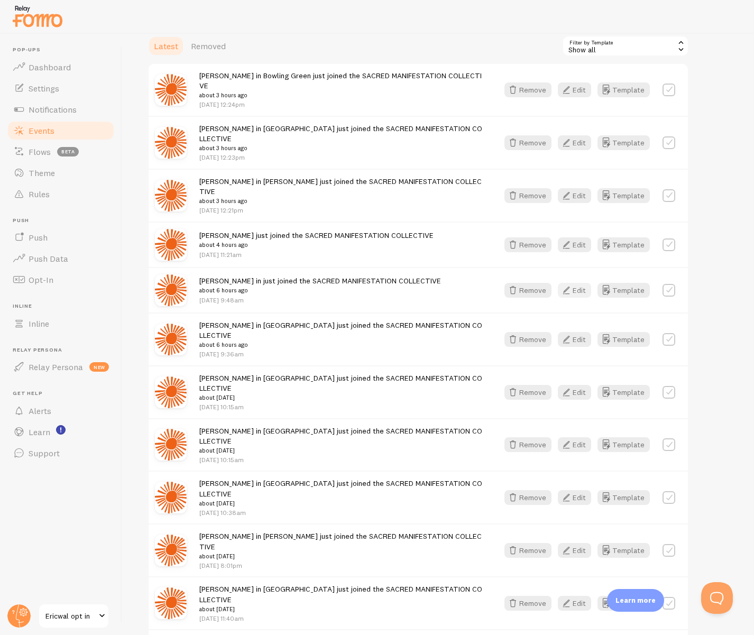
click at [572, 284] on icon "button" at bounding box center [566, 290] width 13 height 13
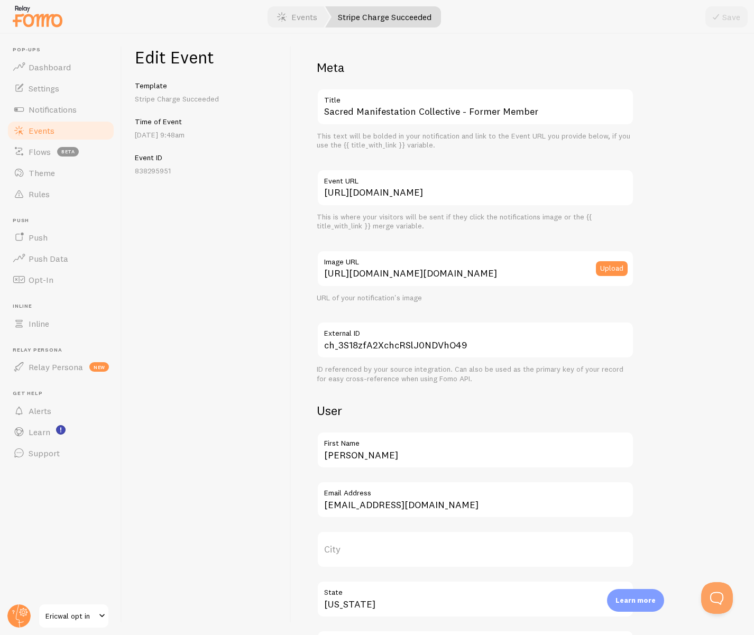
click at [351, 551] on label "City" at bounding box center [475, 549] width 317 height 37
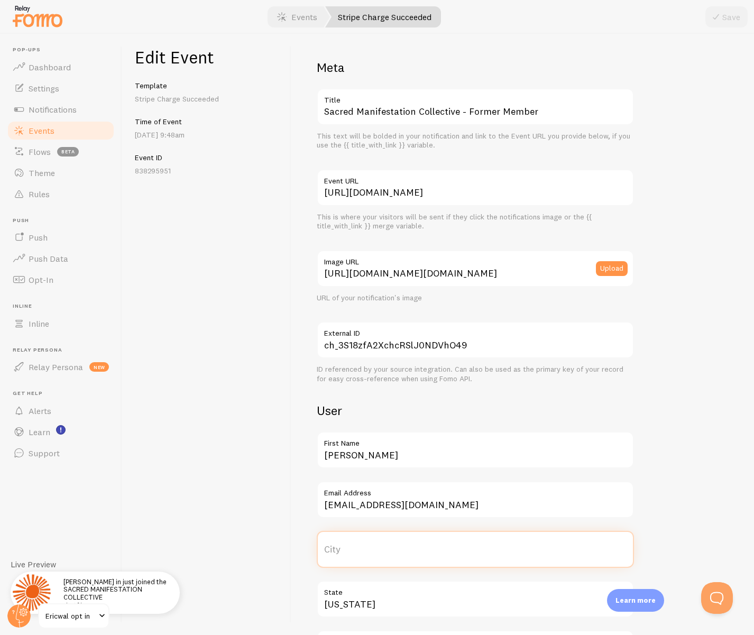
click at [351, 551] on input "City" at bounding box center [475, 549] width 317 height 37
click at [351, 551] on label "City" at bounding box center [475, 549] width 317 height 37
click at [351, 551] on input "City" at bounding box center [475, 549] width 317 height 37
type input "San Francisco"
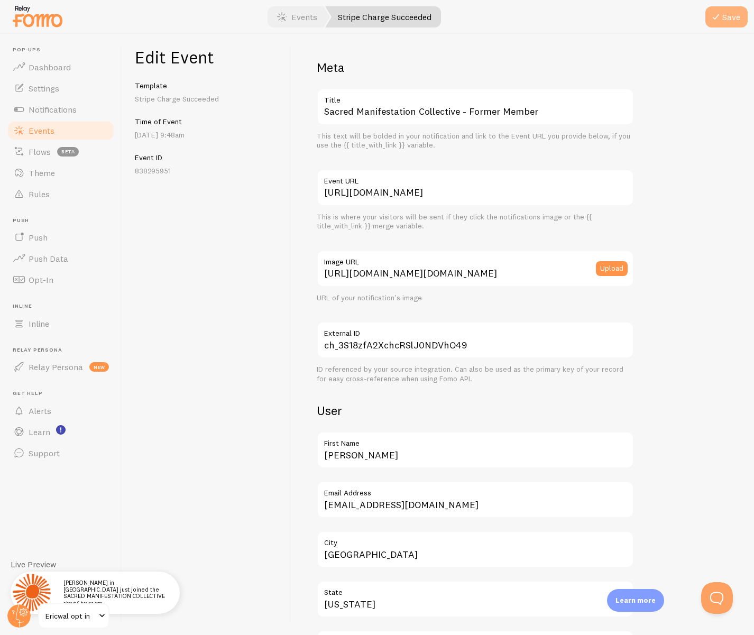
click at [643, 20] on icon "submit" at bounding box center [715, 17] width 13 height 13
click at [613, 16] on div "Event Saved" at bounding box center [627, 16] width 67 height 21
click at [41, 134] on span "Events" at bounding box center [42, 130] width 26 height 11
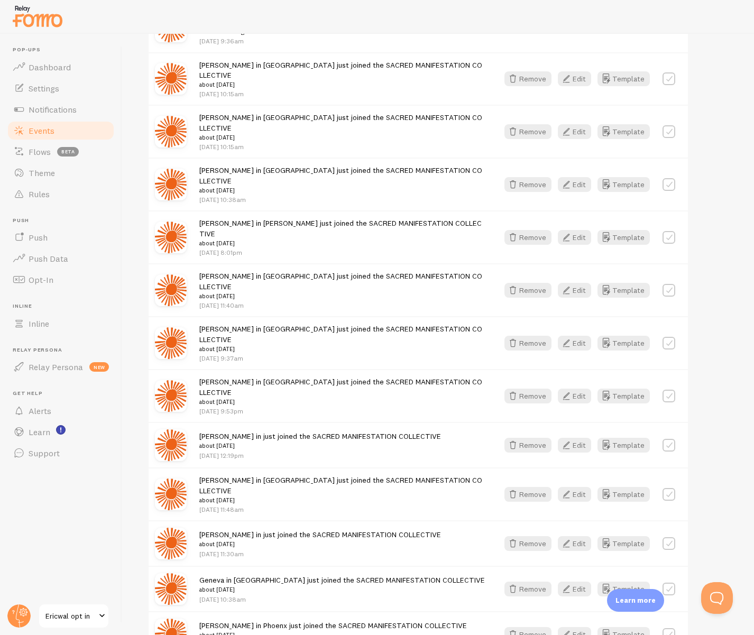
scroll to position [579, 0]
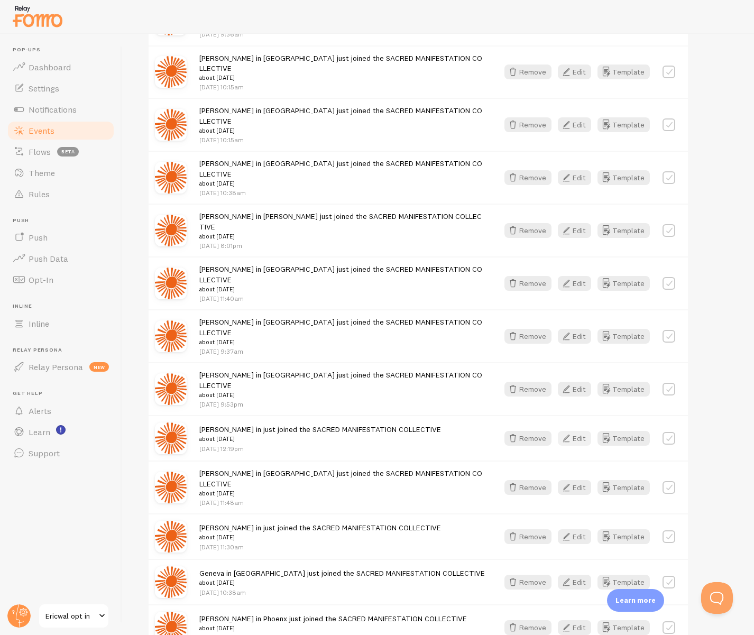
click at [568, 432] on icon "button" at bounding box center [566, 438] width 13 height 13
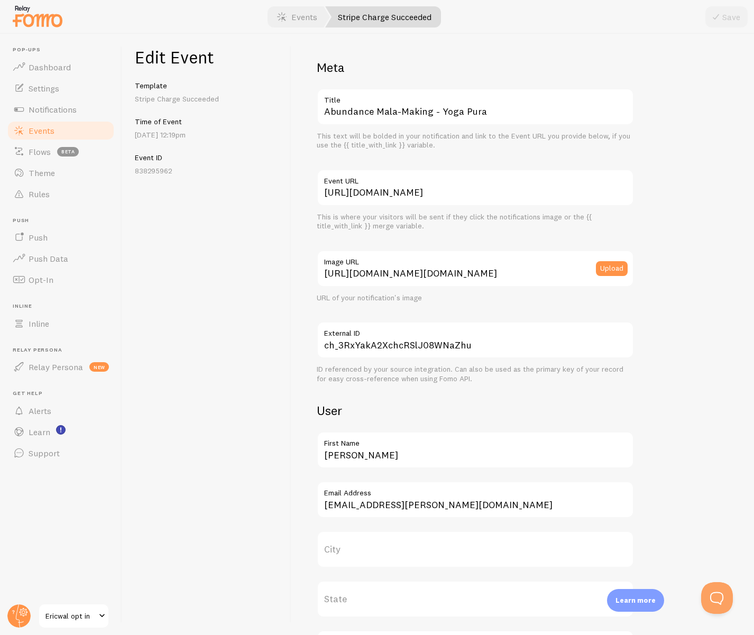
scroll to position [132, 0]
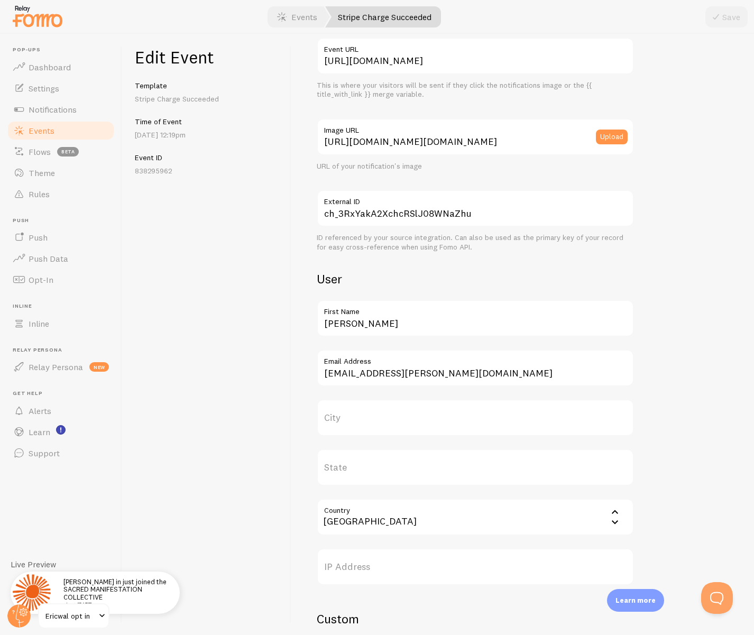
click at [374, 417] on label "City" at bounding box center [475, 417] width 317 height 37
click at [374, 417] on input "City" at bounding box center [475, 417] width 317 height 37
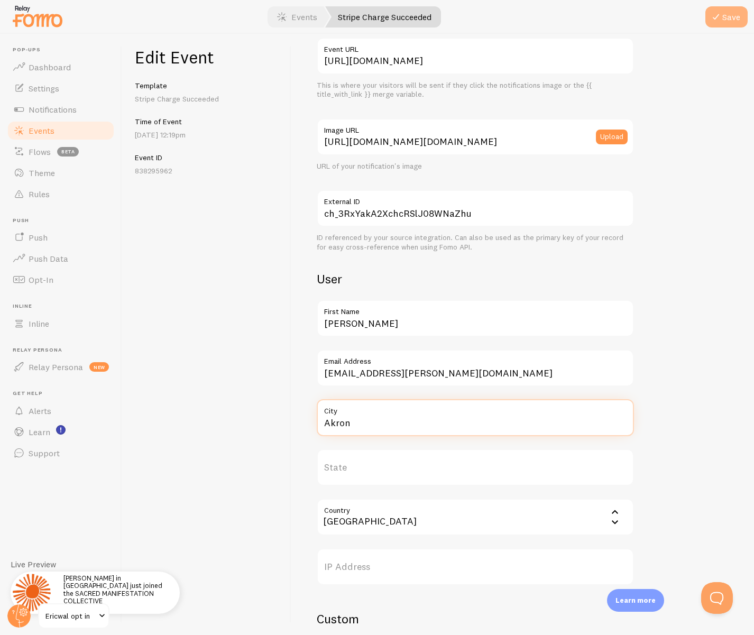
type input "Akron"
click at [643, 19] on icon "submit" at bounding box center [715, 17] width 13 height 13
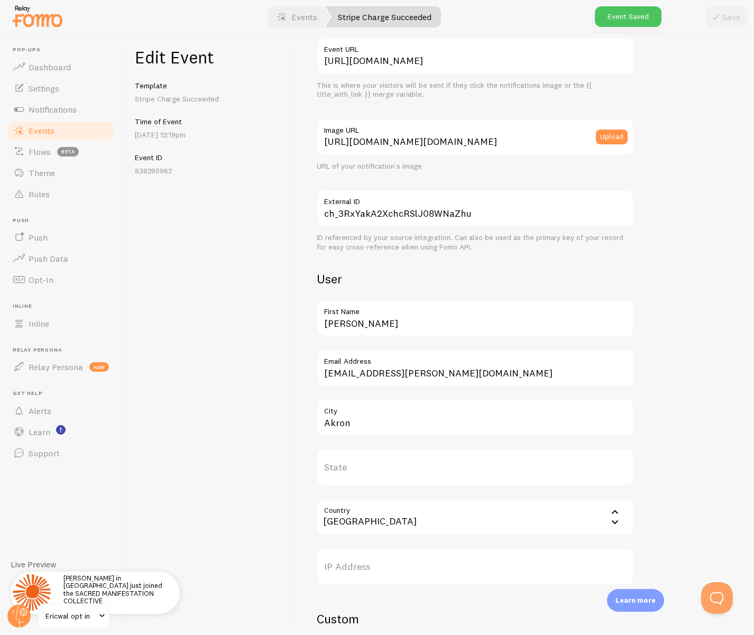
click at [21, 127] on span at bounding box center [19, 130] width 13 height 13
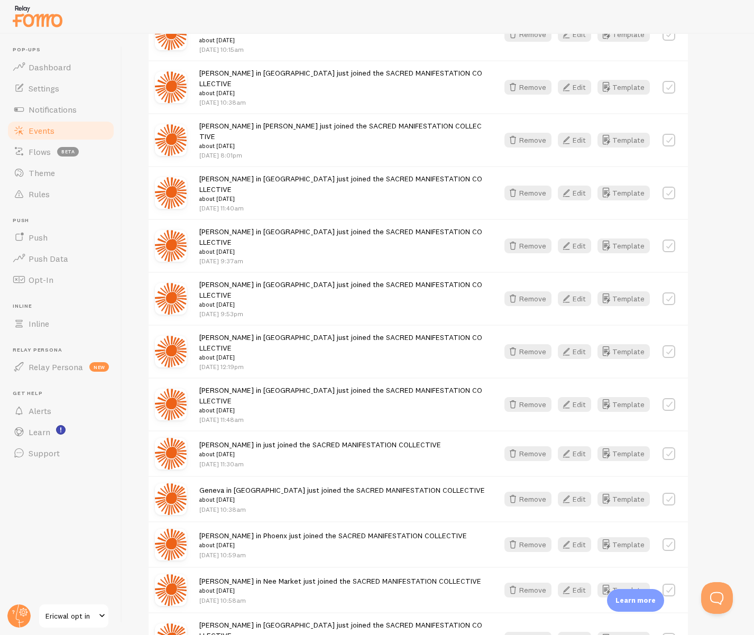
scroll to position [670, 0]
click at [576, 445] on button "Edit" at bounding box center [574, 452] width 33 height 15
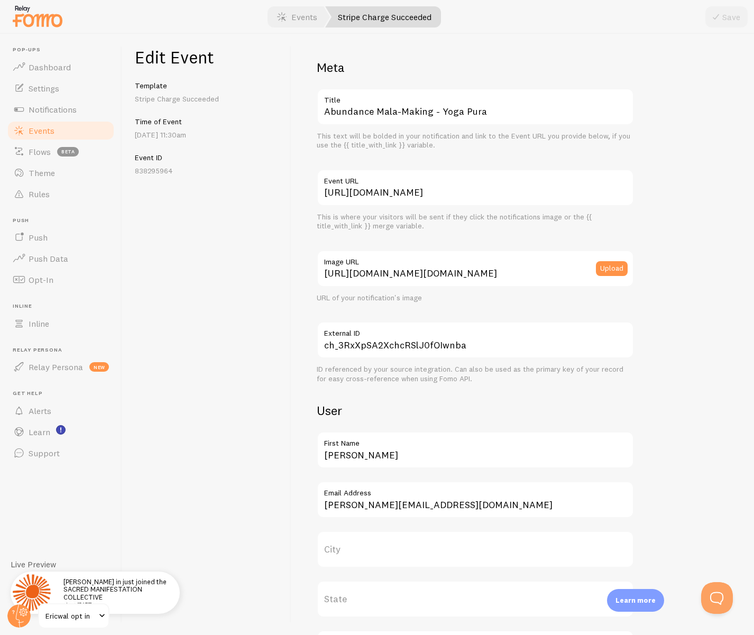
click at [353, 545] on label "City" at bounding box center [475, 549] width 317 height 37
click at [353, 545] on input "City" at bounding box center [475, 549] width 317 height 37
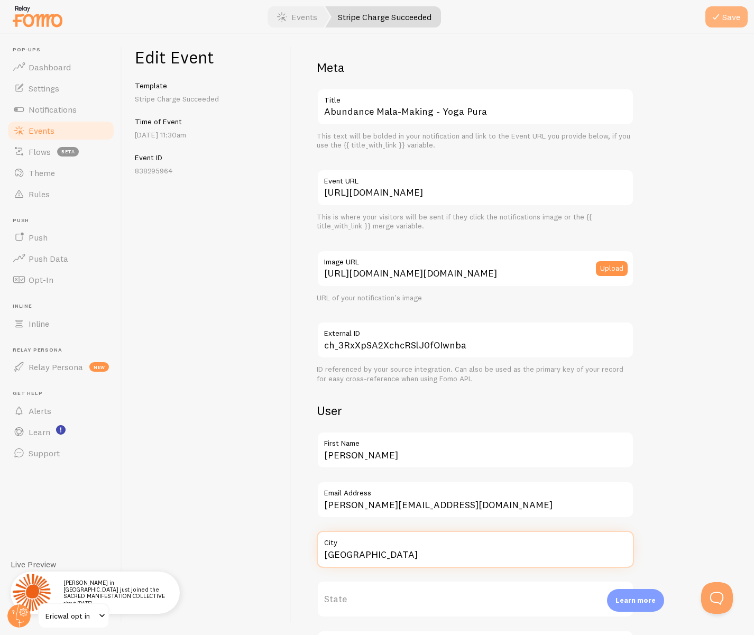
type input "Mason City"
click at [643, 14] on icon "submit" at bounding box center [715, 17] width 13 height 13
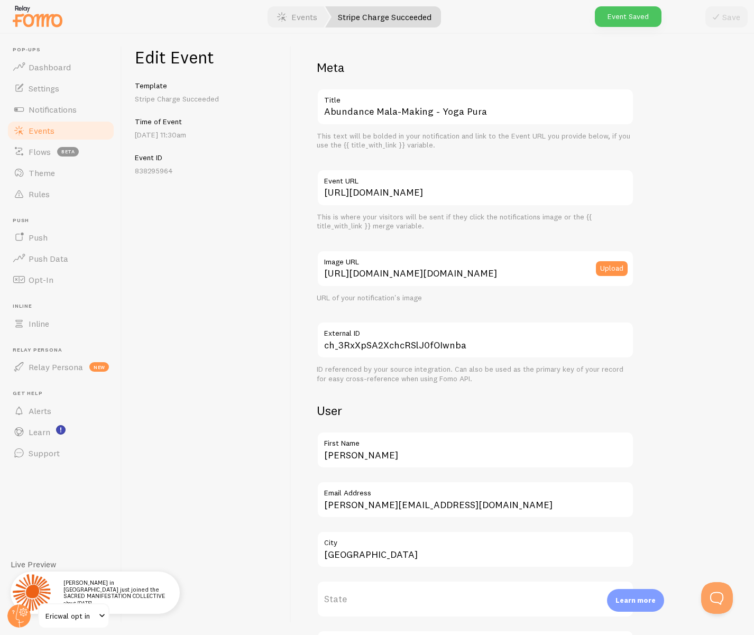
click at [59, 122] on link "Events" at bounding box center [60, 130] width 109 height 21
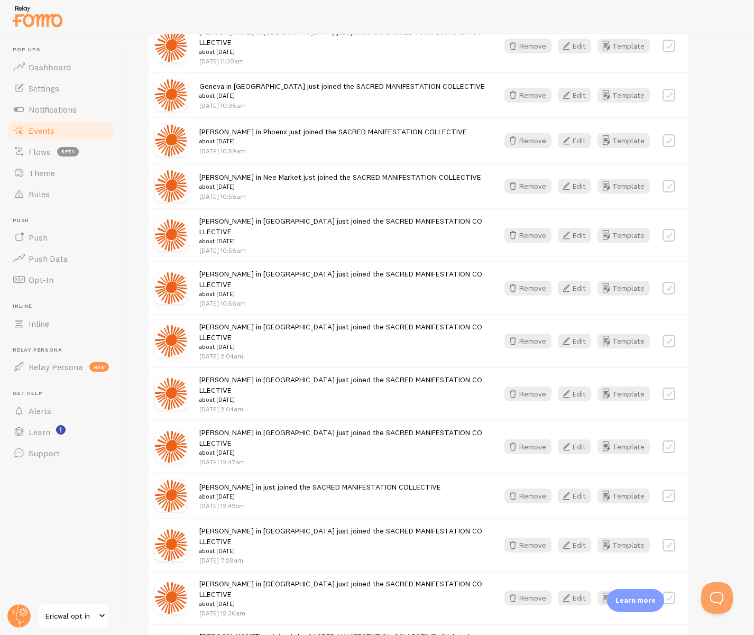
scroll to position [1081, 0]
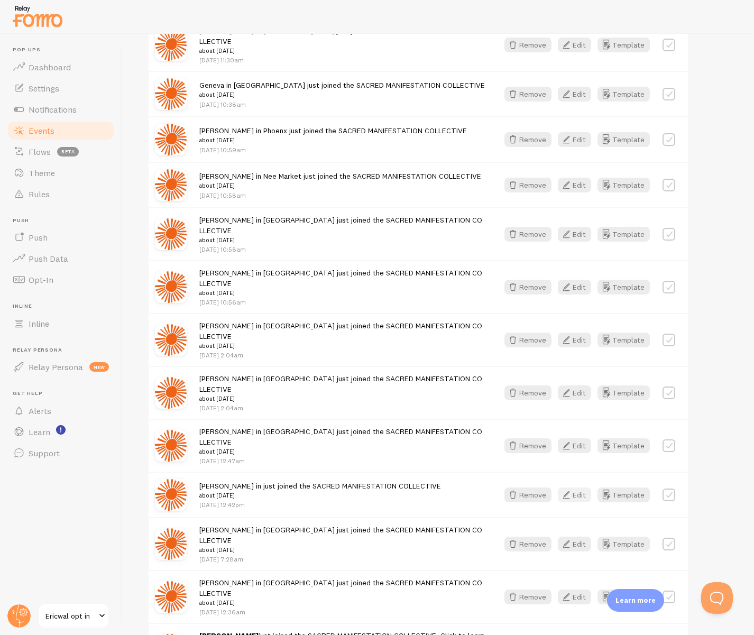
click at [575, 487] on button "Edit" at bounding box center [574, 494] width 33 height 15
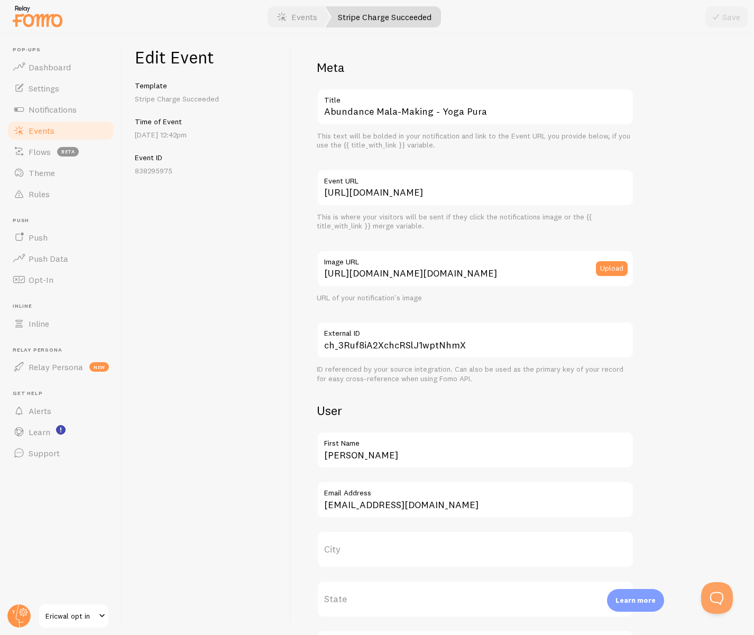
click at [364, 553] on label "City" at bounding box center [475, 549] width 317 height 37
click at [364, 553] on input "City" at bounding box center [475, 549] width 317 height 37
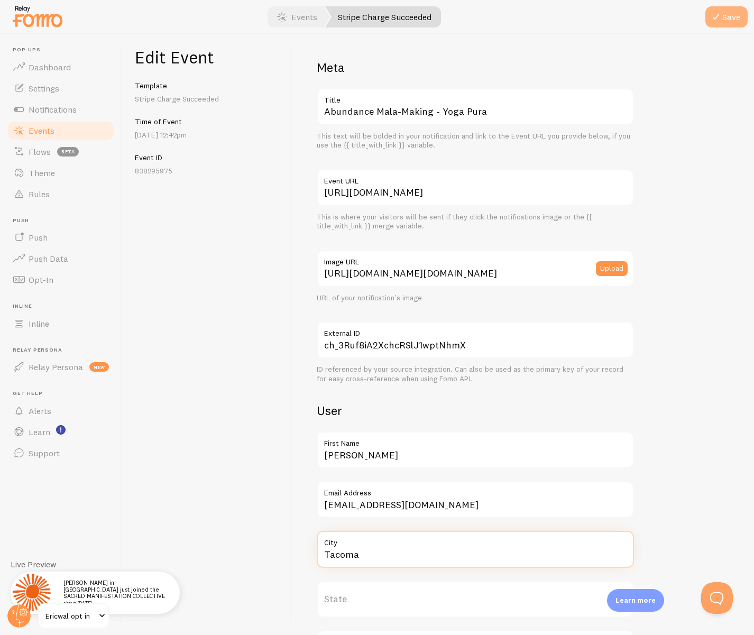
type input "Tacoma"
click at [643, 18] on icon "submit" at bounding box center [715, 17] width 13 height 13
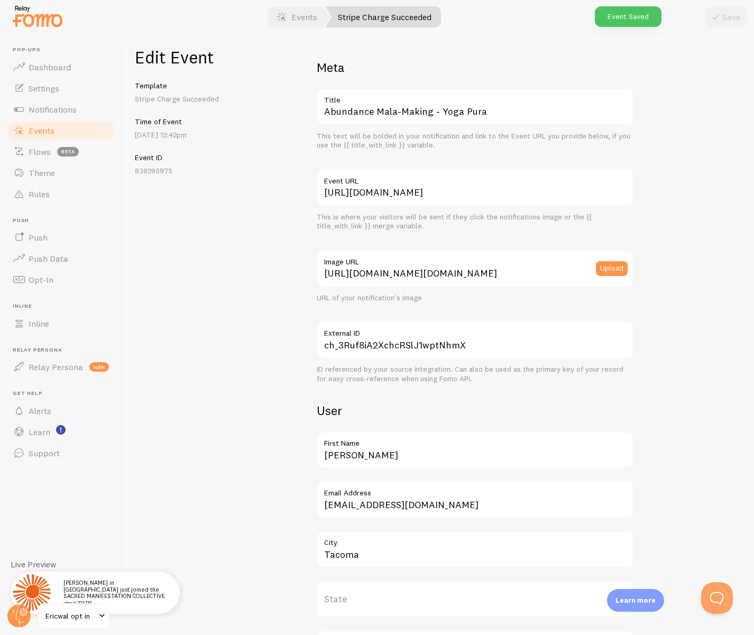
click at [48, 130] on span "Events" at bounding box center [42, 130] width 26 height 11
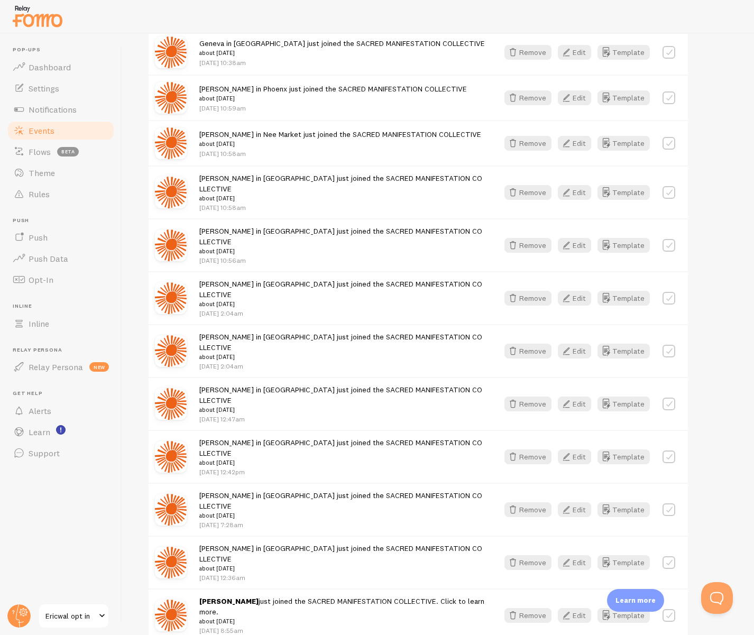
scroll to position [1149, 0]
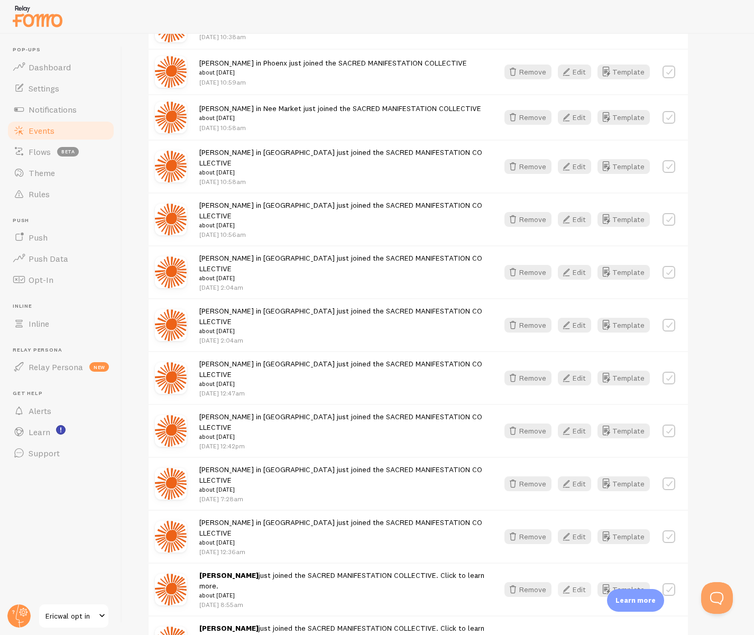
click at [580, 582] on button "Edit" at bounding box center [574, 589] width 33 height 15
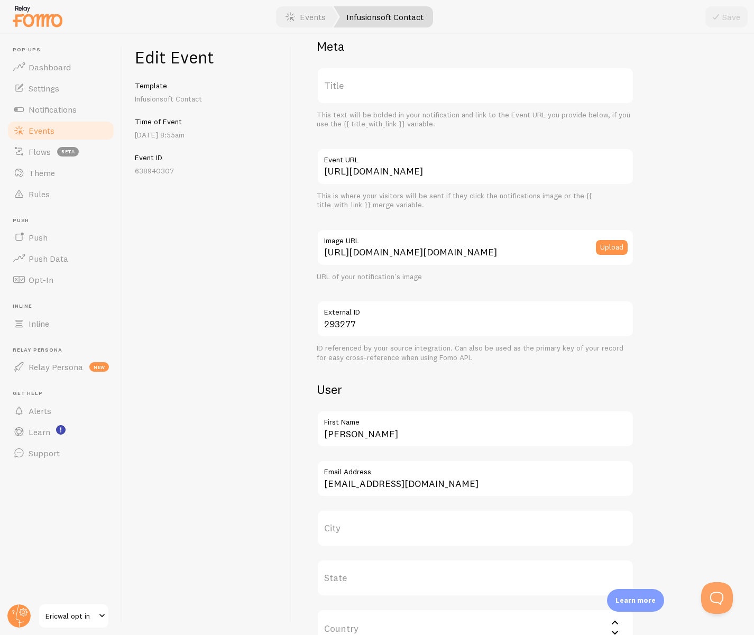
scroll to position [22, 0]
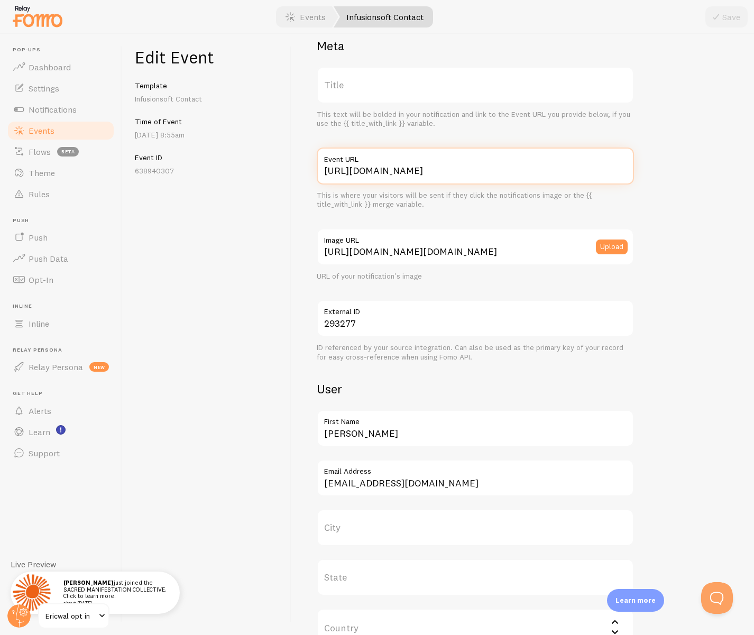
click at [440, 169] on input "[URL][DOMAIN_NAME]" at bounding box center [475, 165] width 317 height 37
drag, startPoint x: 432, startPoint y: 170, endPoint x: 518, endPoint y: 173, distance: 85.7
click at [509, 173] on input "[URL][DOMAIN_NAME]" at bounding box center [475, 165] width 317 height 37
type input "[URL][DOMAIN_NAME]"
click at [643, 6] on button "Save" at bounding box center [726, 16] width 42 height 21
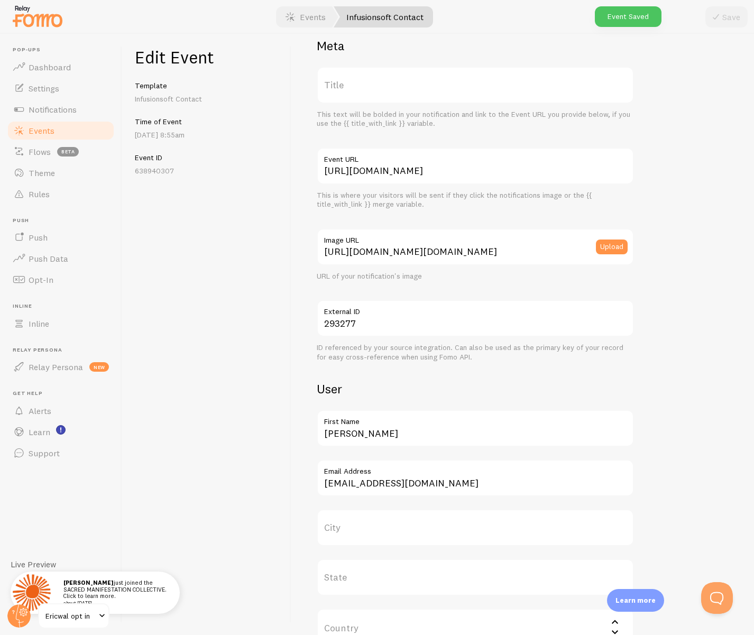
click at [44, 128] on span "Events" at bounding box center [42, 130] width 26 height 11
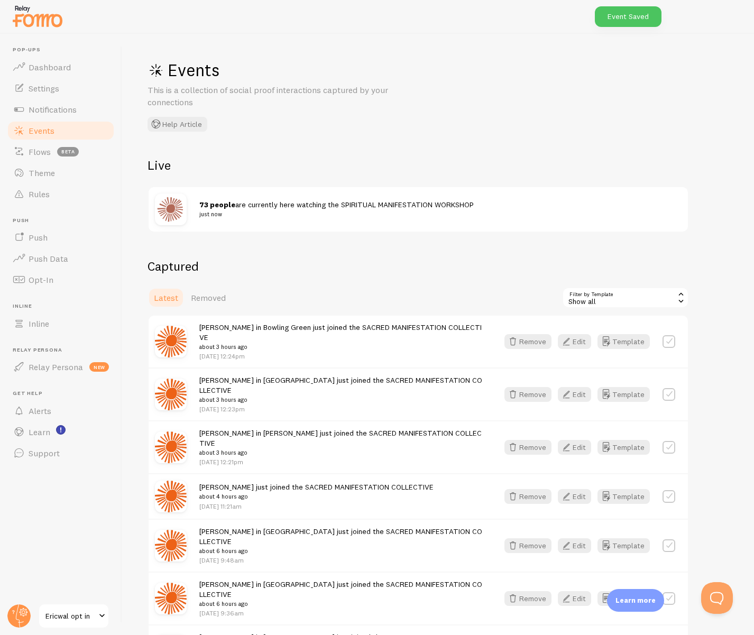
click at [277, 342] on small "about 3 hours ago" at bounding box center [342, 347] width 286 height 10
click at [569, 337] on icon "button" at bounding box center [566, 341] width 13 height 13
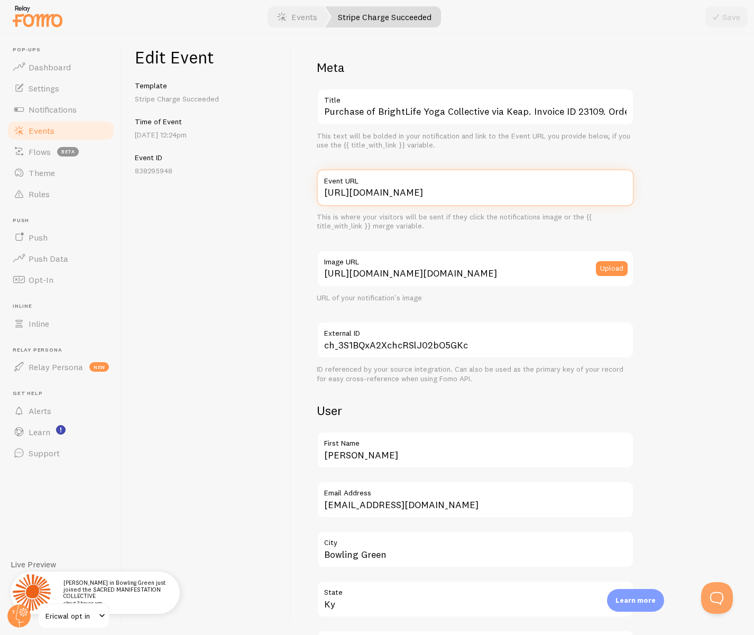
click at [467, 196] on input "[URL][DOMAIN_NAME]" at bounding box center [475, 187] width 317 height 37
type input "[URL][DOMAIN_NAME]"
click at [643, 13] on button "Save" at bounding box center [726, 16] width 42 height 21
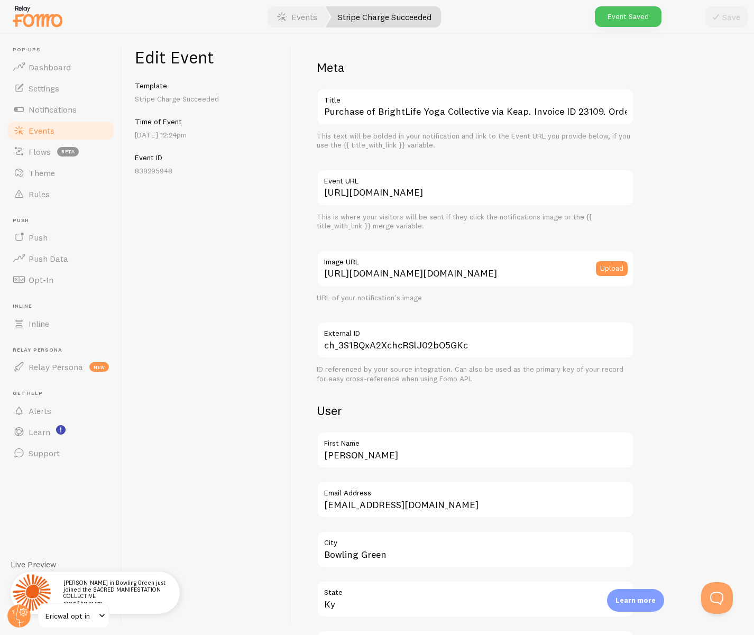
click at [42, 131] on span "Events" at bounding box center [42, 130] width 26 height 11
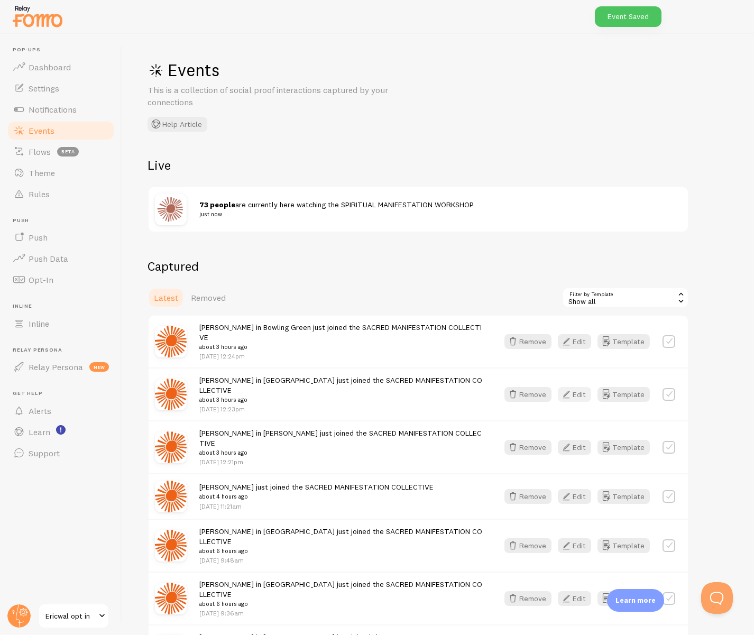
click at [580, 387] on button "Edit" at bounding box center [574, 394] width 33 height 15
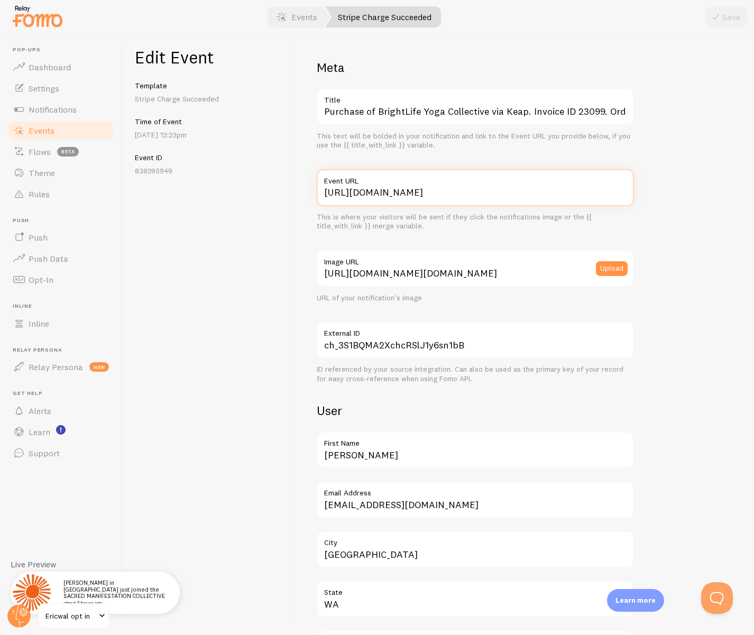
click at [420, 190] on input "[URL][DOMAIN_NAME]" at bounding box center [475, 187] width 317 height 37
paste input "/sacred"
type input "[URL][DOMAIN_NAME]"
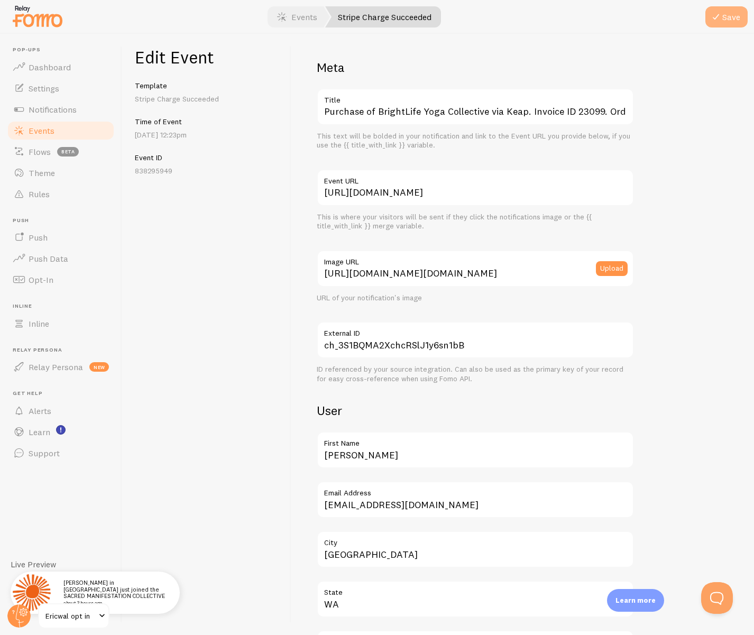
click at [643, 15] on button "Save" at bounding box center [726, 16] width 42 height 21
click at [43, 132] on span "Events" at bounding box center [42, 130] width 26 height 11
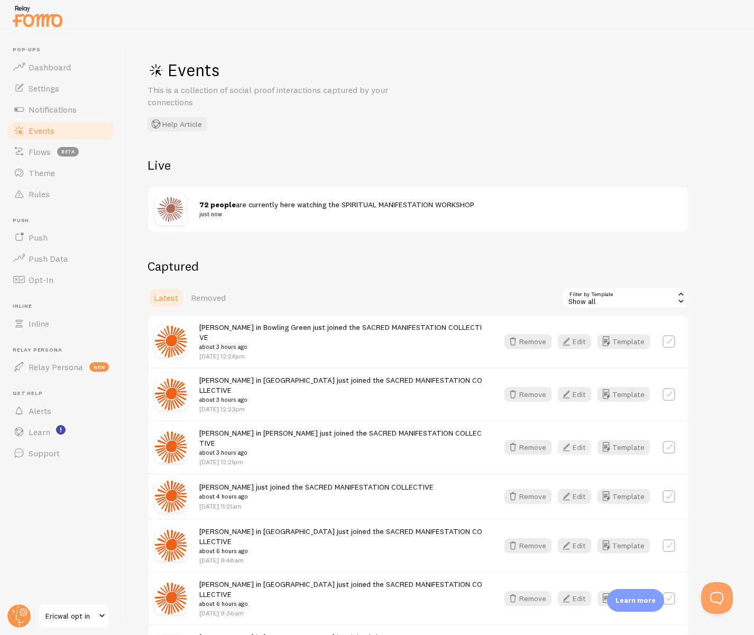
click at [575, 440] on button "Edit" at bounding box center [574, 447] width 33 height 15
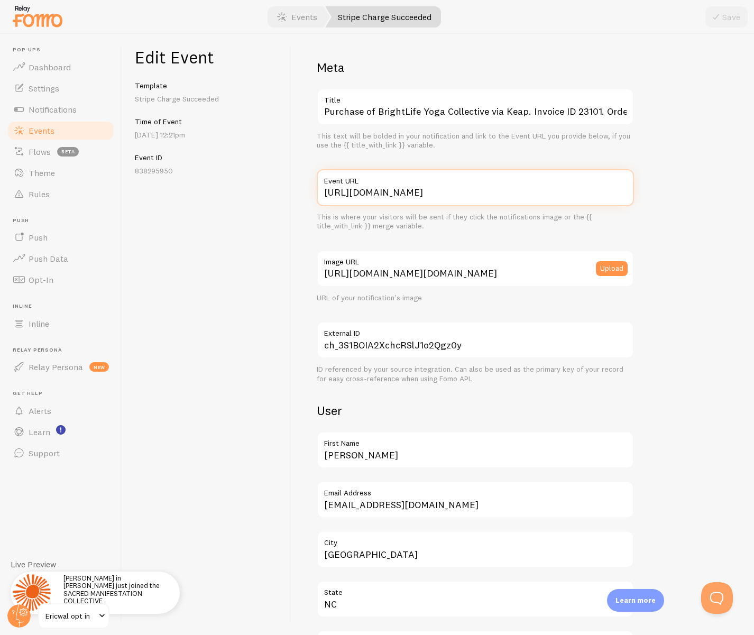
click at [445, 196] on input "[URL][DOMAIN_NAME]" at bounding box center [475, 187] width 317 height 37
click at [445, 195] on input "[URL][DOMAIN_NAME]" at bounding box center [475, 187] width 317 height 37
click at [443, 196] on input "[URL][DOMAIN_NAME]" at bounding box center [475, 187] width 317 height 37
click at [409, 187] on input "[URL][DOMAIN_NAME]" at bounding box center [475, 187] width 317 height 37
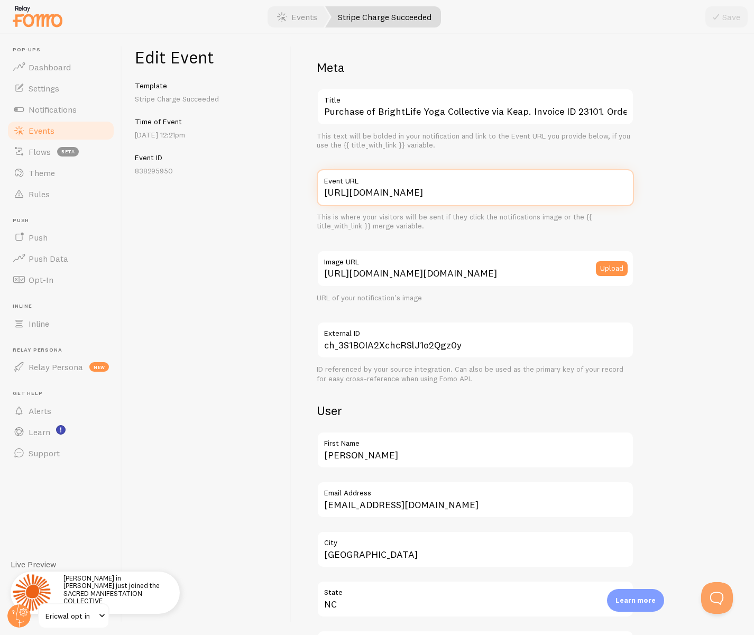
click at [408, 187] on input "[URL][DOMAIN_NAME]" at bounding box center [475, 187] width 317 height 37
click at [408, 188] on input "[URL][DOMAIN_NAME]" at bounding box center [475, 187] width 317 height 37
click at [408, 189] on input "[URL][DOMAIN_NAME]" at bounding box center [475, 187] width 317 height 37
click at [407, 189] on input "[URL][DOMAIN_NAME]" at bounding box center [475, 187] width 317 height 37
click at [402, 195] on input "[URL][DOMAIN_NAME]" at bounding box center [475, 187] width 317 height 37
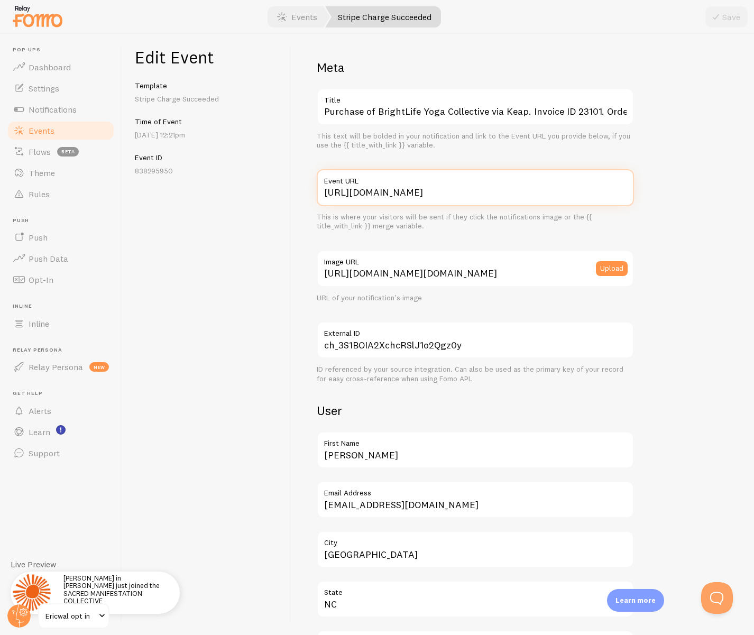
click at [402, 195] on input "[URL][DOMAIN_NAME]" at bounding box center [475, 187] width 317 height 37
click at [401, 195] on input "[URL][DOMAIN_NAME]" at bounding box center [475, 187] width 317 height 37
paste input "/sacred"
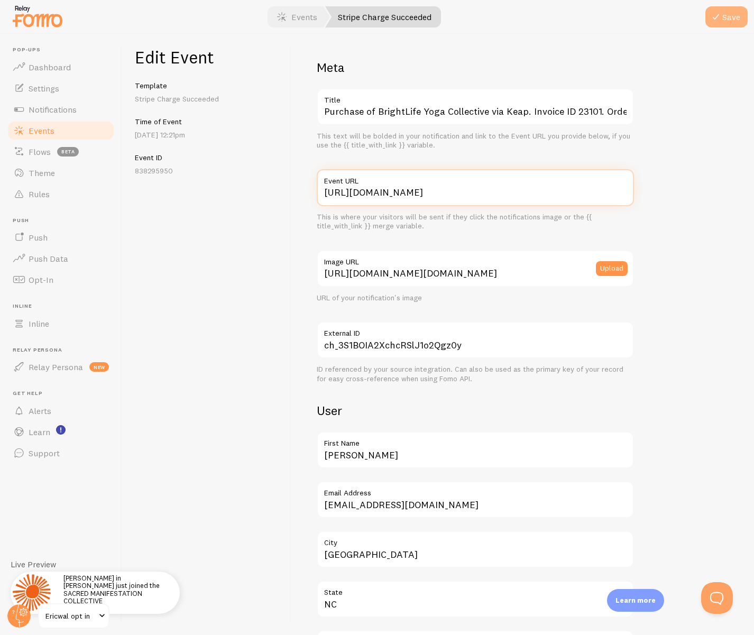
type input "[URL][DOMAIN_NAME]"
click at [643, 18] on icon "submit" at bounding box center [715, 17] width 13 height 13
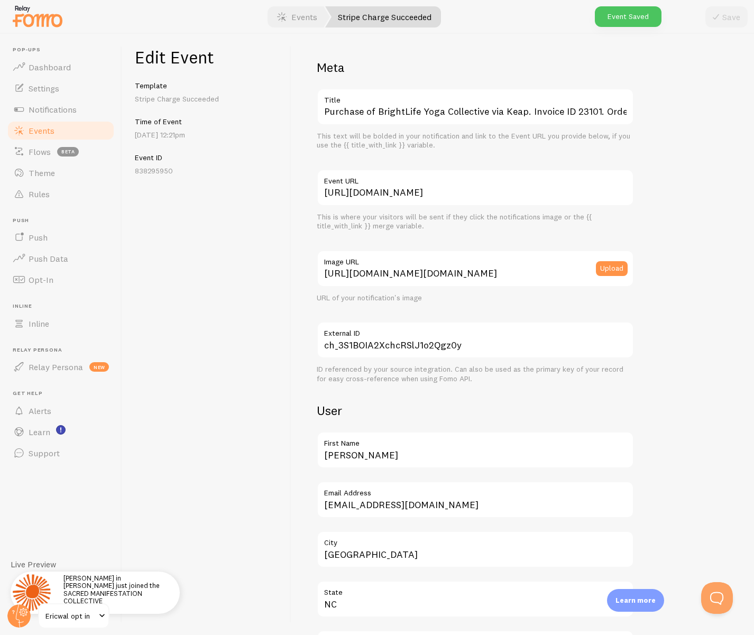
click at [40, 128] on span "Events" at bounding box center [42, 130] width 26 height 11
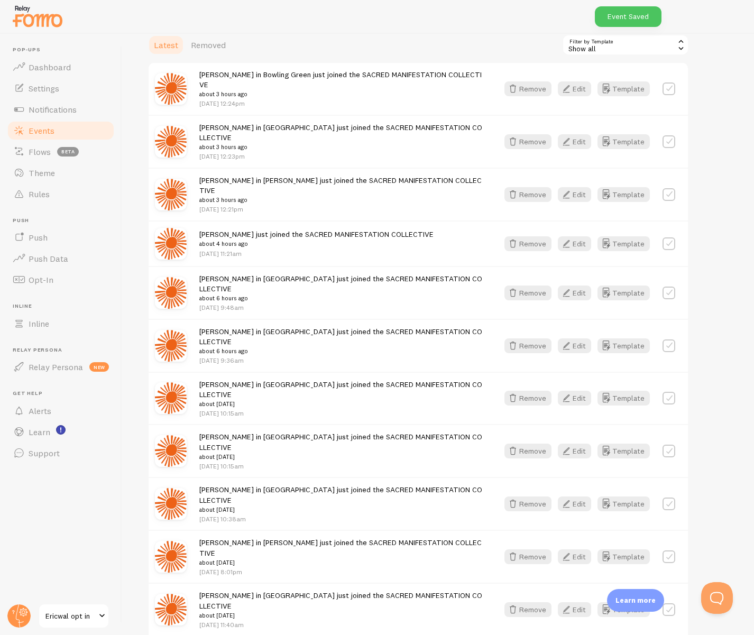
scroll to position [342, 0]
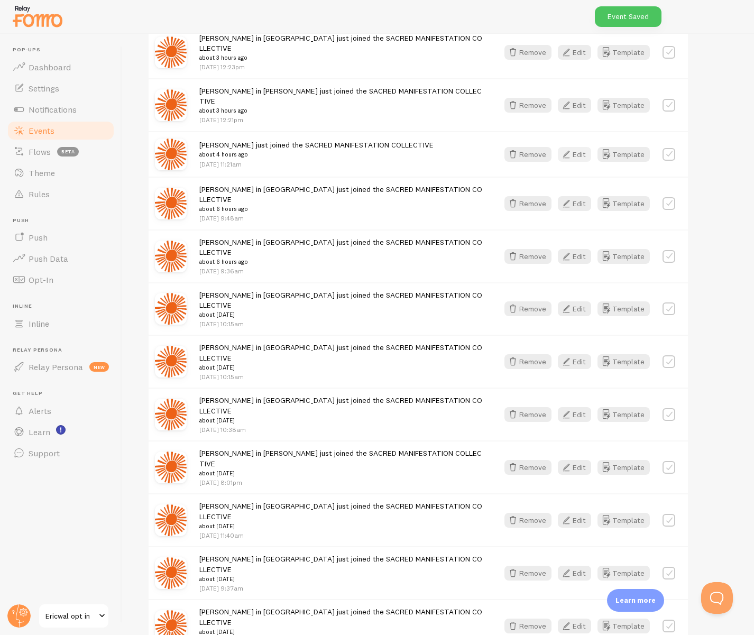
click at [573, 147] on button "Edit" at bounding box center [574, 154] width 33 height 15
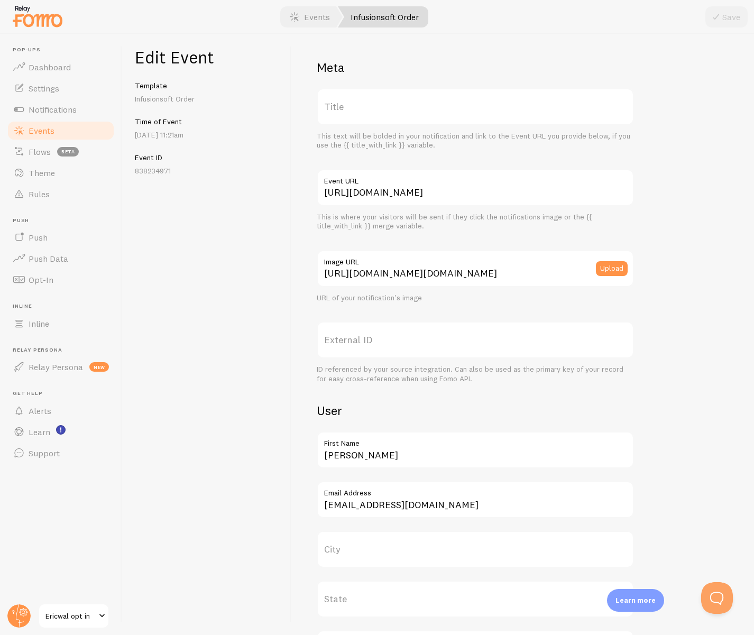
click at [43, 133] on span "Events" at bounding box center [42, 130] width 26 height 11
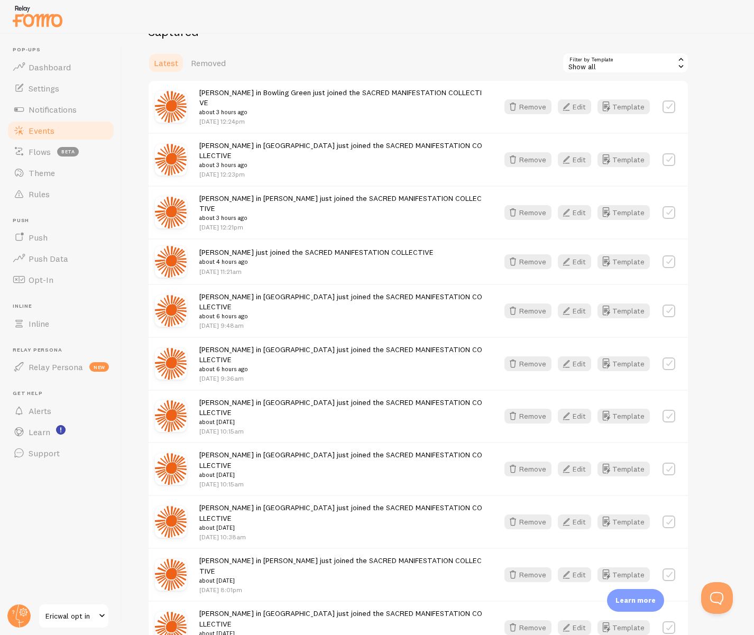
scroll to position [328, 0]
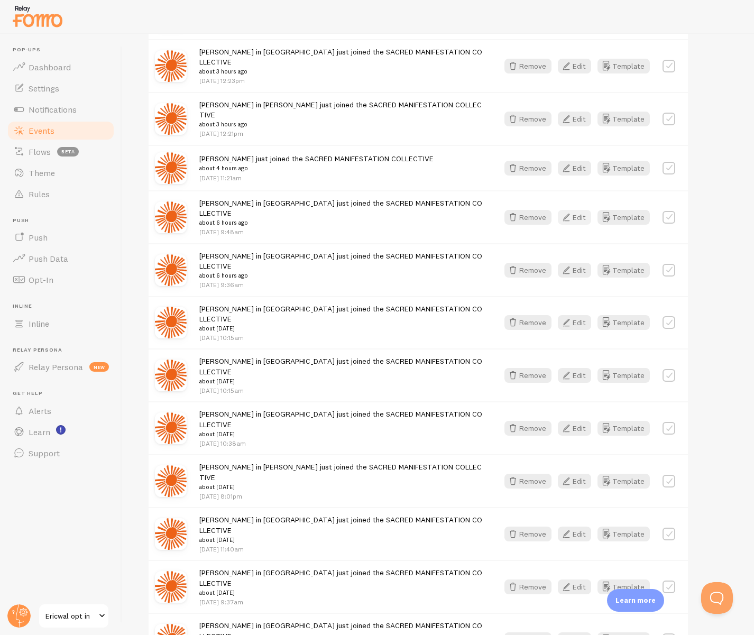
click at [588, 210] on button "Edit" at bounding box center [574, 217] width 33 height 15
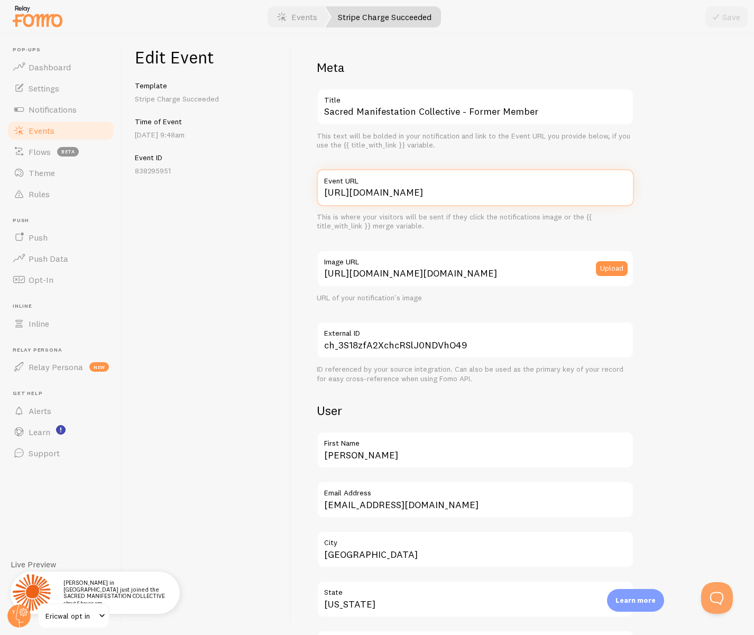
click at [514, 192] on input "[URL][DOMAIN_NAME]" at bounding box center [475, 187] width 317 height 37
click at [514, 193] on input "[URL][DOMAIN_NAME]" at bounding box center [475, 187] width 317 height 37
paste input "/sacred"
type input "[URL][DOMAIN_NAME]"
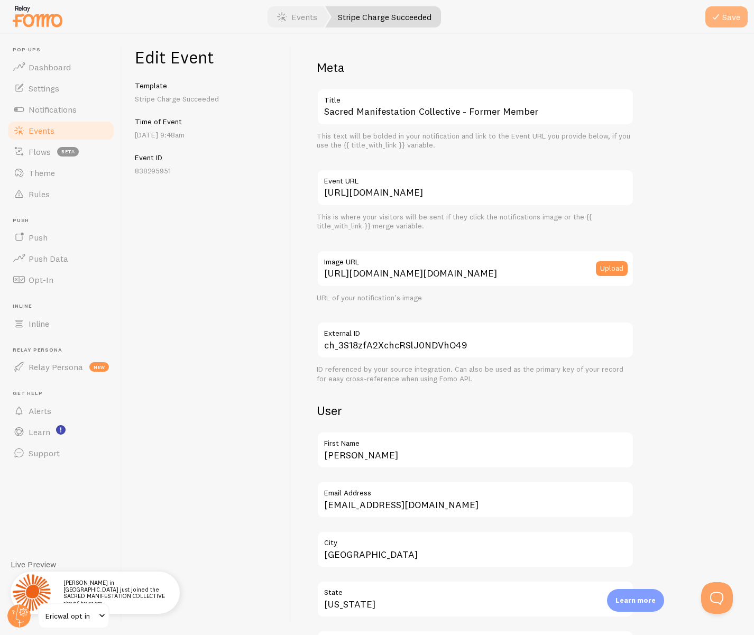
drag, startPoint x: 736, startPoint y: 17, endPoint x: 720, endPoint y: 22, distance: 16.9
click at [643, 16] on button "Save" at bounding box center [726, 16] width 42 height 21
click at [51, 125] on span "Events" at bounding box center [42, 130] width 26 height 11
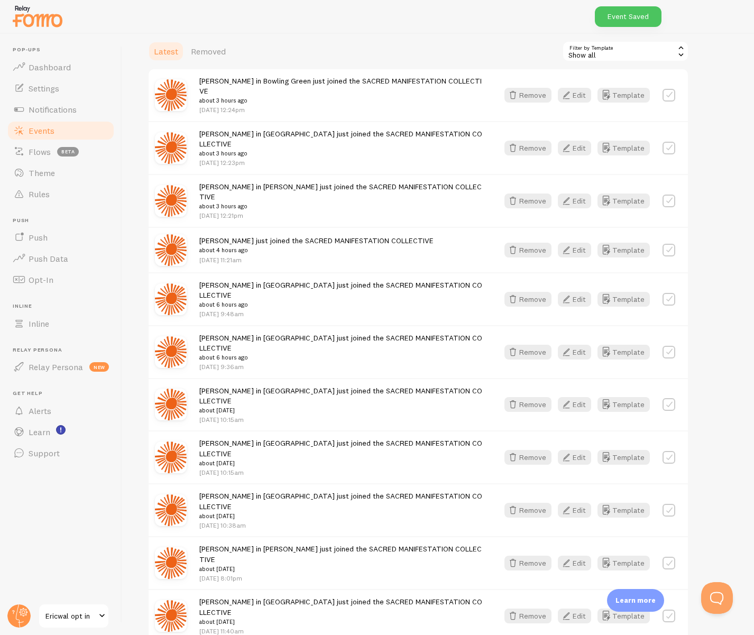
scroll to position [249, 0]
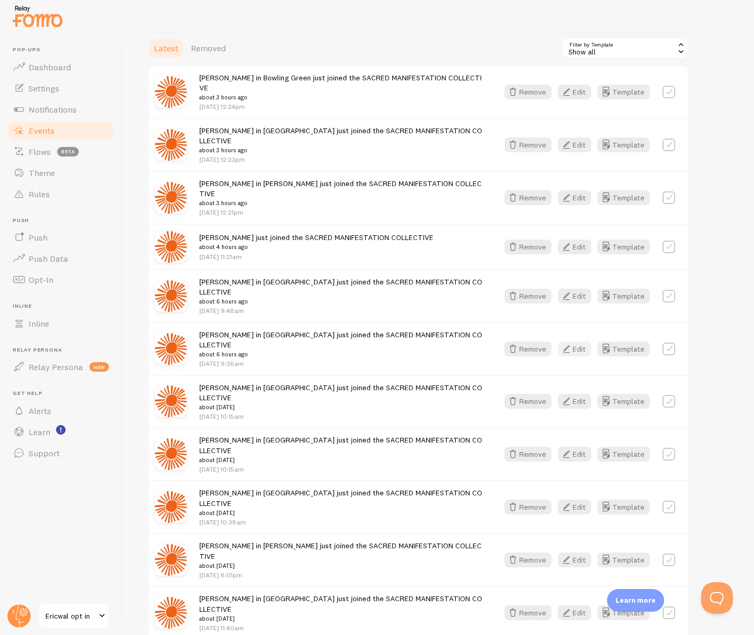
click at [579, 341] on button "Edit" at bounding box center [574, 348] width 33 height 15
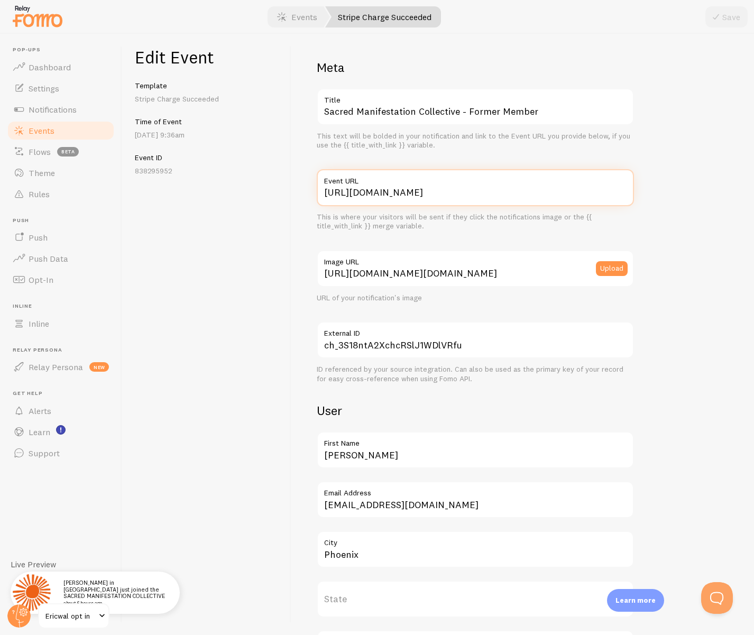
click at [366, 191] on input "[URL][DOMAIN_NAME]" at bounding box center [475, 187] width 317 height 37
paste input "/sacred"
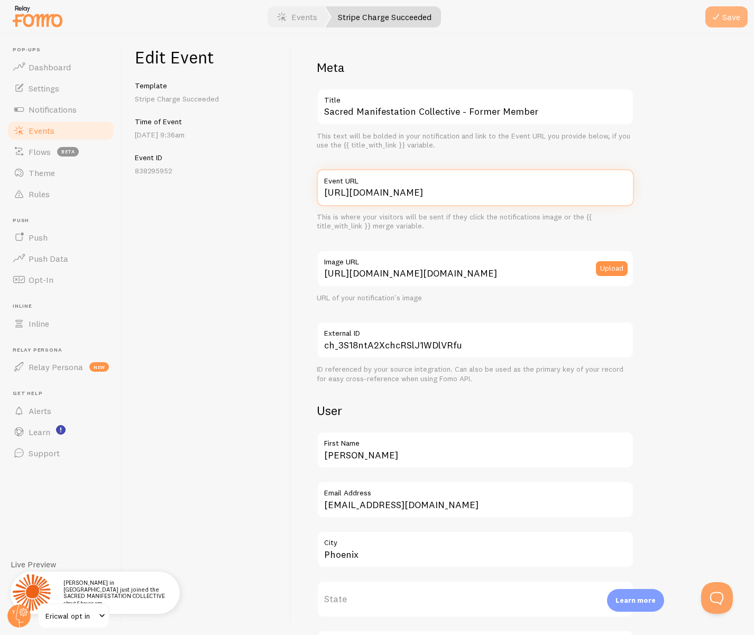
type input "[URL][DOMAIN_NAME]"
click at [643, 18] on icon "submit" at bounding box center [715, 17] width 13 height 13
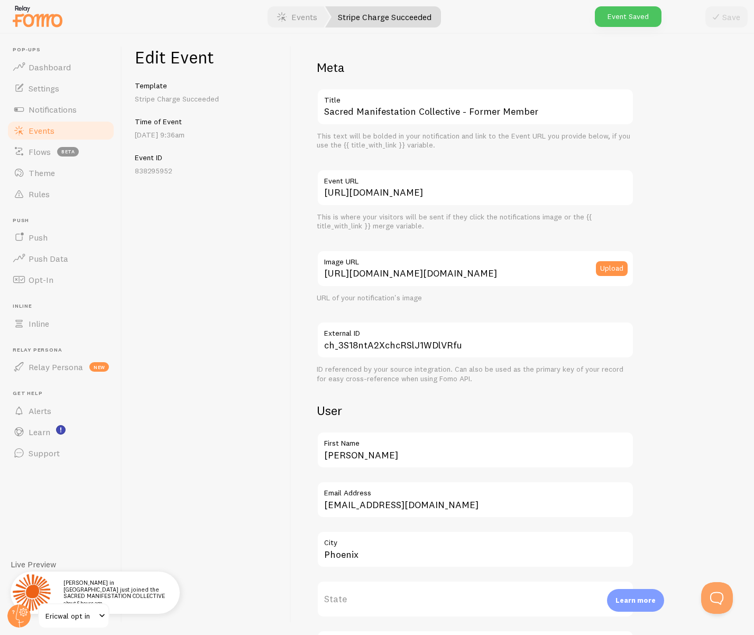
click at [43, 130] on span "Events" at bounding box center [42, 130] width 26 height 11
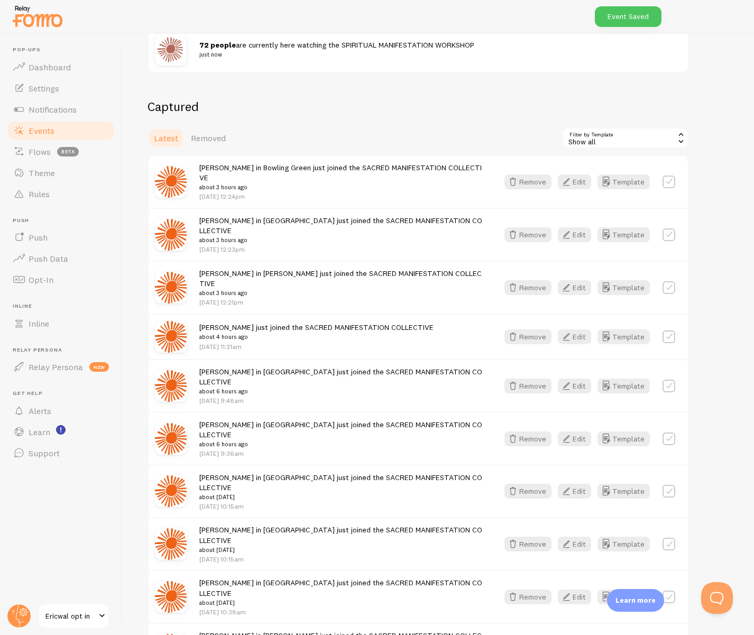
scroll to position [429, 0]
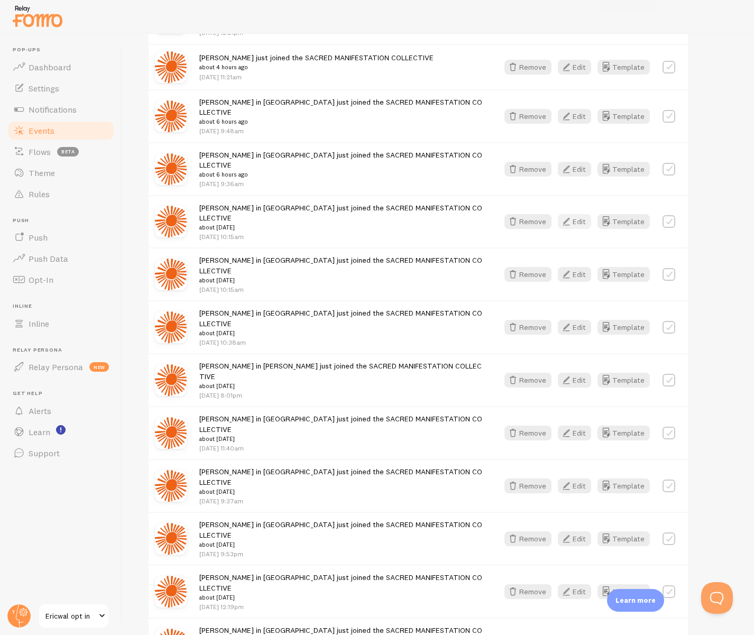
click at [583, 214] on button "Edit" at bounding box center [574, 221] width 33 height 15
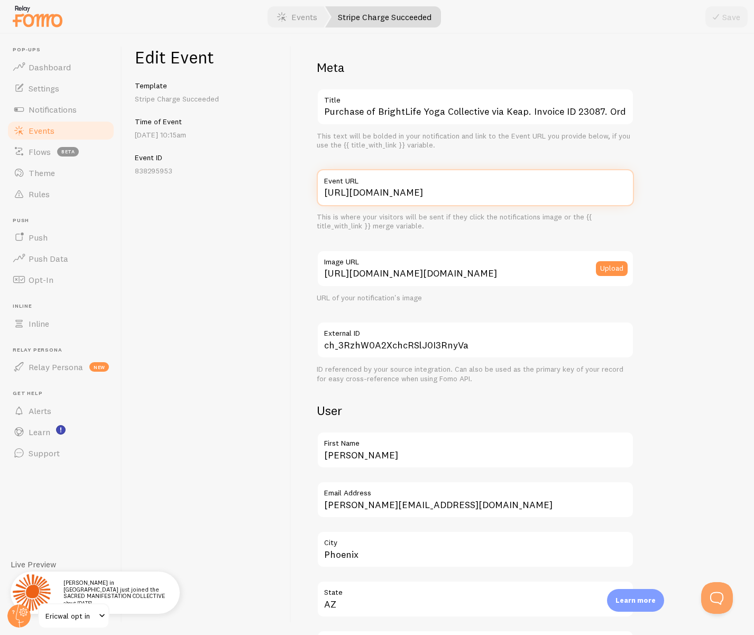
click at [459, 199] on input "[URL][DOMAIN_NAME]" at bounding box center [475, 187] width 317 height 37
click at [458, 198] on input "[URL][DOMAIN_NAME]" at bounding box center [475, 187] width 317 height 37
click at [459, 197] on input "[URL][DOMAIN_NAME]" at bounding box center [475, 187] width 317 height 37
type input "[URL][DOMAIN_NAME]"
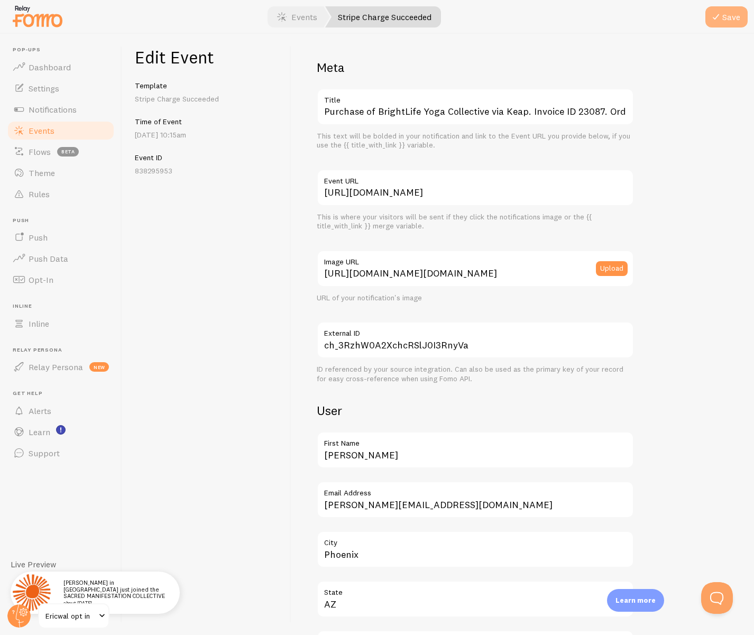
click at [643, 18] on icon "submit" at bounding box center [715, 17] width 13 height 13
click at [65, 133] on link "Events" at bounding box center [60, 130] width 109 height 21
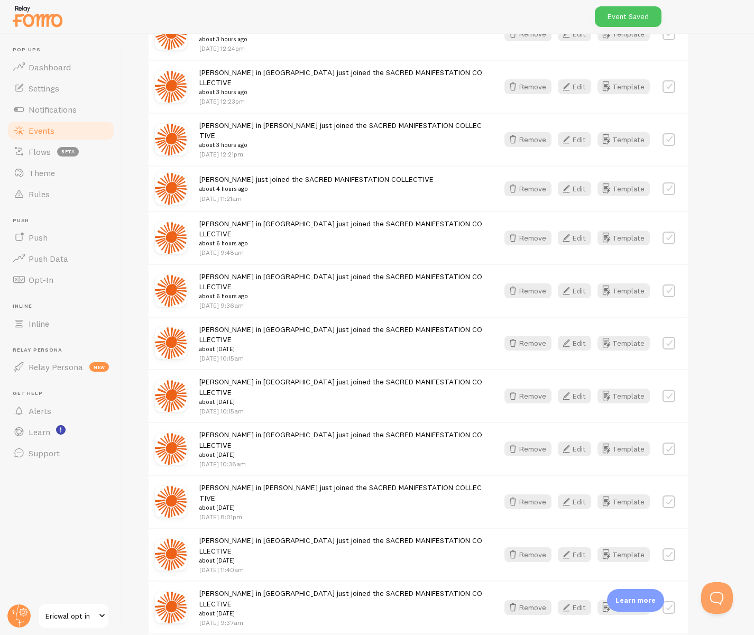
scroll to position [323, 0]
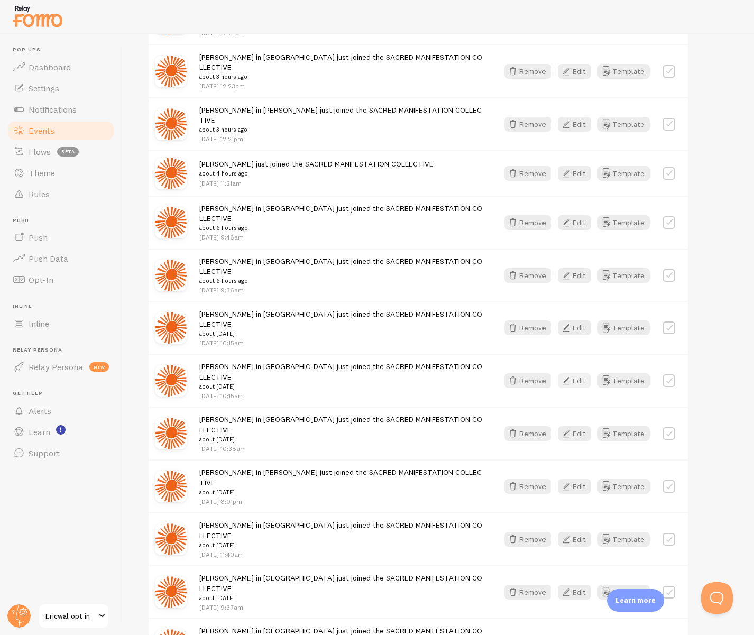
click at [577, 373] on button "Edit" at bounding box center [574, 380] width 33 height 15
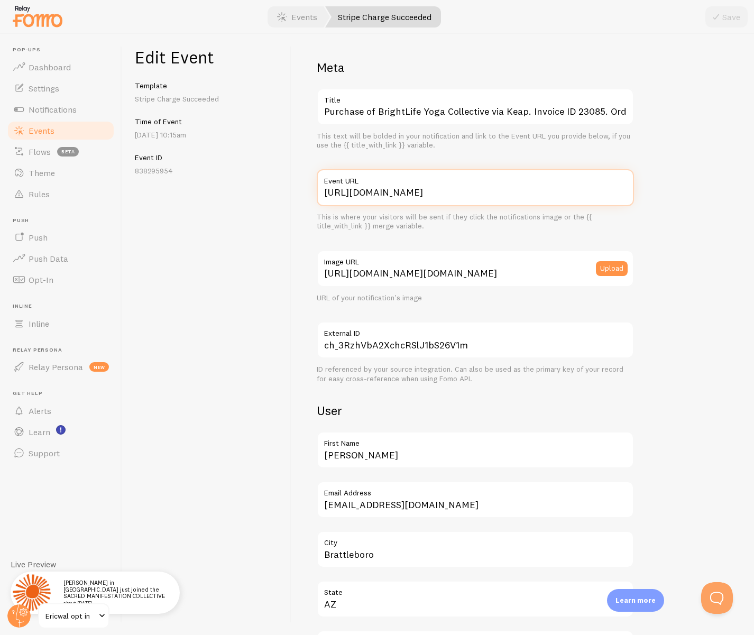
click at [443, 190] on input "[URL][DOMAIN_NAME]" at bounding box center [475, 187] width 317 height 37
paste input "/sacred"
type input "[URL][DOMAIN_NAME]"
drag, startPoint x: 732, startPoint y: 22, endPoint x: 695, endPoint y: 27, distance: 36.9
click at [643, 20] on button "Save" at bounding box center [726, 16] width 42 height 21
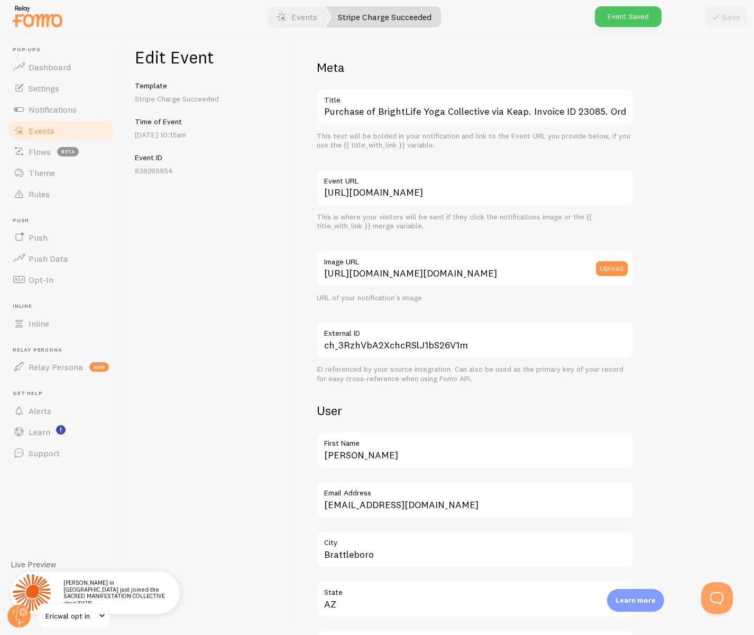
click at [49, 128] on span "Events" at bounding box center [42, 130] width 26 height 11
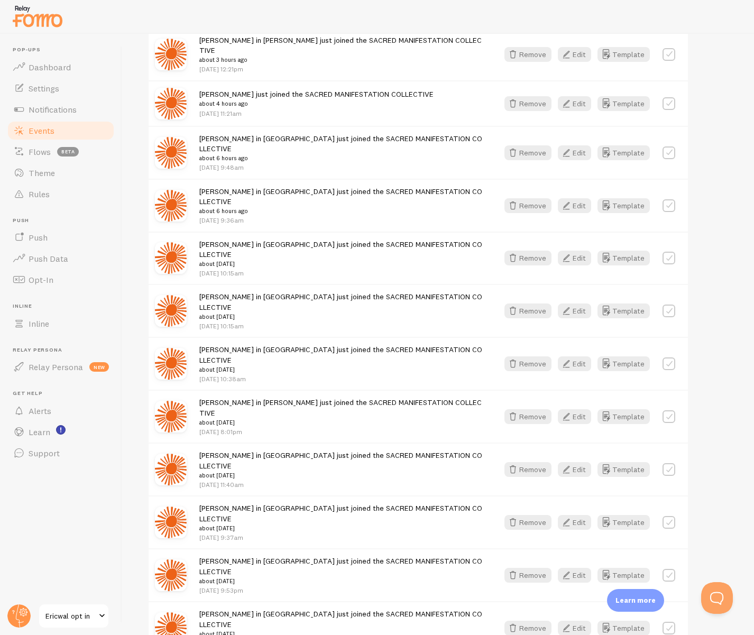
scroll to position [394, 0]
click at [578, 355] on button "Edit" at bounding box center [574, 362] width 33 height 15
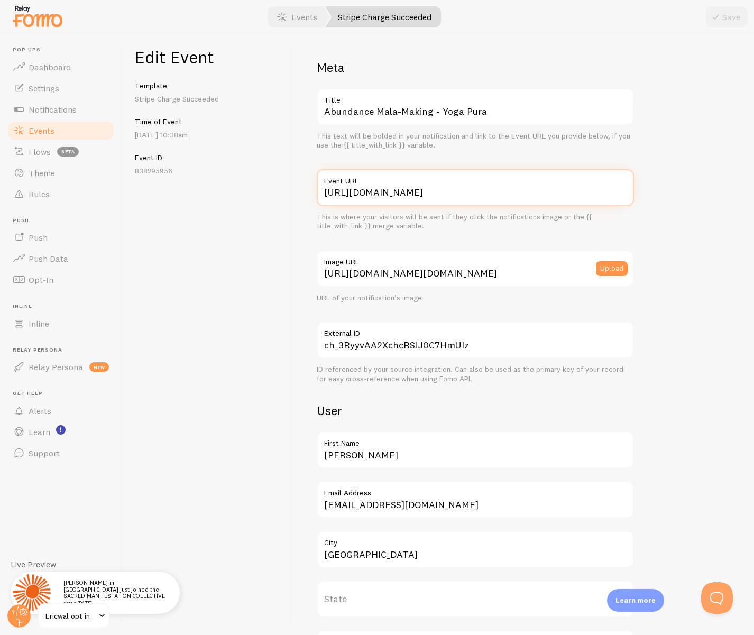
click at [436, 188] on input "[URL][DOMAIN_NAME]" at bounding box center [475, 187] width 317 height 37
paste input "/sacred"
type input "[URL][DOMAIN_NAME]"
click at [643, 17] on icon "submit" at bounding box center [715, 17] width 13 height 13
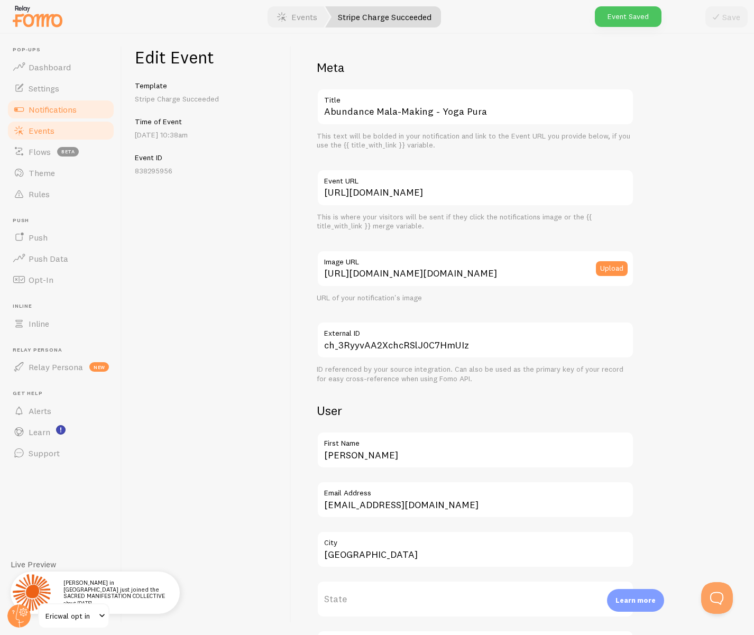
click at [41, 114] on span "Notifications" at bounding box center [53, 109] width 48 height 11
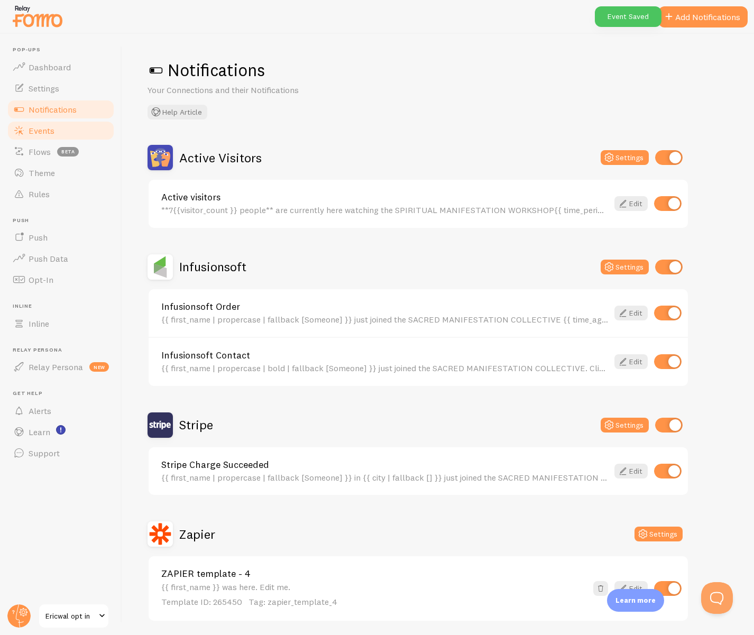
click at [34, 123] on link "Events" at bounding box center [60, 130] width 109 height 21
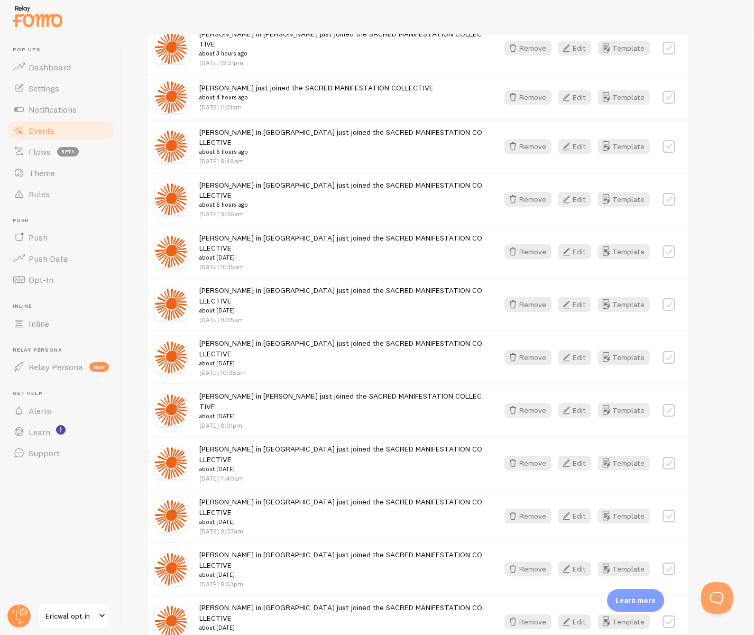
scroll to position [411, 0]
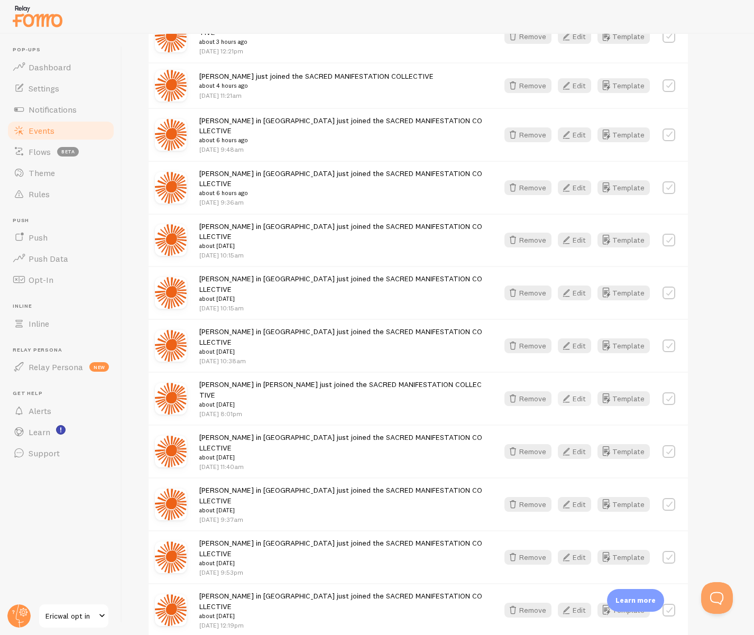
click at [575, 391] on button "Edit" at bounding box center [574, 398] width 33 height 15
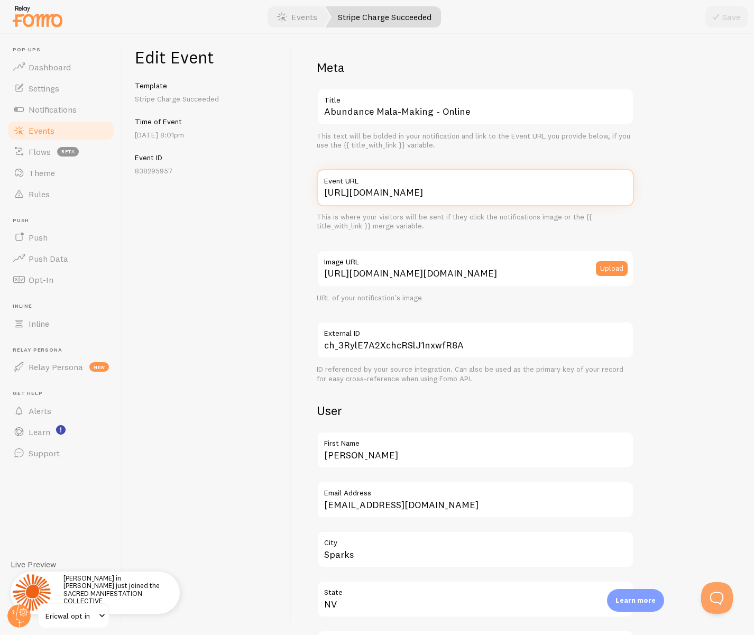
click at [468, 193] on input "[URL][DOMAIN_NAME]" at bounding box center [475, 187] width 317 height 37
paste input "/sacred"
type input "[URL][DOMAIN_NAME]"
click at [643, 10] on button "Save" at bounding box center [726, 16] width 42 height 21
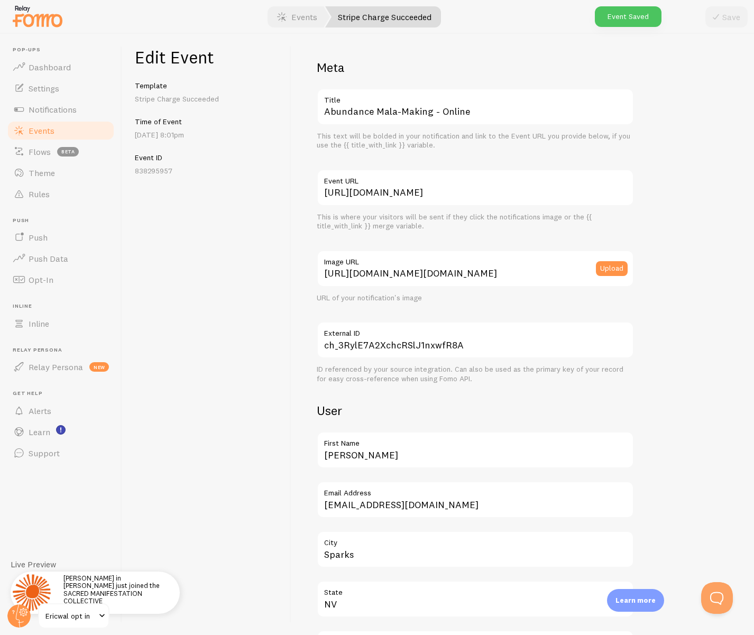
click at [44, 128] on span "Events" at bounding box center [42, 130] width 26 height 11
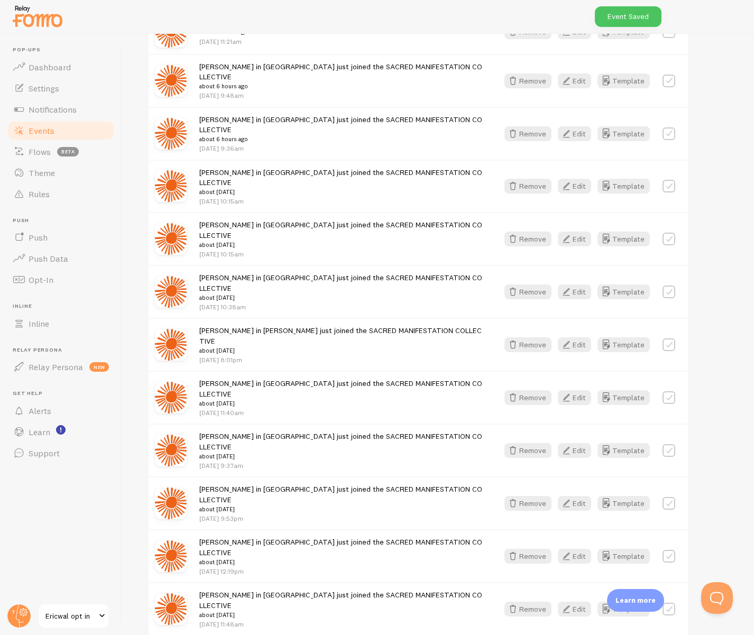
scroll to position [470, 0]
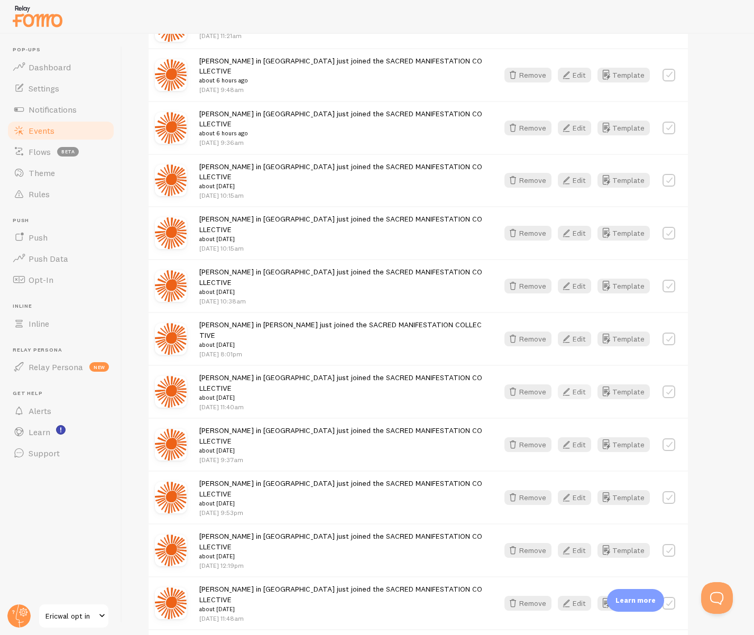
click at [567, 385] on icon "button" at bounding box center [566, 391] width 13 height 13
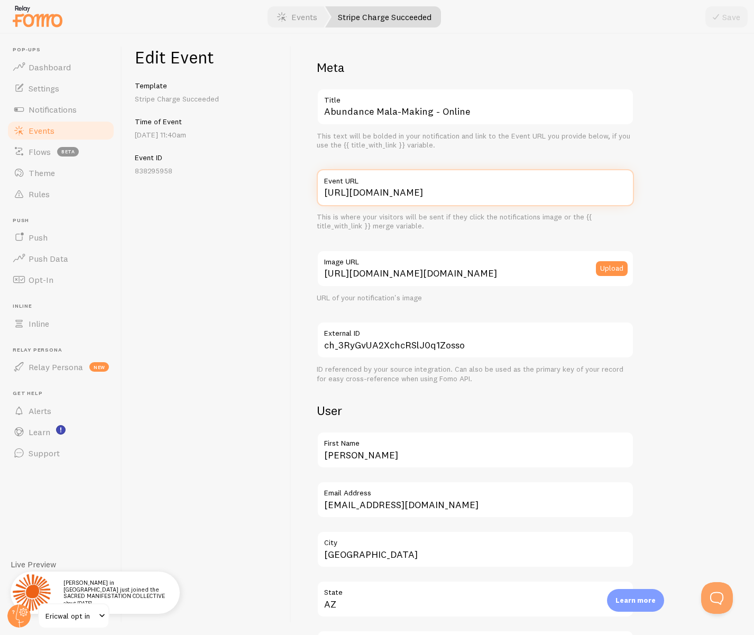
click at [453, 195] on input "[URL][DOMAIN_NAME]" at bounding box center [475, 187] width 317 height 37
paste input "/sacred"
type input "[URL][DOMAIN_NAME]"
drag, startPoint x: 710, startPoint y: 17, endPoint x: 705, endPoint y: 20, distance: 5.4
click at [643, 16] on icon "submit" at bounding box center [715, 17] width 13 height 13
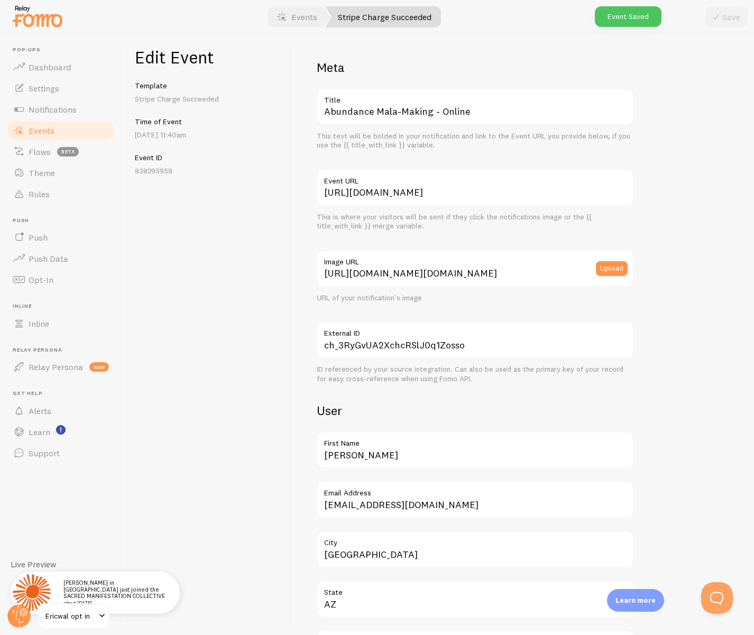
click at [49, 128] on span "Events" at bounding box center [42, 130] width 26 height 11
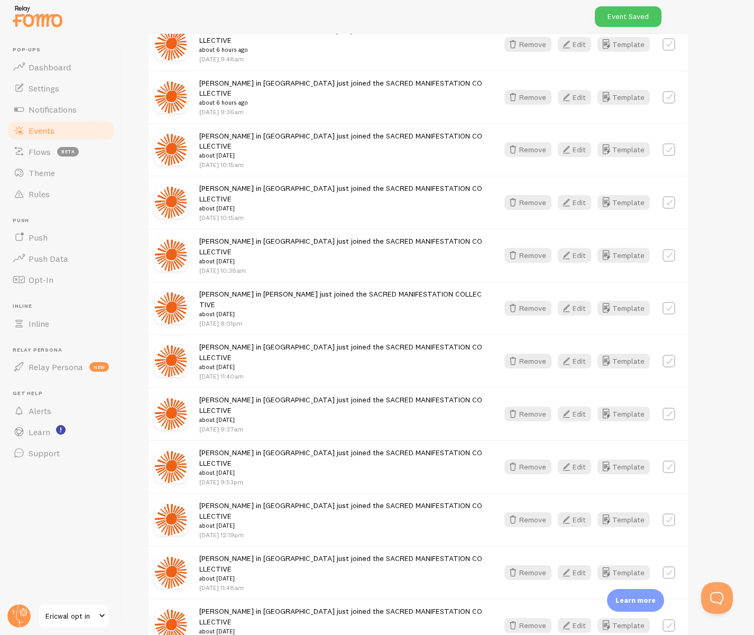
scroll to position [582, 0]
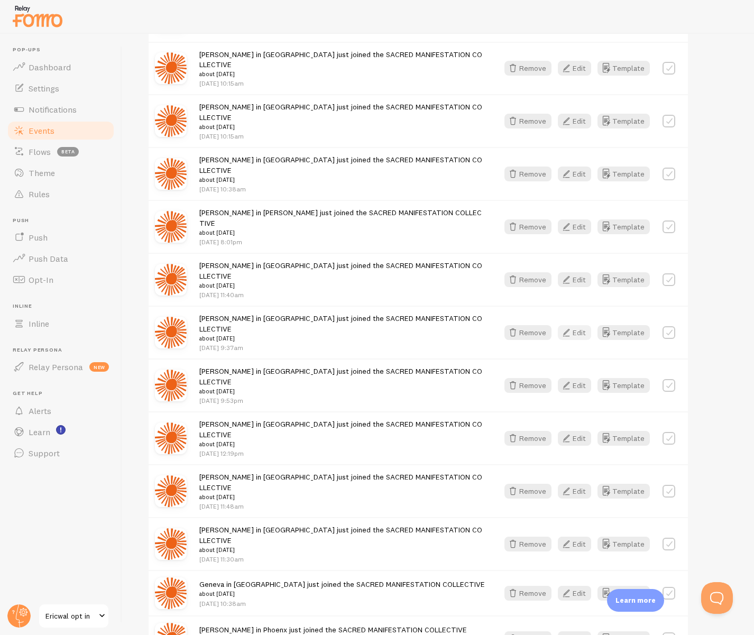
click at [570, 326] on icon "button" at bounding box center [566, 332] width 13 height 13
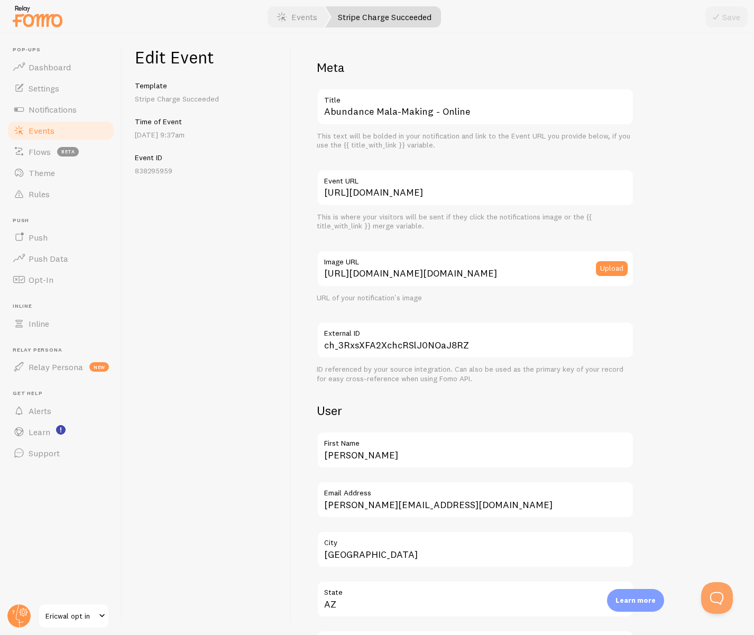
click at [465, 185] on label "Event URL" at bounding box center [475, 178] width 317 height 18
click at [465, 185] on input "[URL][DOMAIN_NAME]" at bounding box center [475, 187] width 317 height 37
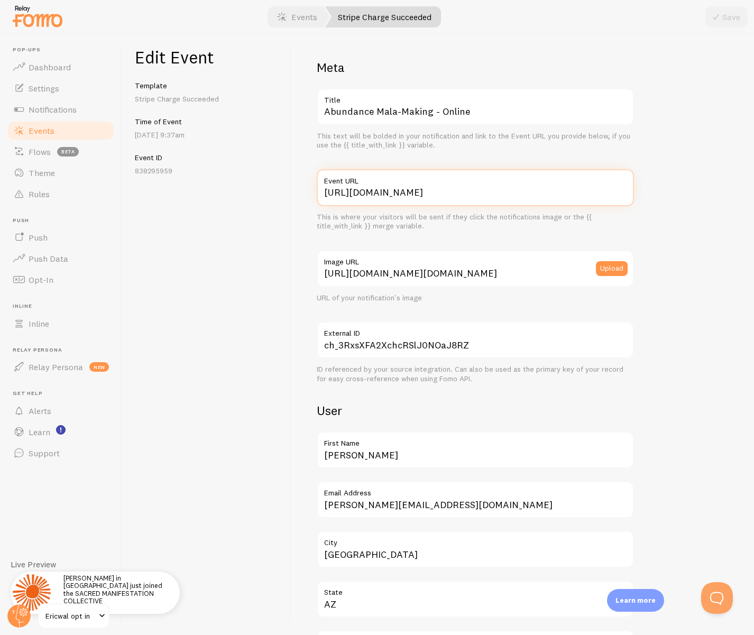
paste input "/sacred"
type input "[URL][DOMAIN_NAME]"
click at [643, 18] on icon "submit" at bounding box center [715, 17] width 13 height 13
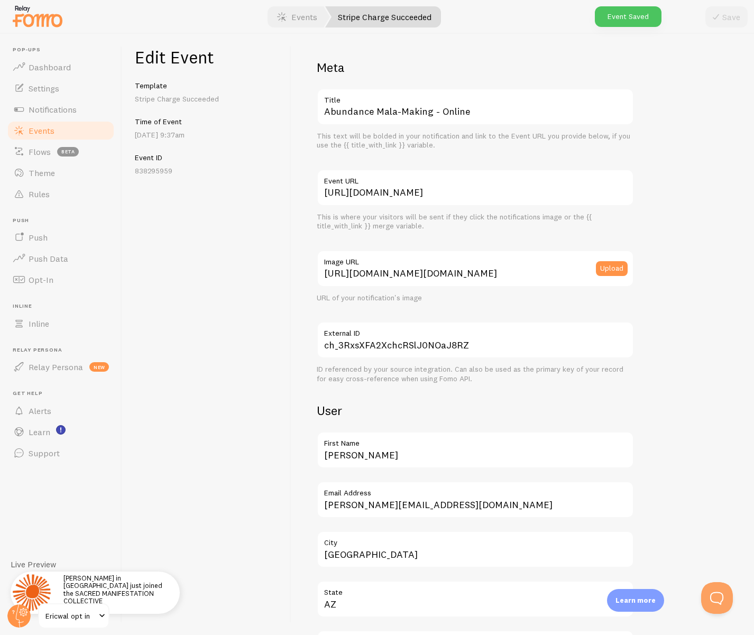
click at [27, 128] on link "Events" at bounding box center [60, 130] width 109 height 21
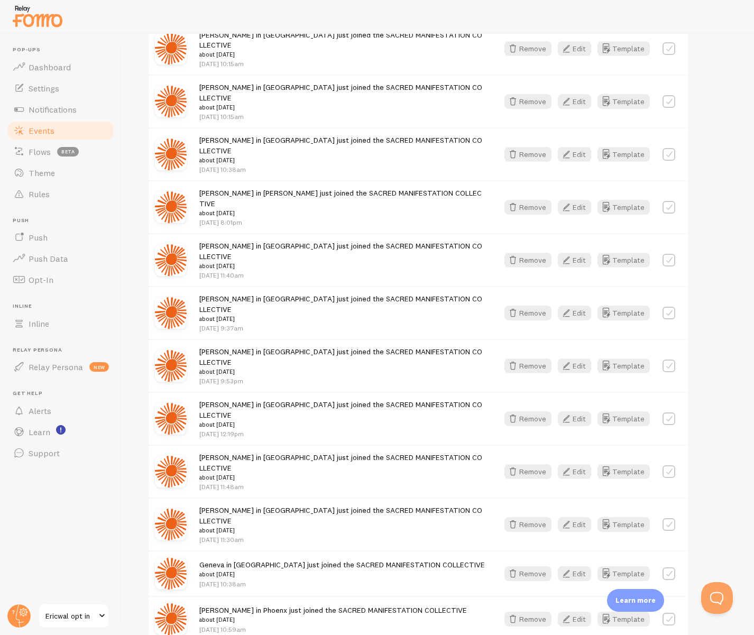
scroll to position [610, 0]
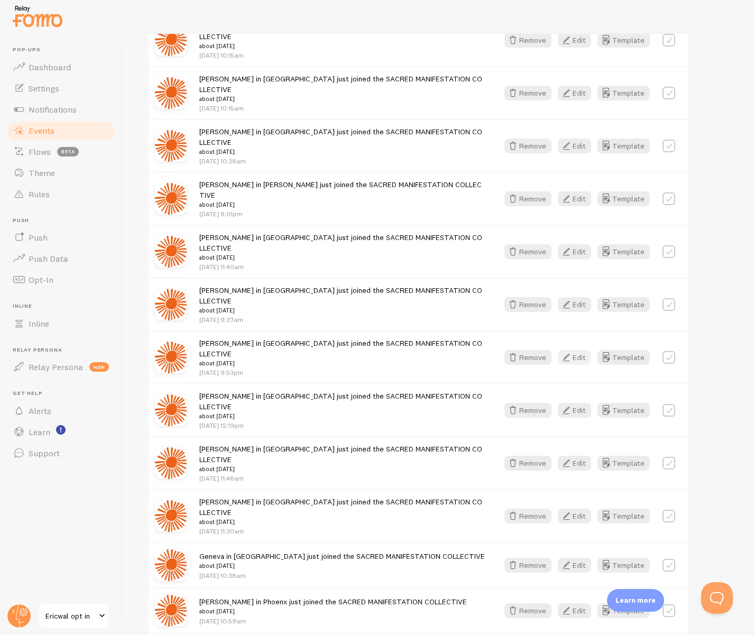
click at [573, 350] on button "Edit" at bounding box center [574, 357] width 33 height 15
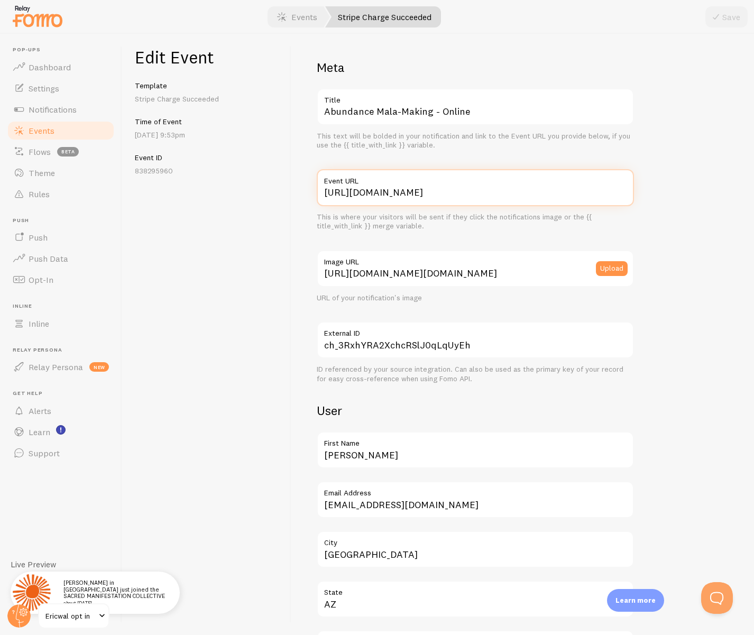
click at [463, 197] on input "[URL][DOMAIN_NAME]" at bounding box center [475, 187] width 317 height 37
paste input "/sacred"
type input "[URL][DOMAIN_NAME]"
click at [643, 13] on button "Save" at bounding box center [726, 16] width 42 height 21
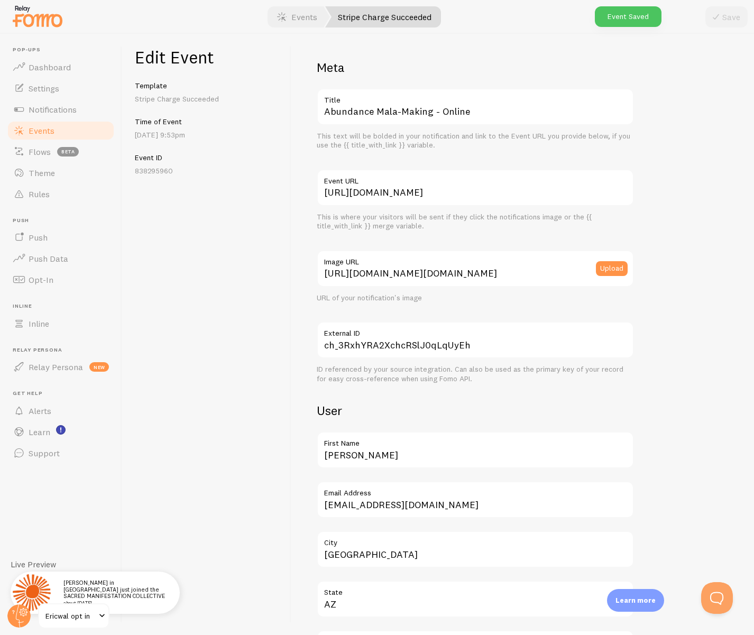
click at [36, 131] on span "Events" at bounding box center [42, 130] width 26 height 11
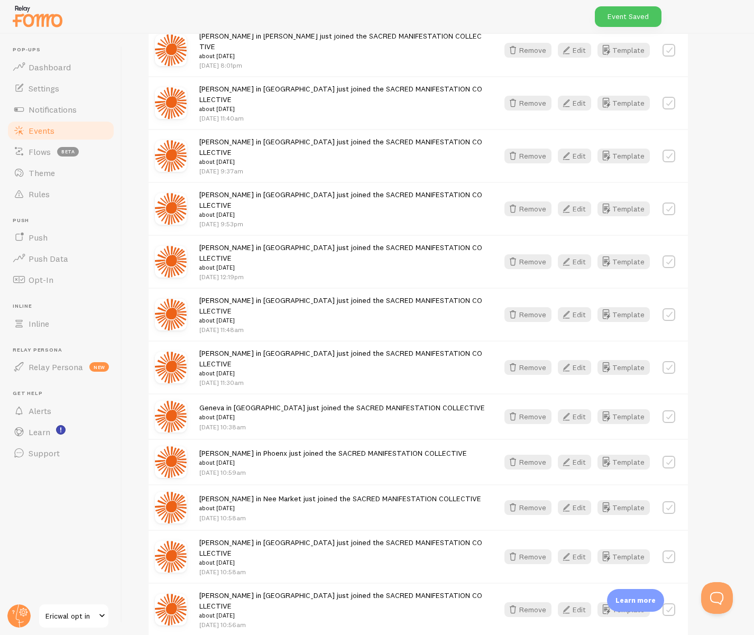
scroll to position [834, 0]
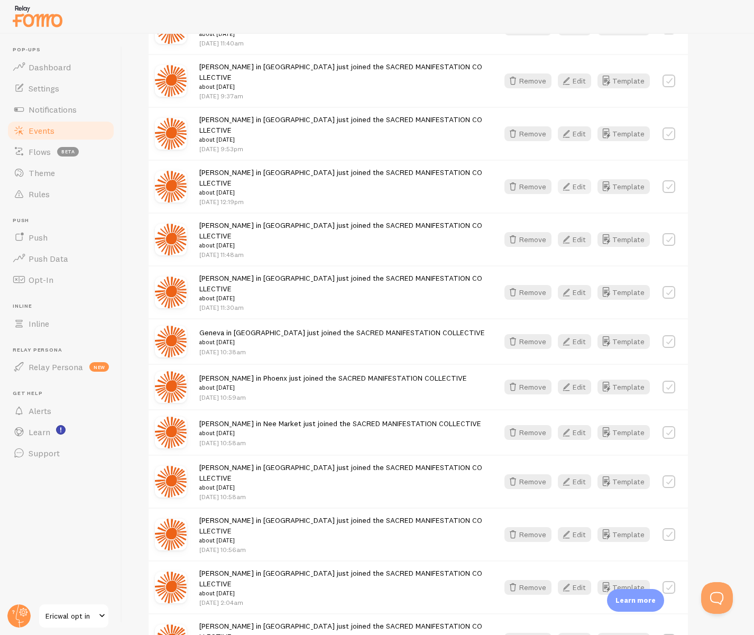
click at [582, 179] on button "Edit" at bounding box center [574, 186] width 33 height 15
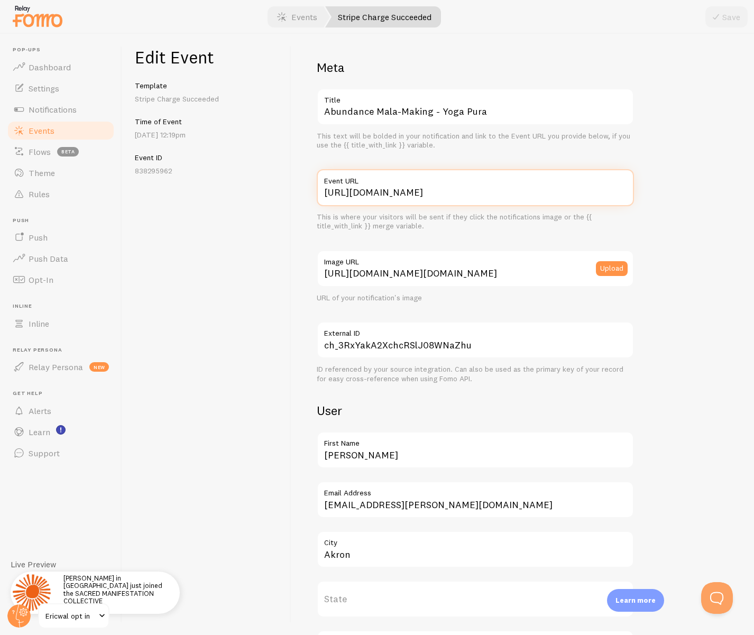
click at [476, 189] on input "[URL][DOMAIN_NAME]" at bounding box center [475, 187] width 317 height 37
paste input "/sacred"
type input "[URL][DOMAIN_NAME]"
drag, startPoint x: 718, startPoint y: 19, endPoint x: 681, endPoint y: 31, distance: 39.3
click at [643, 19] on icon "submit" at bounding box center [715, 17] width 13 height 13
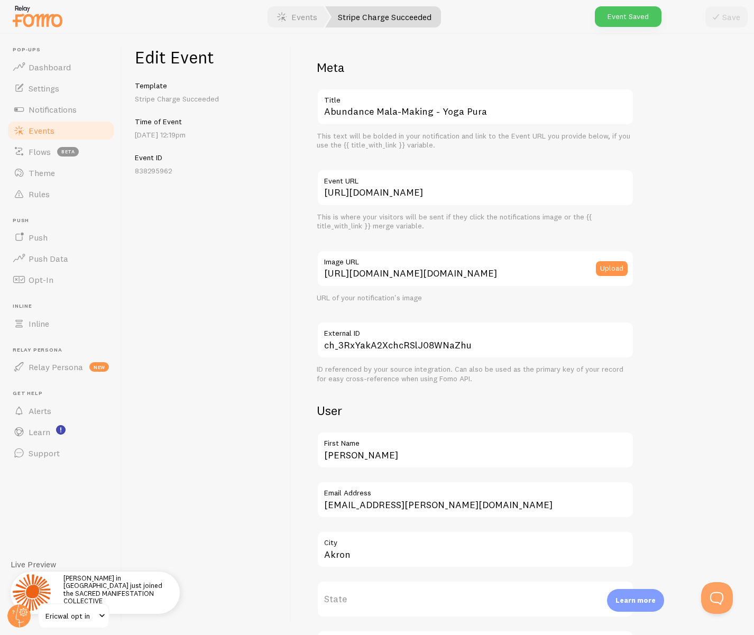
click at [30, 129] on span "Events" at bounding box center [42, 130] width 26 height 11
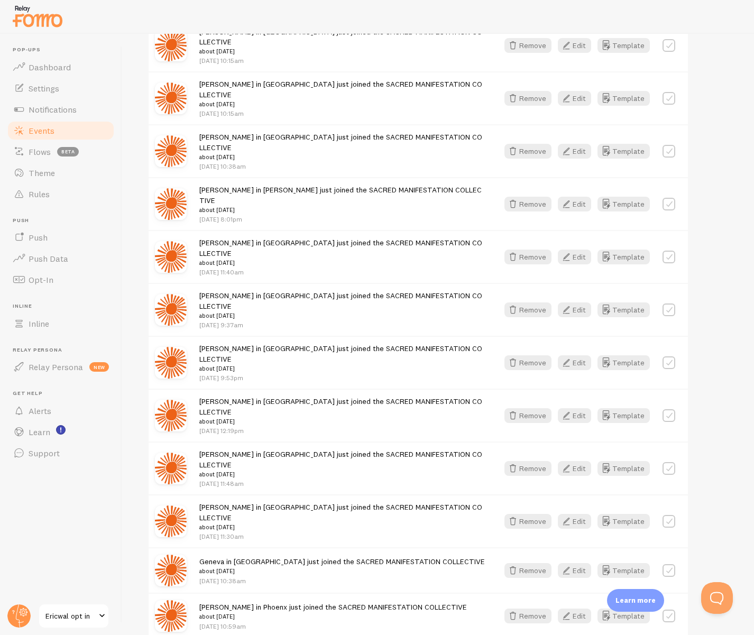
scroll to position [628, 0]
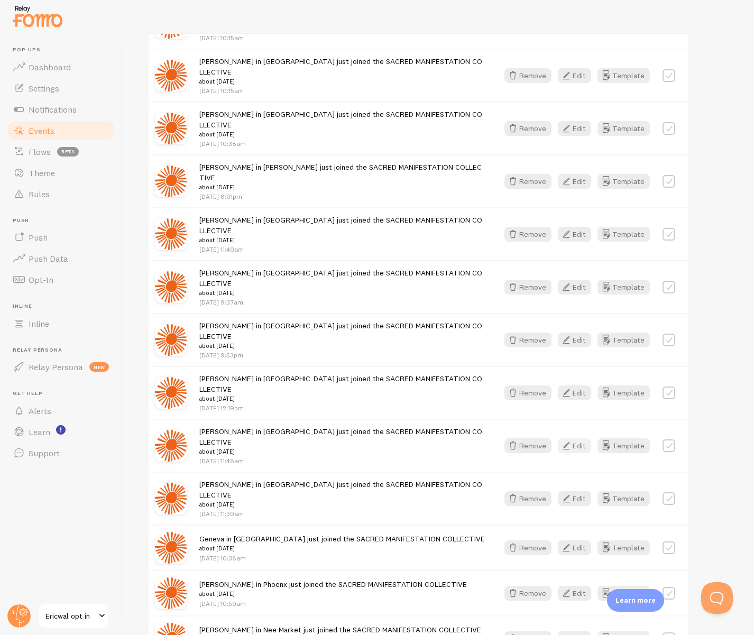
click at [572, 439] on icon "button" at bounding box center [566, 445] width 13 height 13
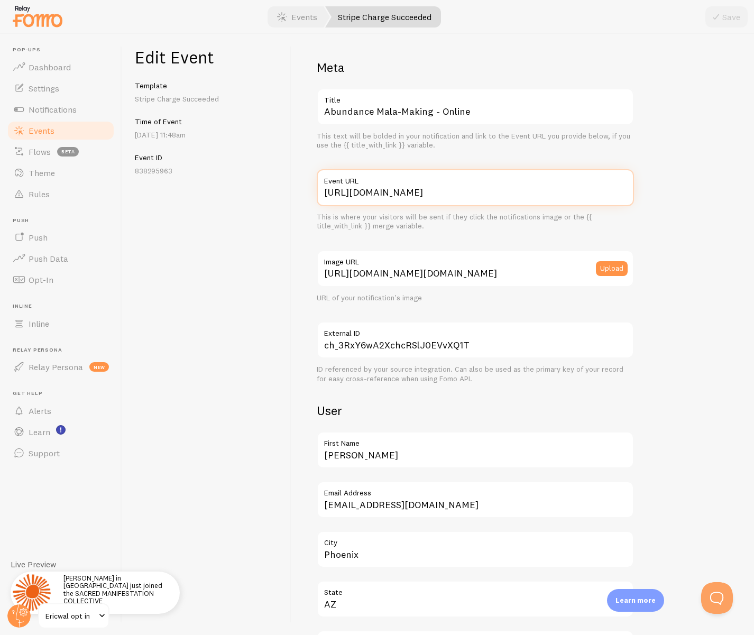
click at [439, 195] on input "[URL][DOMAIN_NAME]" at bounding box center [475, 187] width 317 height 37
paste input "/sacred"
type input "[URL][DOMAIN_NAME]"
drag, startPoint x: 721, startPoint y: 19, endPoint x: 644, endPoint y: 51, distance: 82.9
click at [643, 19] on icon "submit" at bounding box center [715, 17] width 13 height 13
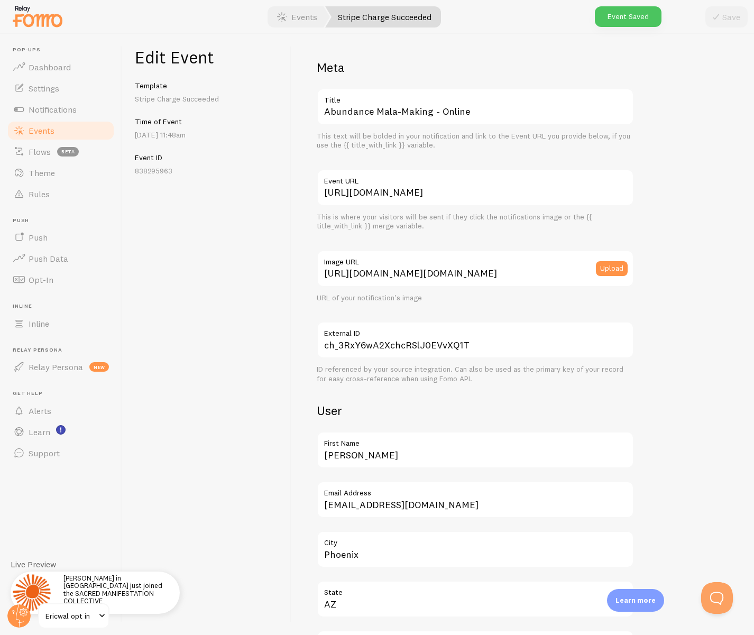
click at [36, 130] on span "Events" at bounding box center [42, 130] width 26 height 11
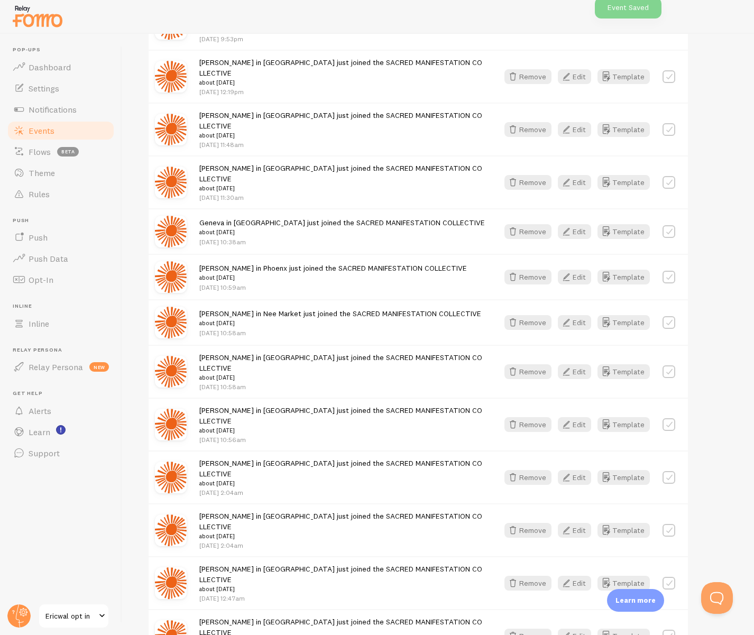
scroll to position [940, 0]
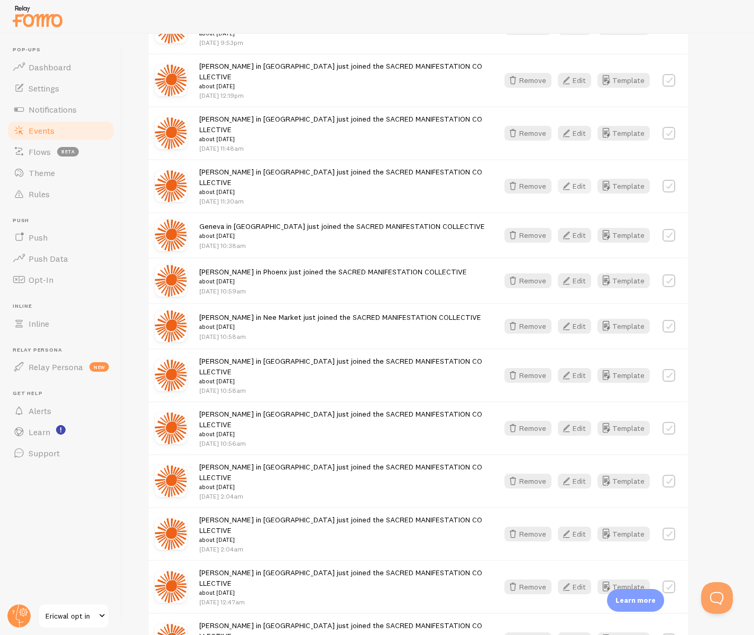
click at [572, 180] on icon "button" at bounding box center [566, 186] width 13 height 13
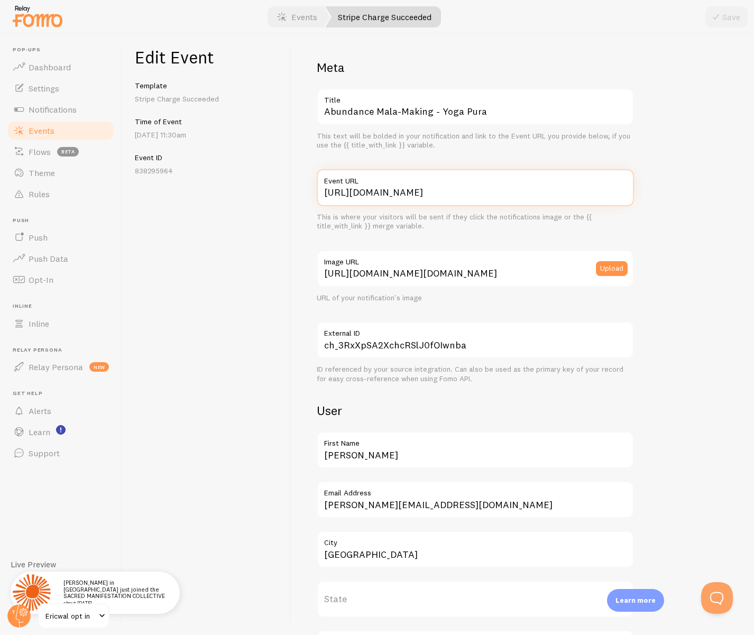
click at [451, 187] on input "[URL][DOMAIN_NAME]" at bounding box center [475, 187] width 317 height 37
paste input "/sacred"
type input "[URL][DOMAIN_NAME]"
click at [643, 10] on button "Save" at bounding box center [726, 16] width 42 height 21
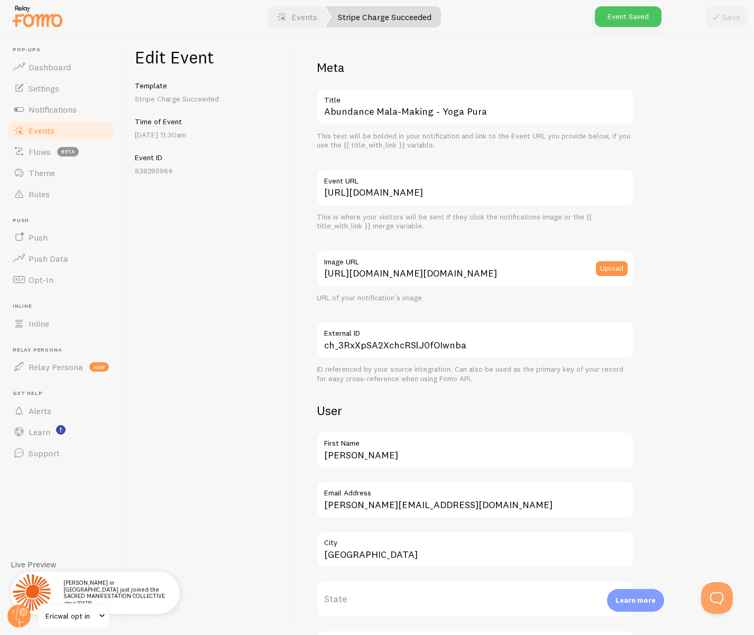
click at [52, 129] on span "Events" at bounding box center [42, 130] width 26 height 11
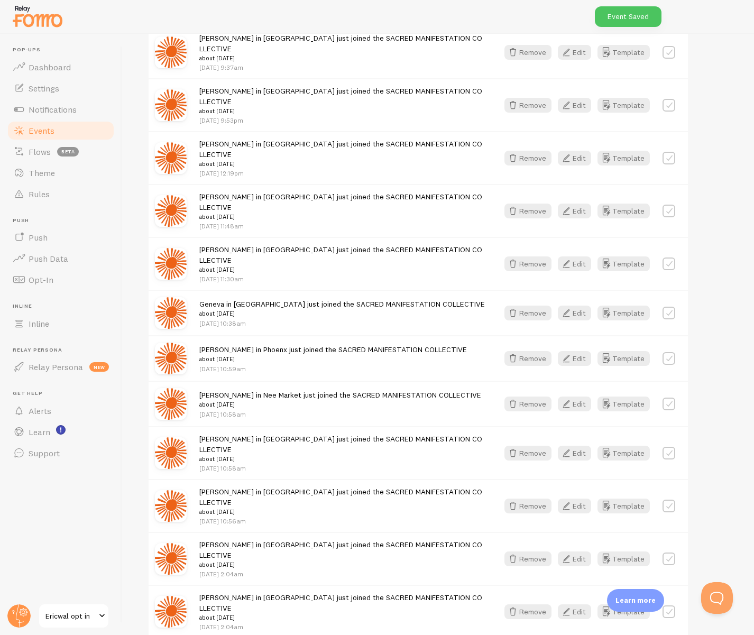
scroll to position [870, 0]
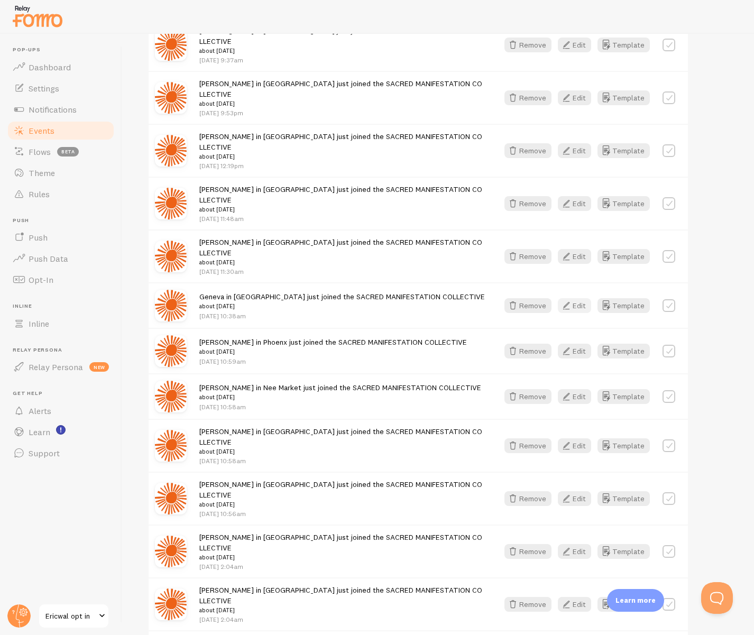
click at [574, 298] on button "Edit" at bounding box center [574, 305] width 33 height 15
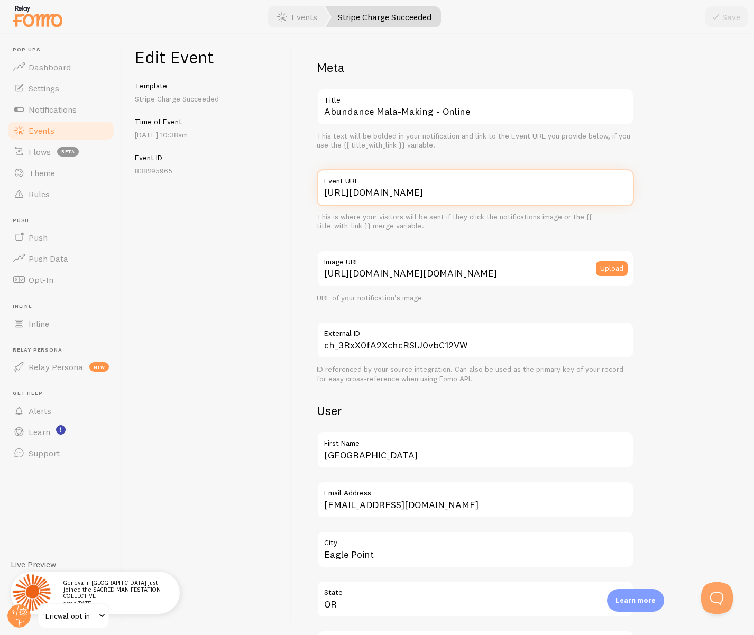
click at [447, 192] on input "[URL][DOMAIN_NAME]" at bounding box center [475, 187] width 317 height 37
paste input "/sacred"
type input "[URL][DOMAIN_NAME]"
click at [643, 14] on button "Save" at bounding box center [726, 16] width 42 height 21
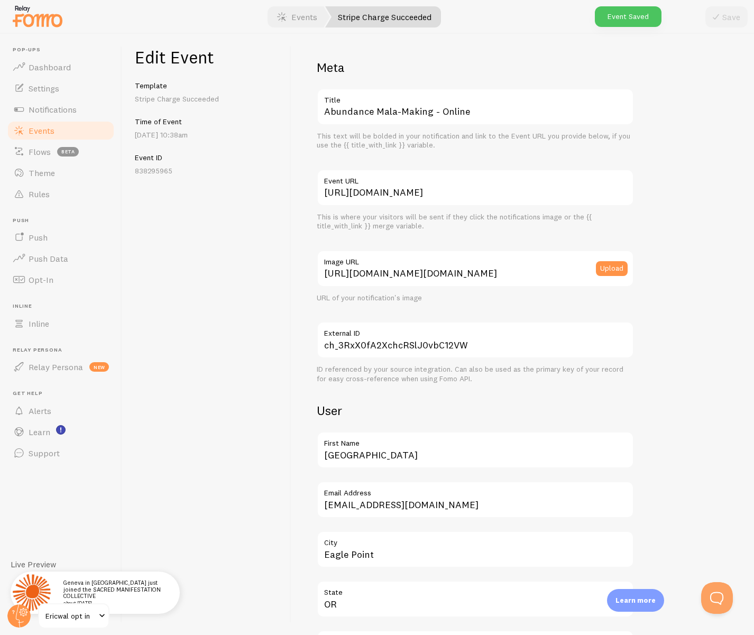
click at [42, 130] on span "Events" at bounding box center [42, 130] width 26 height 11
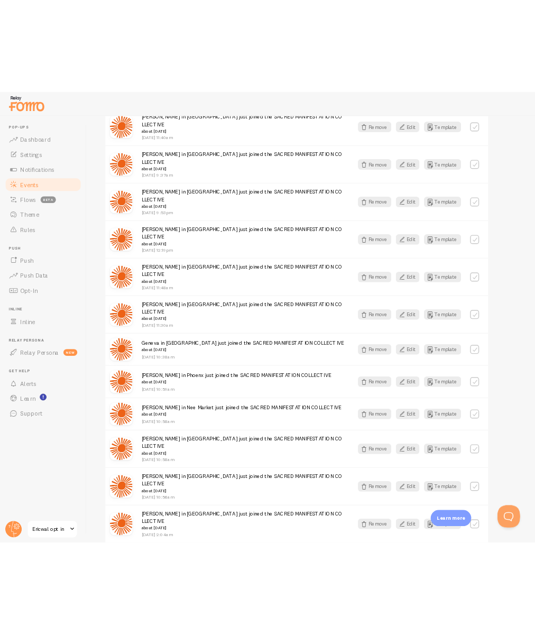
scroll to position [815, 0]
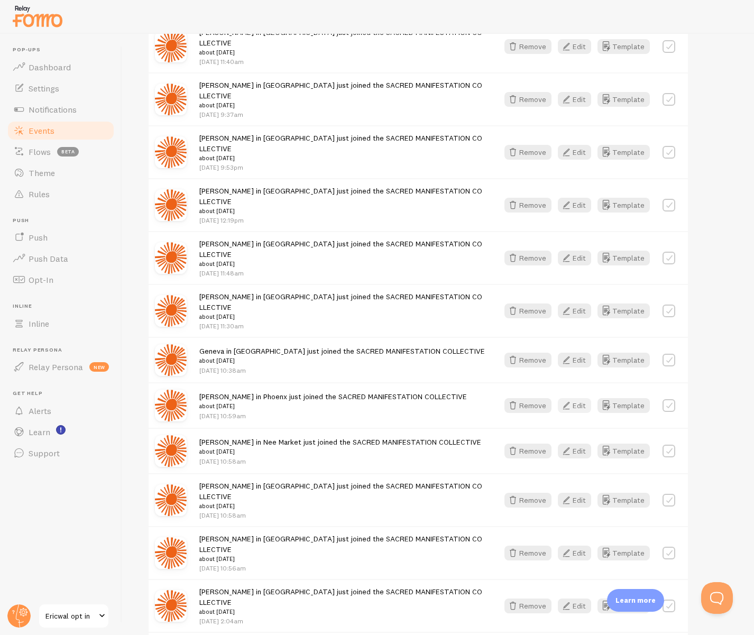
click at [572, 399] on icon "button" at bounding box center [566, 405] width 13 height 13
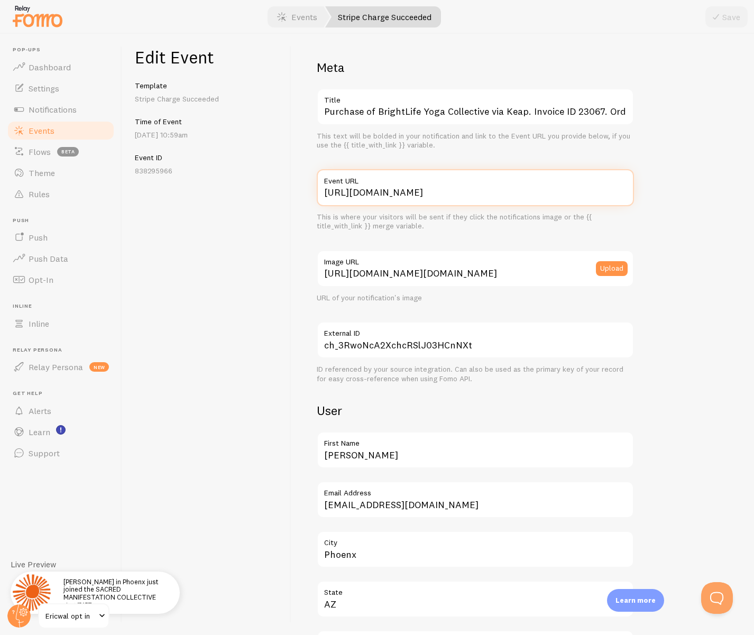
click at [451, 191] on input "[URL][DOMAIN_NAME]" at bounding box center [475, 187] width 317 height 37
paste input "/sacred"
type input "[URL][DOMAIN_NAME]"
click at [643, 18] on icon "submit" at bounding box center [715, 17] width 13 height 13
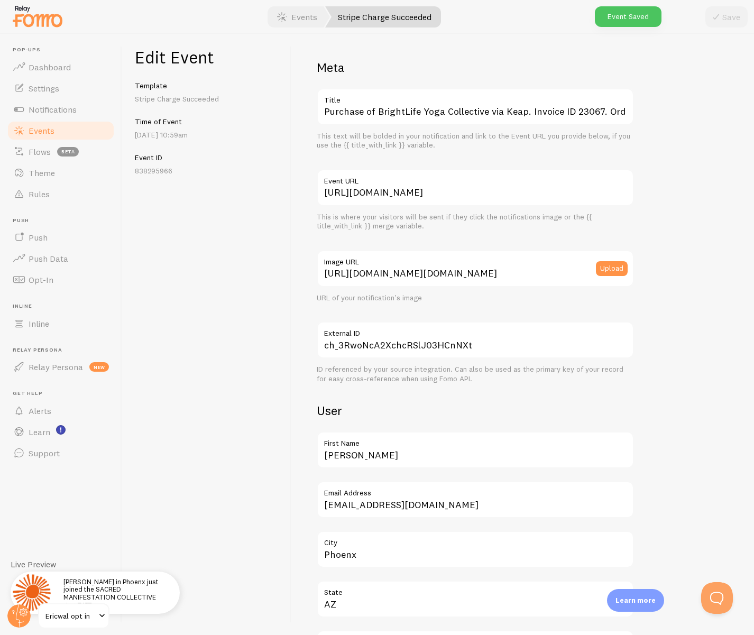
click at [69, 129] on link "Events" at bounding box center [60, 130] width 109 height 21
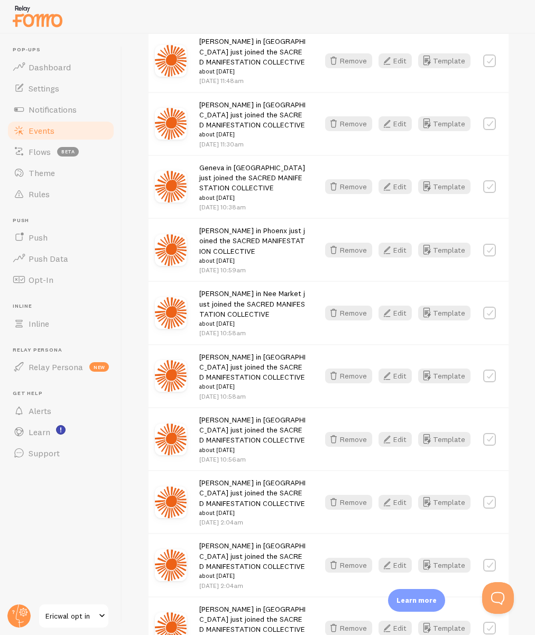
scroll to position [1169, 0]
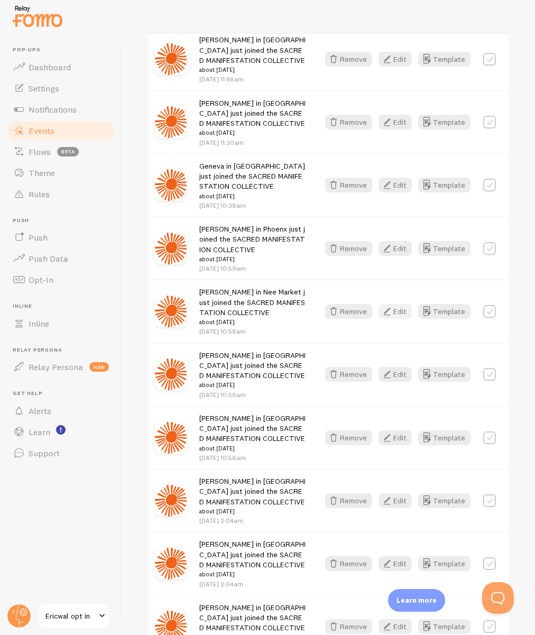
click at [399, 304] on button "Edit" at bounding box center [394, 311] width 33 height 15
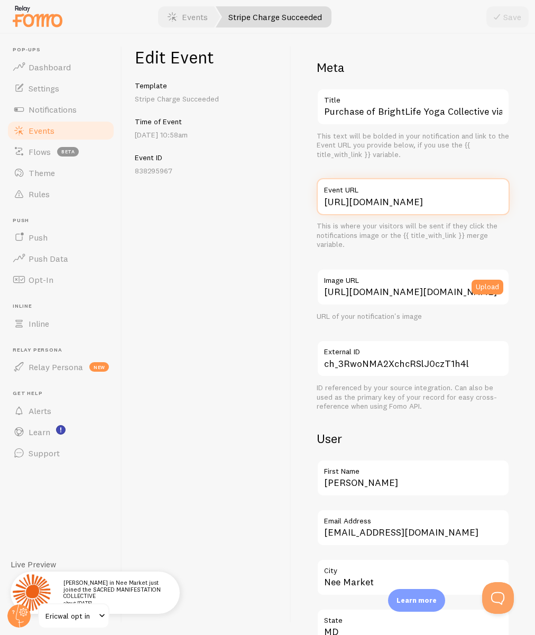
click at [435, 202] on input "[URL][DOMAIN_NAME]" at bounding box center [413, 196] width 193 height 37
paste input "/sacred"
type input "[URL][DOMAIN_NAME]"
drag, startPoint x: 503, startPoint y: 20, endPoint x: 396, endPoint y: 50, distance: 111.1
click at [503, 18] on button "Save" at bounding box center [507, 16] width 42 height 21
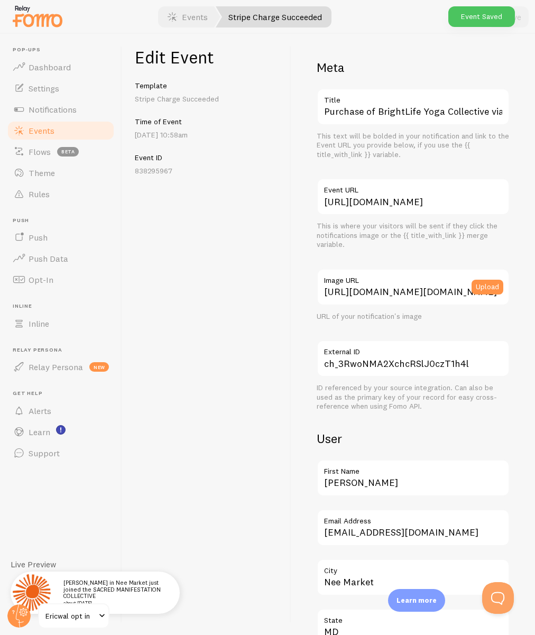
click at [49, 128] on span "Events" at bounding box center [42, 130] width 26 height 11
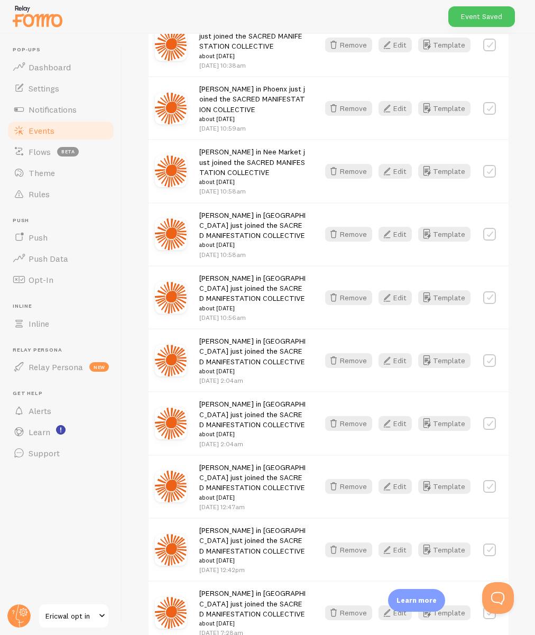
scroll to position [1376, 0]
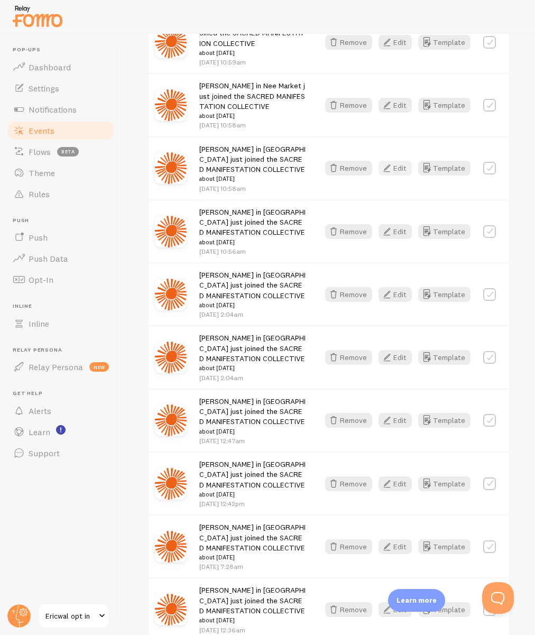
click at [395, 161] on button "Edit" at bounding box center [394, 168] width 33 height 15
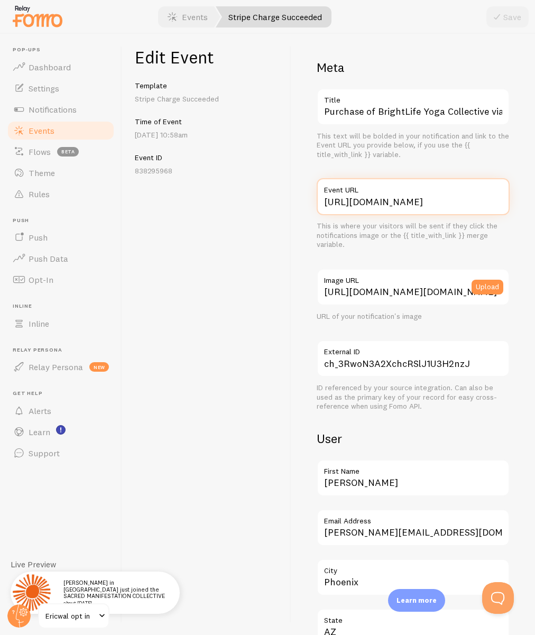
drag, startPoint x: 0, startPoint y: 0, endPoint x: 429, endPoint y: 198, distance: 472.2
click at [429, 198] on input "[URL][DOMAIN_NAME]" at bounding box center [413, 196] width 193 height 37
paste input "/sacred"
type input "[URL][DOMAIN_NAME]"
click at [490, 20] on button "Save" at bounding box center [507, 16] width 42 height 21
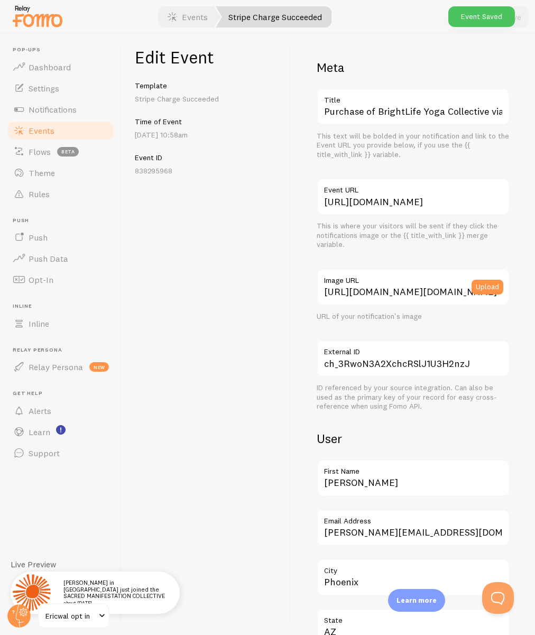
drag, startPoint x: 72, startPoint y: 133, endPoint x: 79, endPoint y: 133, distance: 6.3
click at [73, 133] on link "Events" at bounding box center [60, 130] width 109 height 21
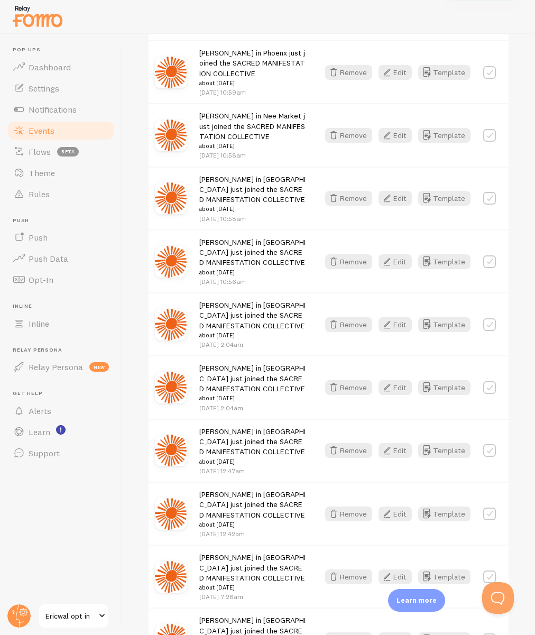
scroll to position [1360, 0]
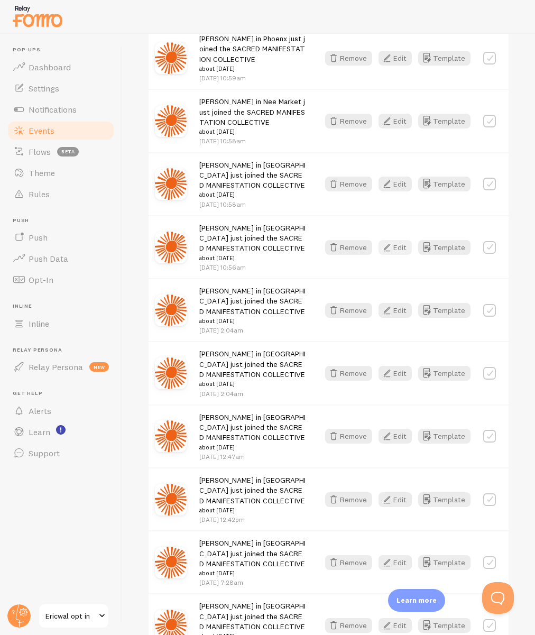
click at [398, 240] on button "Edit" at bounding box center [394, 247] width 33 height 15
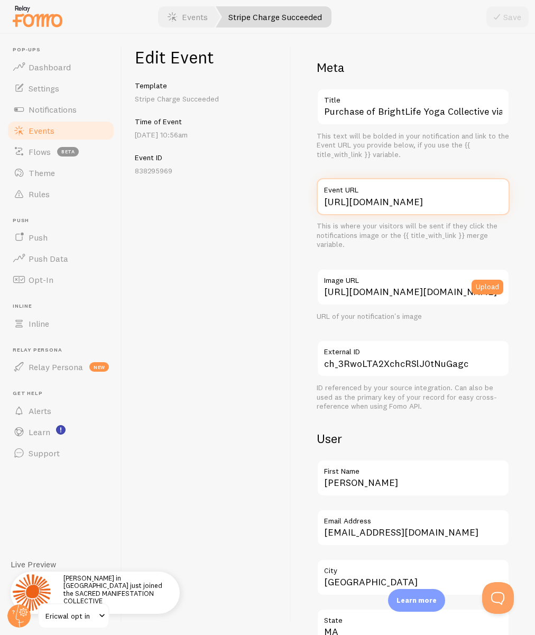
click at [439, 201] on input "[URL][DOMAIN_NAME]" at bounding box center [413, 196] width 193 height 37
paste input "/sacred"
type input "[URL][DOMAIN_NAME]"
click at [516, 16] on button "Save" at bounding box center [507, 16] width 42 height 21
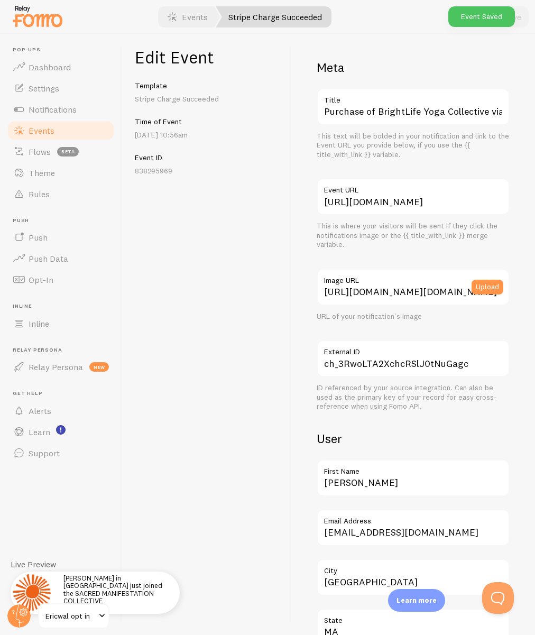
click at [49, 131] on span "Events" at bounding box center [42, 130] width 26 height 11
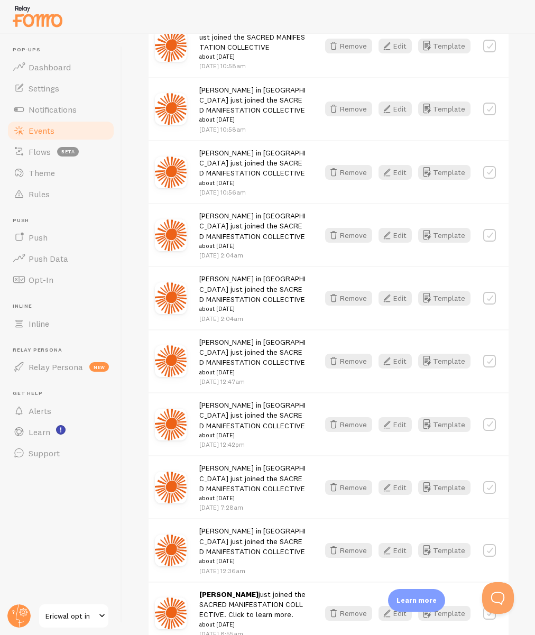
scroll to position [1448, 0]
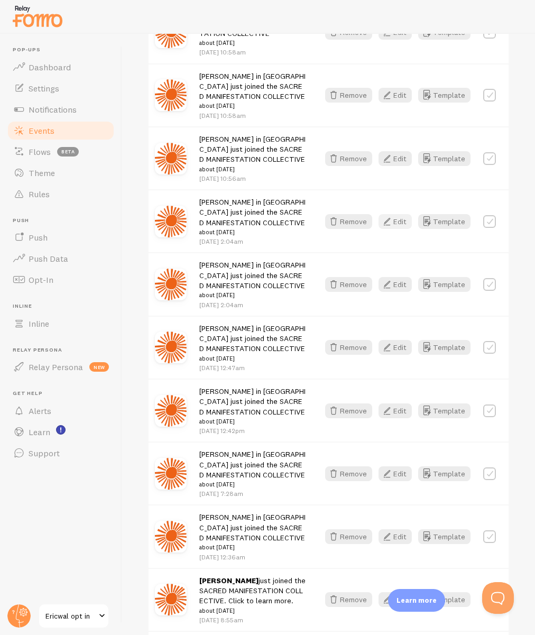
click at [391, 215] on icon "button" at bounding box center [386, 221] width 13 height 13
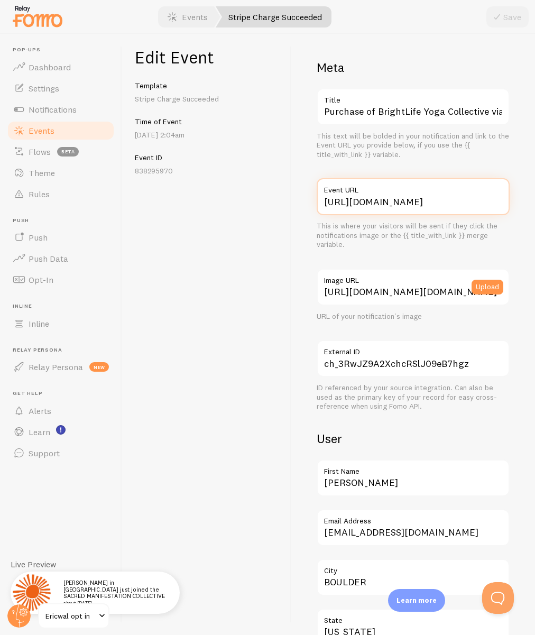
click at [451, 202] on input "[URL][DOMAIN_NAME]" at bounding box center [413, 196] width 193 height 37
paste input "/sacred"
type input "[URL][DOMAIN_NAME]"
click at [507, 17] on button "Save" at bounding box center [507, 16] width 42 height 21
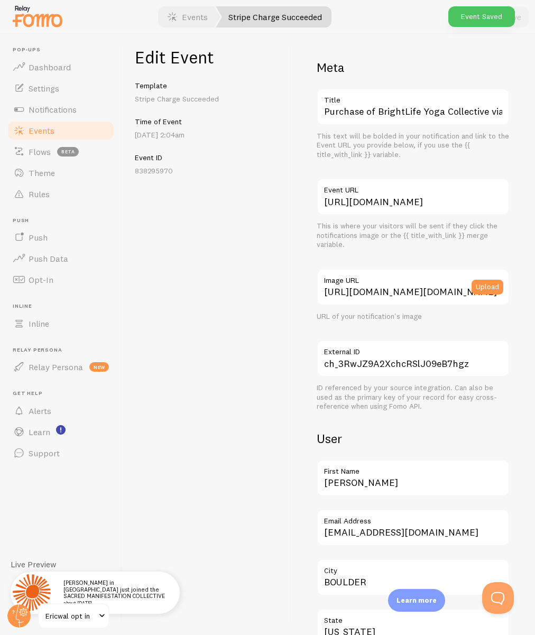
click at [33, 132] on span "Events" at bounding box center [42, 130] width 26 height 11
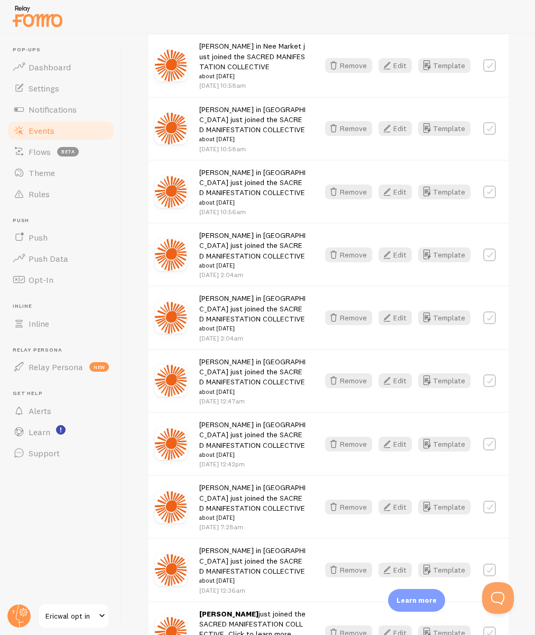
scroll to position [1418, 0]
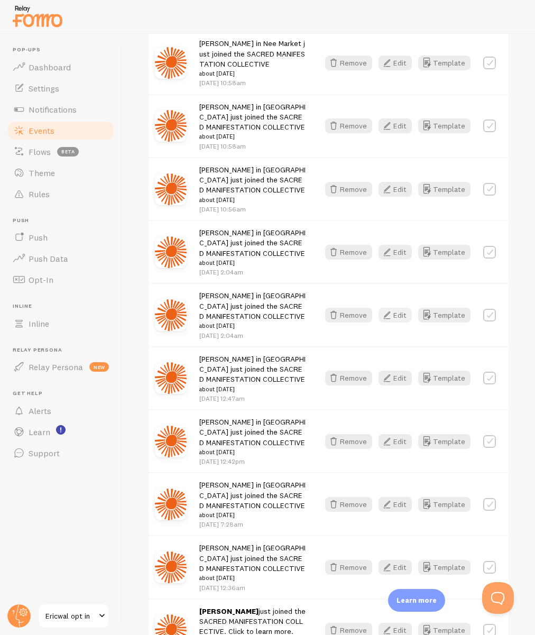
click at [404, 308] on button "Edit" at bounding box center [394, 315] width 33 height 15
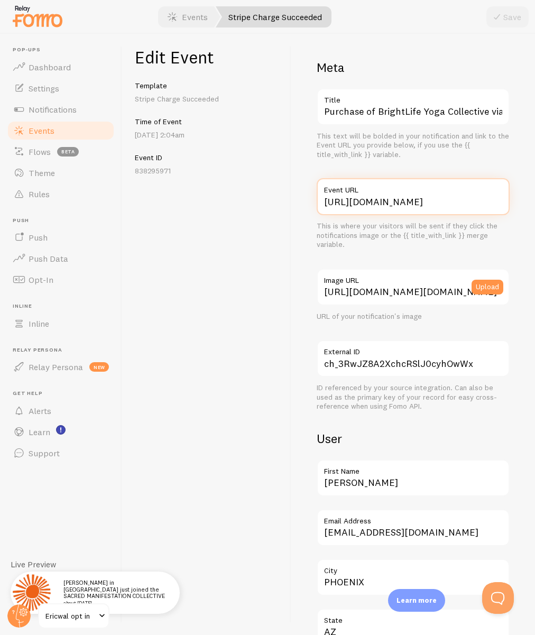
click at [441, 199] on input "[URL][DOMAIN_NAME]" at bounding box center [413, 196] width 193 height 37
paste input "/sacred"
type input "[URL][DOMAIN_NAME]"
click at [513, 17] on button "Save" at bounding box center [507, 16] width 42 height 21
click at [52, 131] on span "Events" at bounding box center [42, 130] width 26 height 11
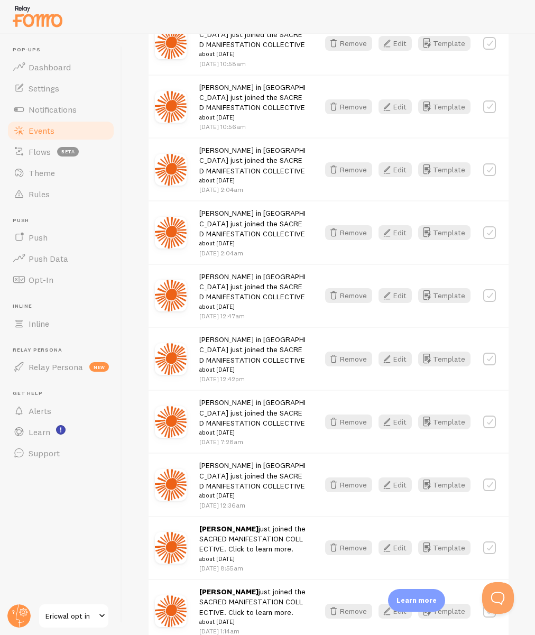
scroll to position [1503, 0]
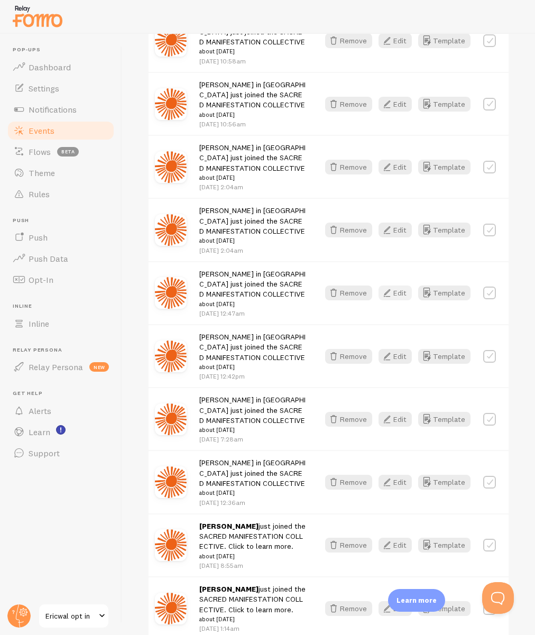
click at [398, 285] on button "Edit" at bounding box center [394, 292] width 33 height 15
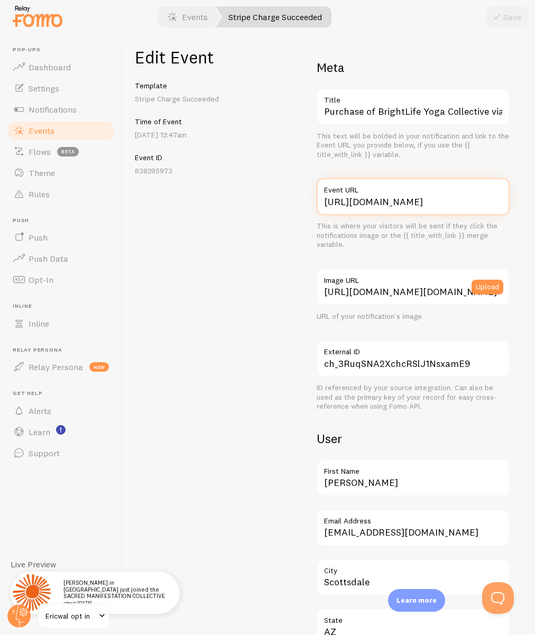
click at [458, 203] on input "[URL][DOMAIN_NAME]" at bounding box center [413, 196] width 193 height 37
paste input "/sacred"
type input "[URL][DOMAIN_NAME]"
click at [494, 15] on icon "submit" at bounding box center [496, 17] width 13 height 13
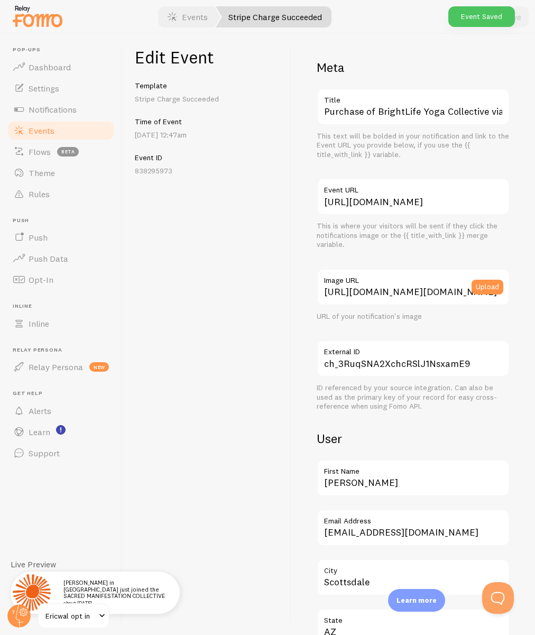
click at [38, 128] on span "Events" at bounding box center [42, 130] width 26 height 11
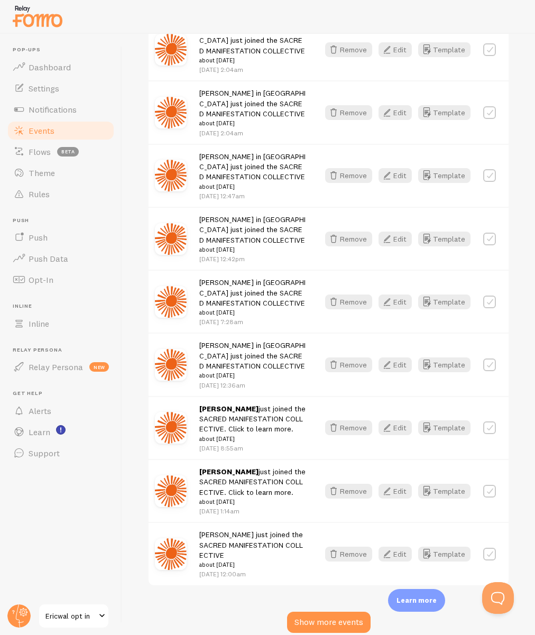
scroll to position [1648, 0]
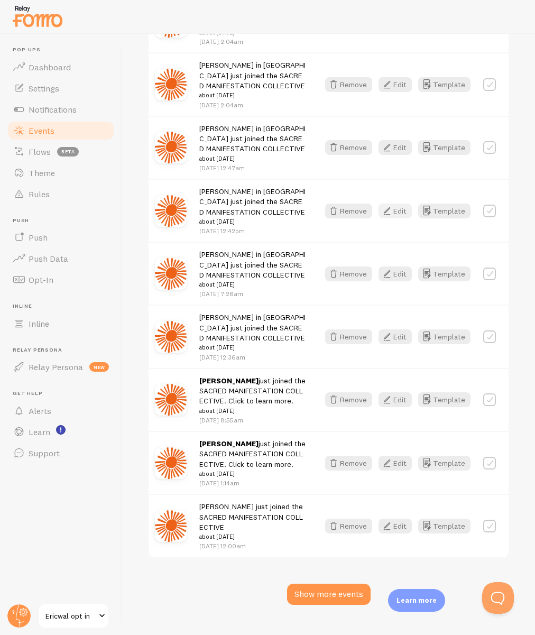
click at [391, 205] on icon "button" at bounding box center [386, 211] width 13 height 13
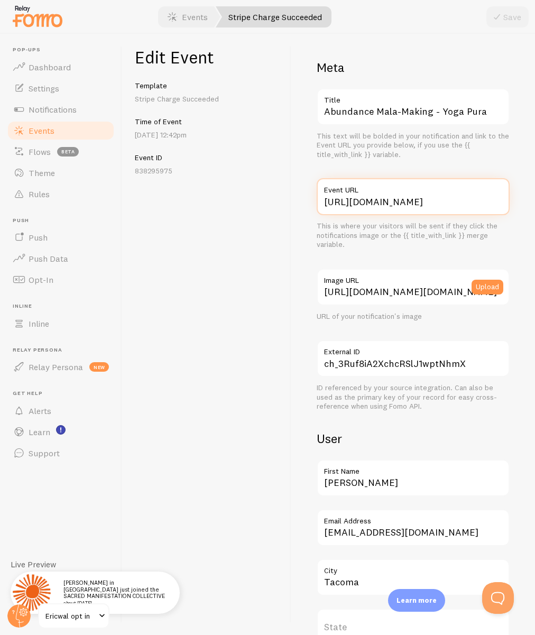
click at [446, 206] on input "[URL][DOMAIN_NAME]" at bounding box center [413, 196] width 193 height 37
paste input "/sacred"
type input "[URL][DOMAIN_NAME]"
click at [507, 14] on button "Save" at bounding box center [507, 16] width 42 height 21
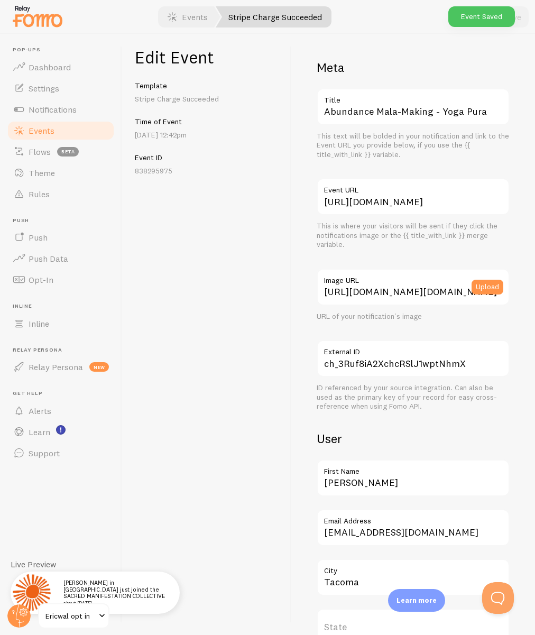
click at [35, 133] on span "Events" at bounding box center [42, 130] width 26 height 11
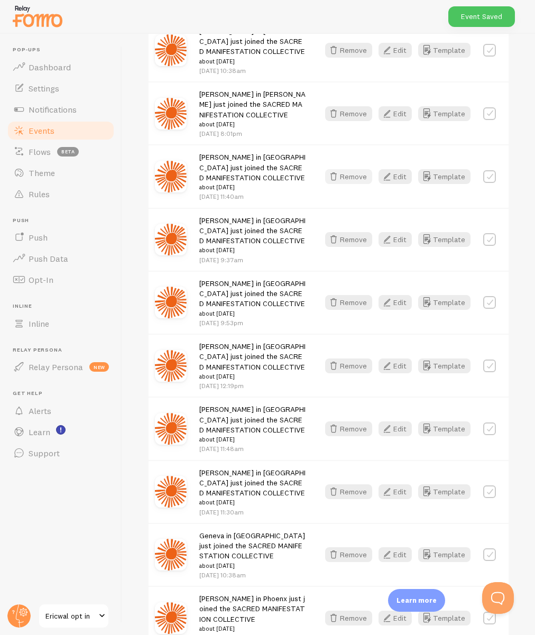
scroll to position [1648, 0]
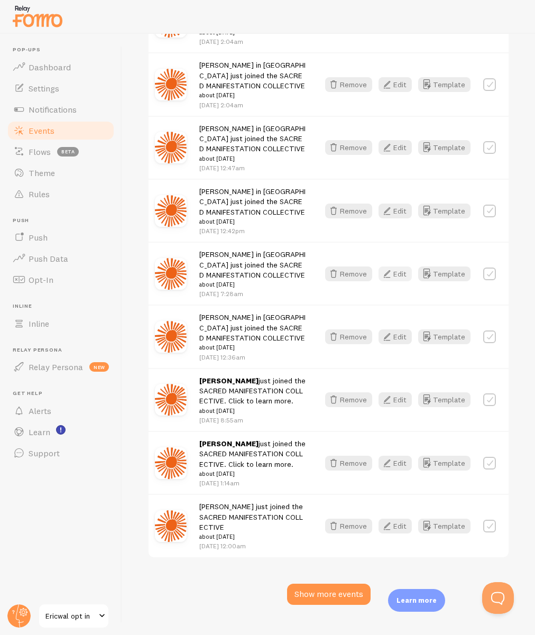
click at [401, 266] on button "Edit" at bounding box center [394, 273] width 33 height 15
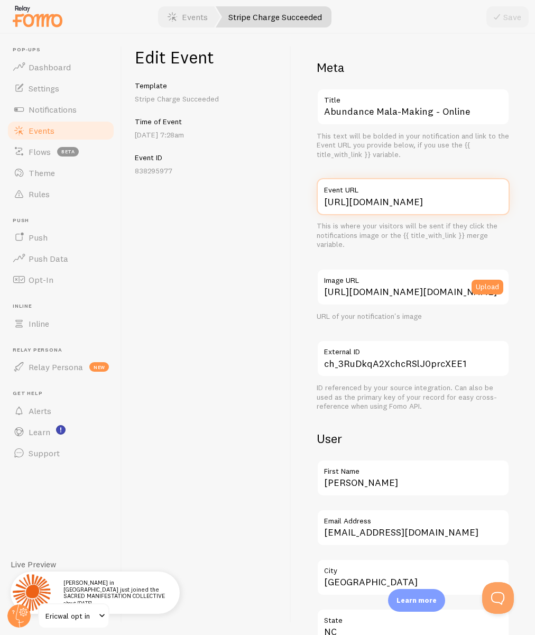
click at [443, 199] on input "[URL][DOMAIN_NAME]" at bounding box center [413, 196] width 193 height 37
paste input "/sacred"
type input "[URL][DOMAIN_NAME]"
click at [508, 15] on button "Save" at bounding box center [507, 16] width 42 height 21
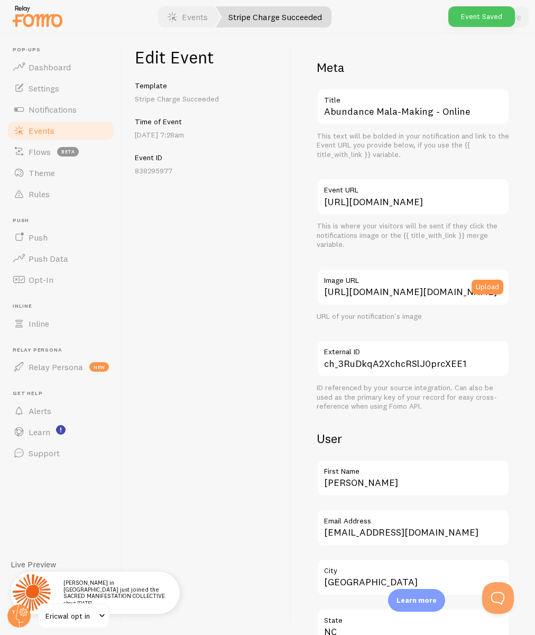
click at [45, 133] on span "Events" at bounding box center [42, 130] width 26 height 11
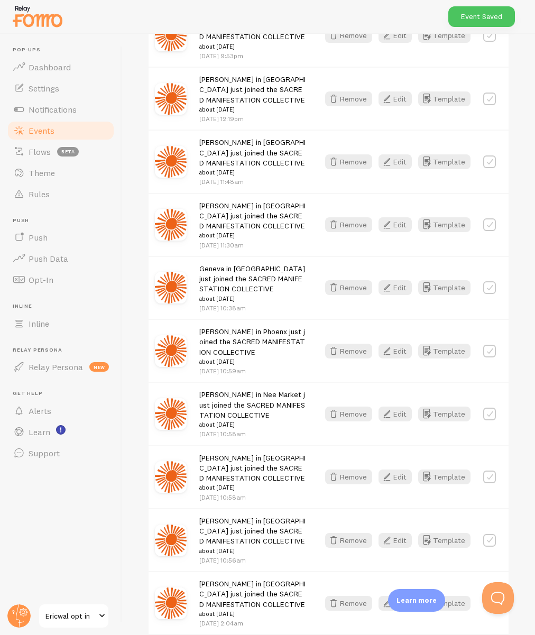
scroll to position [1648, 0]
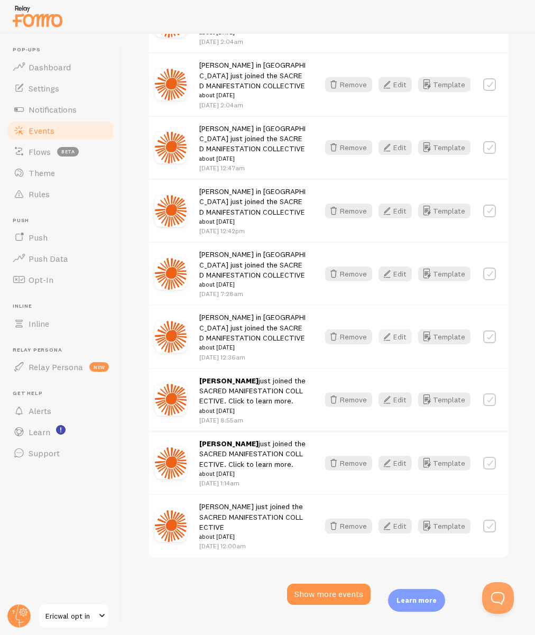
click at [400, 329] on button "Edit" at bounding box center [394, 336] width 33 height 15
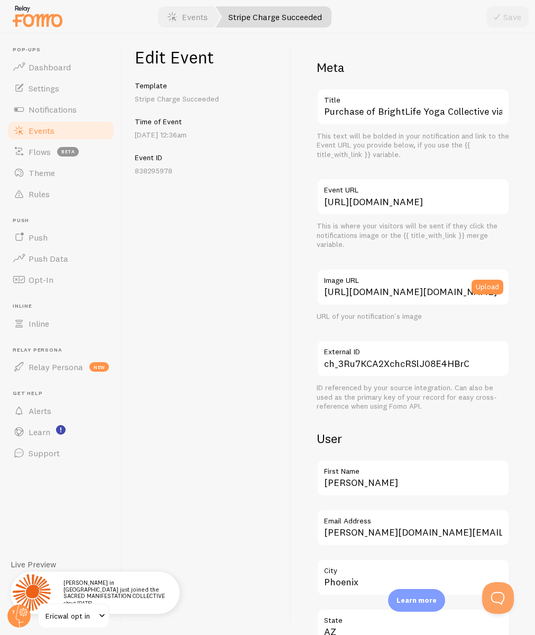
click at [43, 132] on span "Events" at bounding box center [42, 130] width 26 height 11
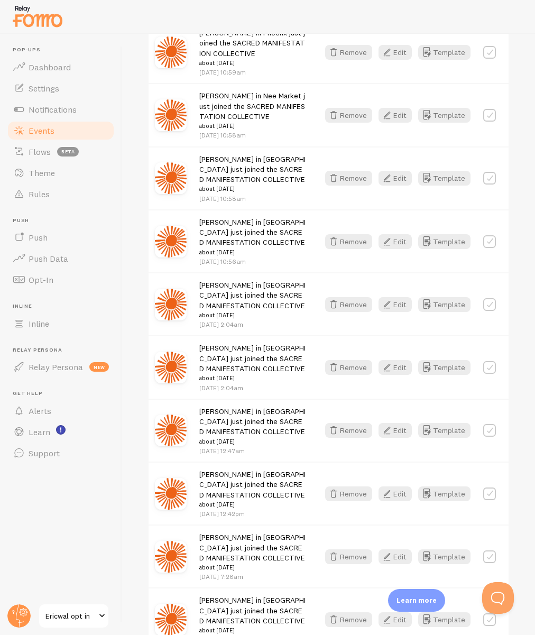
scroll to position [1648, 0]
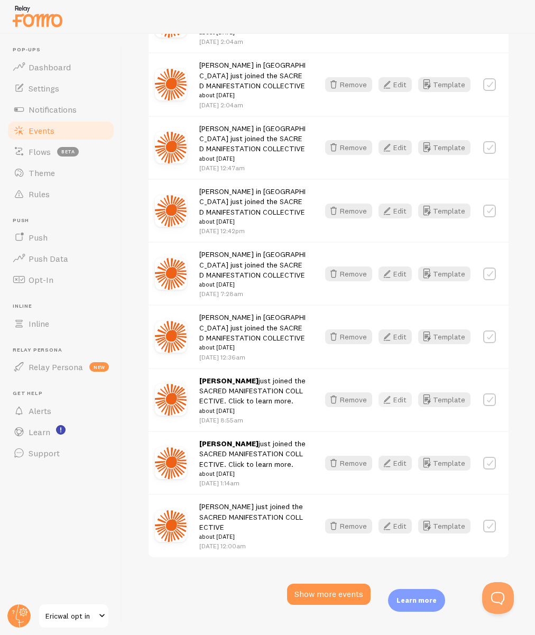
click at [398, 392] on button "Edit" at bounding box center [394, 399] width 33 height 15
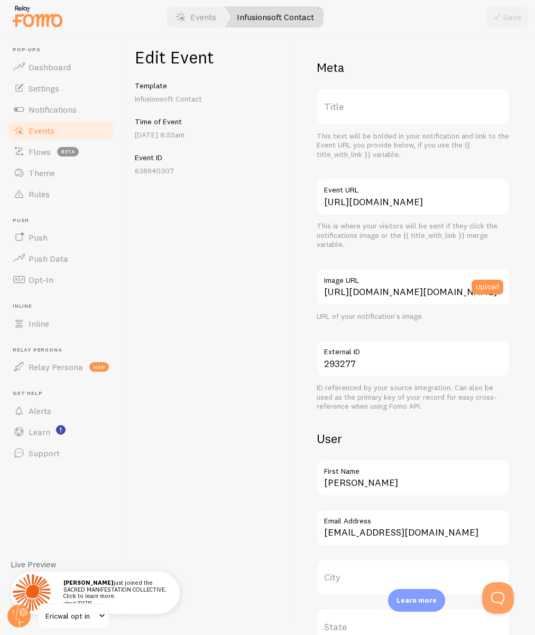
click at [22, 129] on span at bounding box center [19, 130] width 13 height 13
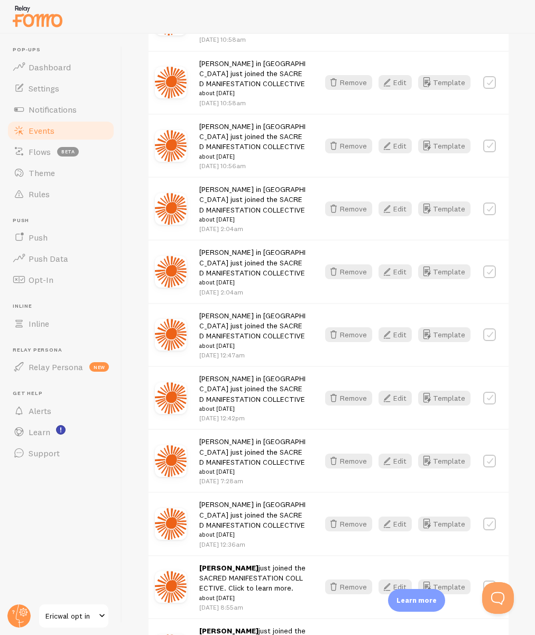
scroll to position [1648, 0]
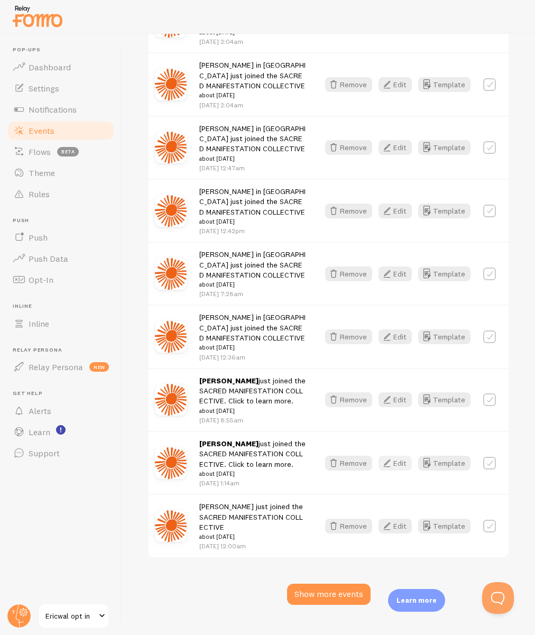
click at [397, 456] on button "Edit" at bounding box center [394, 463] width 33 height 15
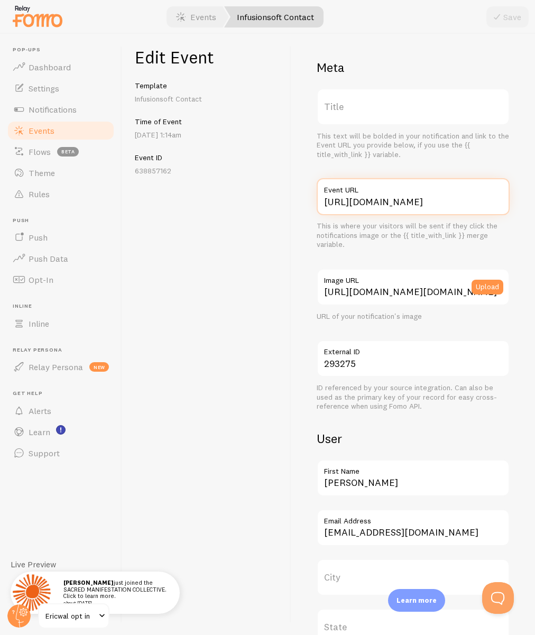
drag, startPoint x: 432, startPoint y: 201, endPoint x: 497, endPoint y: 199, distance: 64.5
click at [490, 201] on input "[URL][DOMAIN_NAME]" at bounding box center [413, 196] width 193 height 37
paste input "/sacred"
type input "[URL][DOMAIN_NAME]"
click at [503, 15] on icon "submit" at bounding box center [496, 17] width 13 height 13
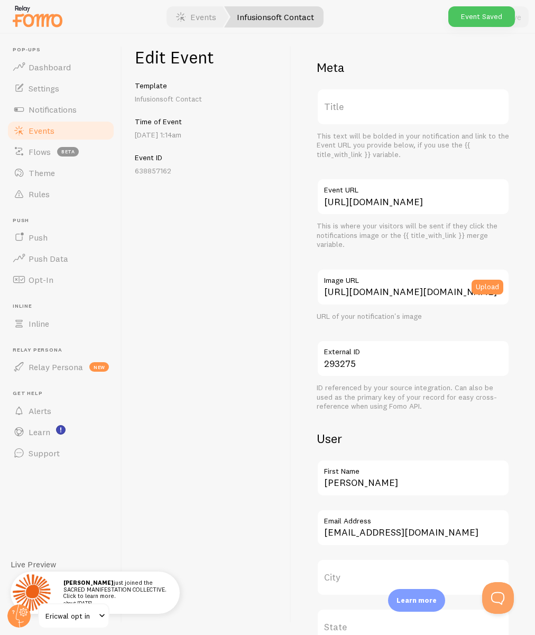
click at [52, 129] on span "Events" at bounding box center [42, 130] width 26 height 11
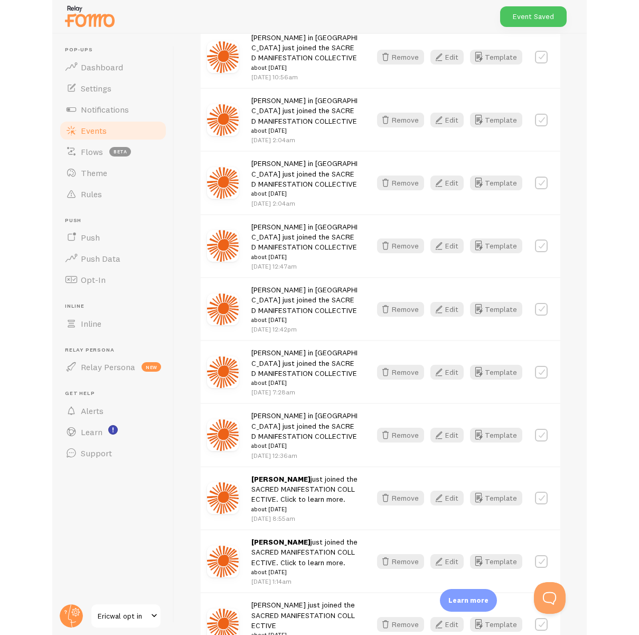
scroll to position [1648, 0]
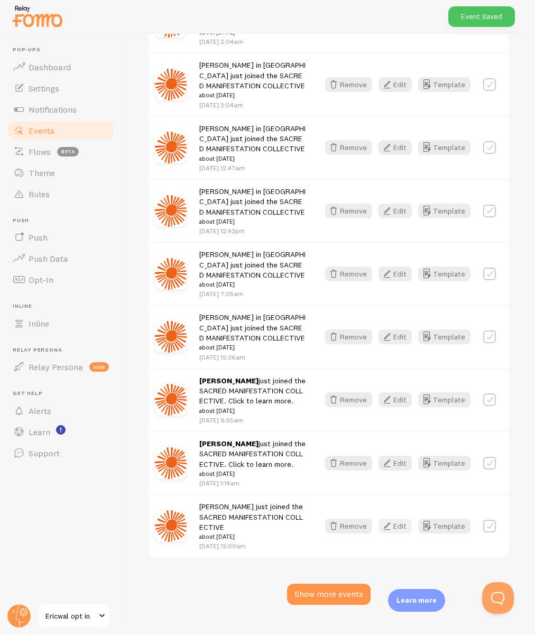
click at [401, 518] on button "Edit" at bounding box center [394, 525] width 33 height 15
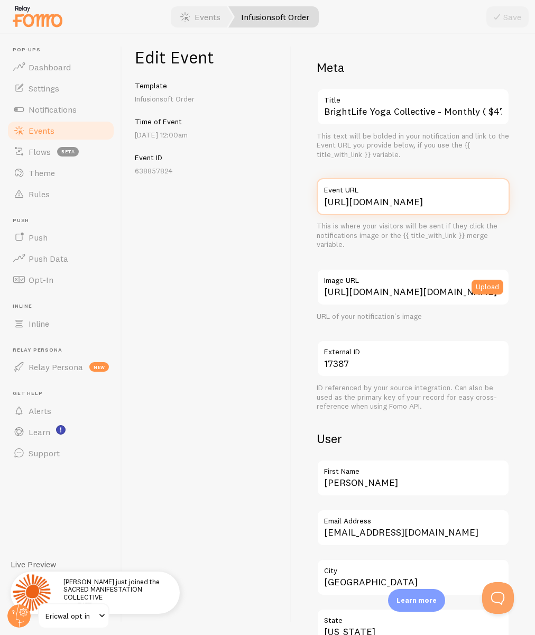
click at [397, 201] on input "[URL][DOMAIN_NAME]" at bounding box center [413, 196] width 193 height 37
paste input "/sacred"
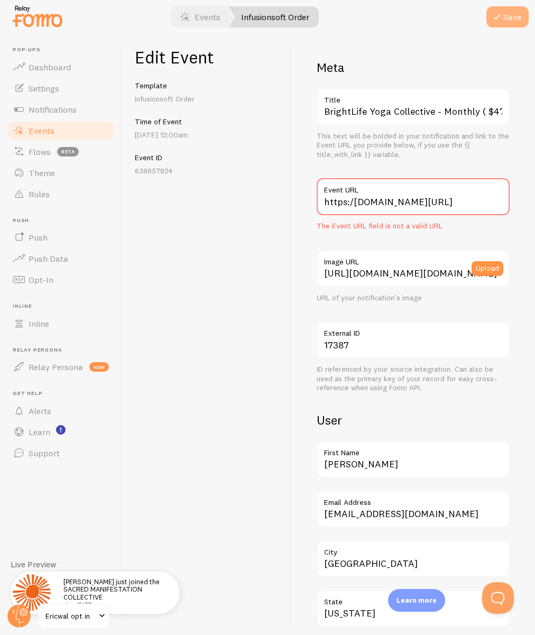
click at [500, 13] on icon "submit" at bounding box center [496, 17] width 13 height 13
click at [354, 202] on input "https:/[DOMAIN_NAME][URL]" at bounding box center [413, 196] width 193 height 37
type input "https:/[DOMAIN_NAME][URL]"
click at [501, 17] on icon "submit" at bounding box center [496, 17] width 13 height 13
drag, startPoint x: 425, startPoint y: 83, endPoint x: 417, endPoint y: 81, distance: 8.4
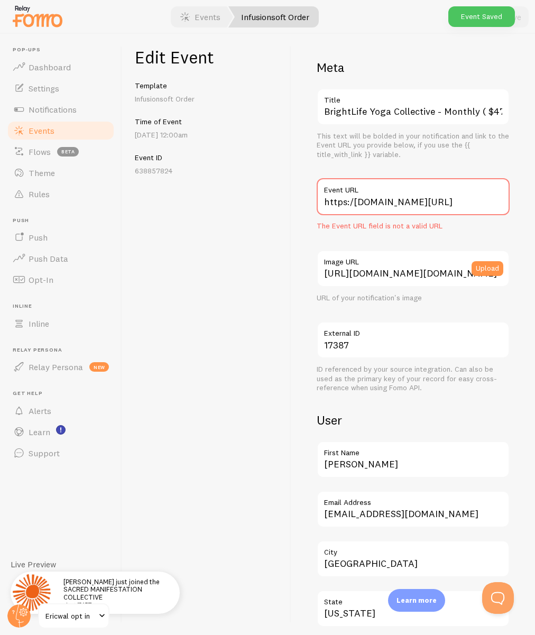
click at [425, 83] on div "Meta BrightLife Yoga Collective - Monthly ( $47) Title This text will be bolded…" at bounding box center [413, 392] width 193 height 667
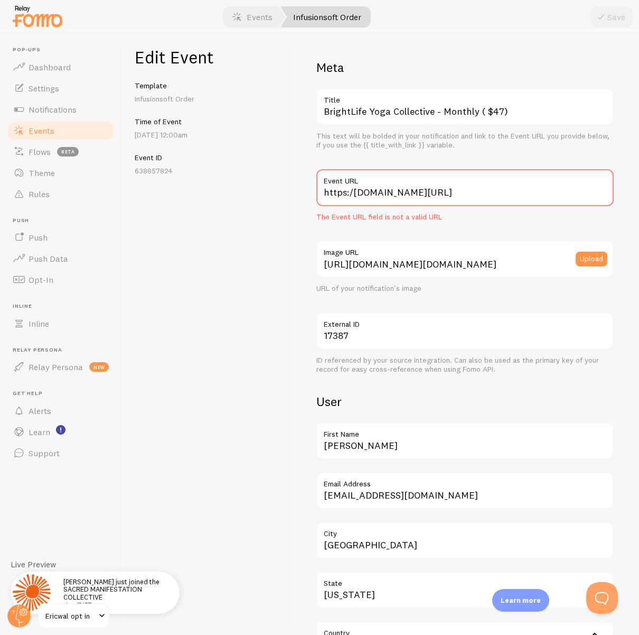
click at [254, 387] on div "Edit Event Template Infusionsoft Order Time of Event [DATE] 12:00am Event ID 63…" at bounding box center [206, 334] width 169 height 601
